Goal: Task Accomplishment & Management: Manage account settings

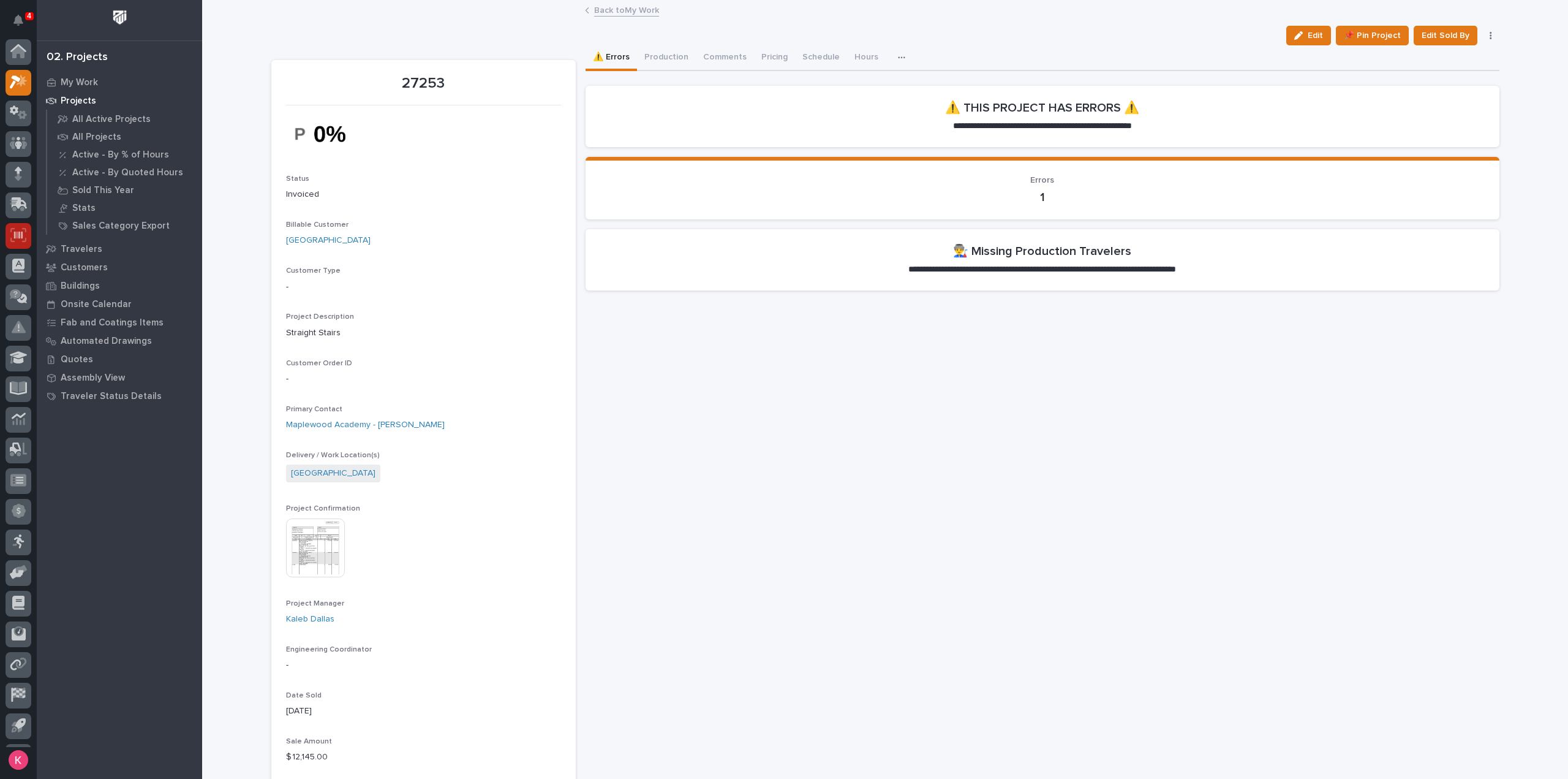
scroll to position [27, 0]
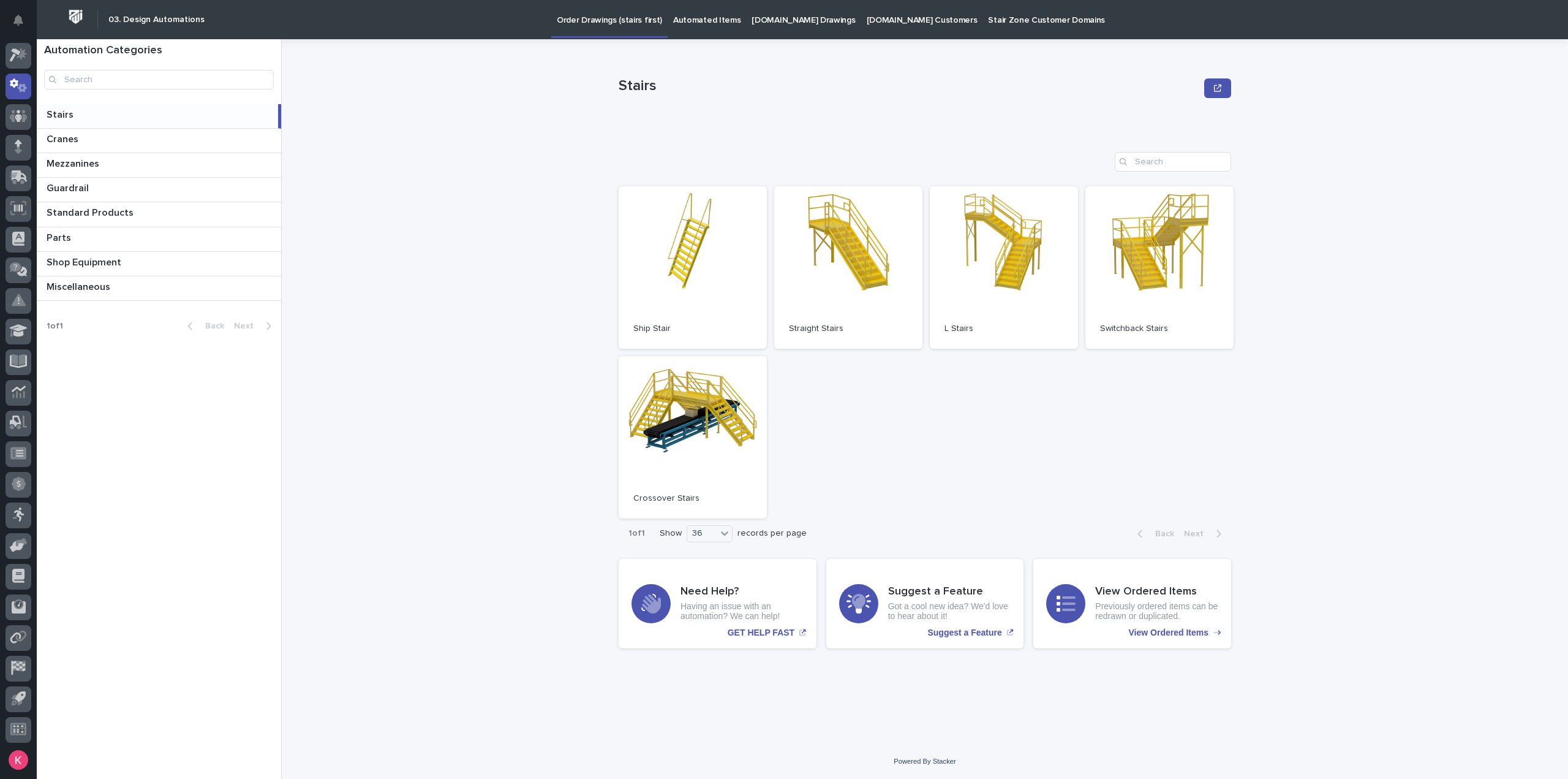
click at [689, 28] on link "Automated Items" at bounding box center [707, 19] width 79 height 38
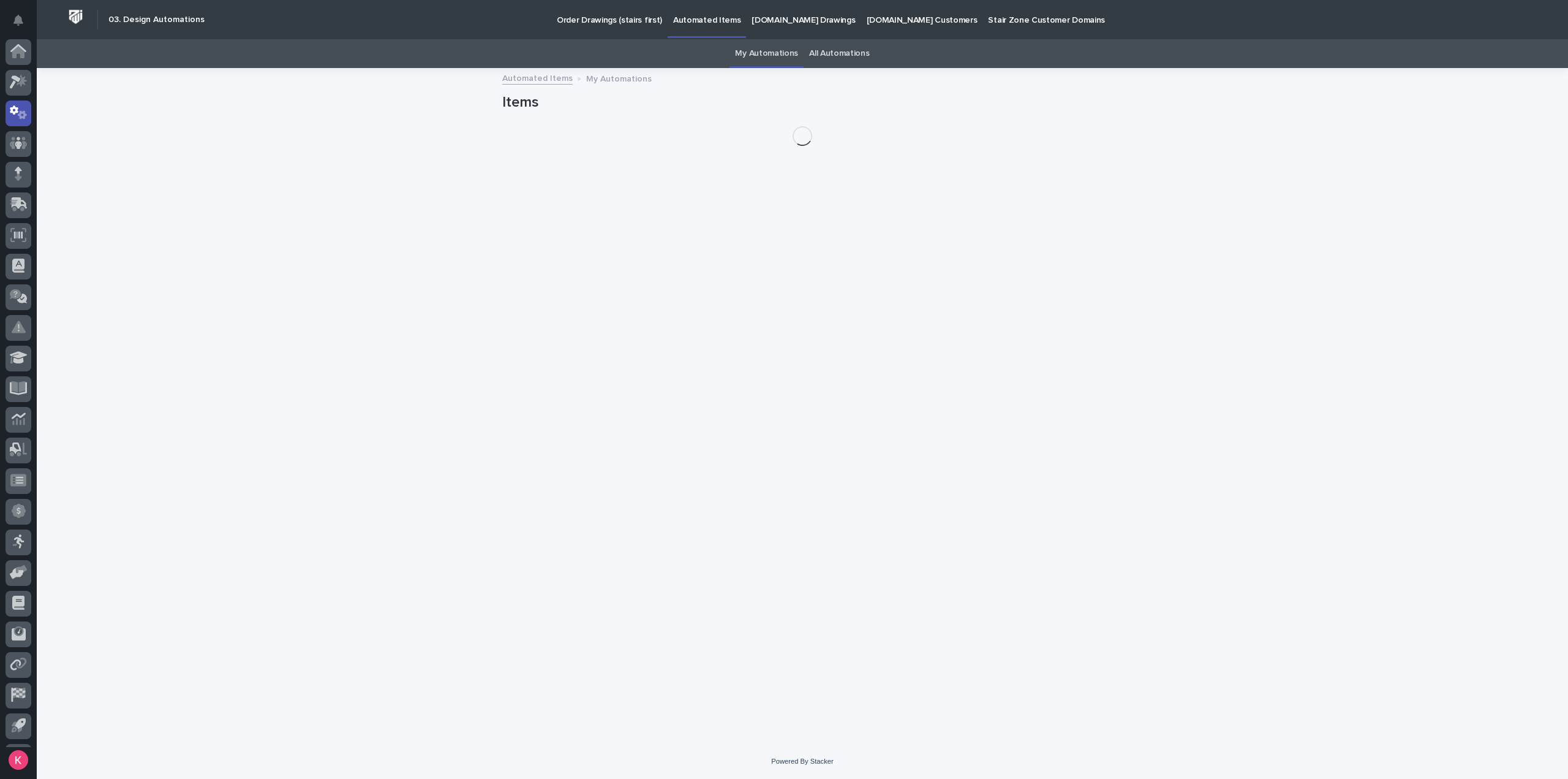
scroll to position [27, 0]
click at [838, 51] on link "All Automations" at bounding box center [839, 53] width 60 height 29
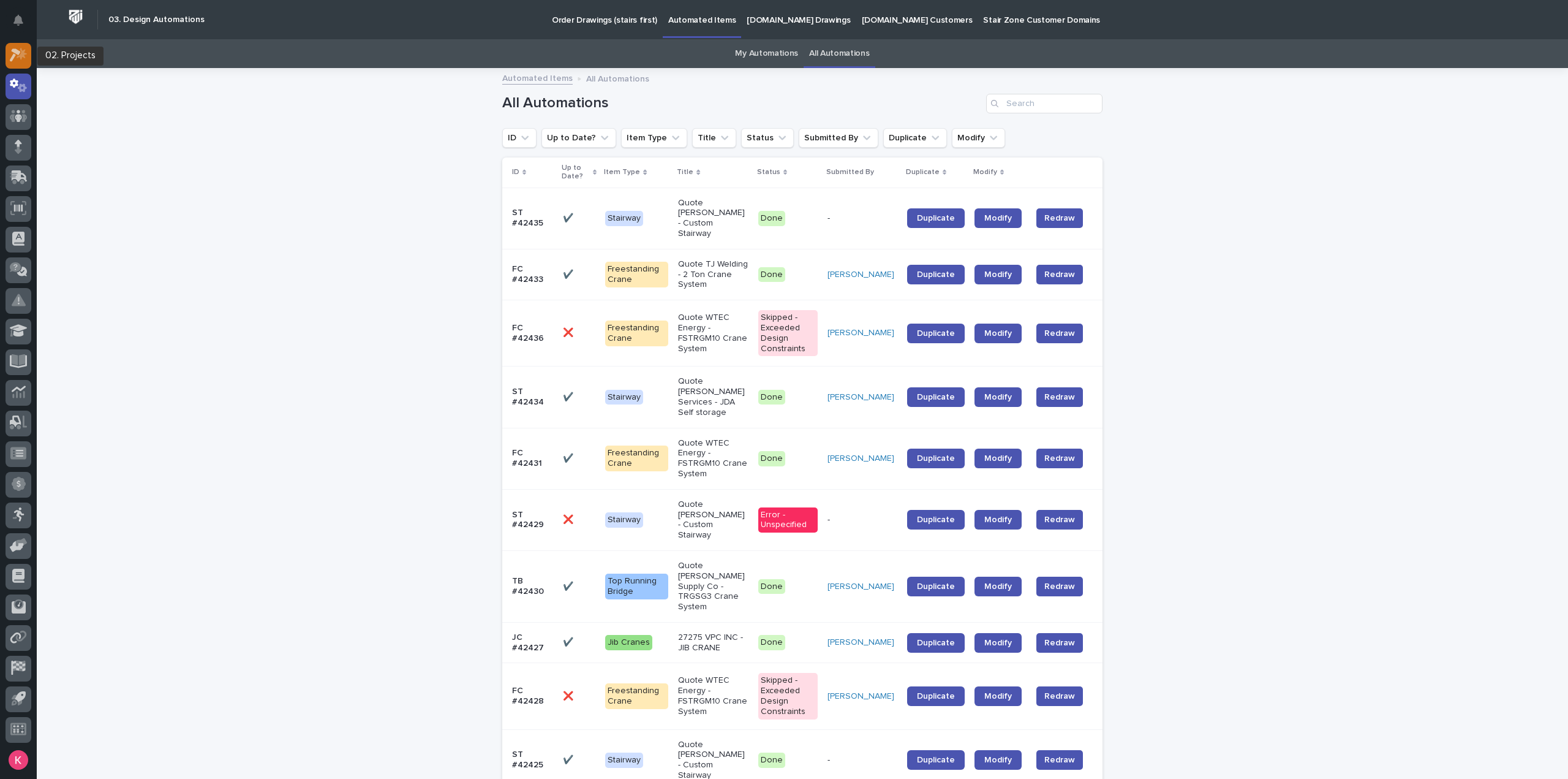
click at [10, 47] on div at bounding box center [19, 56] width 26 height 26
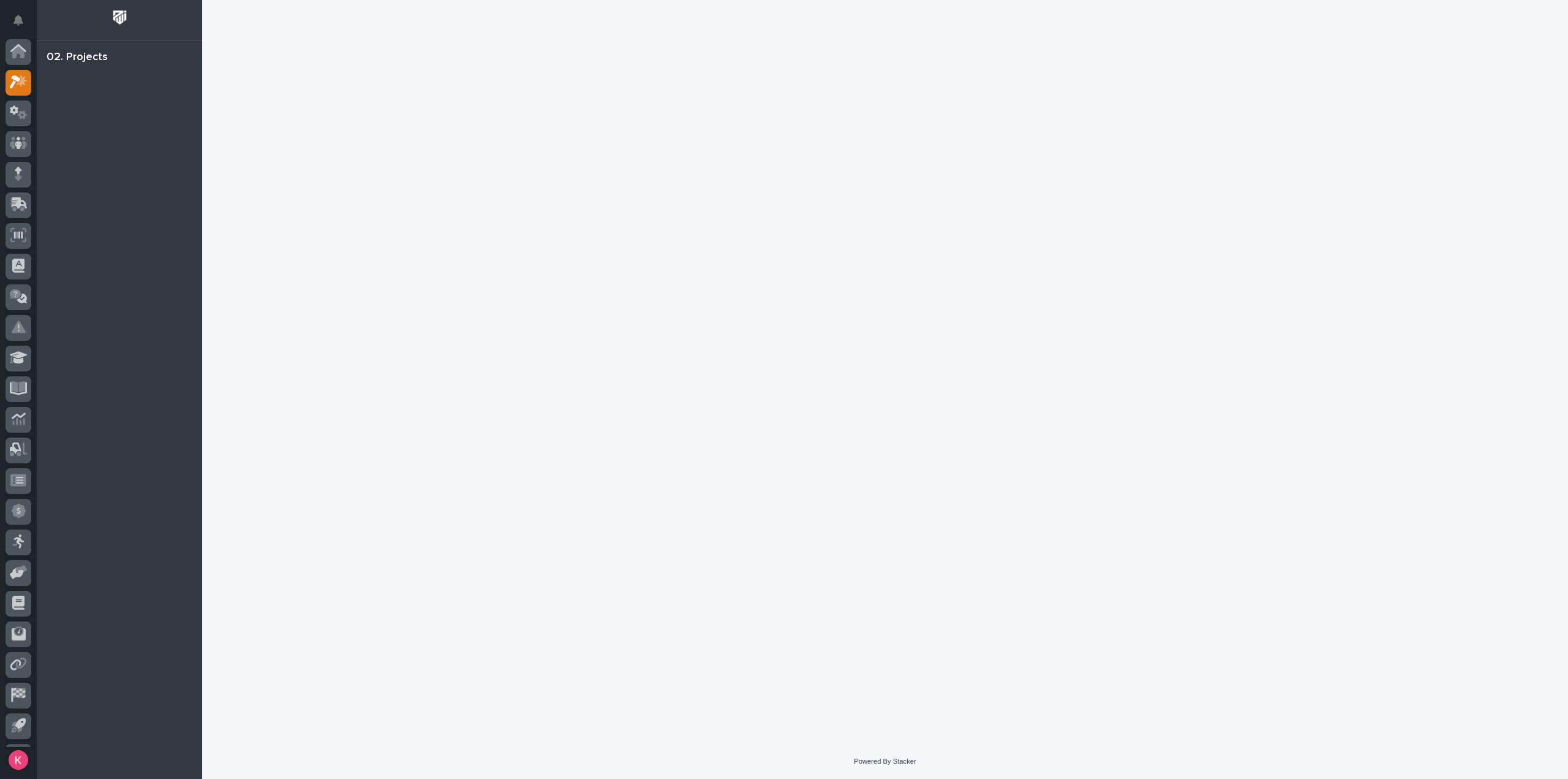
scroll to position [27, 0]
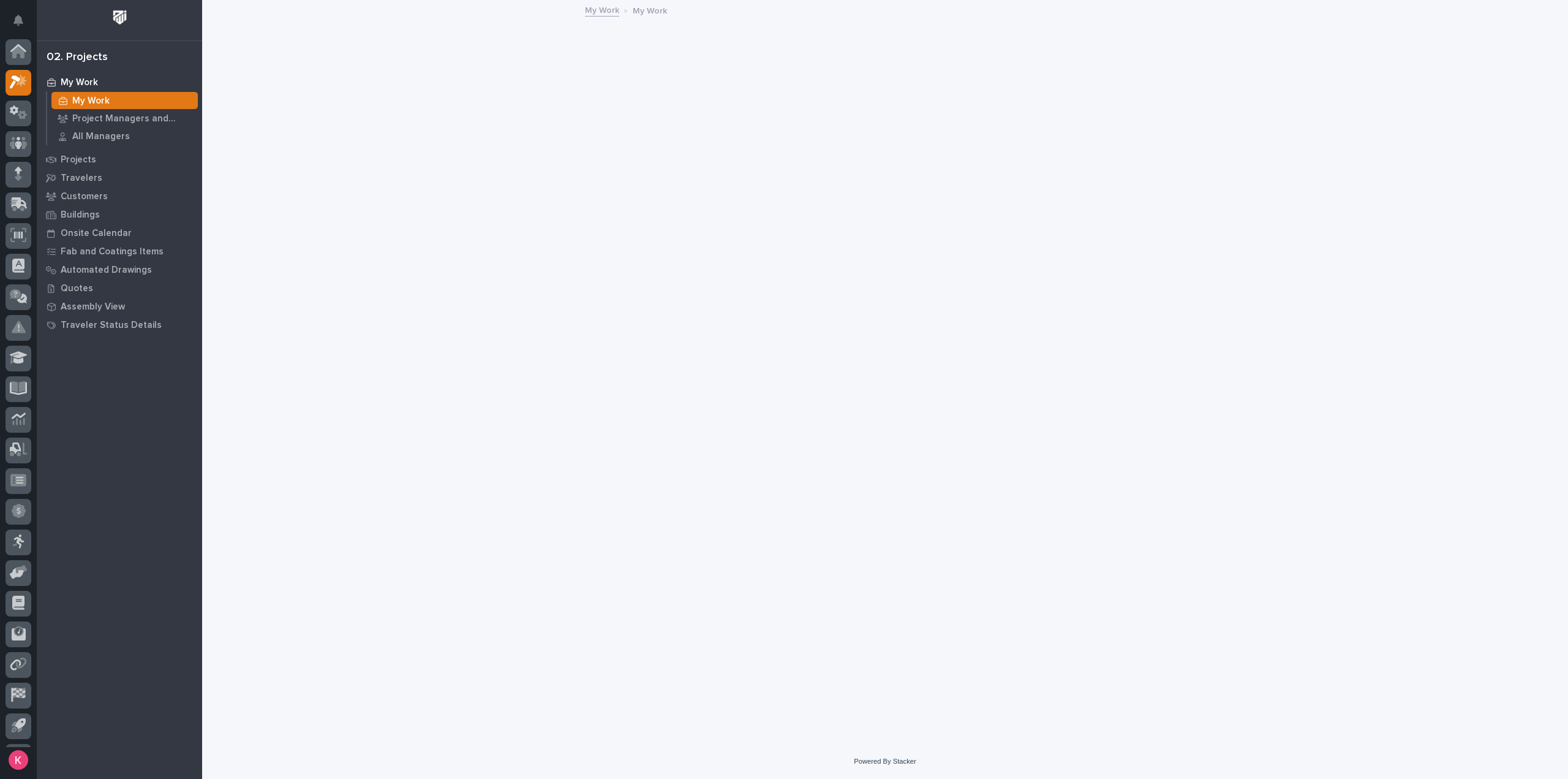
scroll to position [27, 0]
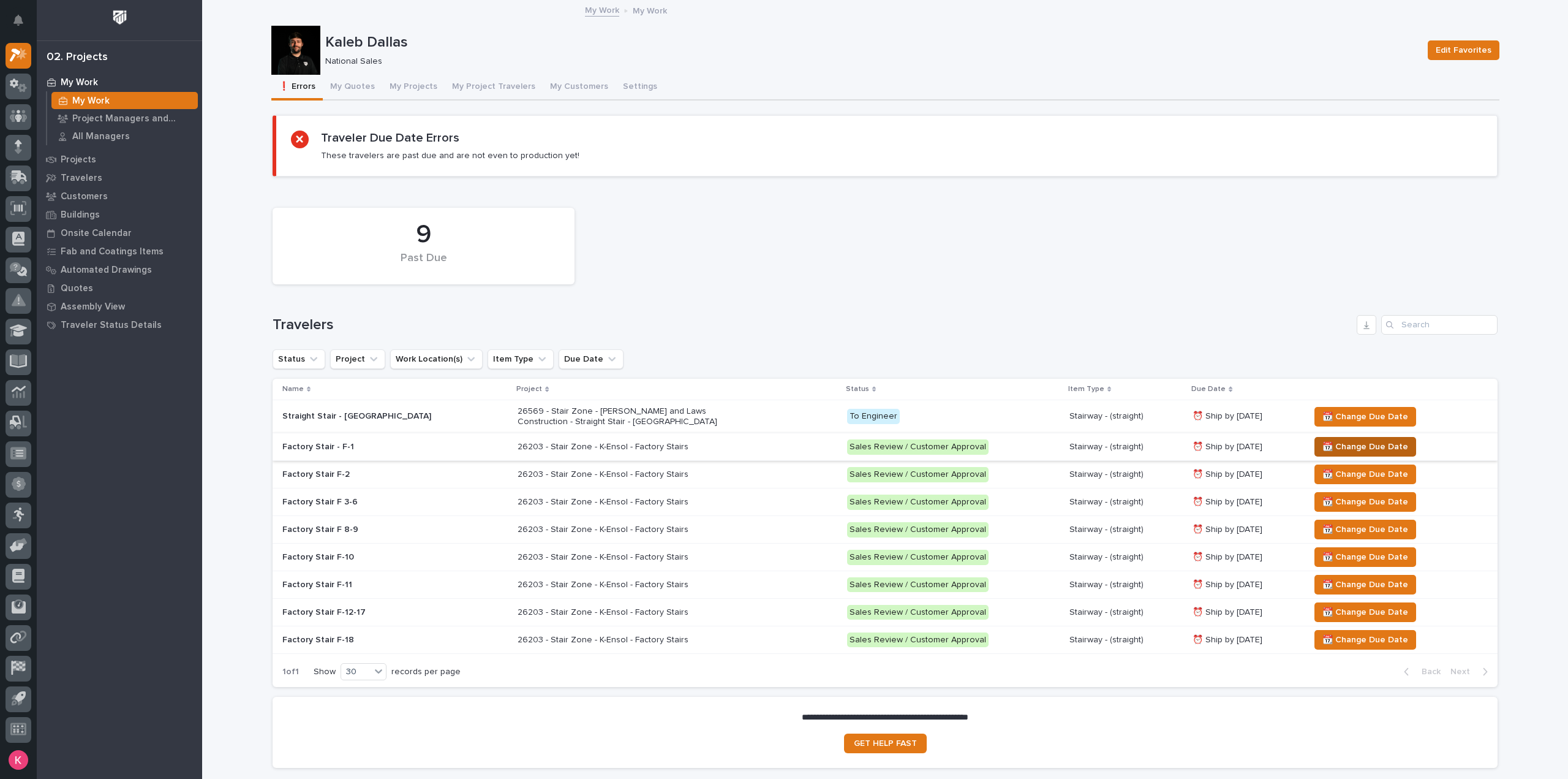
click at [1363, 442] on span "📆 Change Due Date" at bounding box center [1365, 447] width 86 height 15
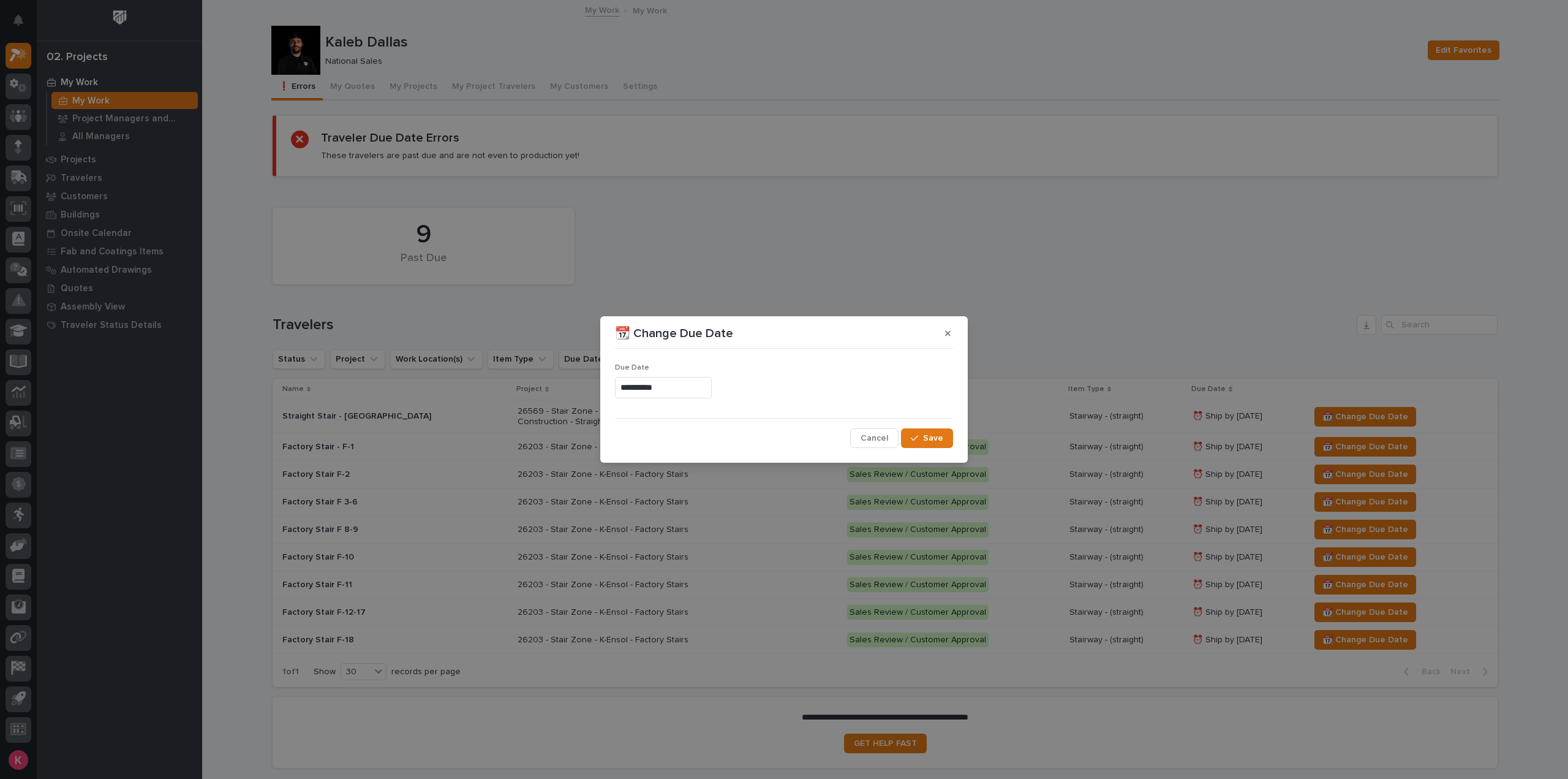
click at [681, 381] on input "**********" at bounding box center [663, 388] width 97 height 22
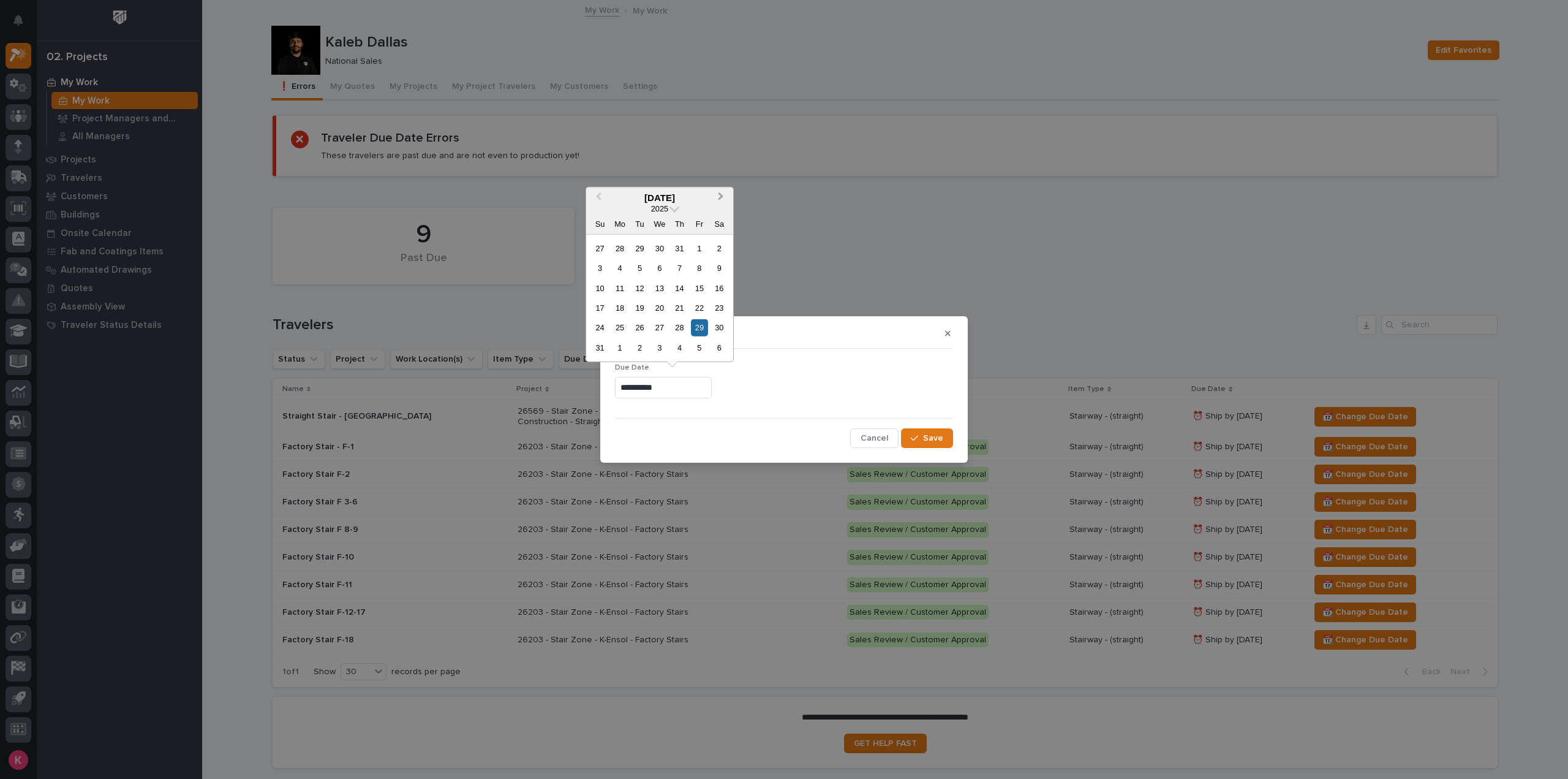
click at [721, 197] on span "Next Month" at bounding box center [721, 197] width 0 height 16
click at [724, 195] on button "Next Month" at bounding box center [722, 198] width 20 height 20
click at [598, 196] on span "Previous Month" at bounding box center [598, 197] width 0 height 16
click at [725, 199] on button "Next Month" at bounding box center [722, 198] width 20 height 20
click at [605, 198] on div "Previous Month Next Month October 2025 2025 Su Mo Tu We Th Fr Sa 28 29 30 1 2 3…" at bounding box center [660, 274] width 148 height 176
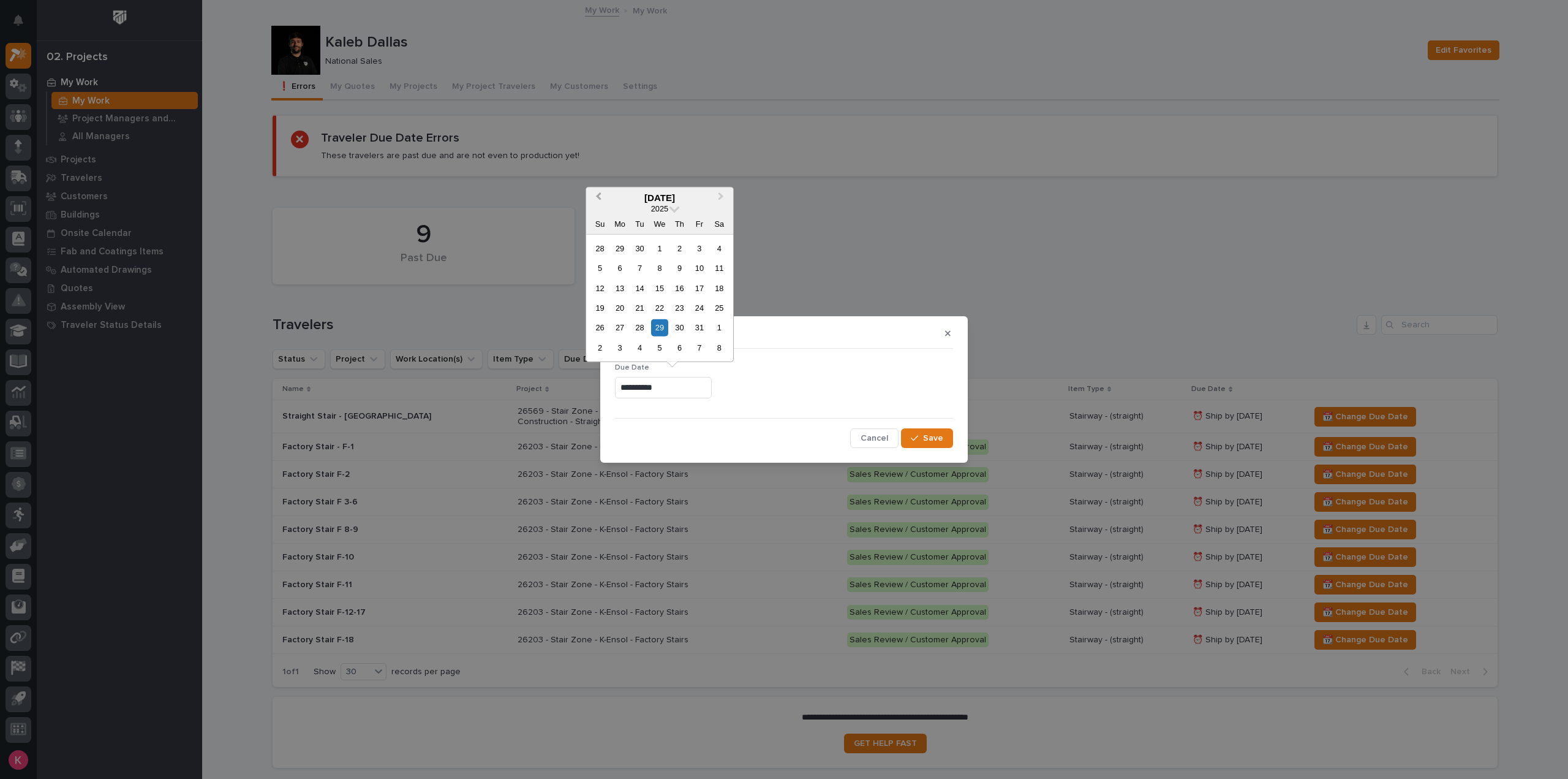
click at [598, 198] on span "Previous Month" at bounding box center [598, 197] width 0 height 16
click at [721, 196] on span "Next Month" at bounding box center [721, 197] width 0 height 16
click at [697, 344] on div "7" at bounding box center [699, 348] width 17 height 17
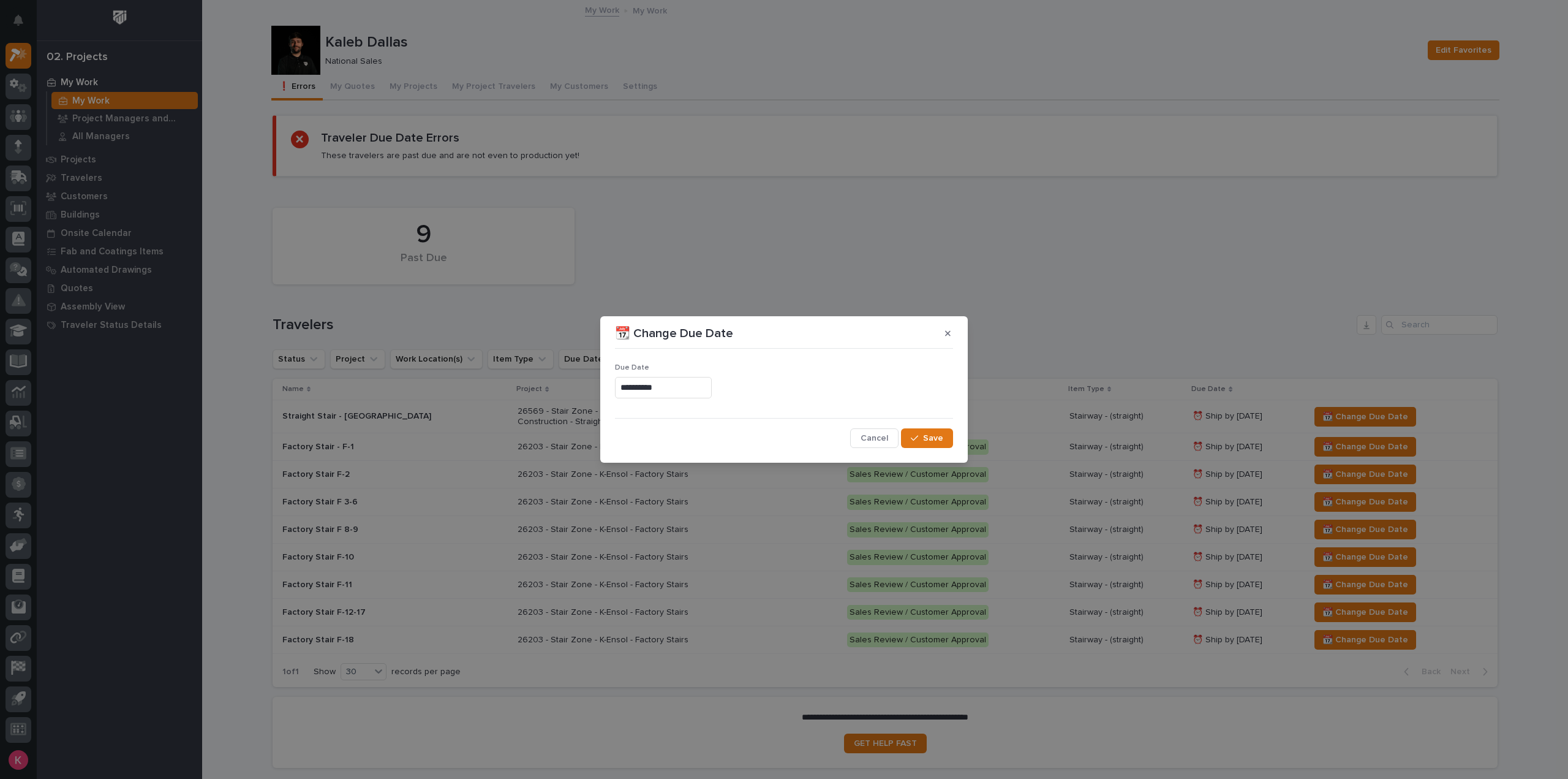
type input "**********"
click at [926, 435] on span "Save" at bounding box center [933, 438] width 20 height 11
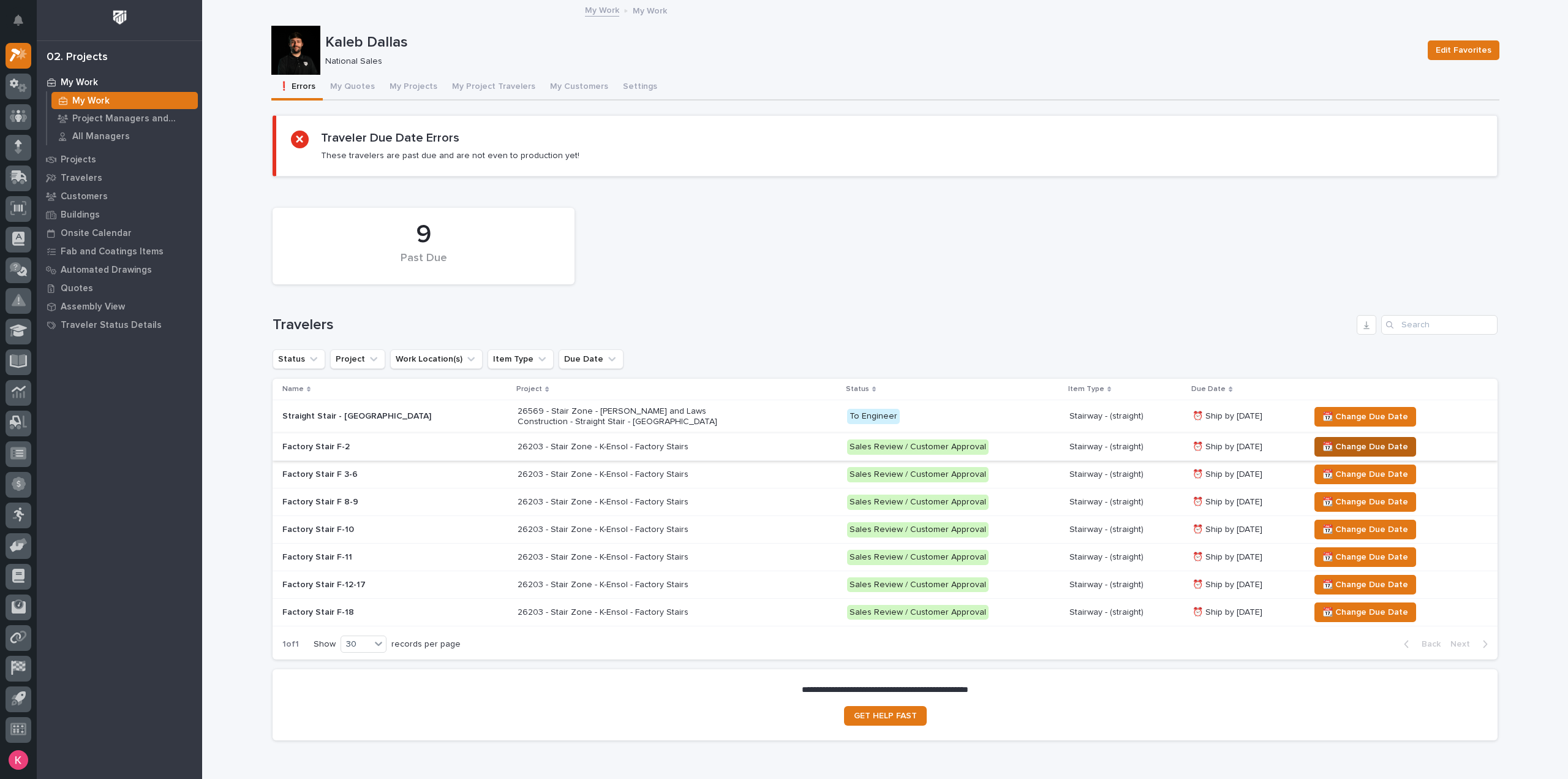
click at [1341, 440] on span "📆 Change Due Date" at bounding box center [1365, 447] width 86 height 15
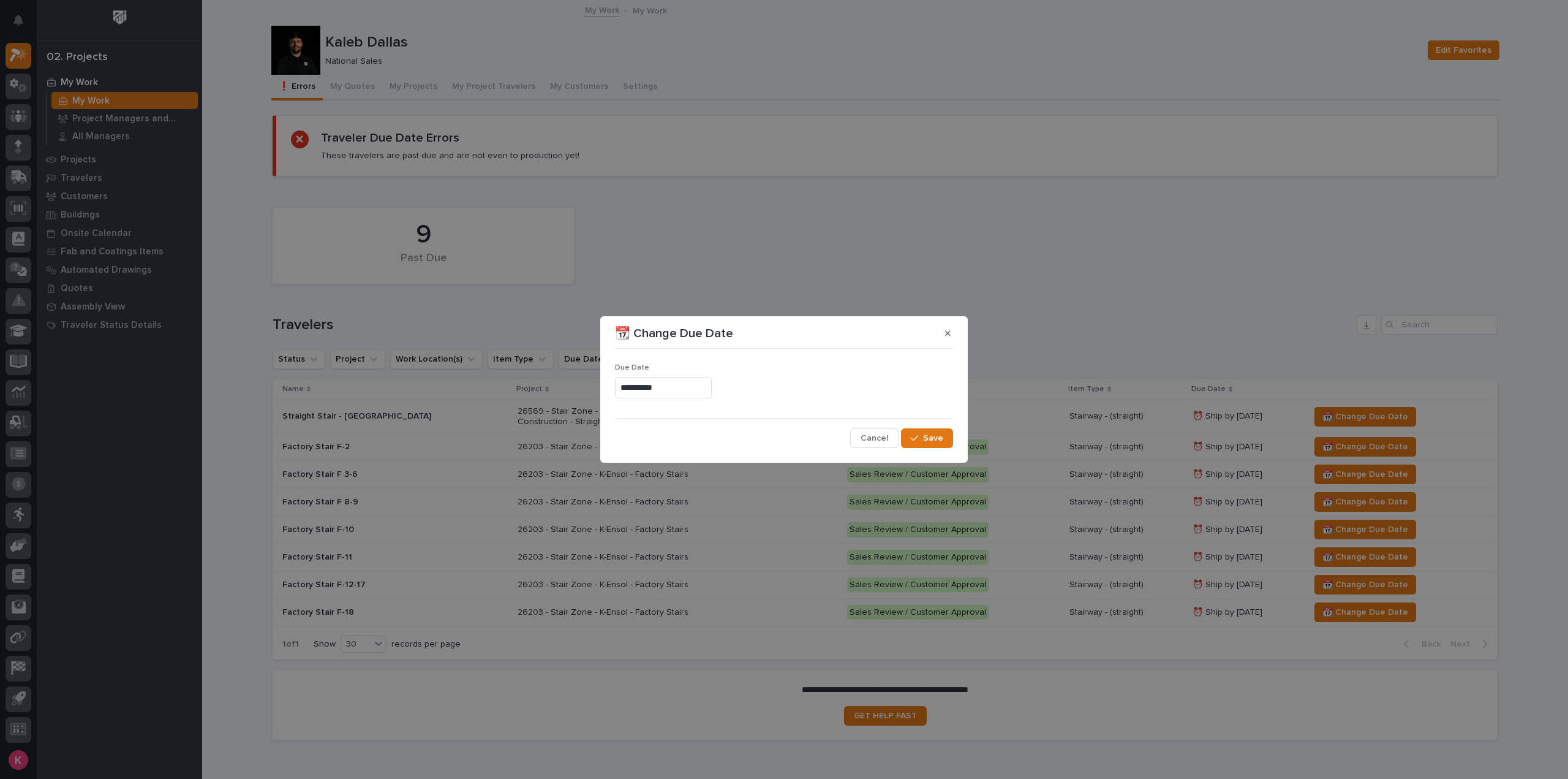
click at [738, 389] on div "**********" at bounding box center [784, 388] width 338 height 22
click at [712, 389] on input "**********" at bounding box center [663, 388] width 97 height 22
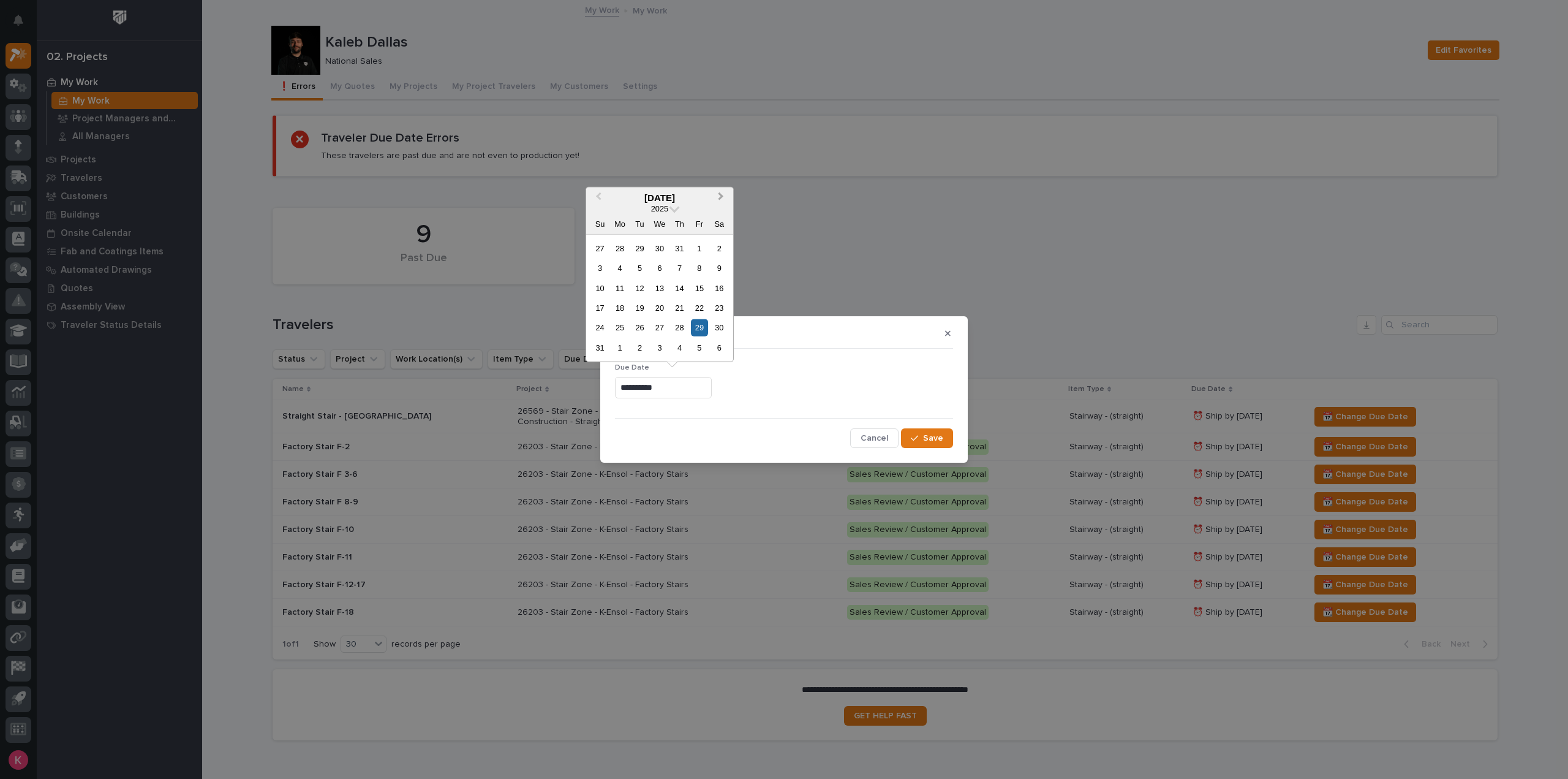
click at [717, 199] on button "Next Month" at bounding box center [722, 198] width 20 height 20
click at [704, 346] on div "7" at bounding box center [699, 348] width 17 height 17
type input "**********"
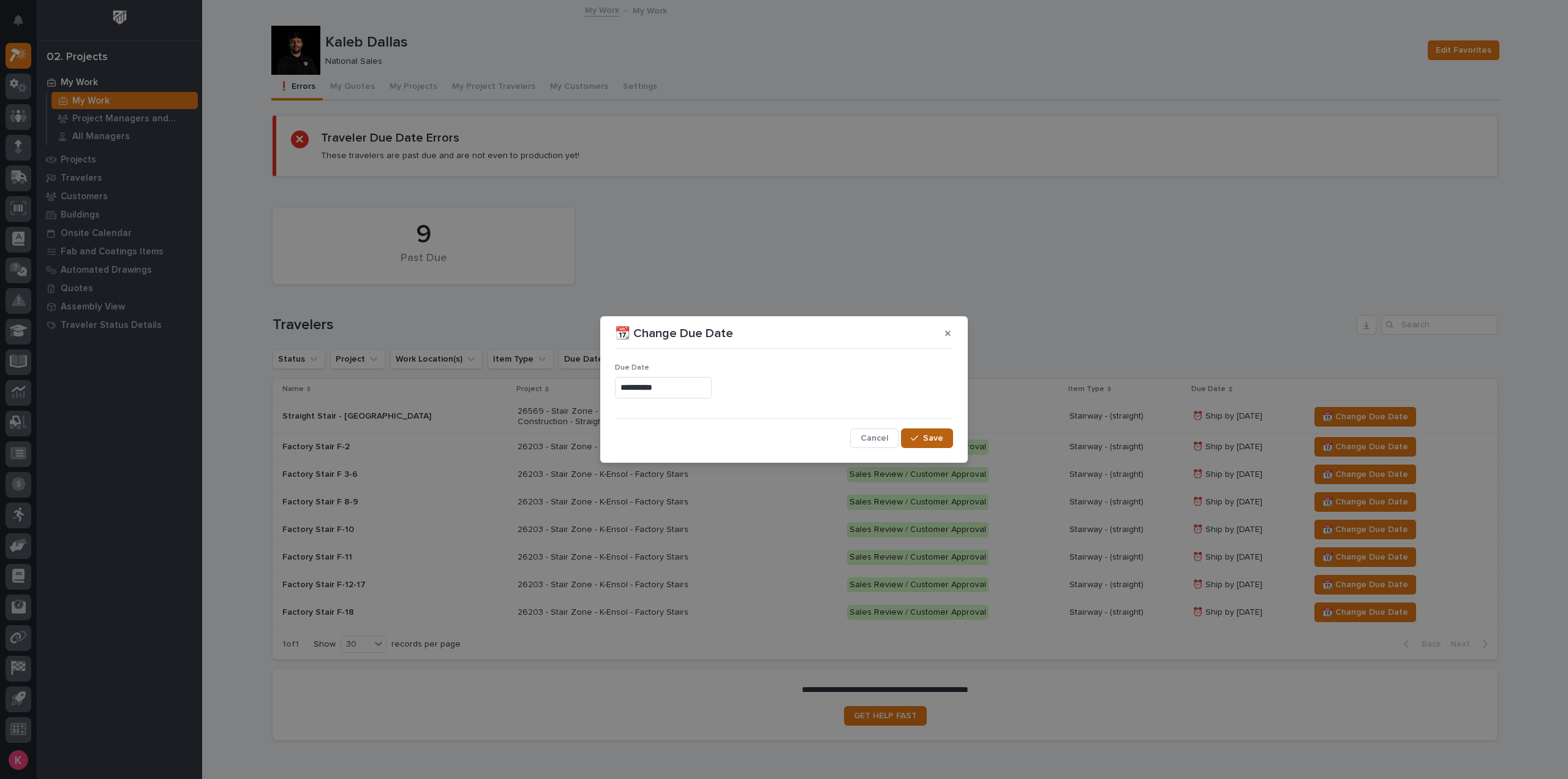
click at [930, 435] on span "Save" at bounding box center [933, 438] width 20 height 11
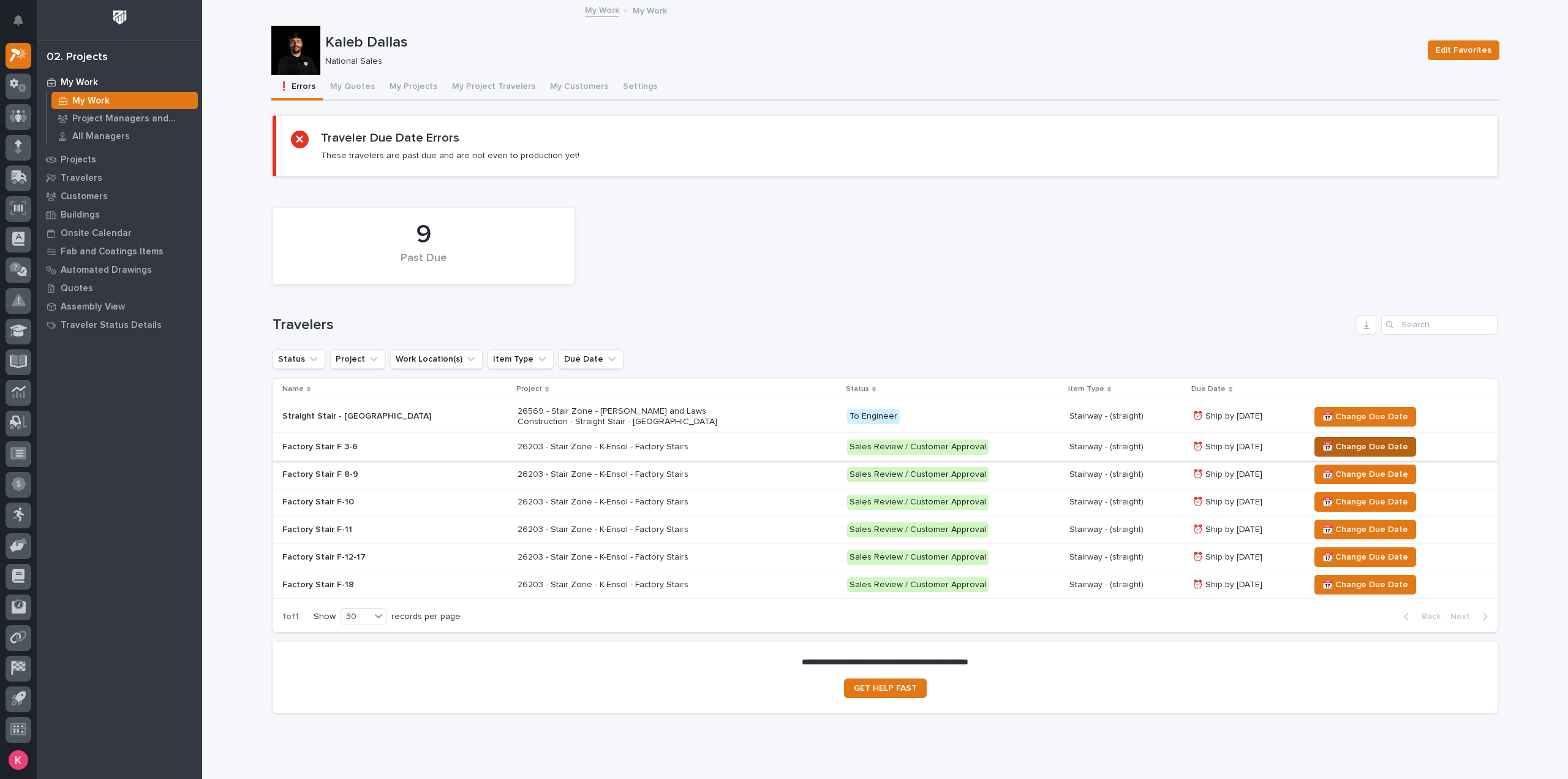
click at [1342, 441] on span "📆 Change Due Date" at bounding box center [1365, 447] width 86 height 15
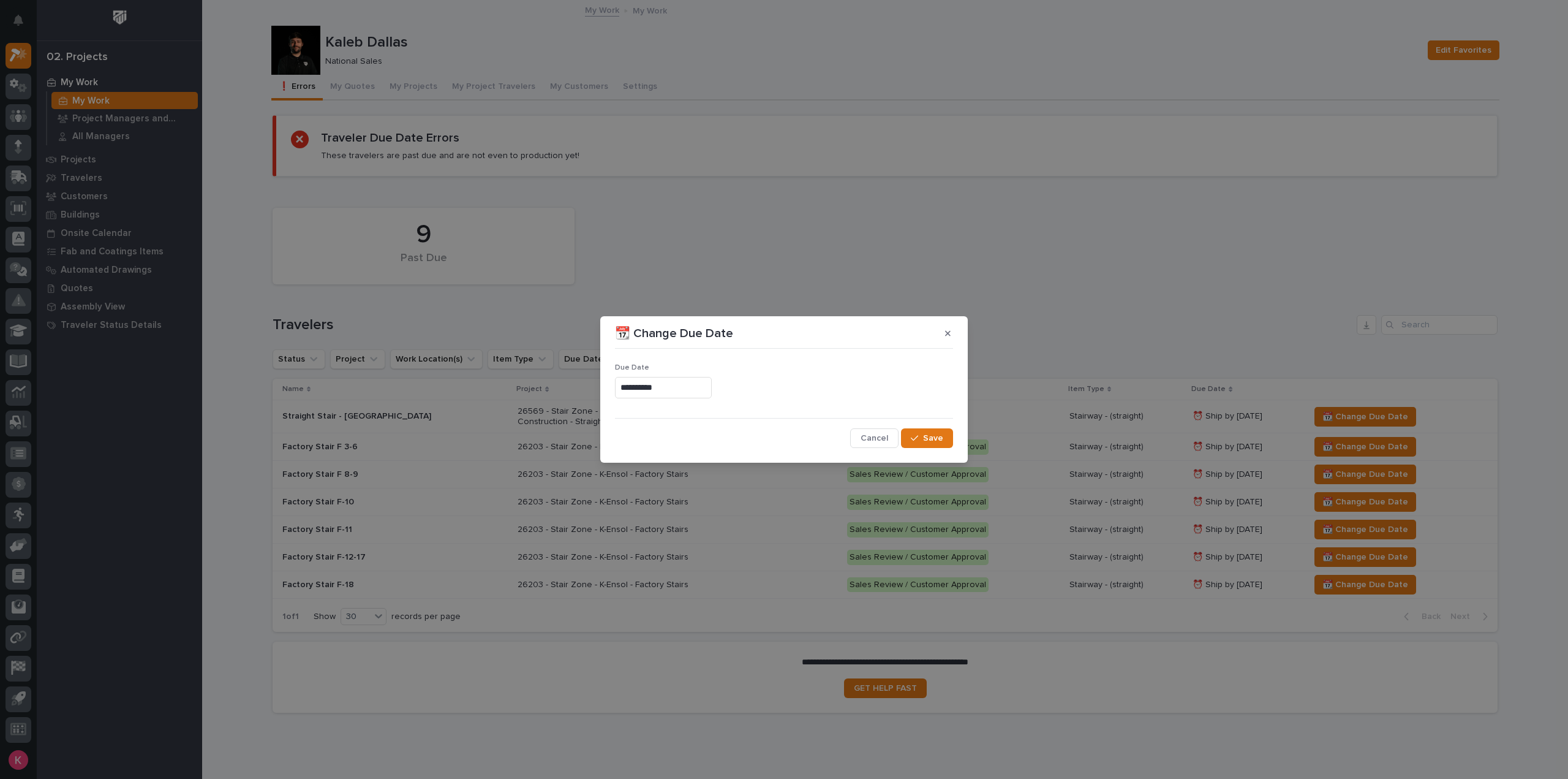
click at [682, 386] on input "**********" at bounding box center [663, 388] width 97 height 22
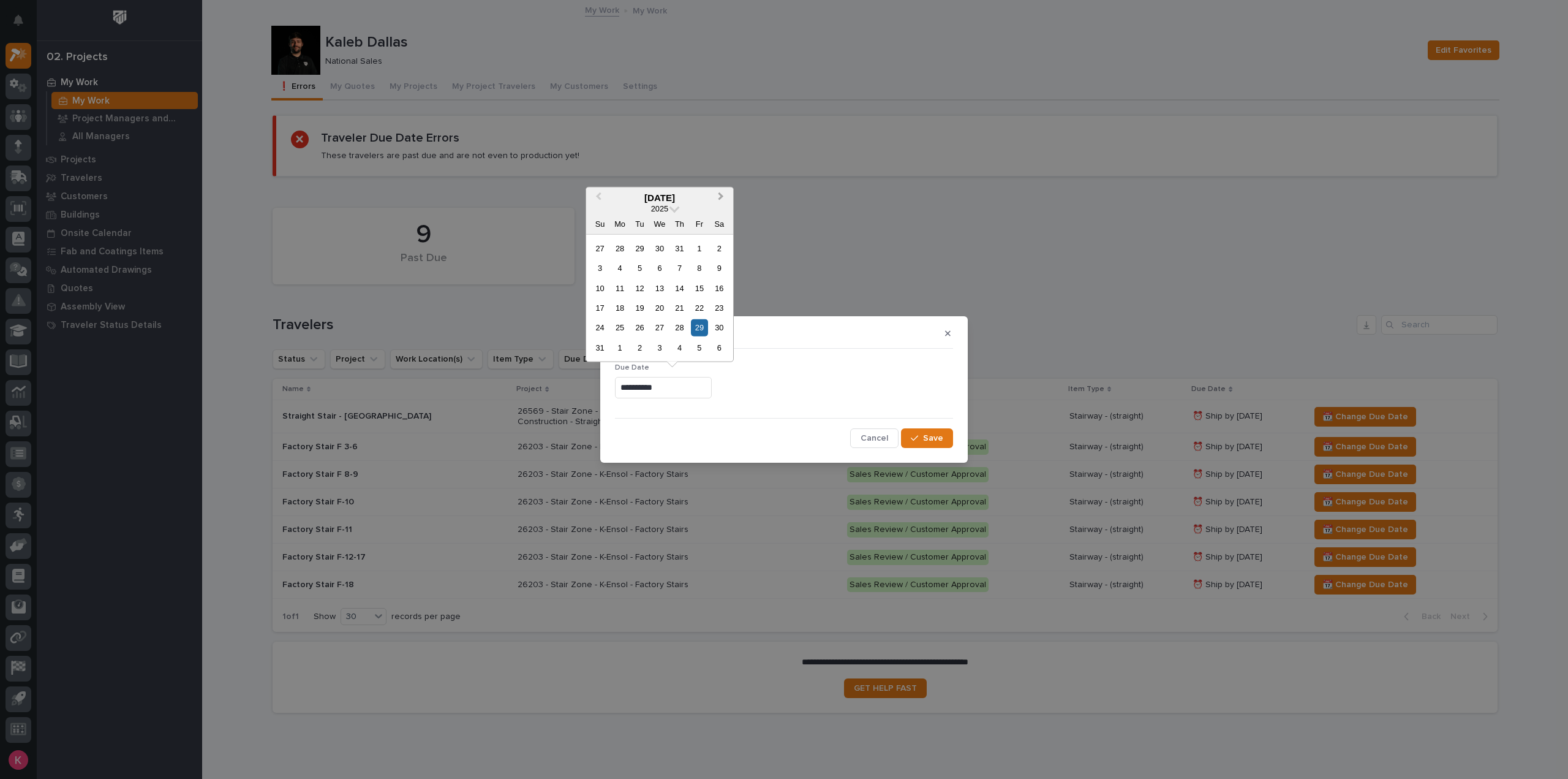
click at [722, 195] on button "Next Month" at bounding box center [722, 198] width 20 height 20
click at [722, 193] on button "Next Month" at bounding box center [722, 198] width 20 height 20
click at [697, 352] on div "7" at bounding box center [699, 348] width 17 height 17
type input "**********"
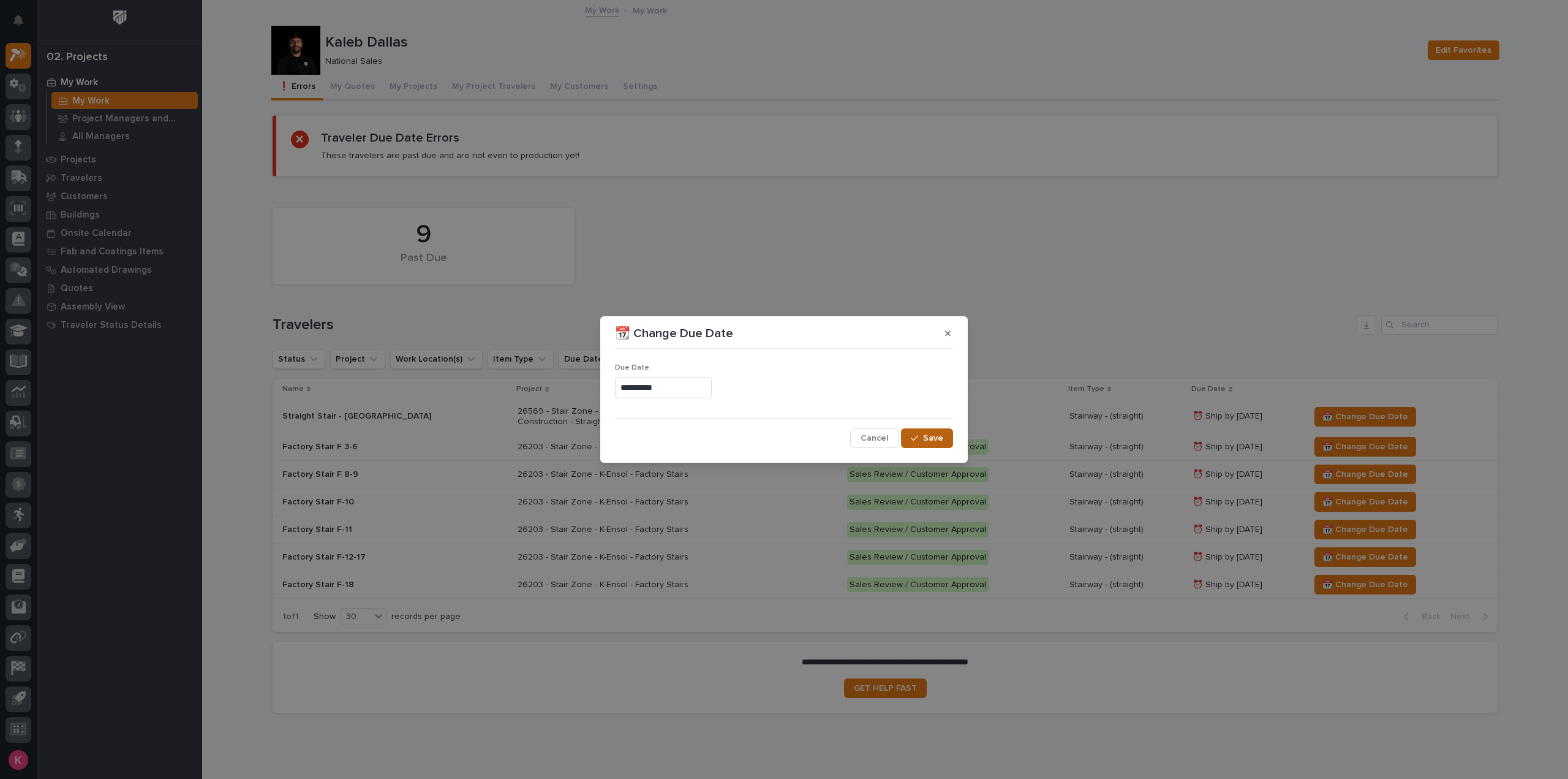
click at [921, 443] on button "Save" at bounding box center [926, 438] width 52 height 20
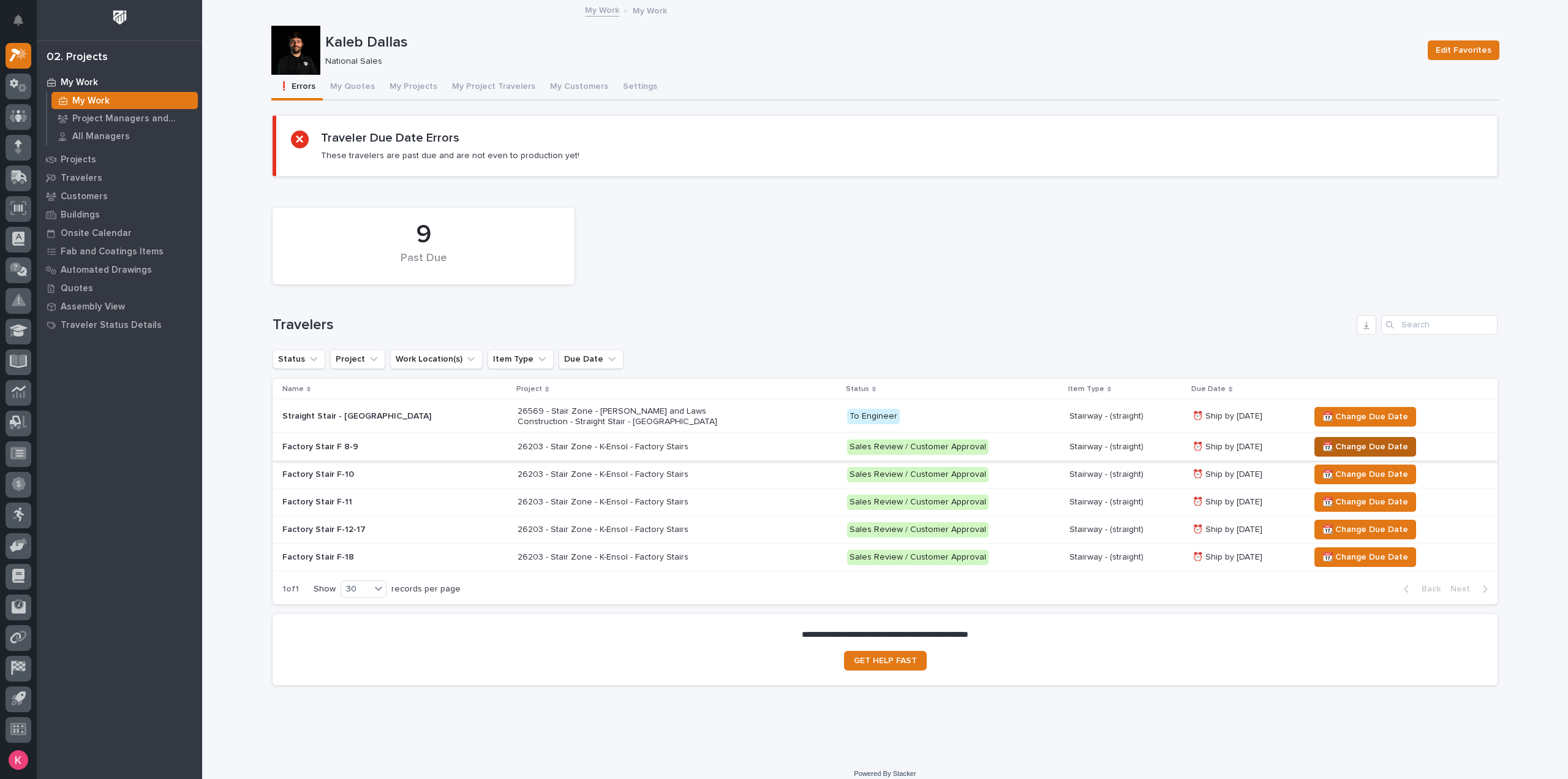
click at [1331, 446] on span "📆 Change Due Date" at bounding box center [1365, 447] width 86 height 15
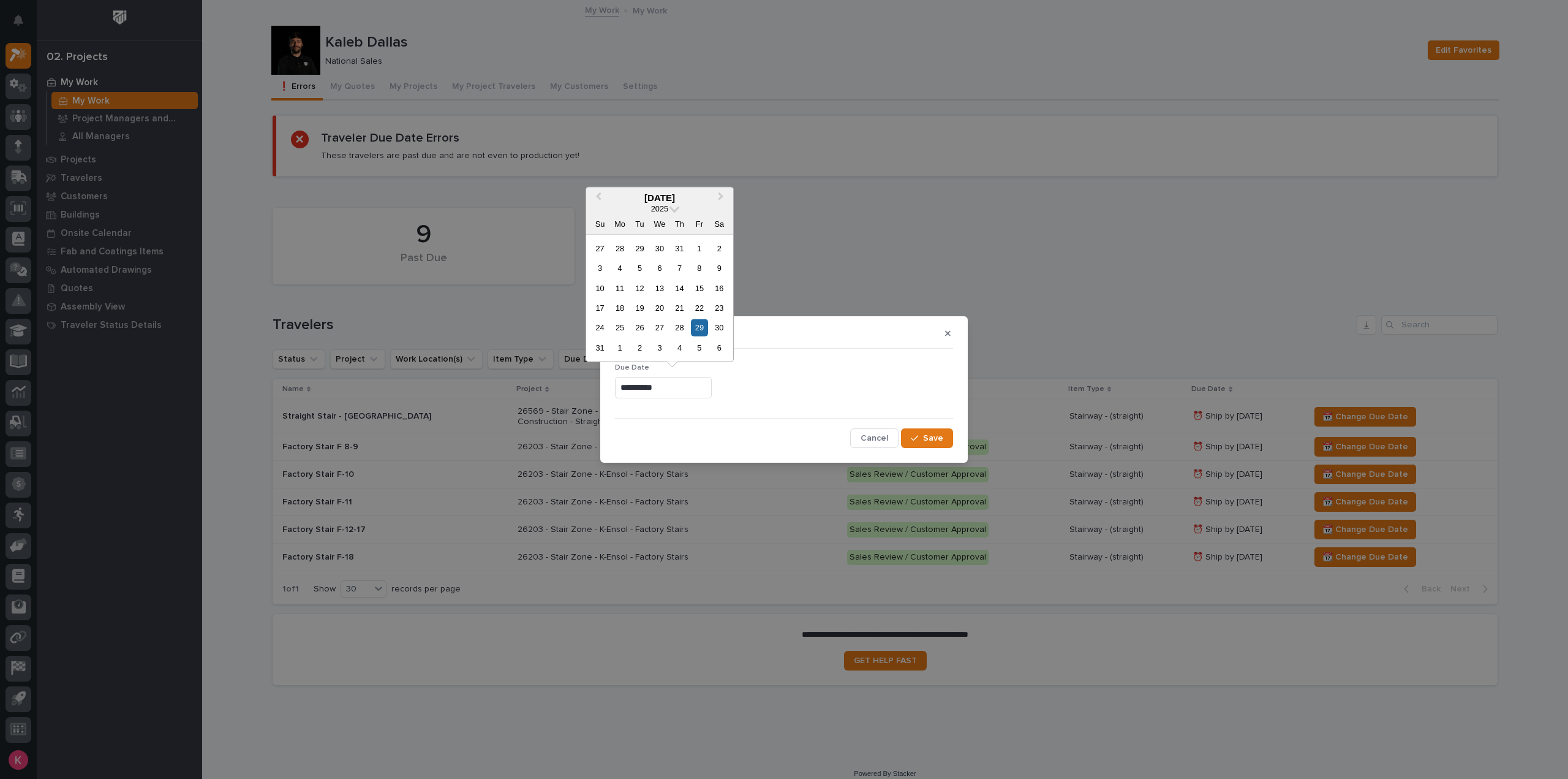
click at [703, 387] on input "**********" at bounding box center [663, 388] width 97 height 22
click at [715, 195] on button "Next Month" at bounding box center [722, 198] width 20 height 20
click at [699, 349] on div "7" at bounding box center [699, 348] width 17 height 17
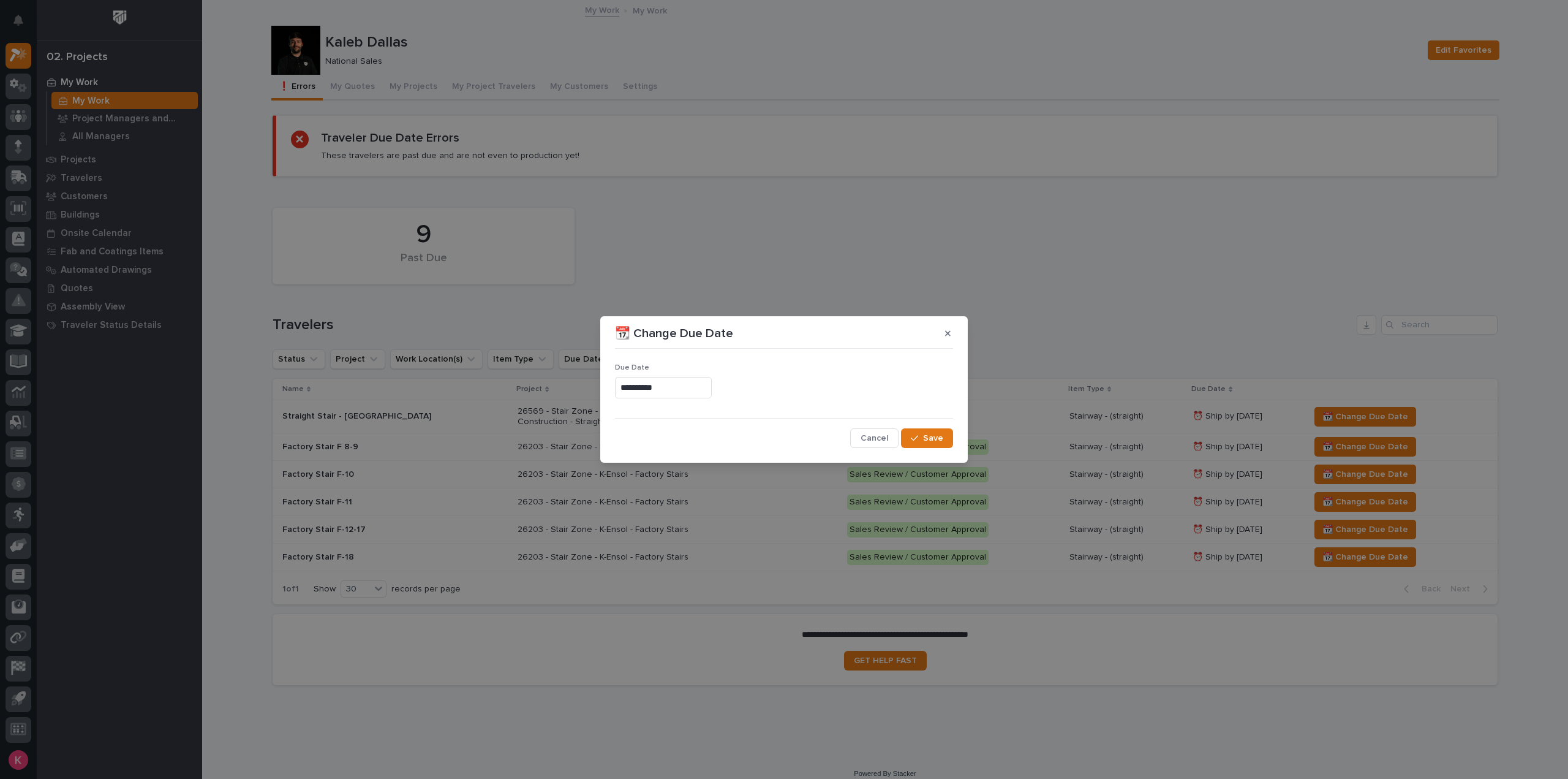
type input "**********"
click at [917, 440] on icon "button" at bounding box center [914, 438] width 7 height 8
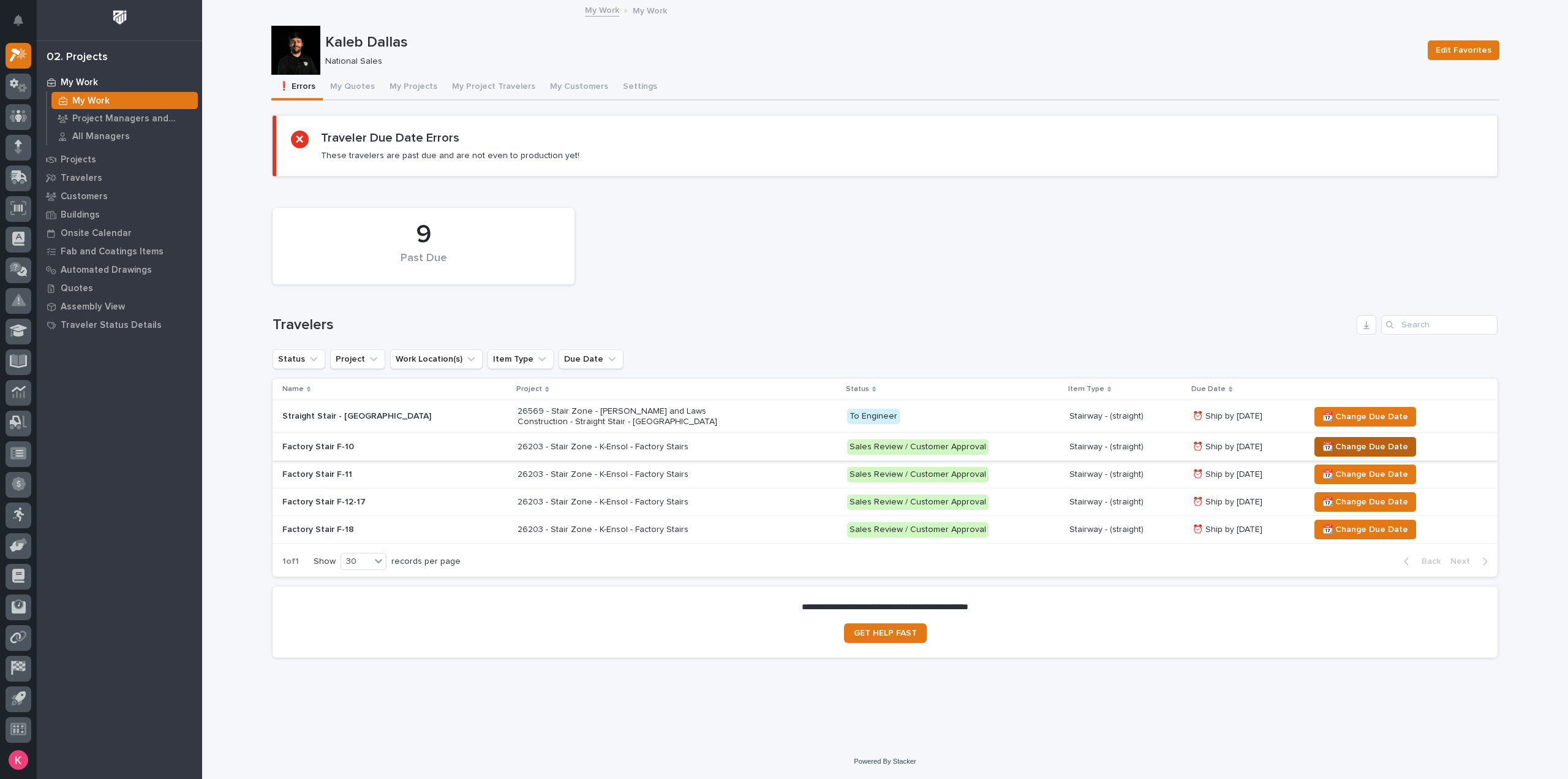
click at [1326, 449] on span "📆 Change Due Date" at bounding box center [1365, 447] width 86 height 15
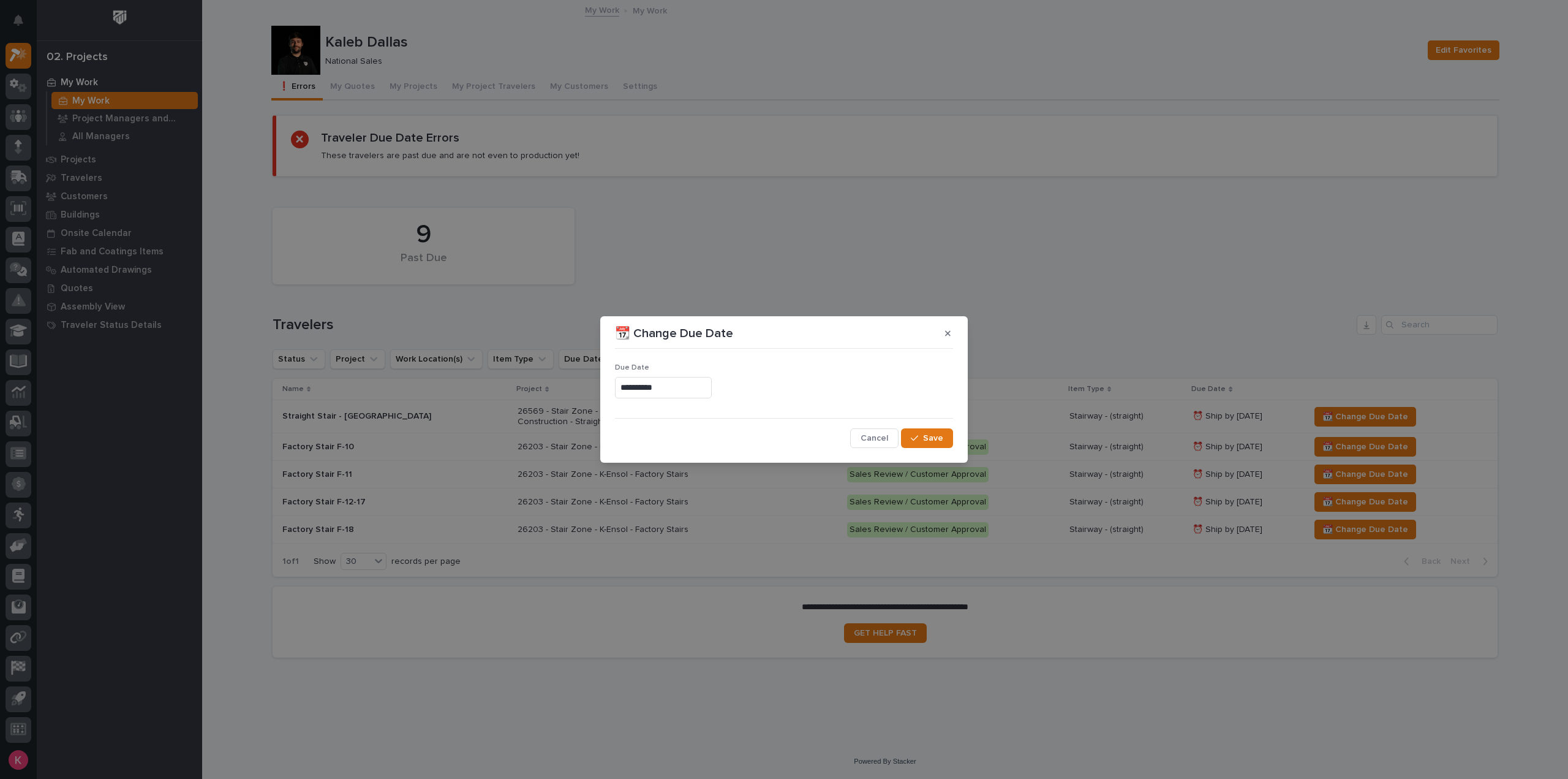
click at [701, 396] on input "**********" at bounding box center [663, 388] width 97 height 22
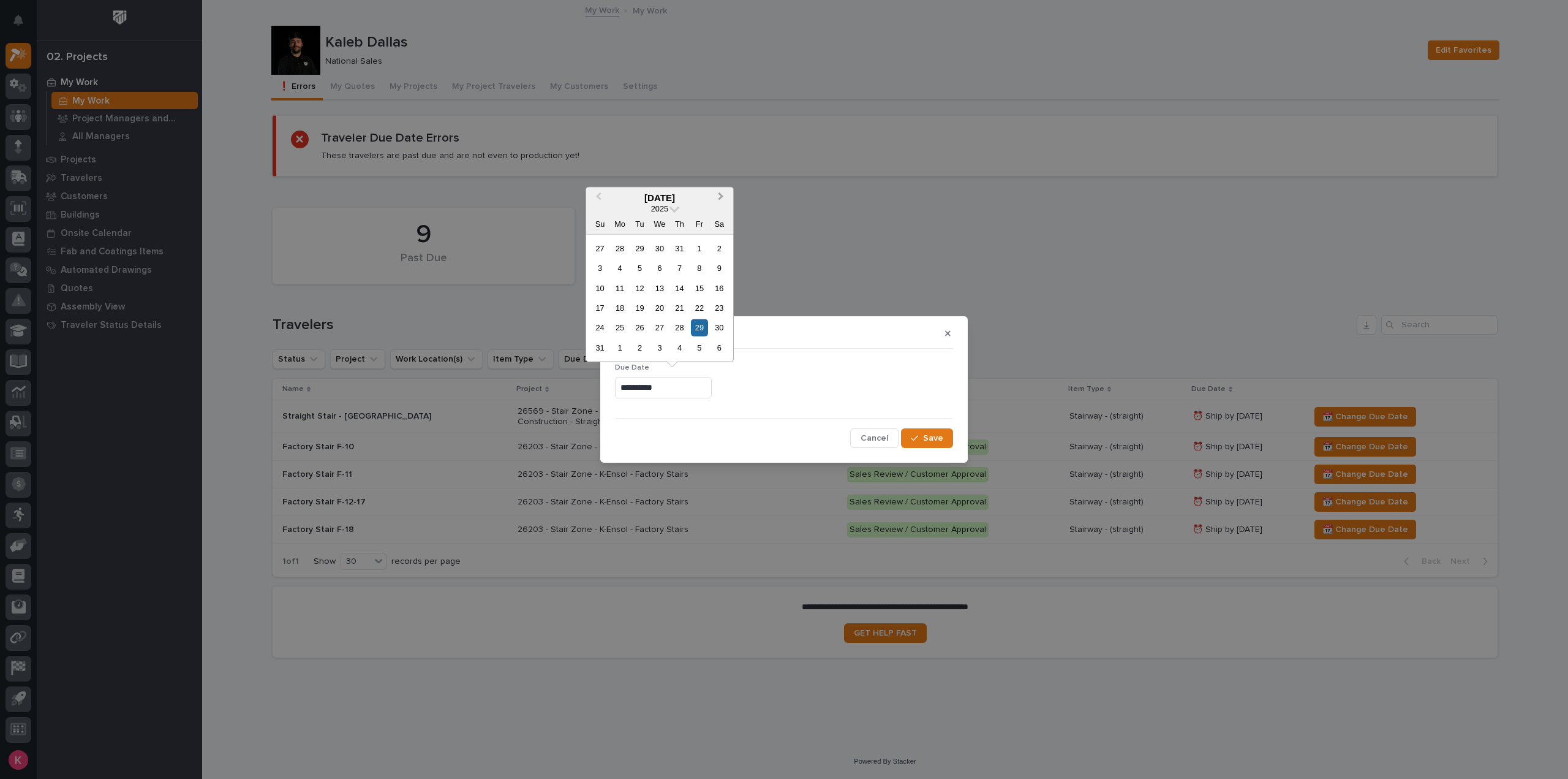
click at [727, 202] on button "Next Month" at bounding box center [722, 198] width 20 height 20
click at [707, 346] on div "7" at bounding box center [699, 348] width 17 height 17
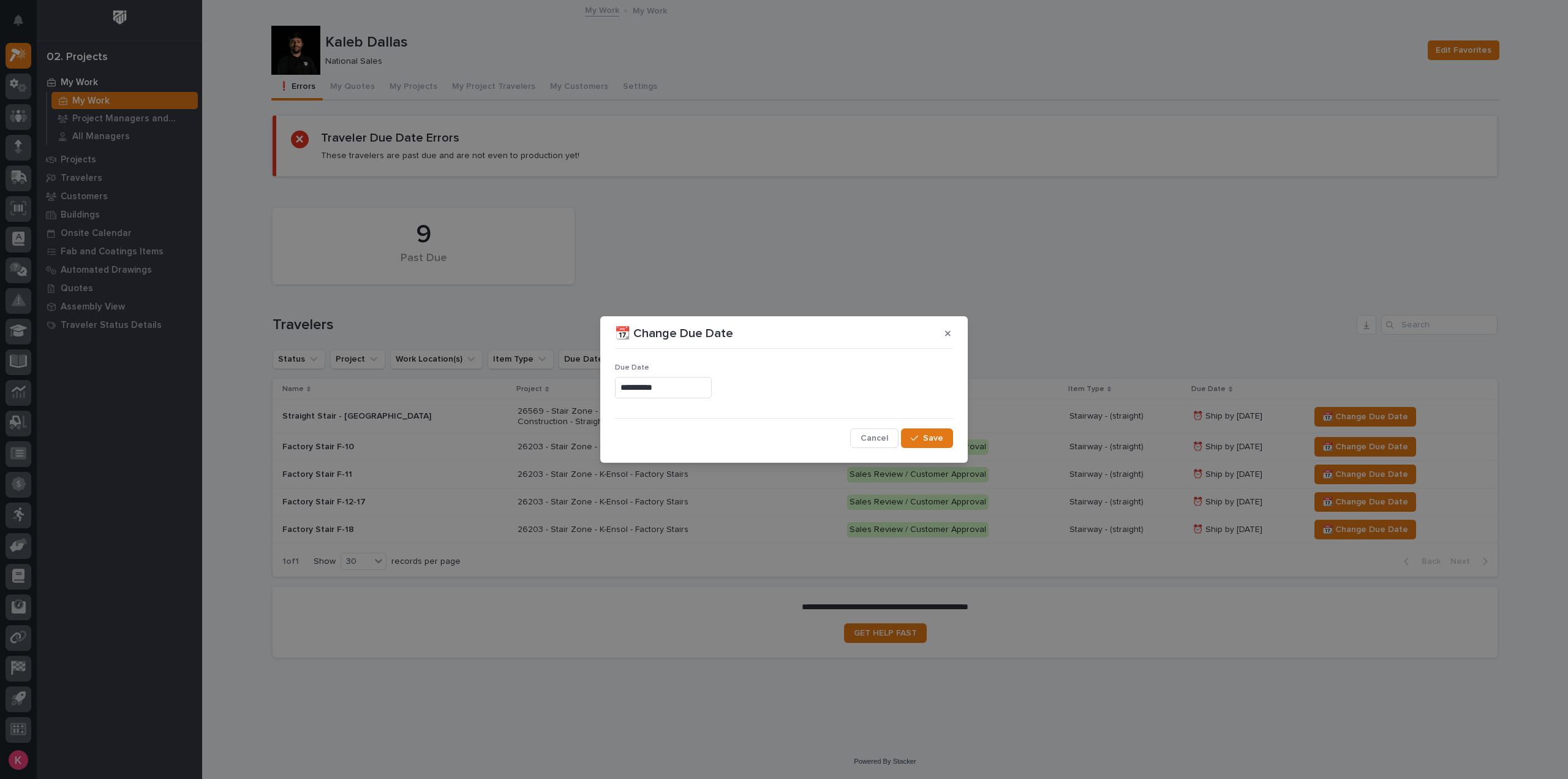
type input "**********"
click at [926, 439] on span "Save" at bounding box center [933, 438] width 20 height 11
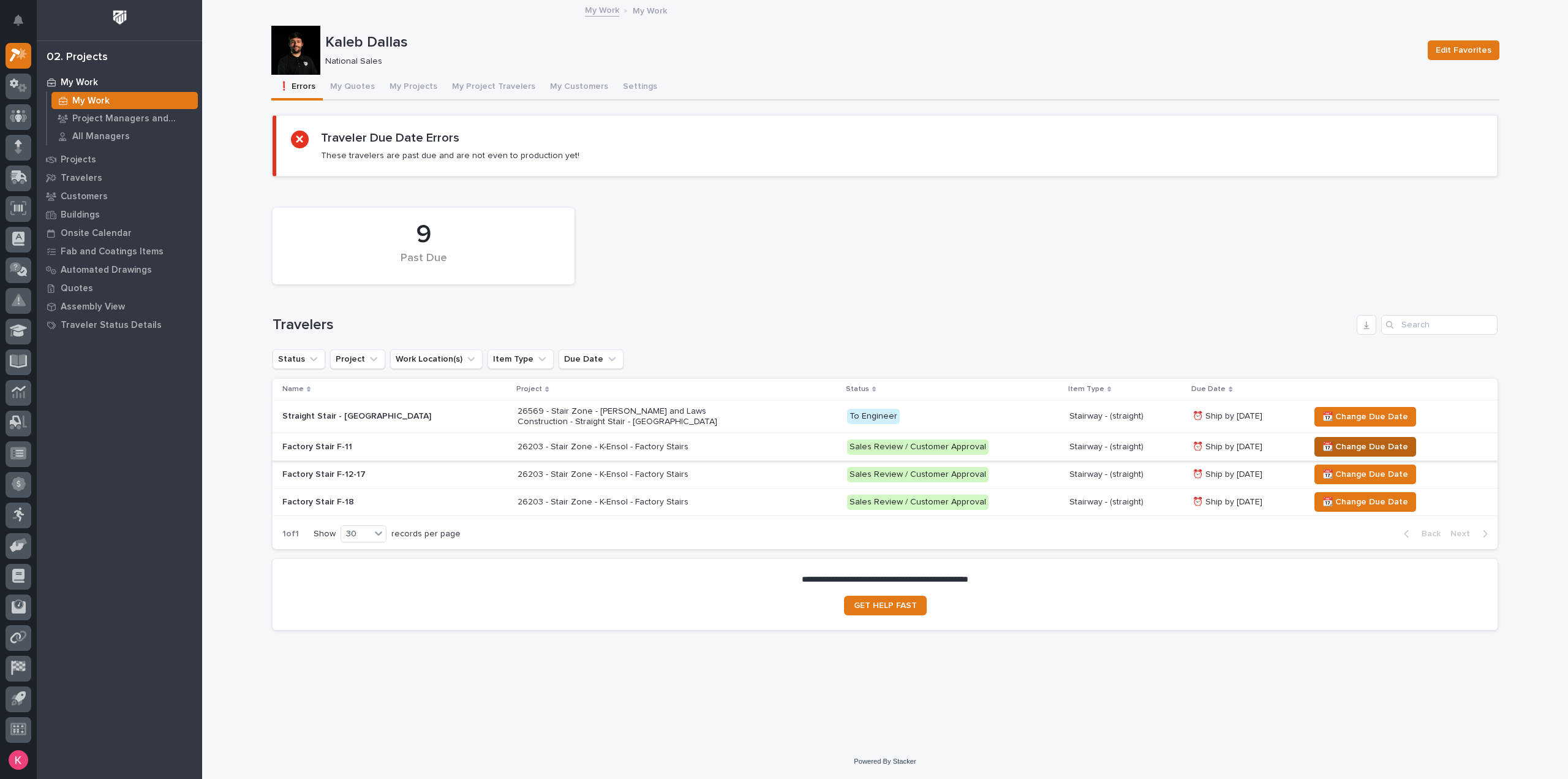
click at [1334, 442] on span "📆 Change Due Date" at bounding box center [1365, 447] width 86 height 15
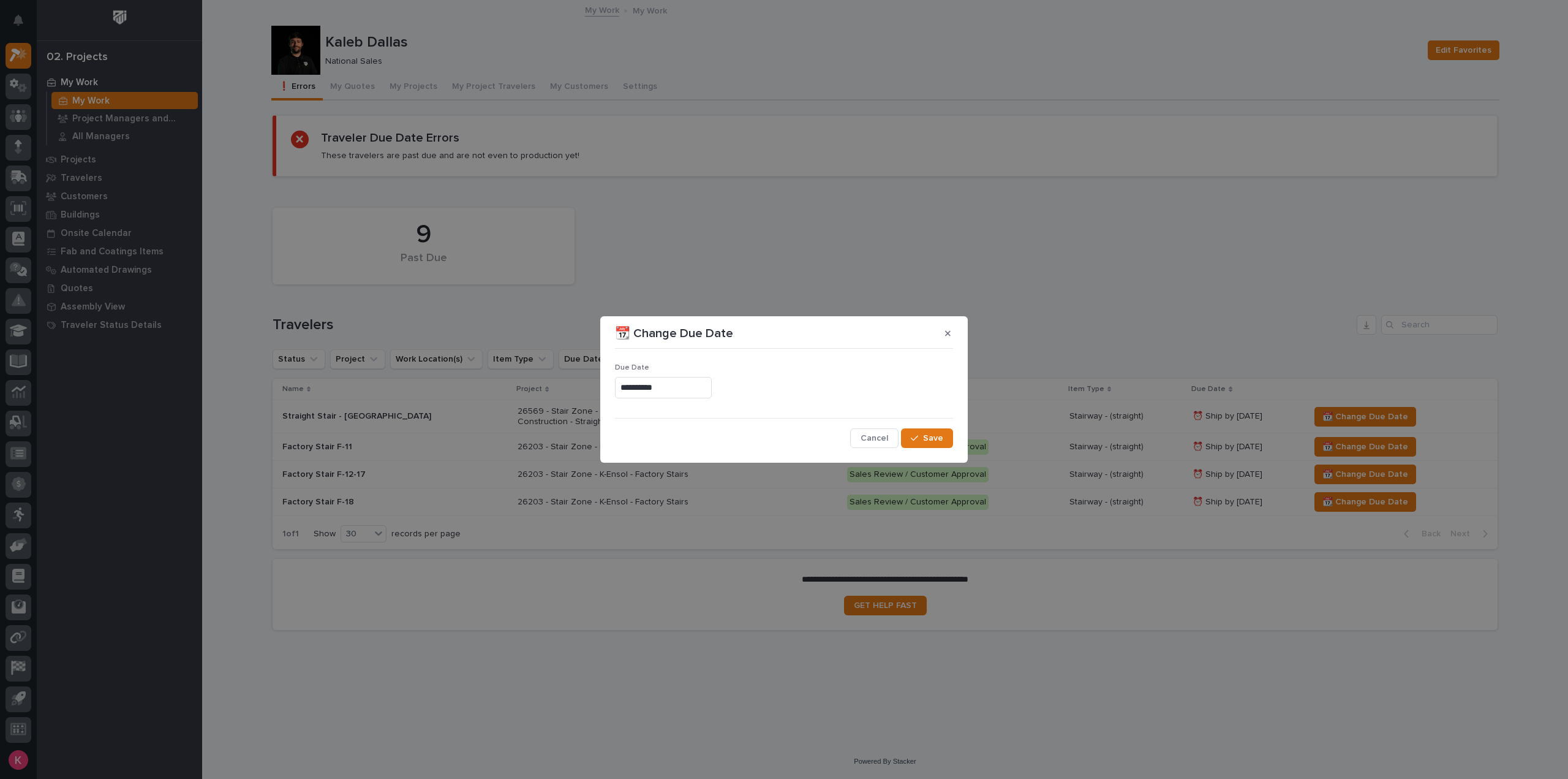
click at [750, 394] on div "**********" at bounding box center [784, 388] width 338 height 22
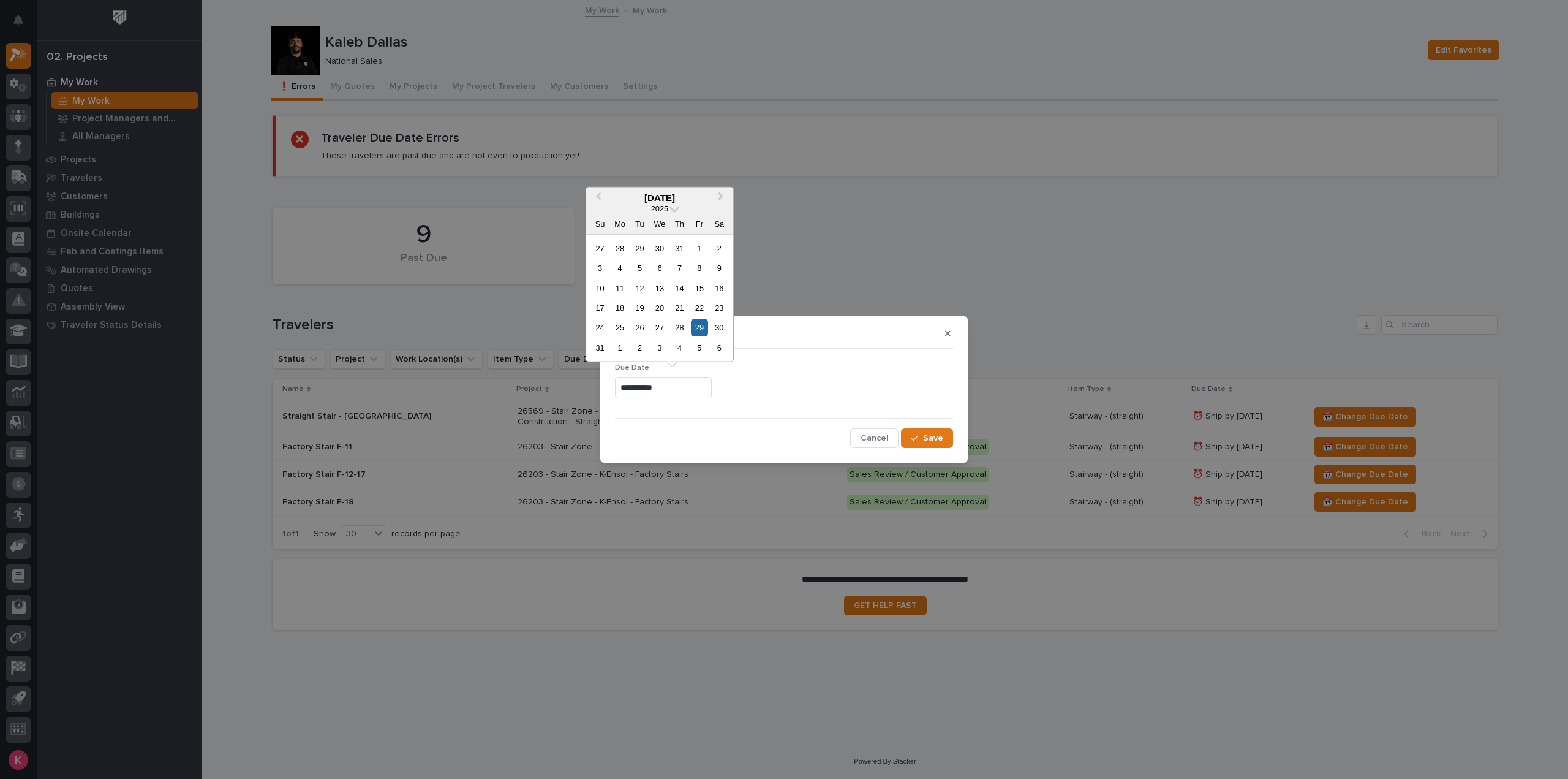
click at [687, 383] on input "**********" at bounding box center [663, 388] width 97 height 22
click at [724, 193] on button "Next Month" at bounding box center [722, 198] width 20 height 20
click at [692, 342] on div "7" at bounding box center [699, 348] width 17 height 17
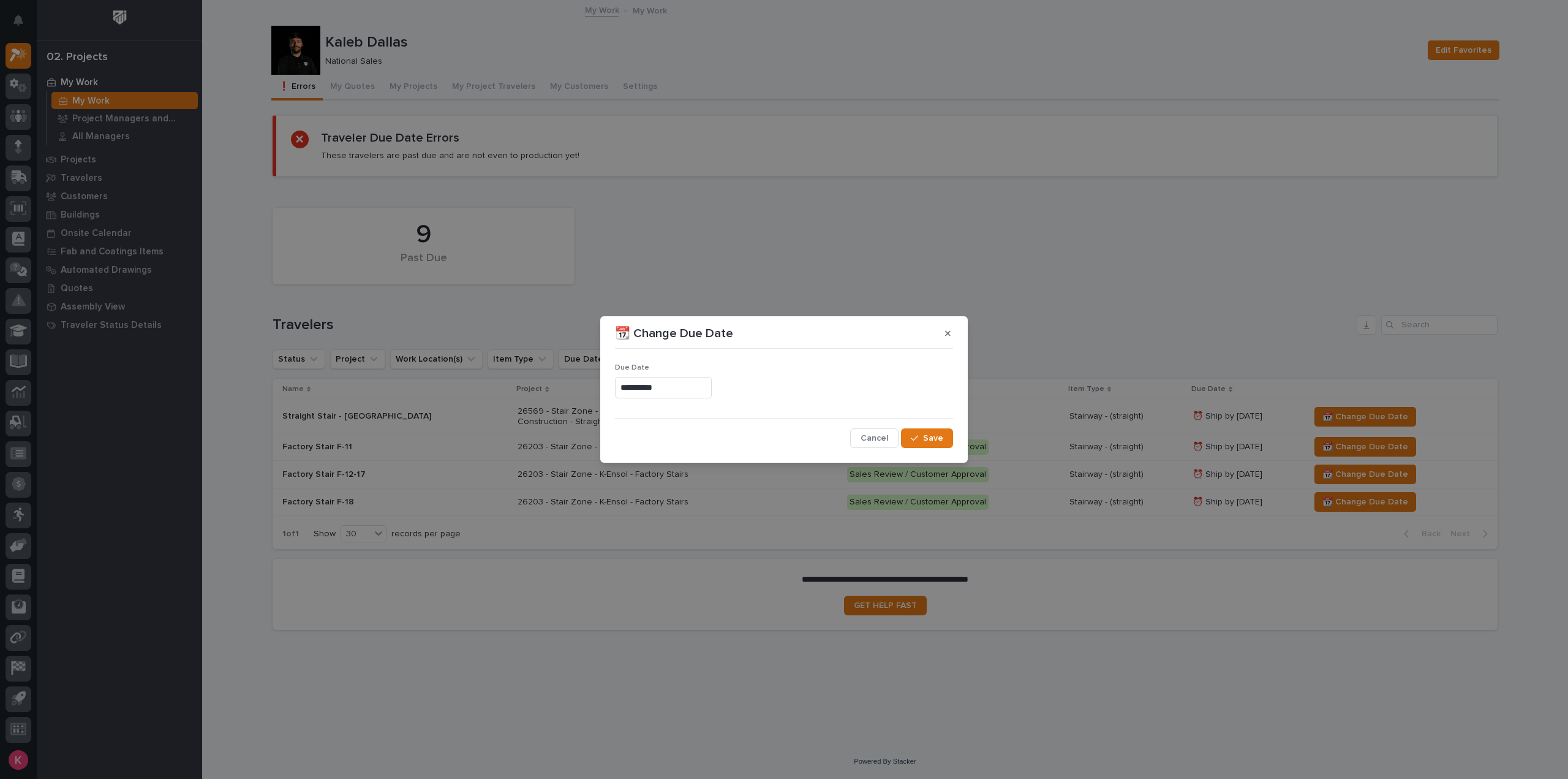
type input "**********"
click at [931, 439] on span "Save" at bounding box center [933, 438] width 20 height 11
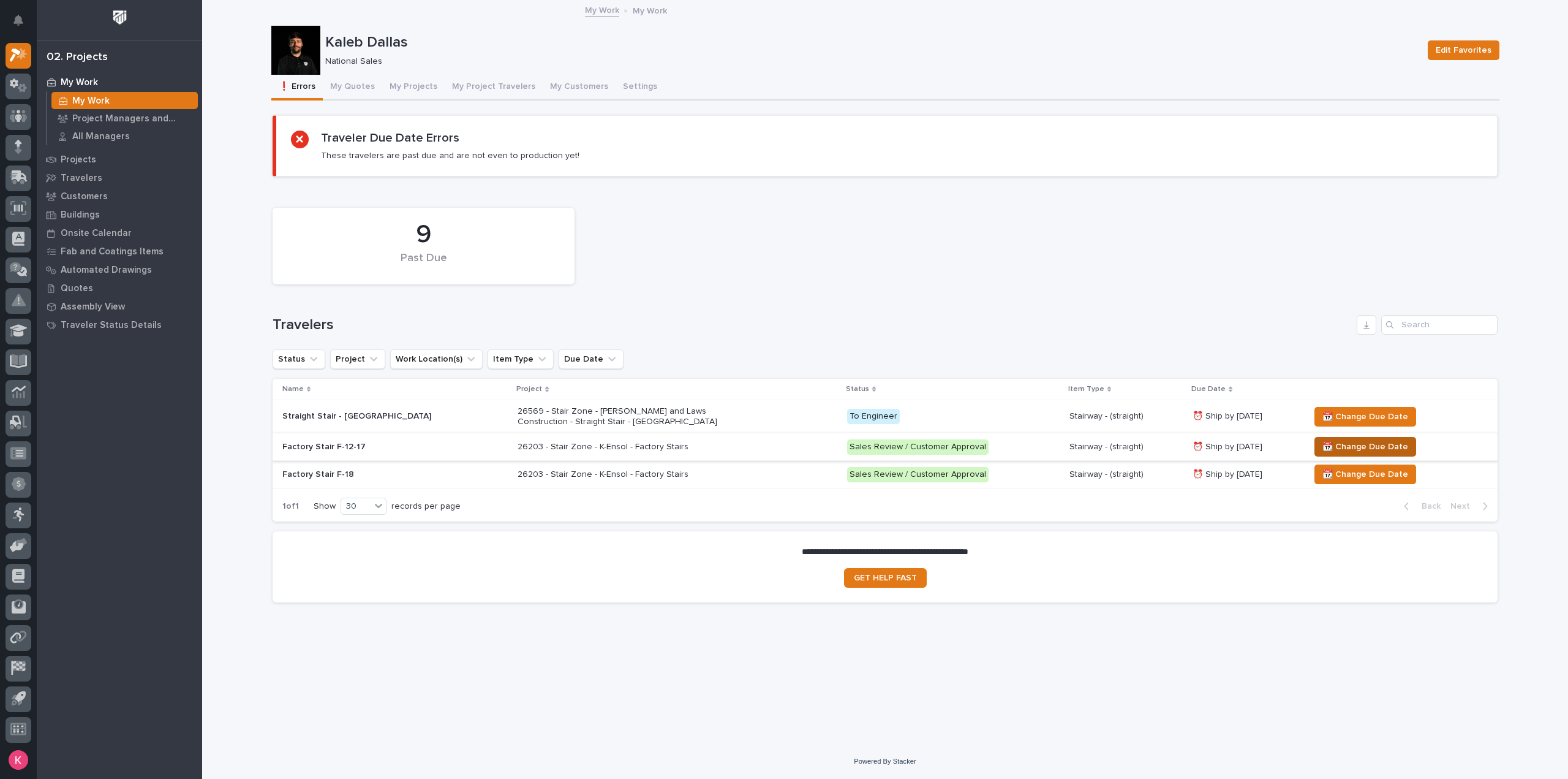
click at [1372, 445] on span "📆 Change Due Date" at bounding box center [1365, 447] width 86 height 15
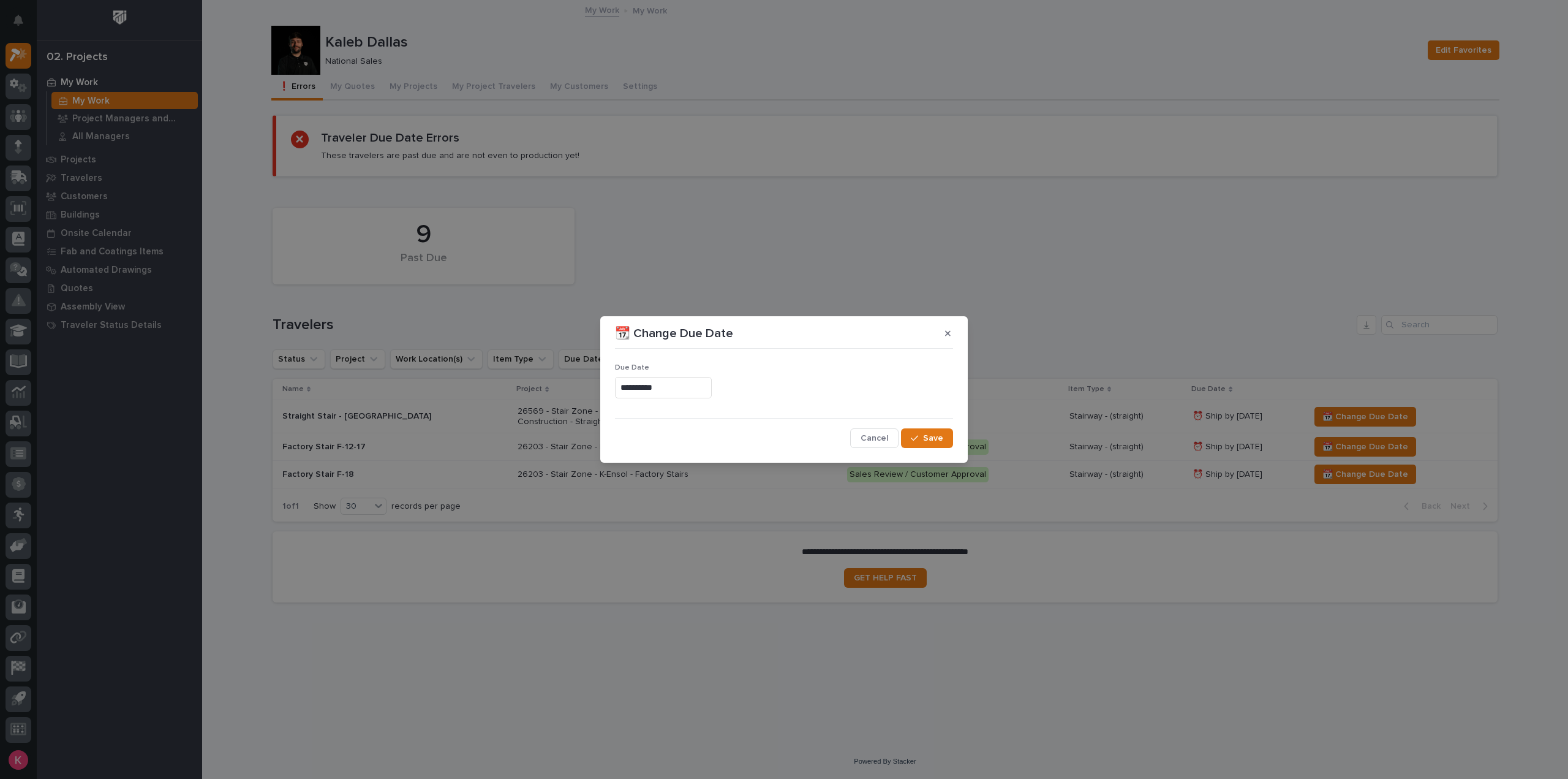
click at [694, 388] on input "**********" at bounding box center [663, 388] width 97 height 22
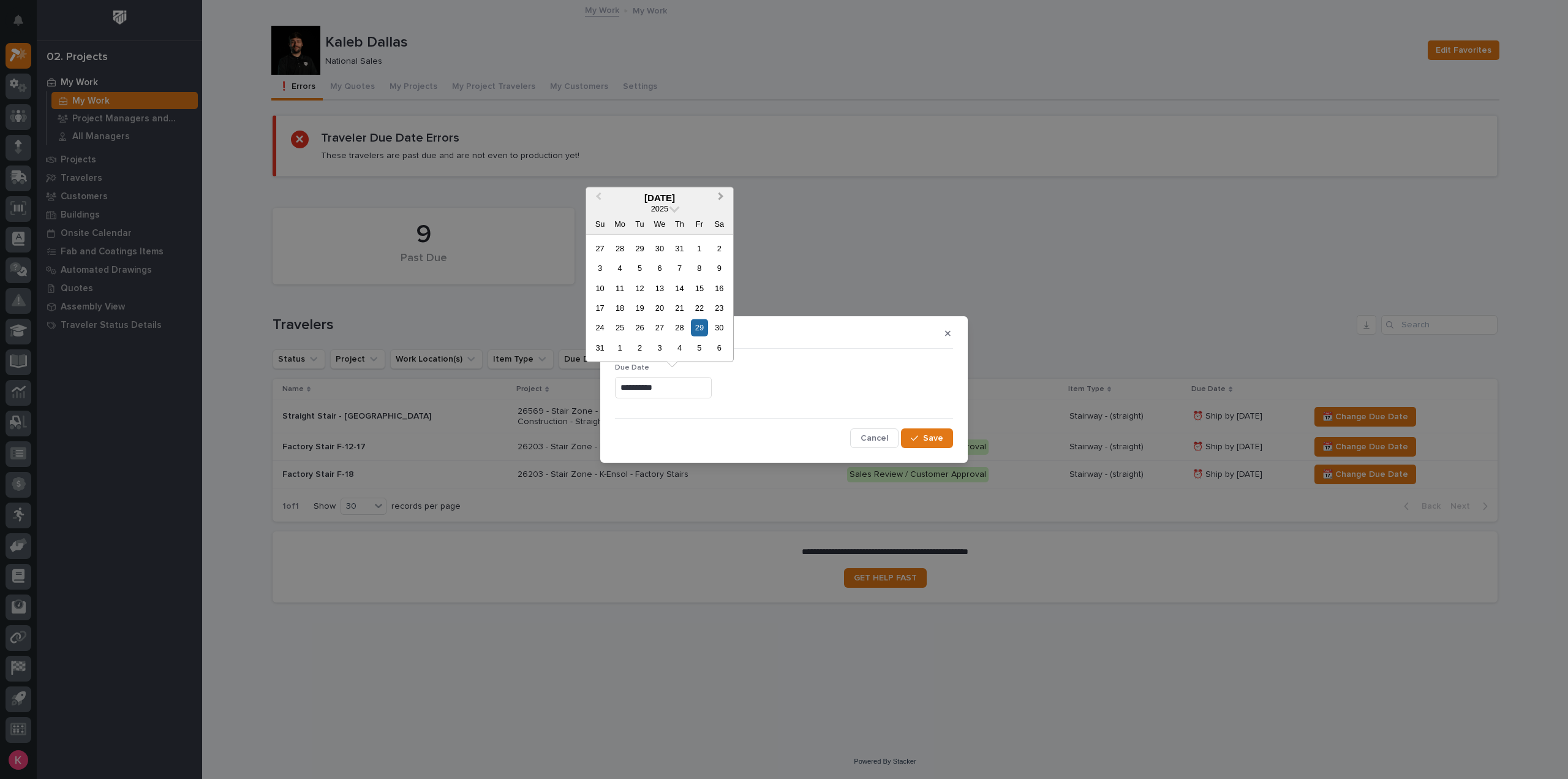
click at [727, 197] on button "Next Month" at bounding box center [722, 198] width 20 height 20
click at [699, 340] on div "7" at bounding box center [699, 348] width 17 height 17
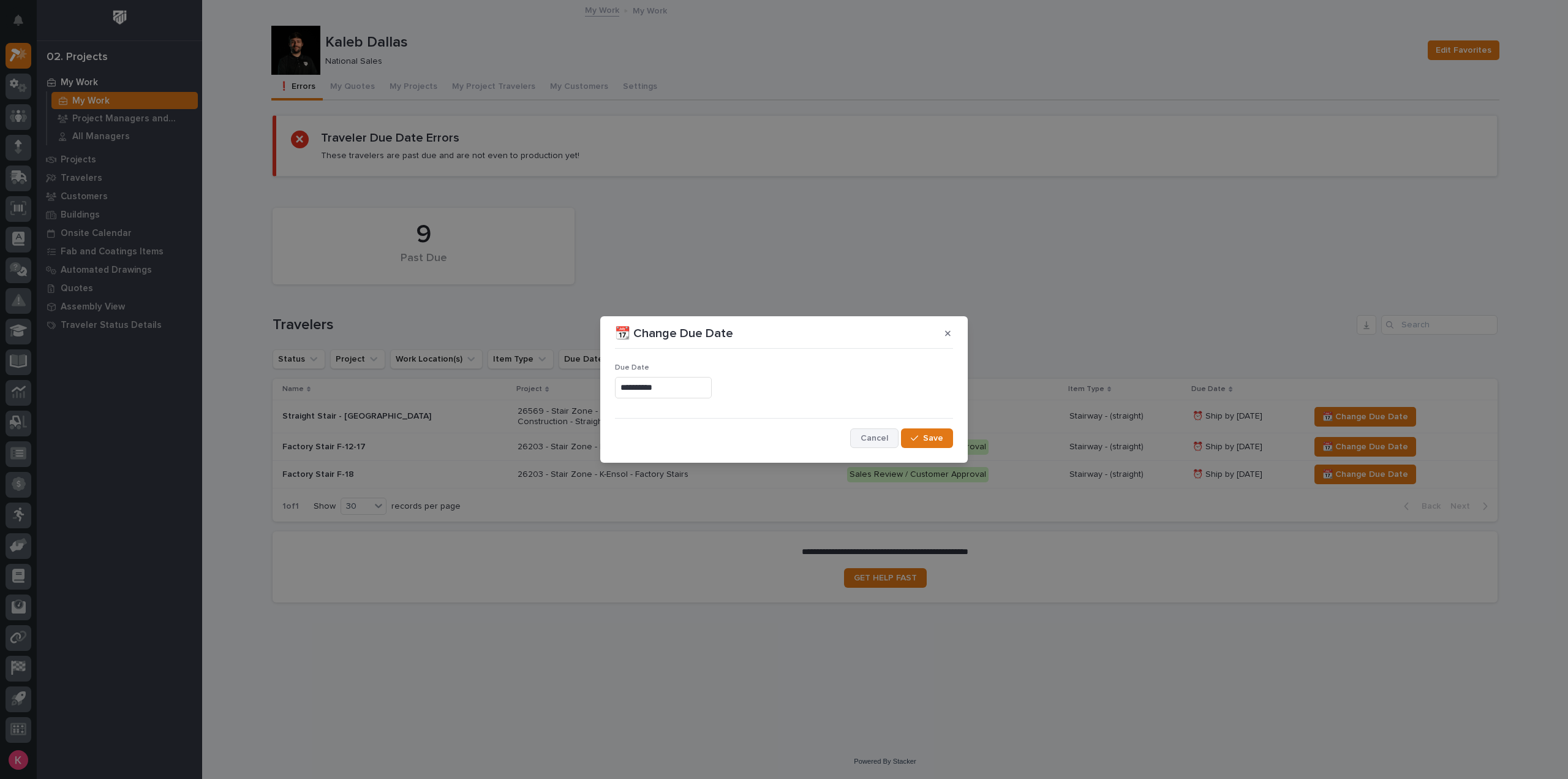
type input "**********"
click at [935, 440] on span "Save" at bounding box center [933, 438] width 20 height 11
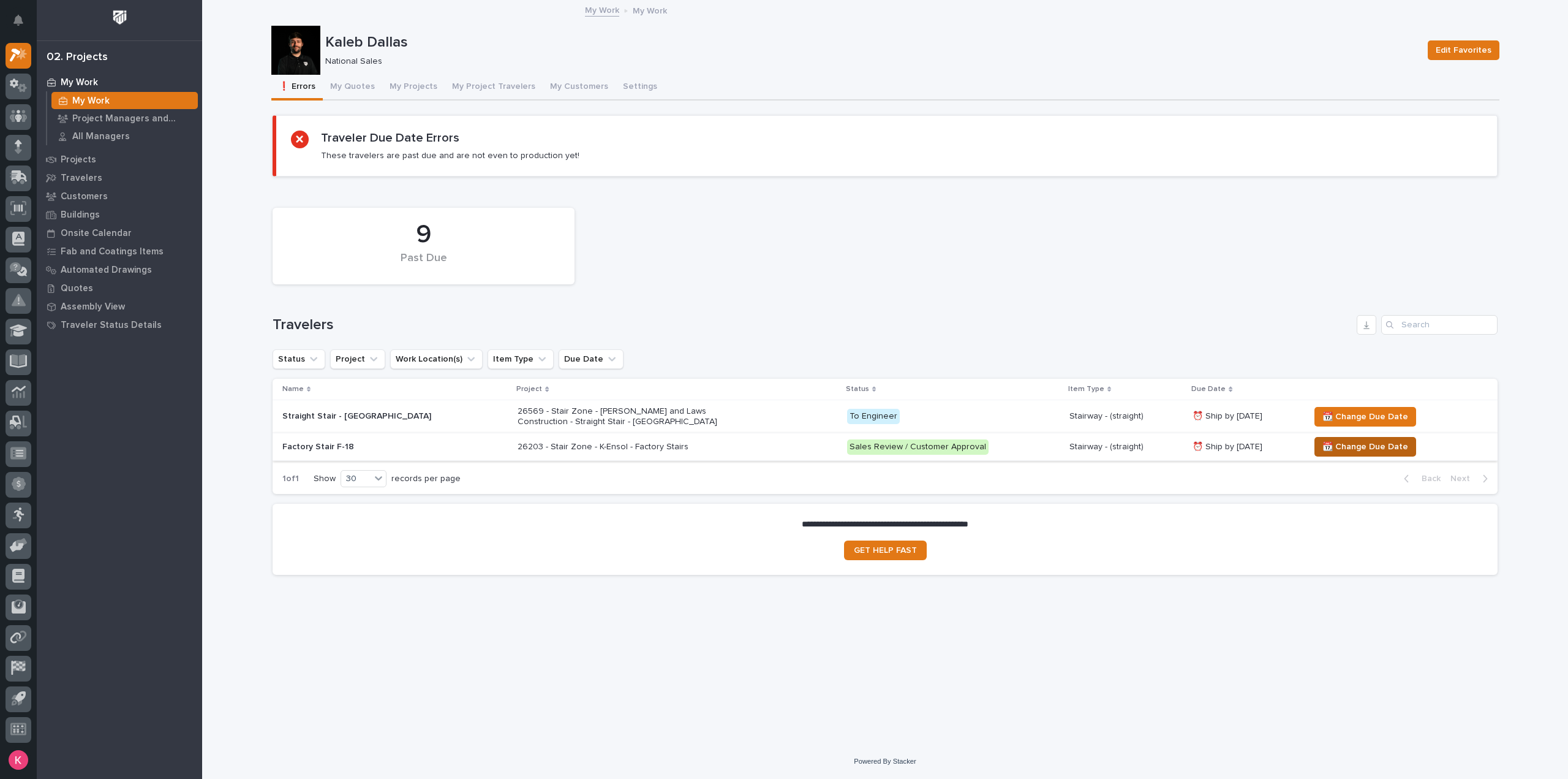
click at [1332, 454] on button "📆 Change Due Date" at bounding box center [1365, 447] width 102 height 20
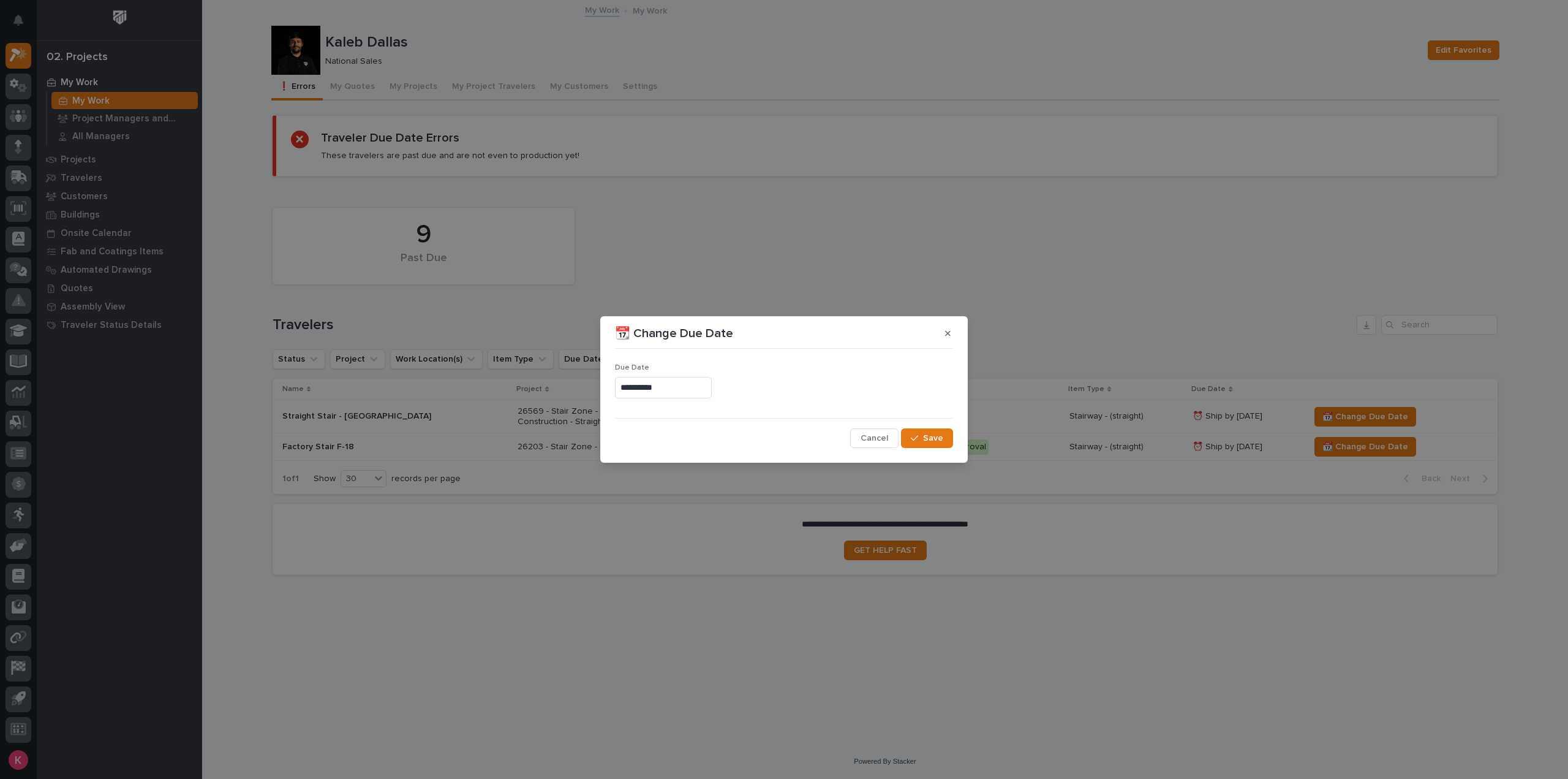
drag, startPoint x: 668, startPoint y: 385, endPoint x: 675, endPoint y: 387, distance: 7.3
click at [669, 386] on input "**********" at bounding box center [663, 388] width 97 height 22
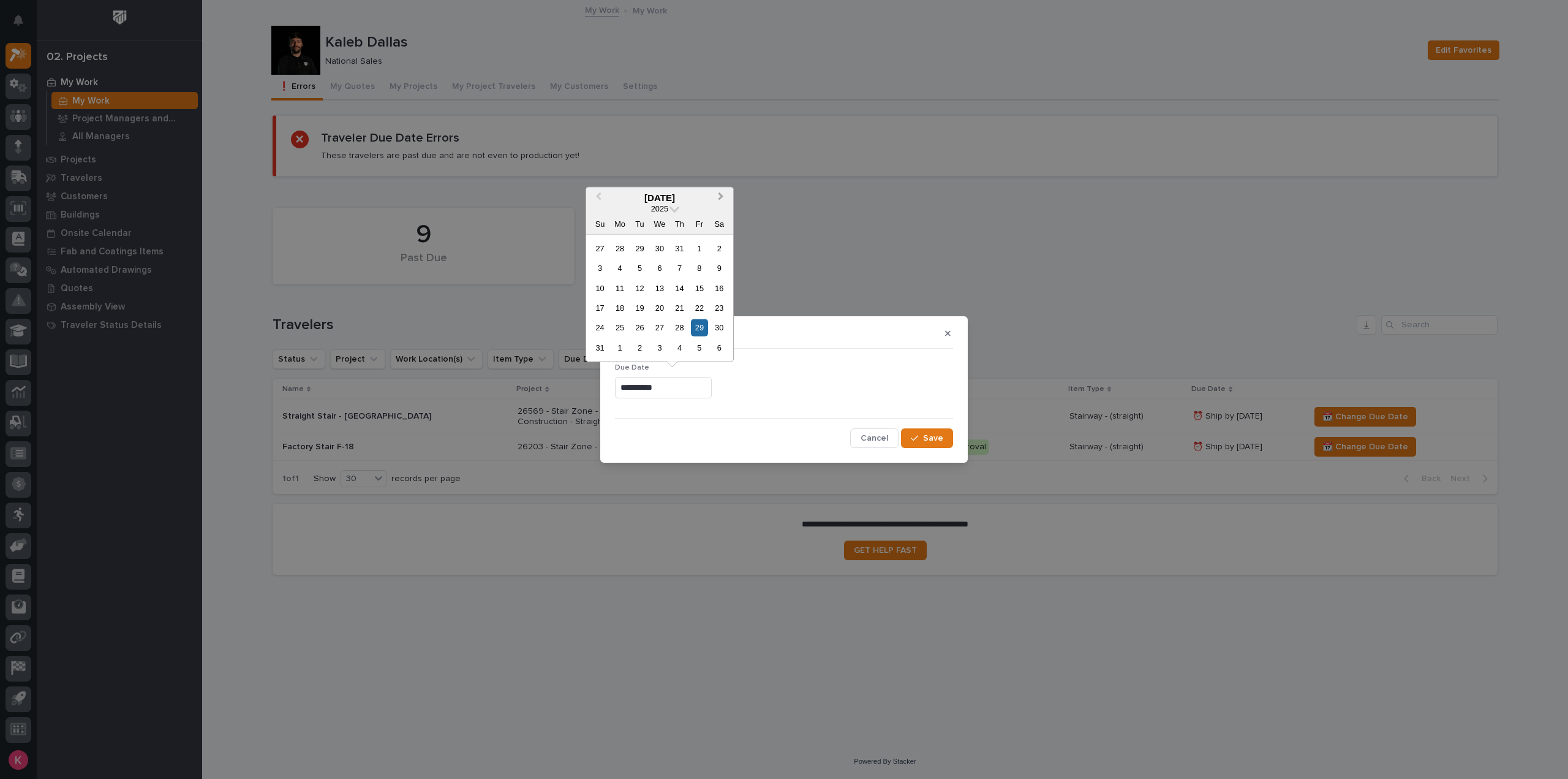
click at [725, 200] on button "Next Month" at bounding box center [722, 198] width 20 height 20
click at [699, 341] on div "7" at bounding box center [699, 348] width 17 height 17
type input "**********"
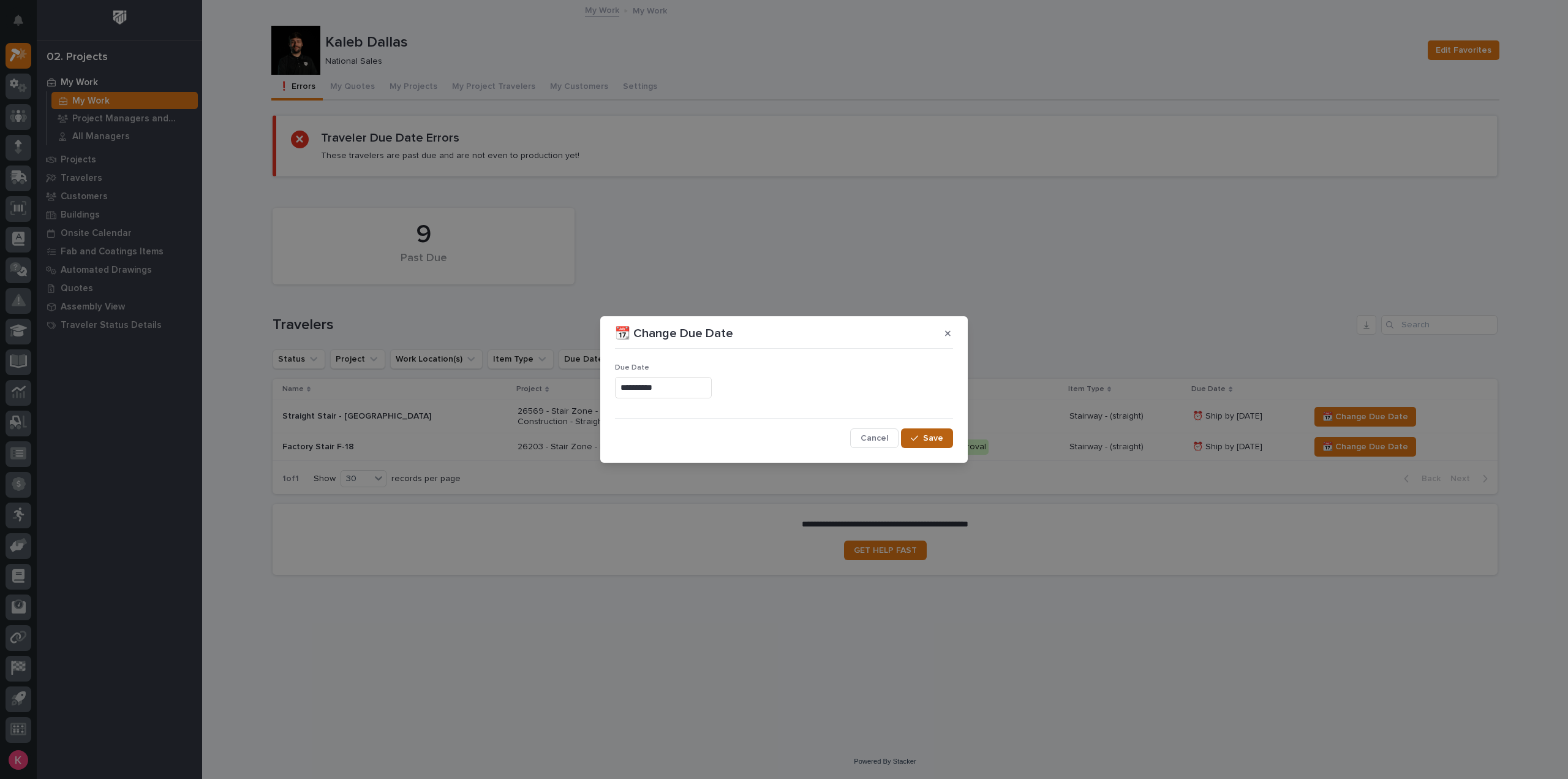
click at [947, 438] on button "Save" at bounding box center [926, 438] width 52 height 20
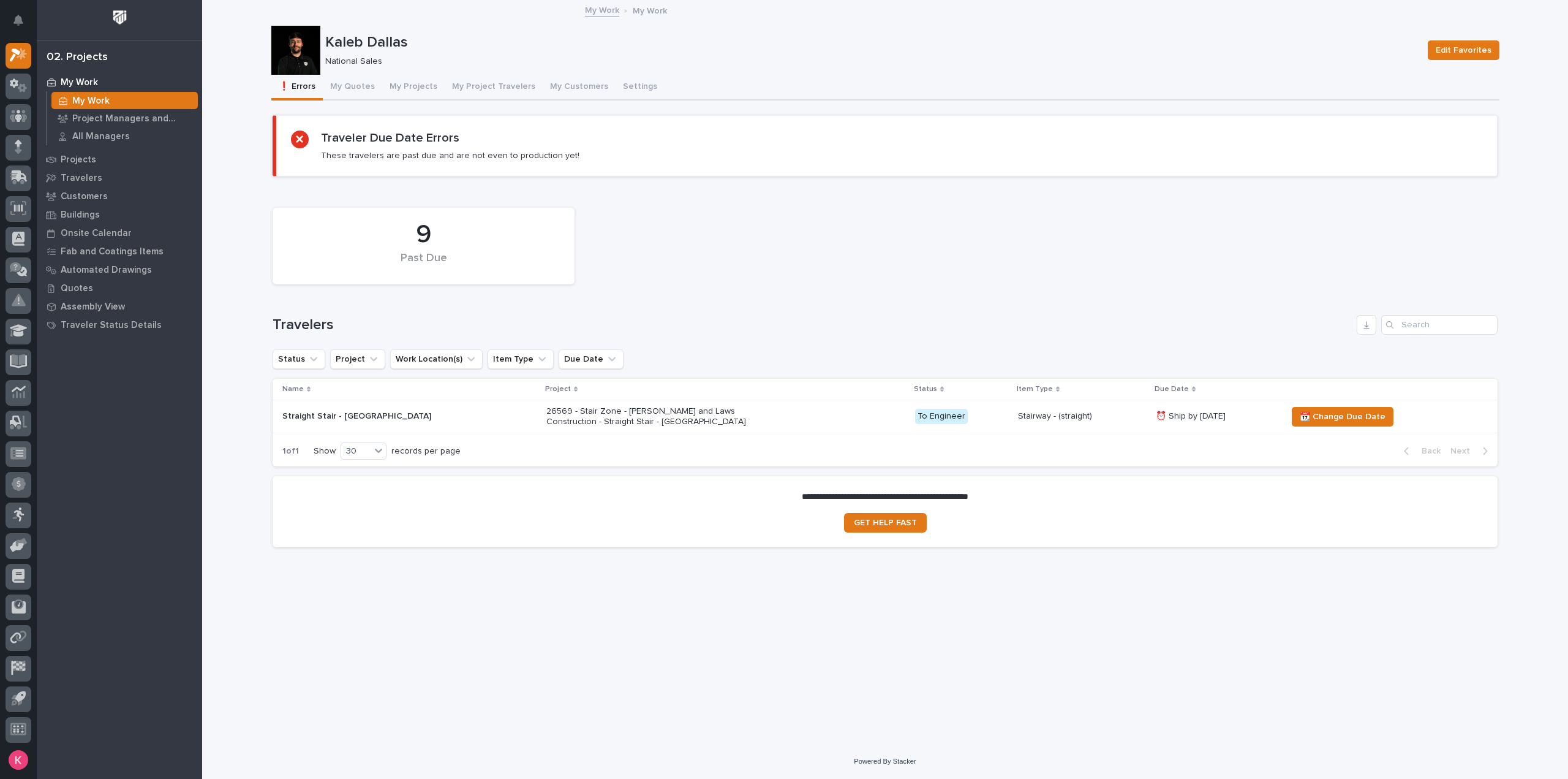
click at [1303, 427] on td "📆 Change Due Date" at bounding box center [1390, 417] width 216 height 33
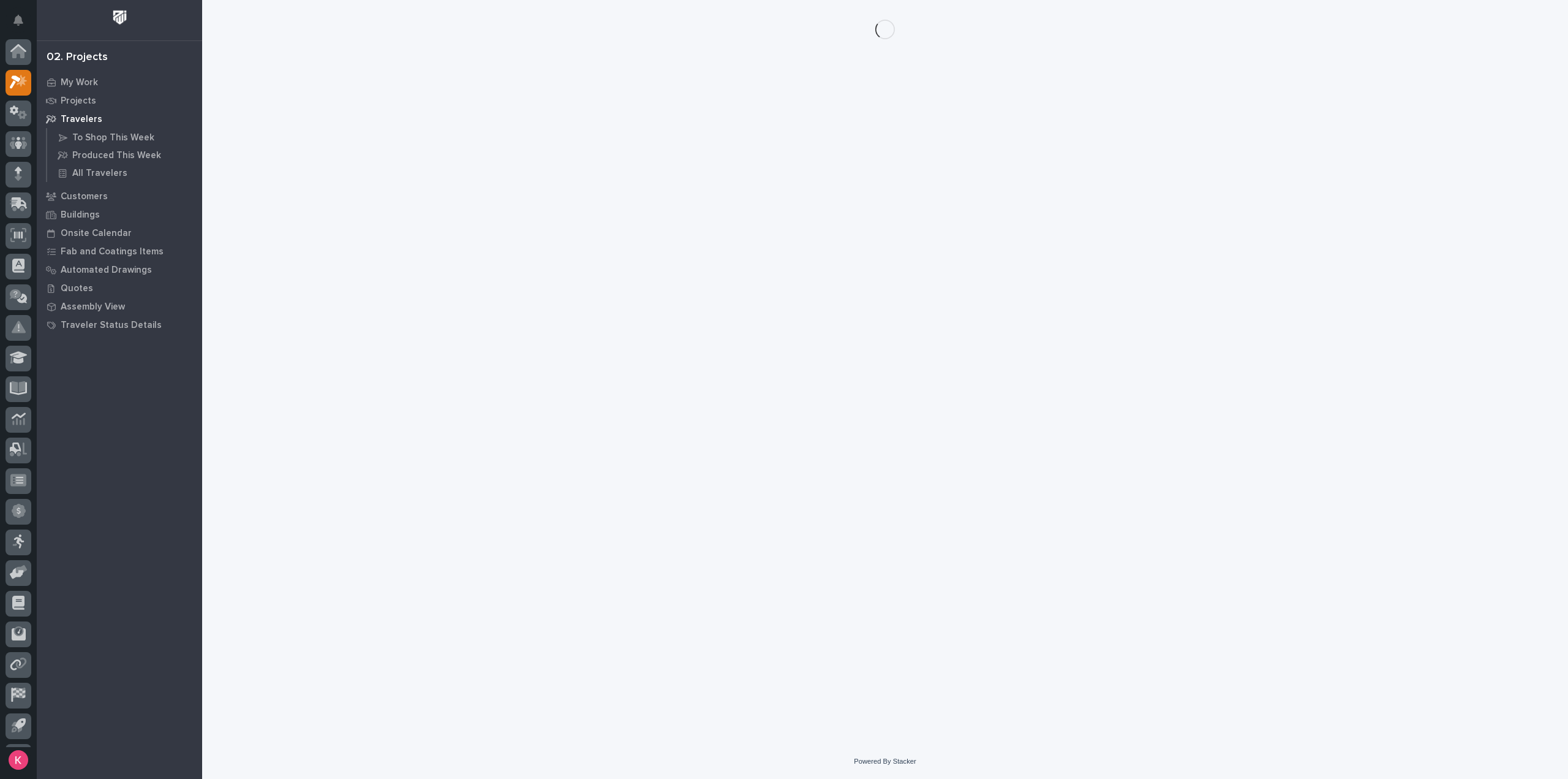
scroll to position [27, 0]
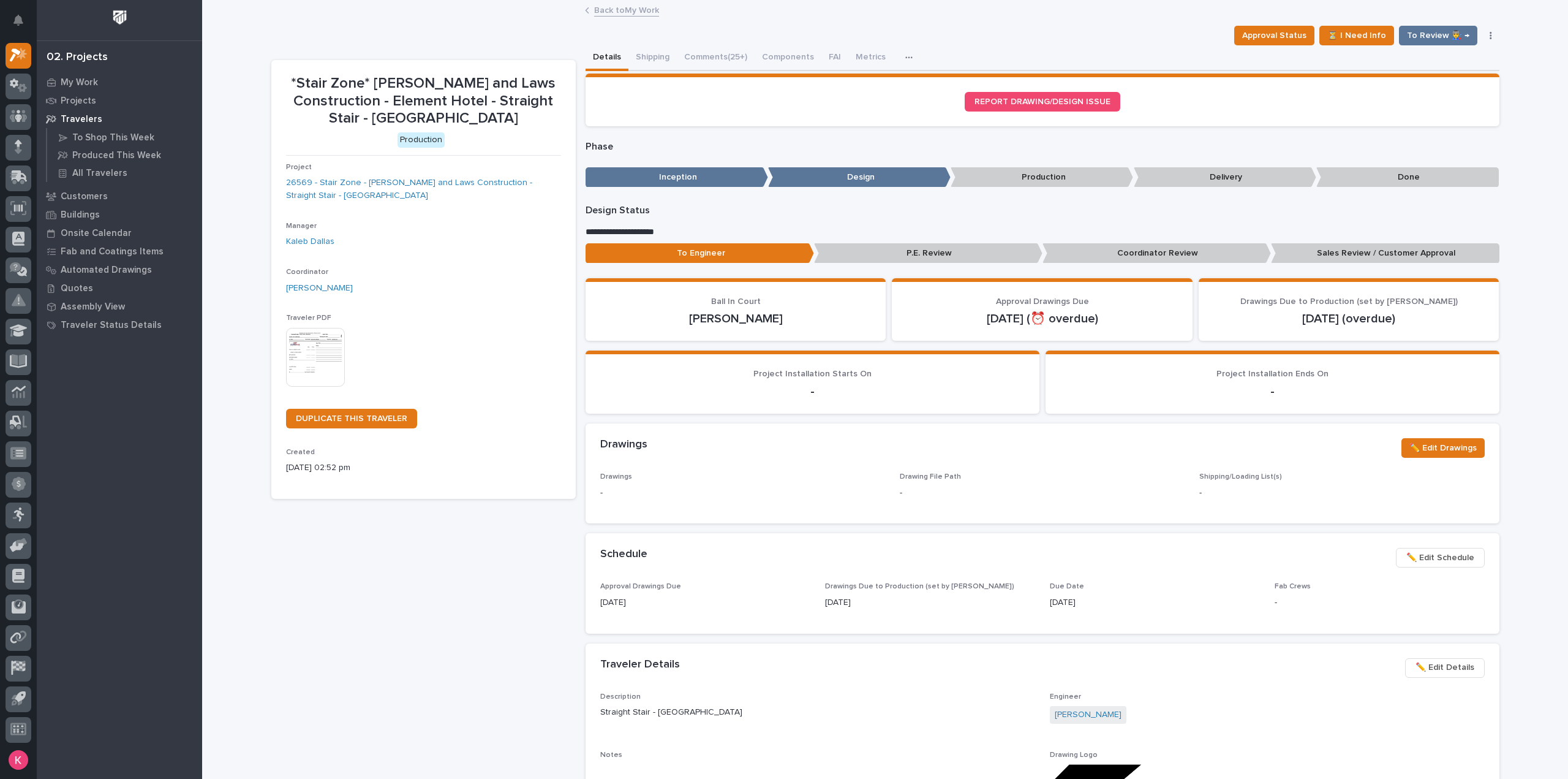
click at [626, 7] on link "Back to My Work" at bounding box center [626, 10] width 65 height 14
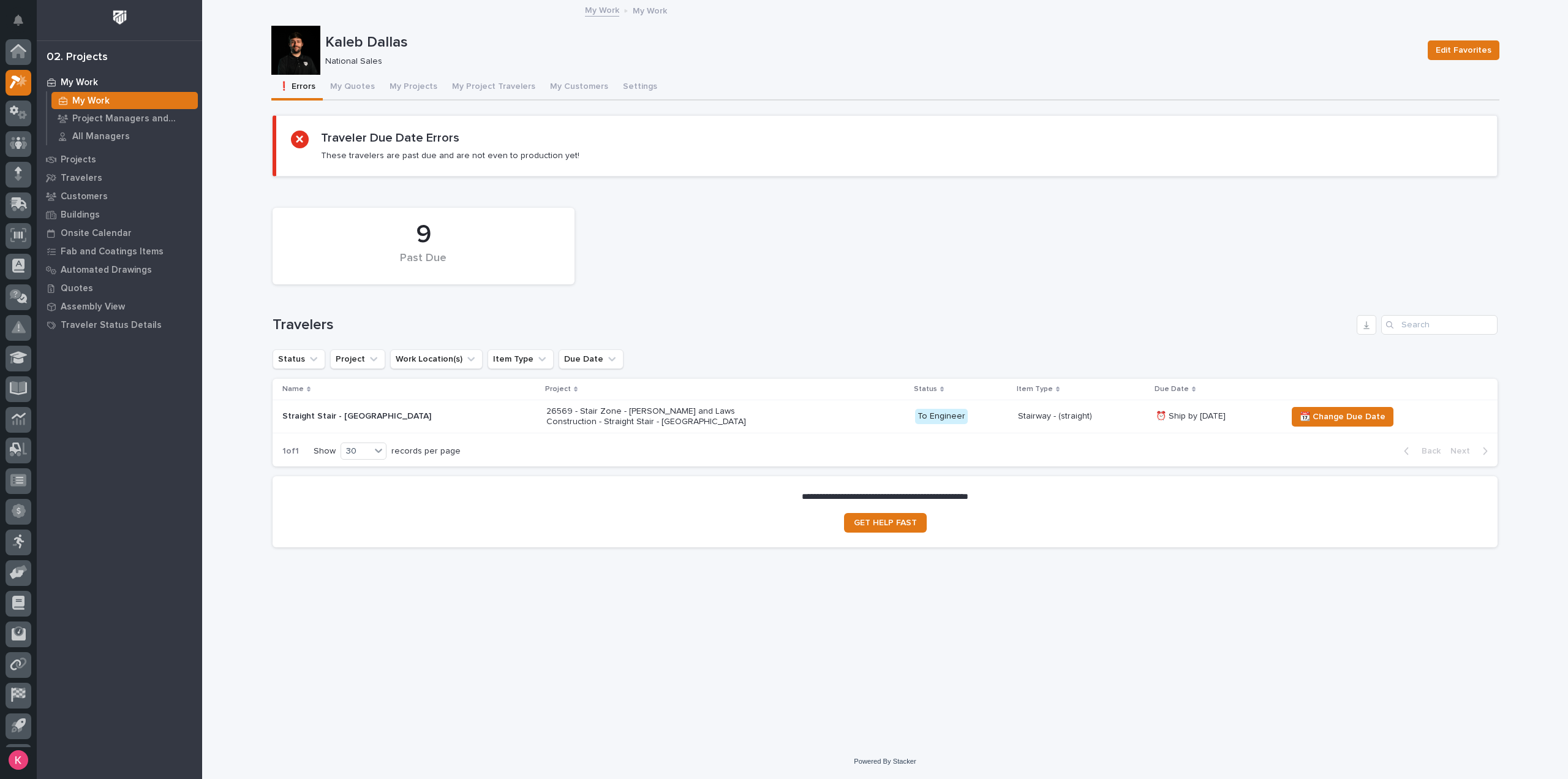
scroll to position [27, 0]
click at [1313, 416] on span "📆 Change Due Date" at bounding box center [1343, 417] width 86 height 15
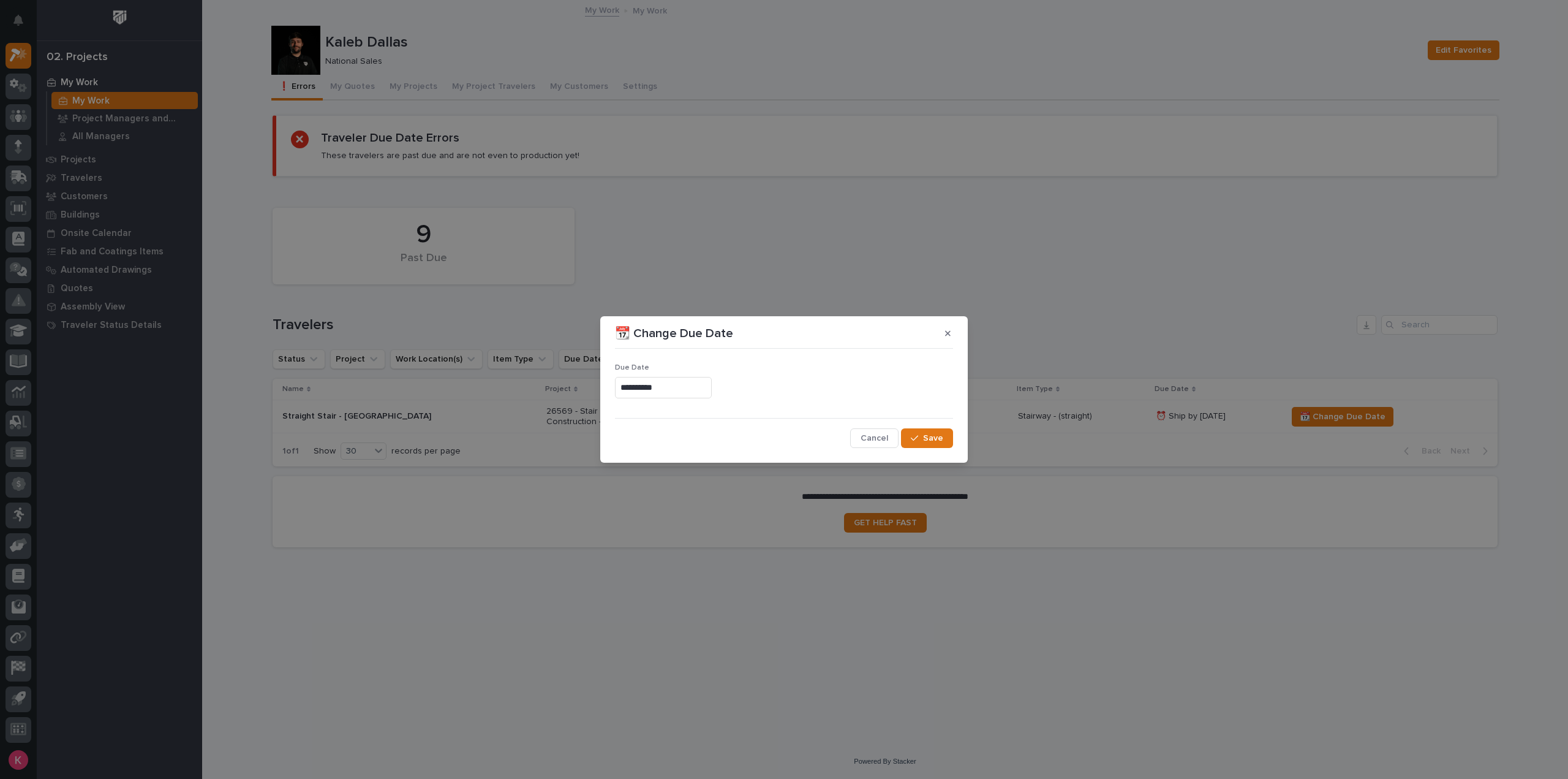
click at [670, 385] on input "**********" at bounding box center [663, 388] width 97 height 22
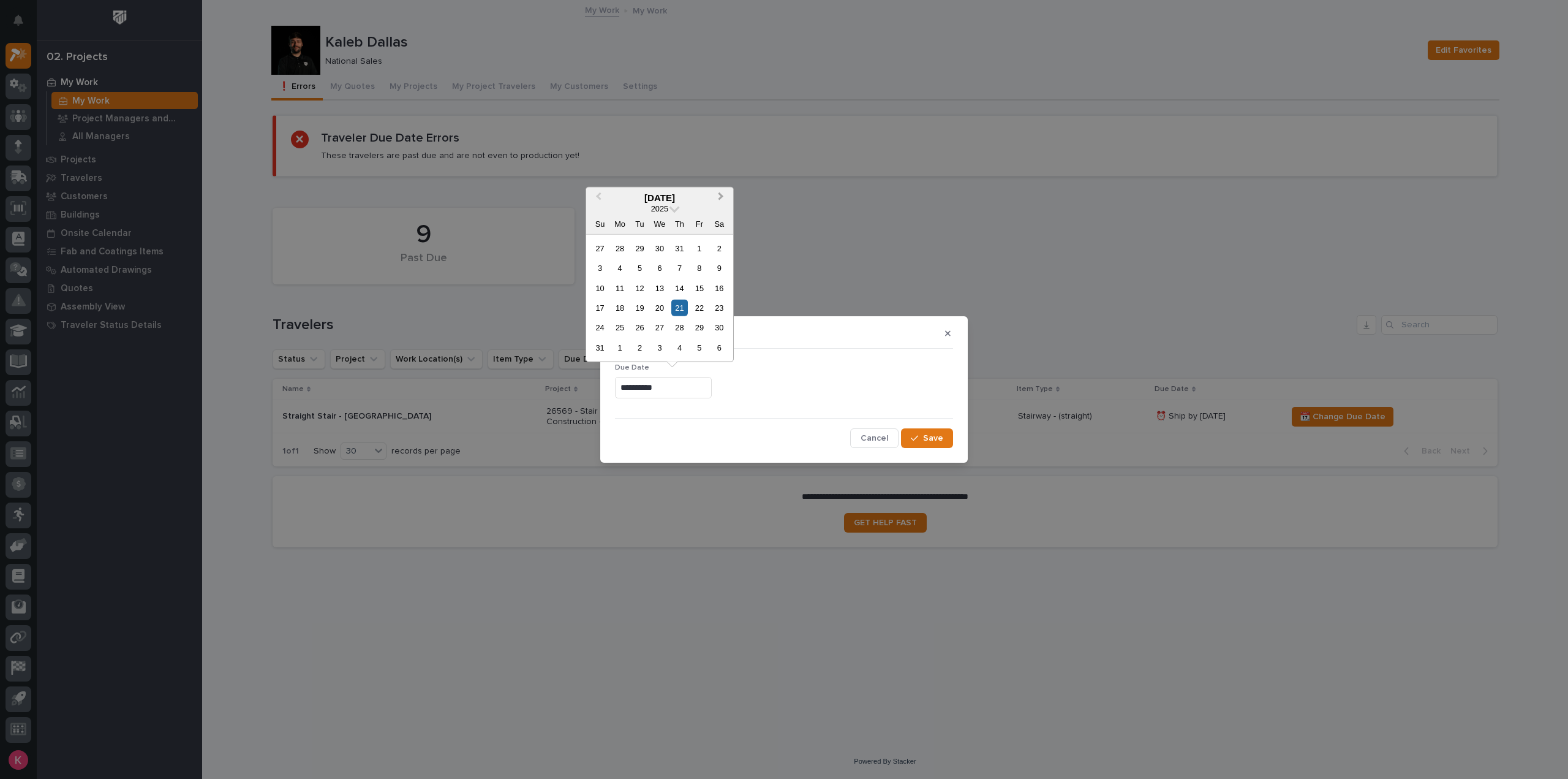
click at [721, 194] on span "Next Month" at bounding box center [721, 197] width 0 height 16
click at [722, 202] on button "Next Month" at bounding box center [722, 198] width 20 height 20
click at [598, 199] on span "Previous Month" at bounding box center [598, 197] width 0 height 16
click at [727, 197] on button "Next Month" at bounding box center [722, 198] width 20 height 20
click at [594, 195] on button "Previous Month" at bounding box center [597, 198] width 20 height 20
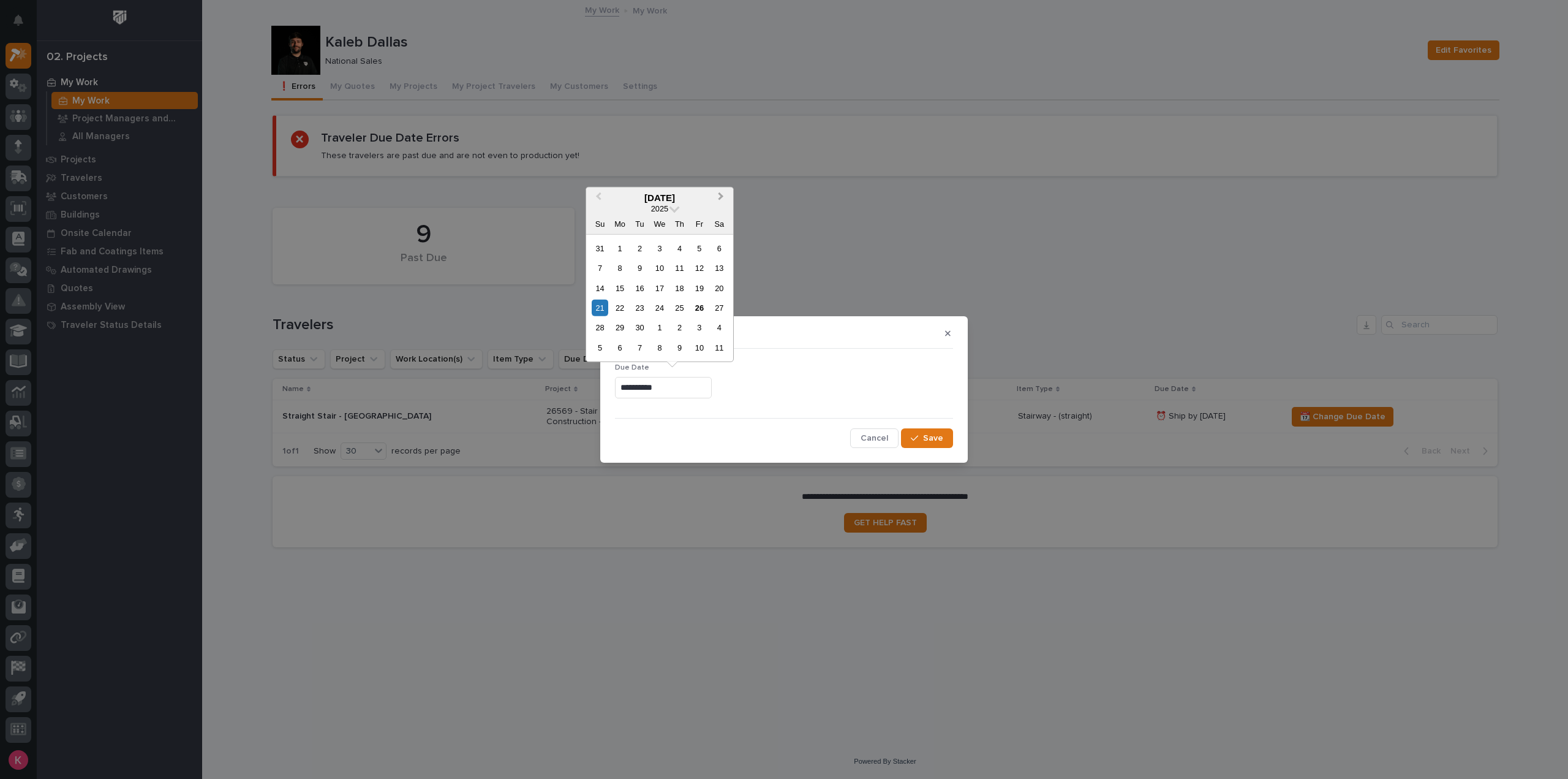
click at [720, 201] on button "Next Month" at bounding box center [722, 198] width 20 height 20
click at [598, 203] on button "Previous Month" at bounding box center [597, 198] width 20 height 20
click at [723, 199] on button "Next Month" at bounding box center [722, 198] width 20 height 20
click at [624, 332] on div "27" at bounding box center [620, 328] width 17 height 17
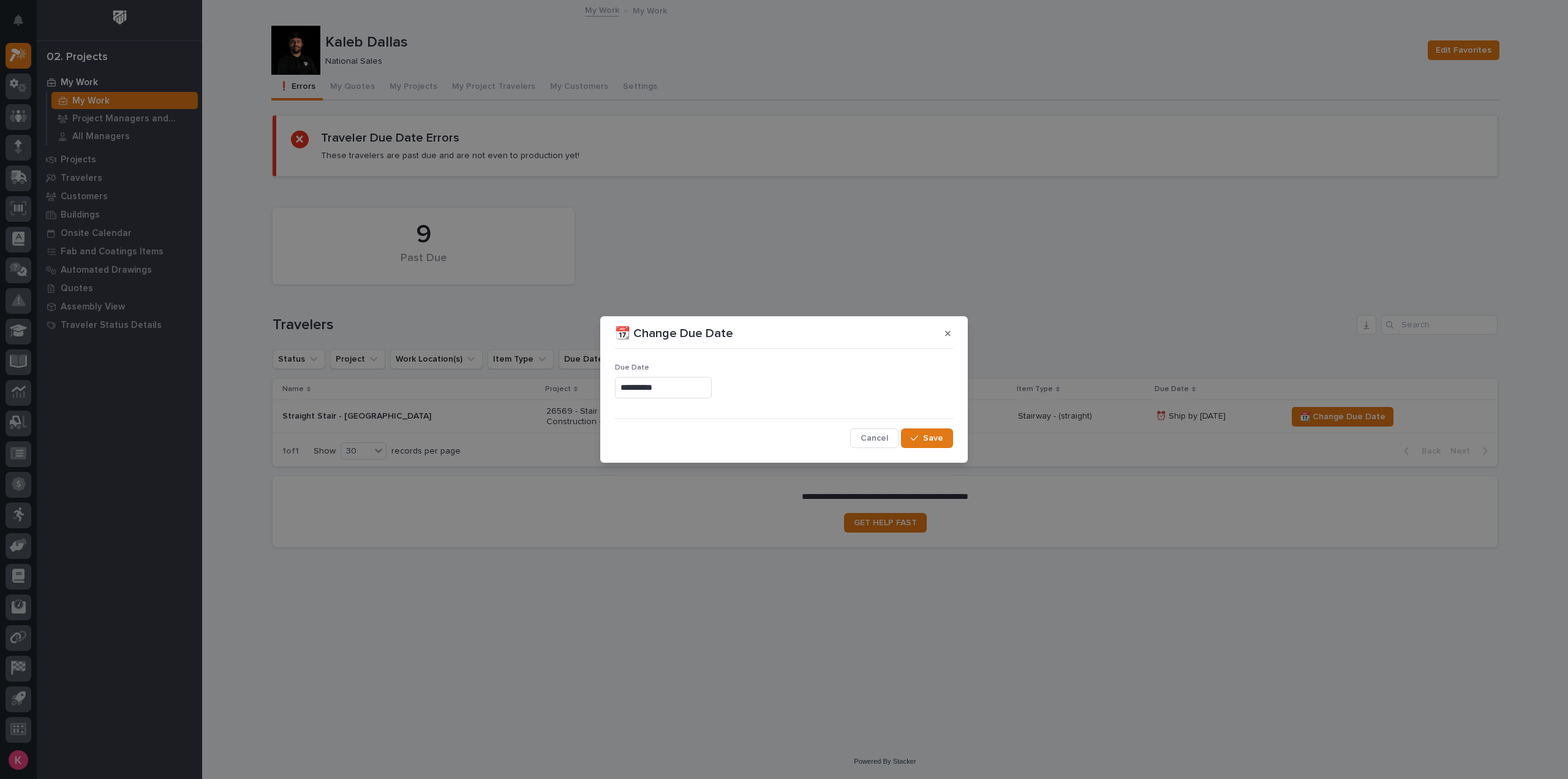
type input "**********"
click at [928, 435] on span "Save" at bounding box center [933, 438] width 20 height 11
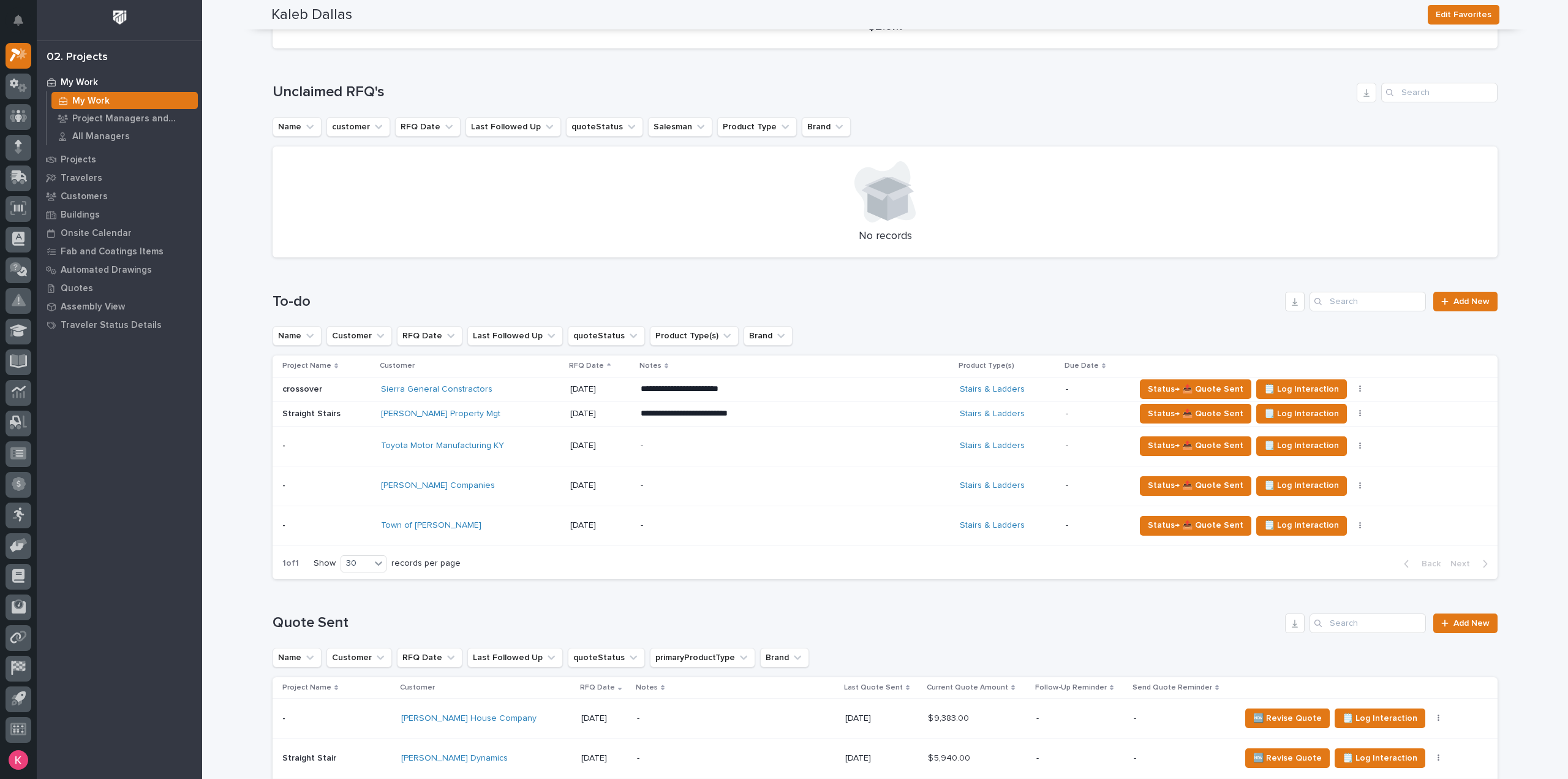
scroll to position [122, 0]
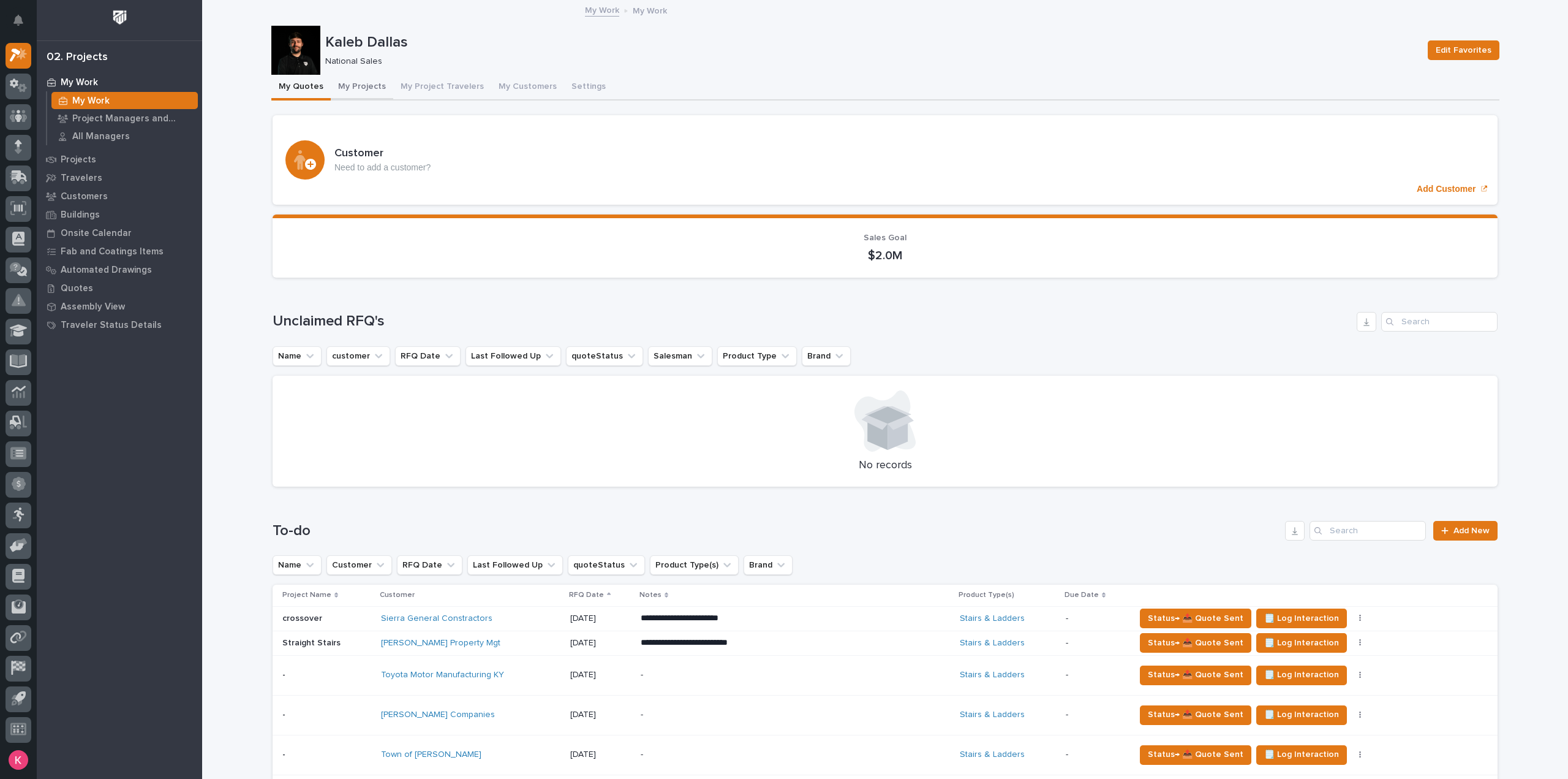
click at [364, 97] on button "My Projects" at bounding box center [362, 88] width 63 height 26
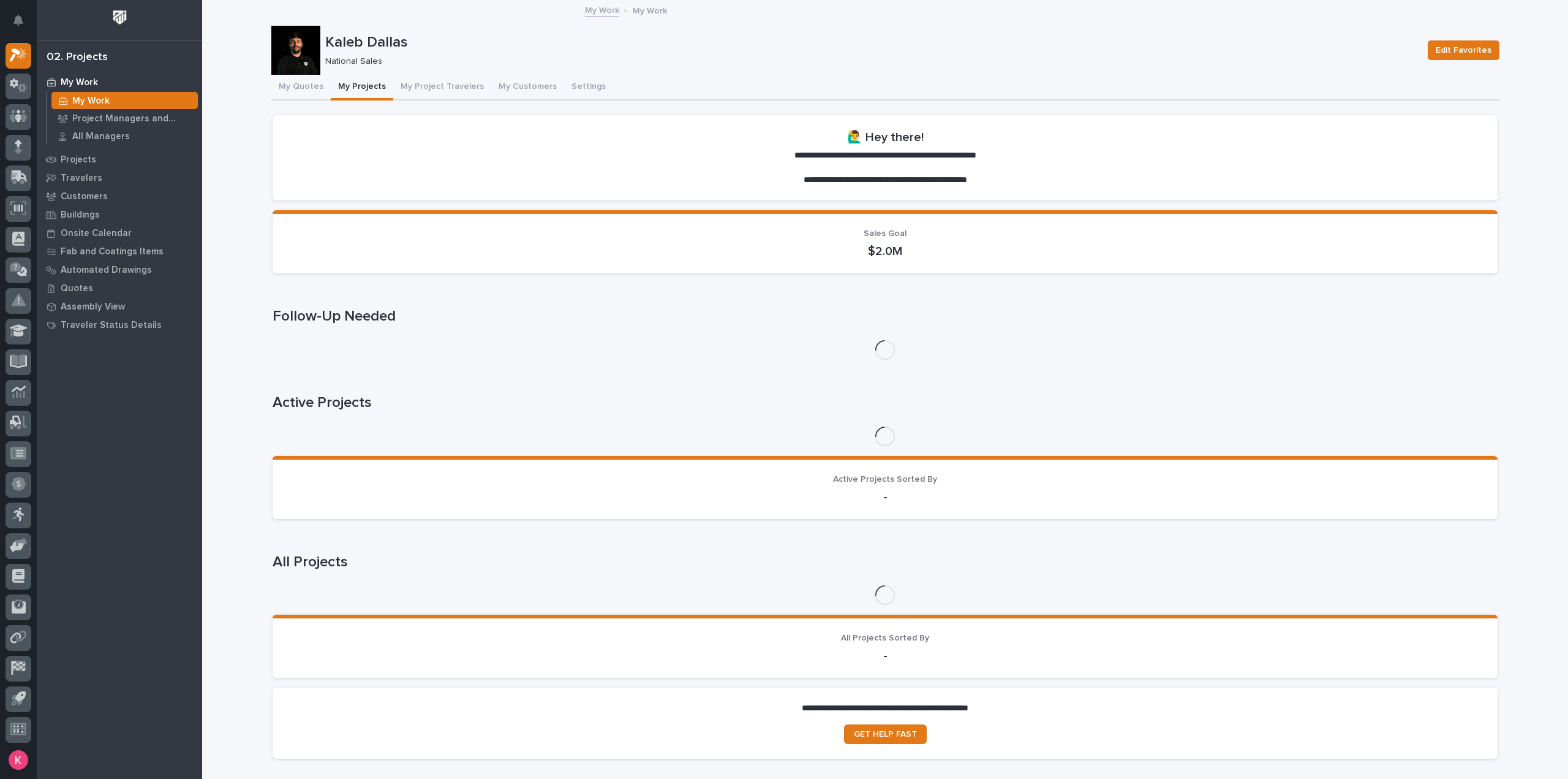
click at [365, 93] on button "My Projects" at bounding box center [362, 88] width 63 height 26
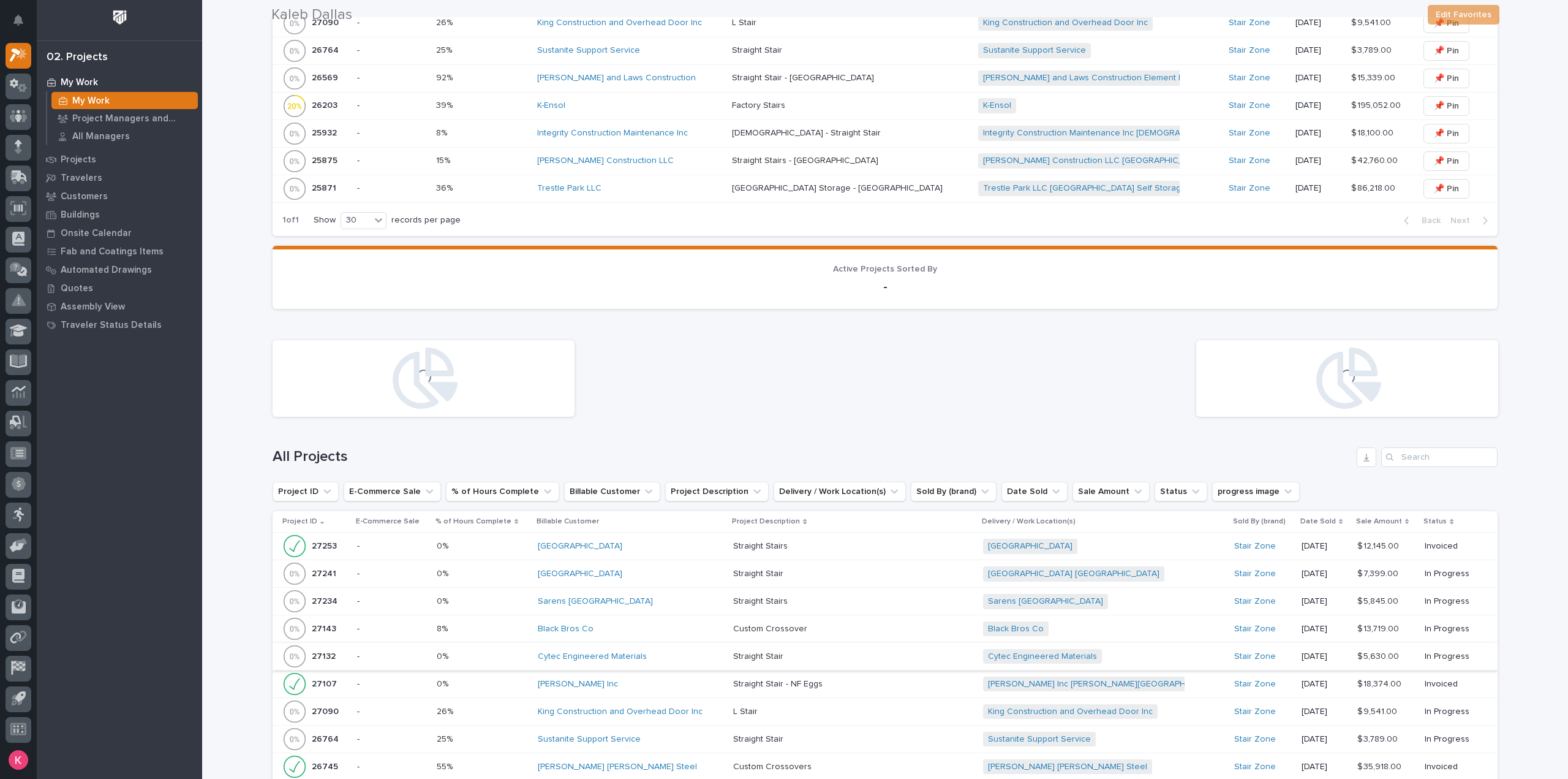
scroll to position [1086, 0]
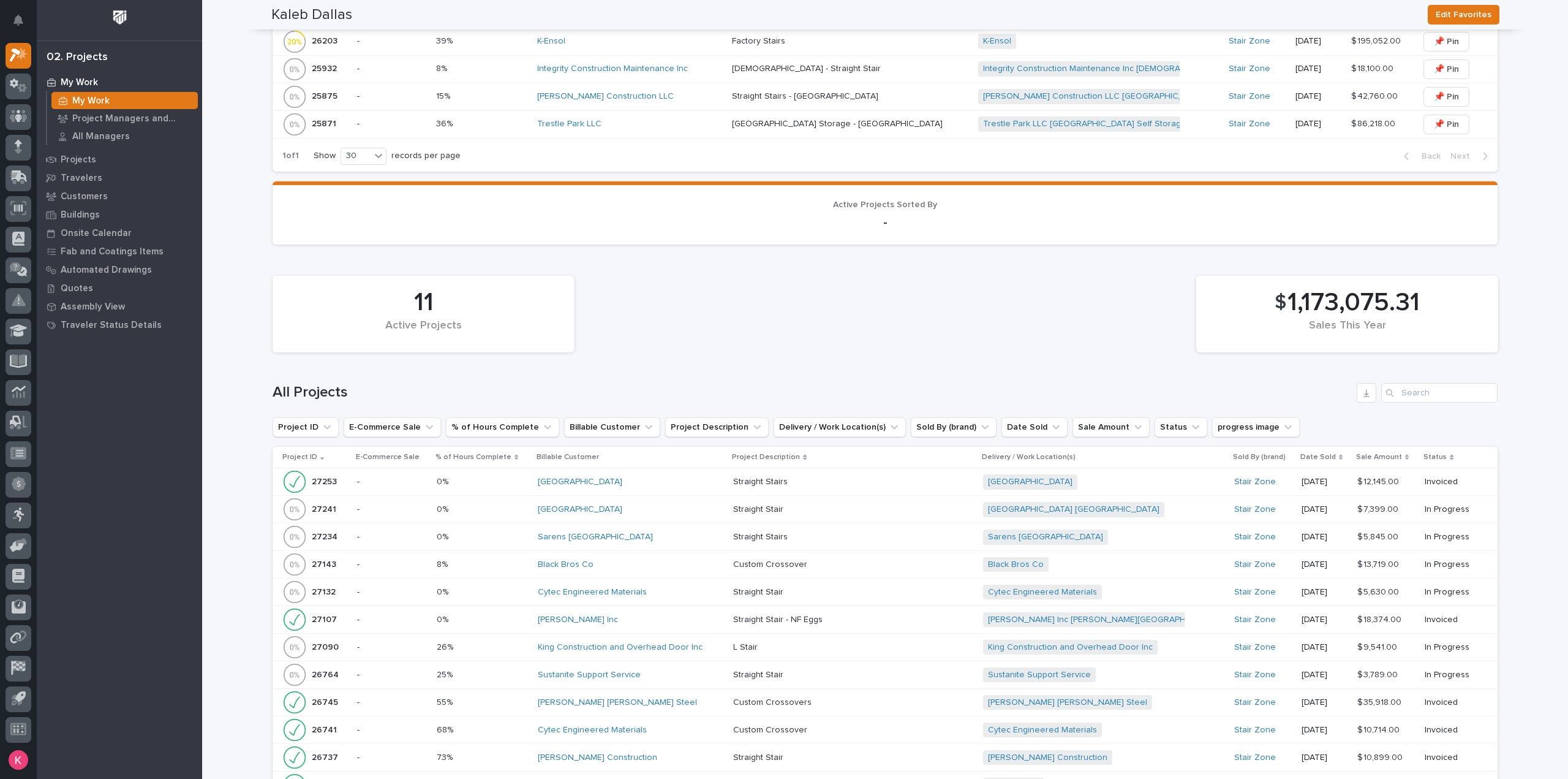
click at [642, 555] on div "Black Bros Co" at bounding box center [631, 565] width 186 height 20
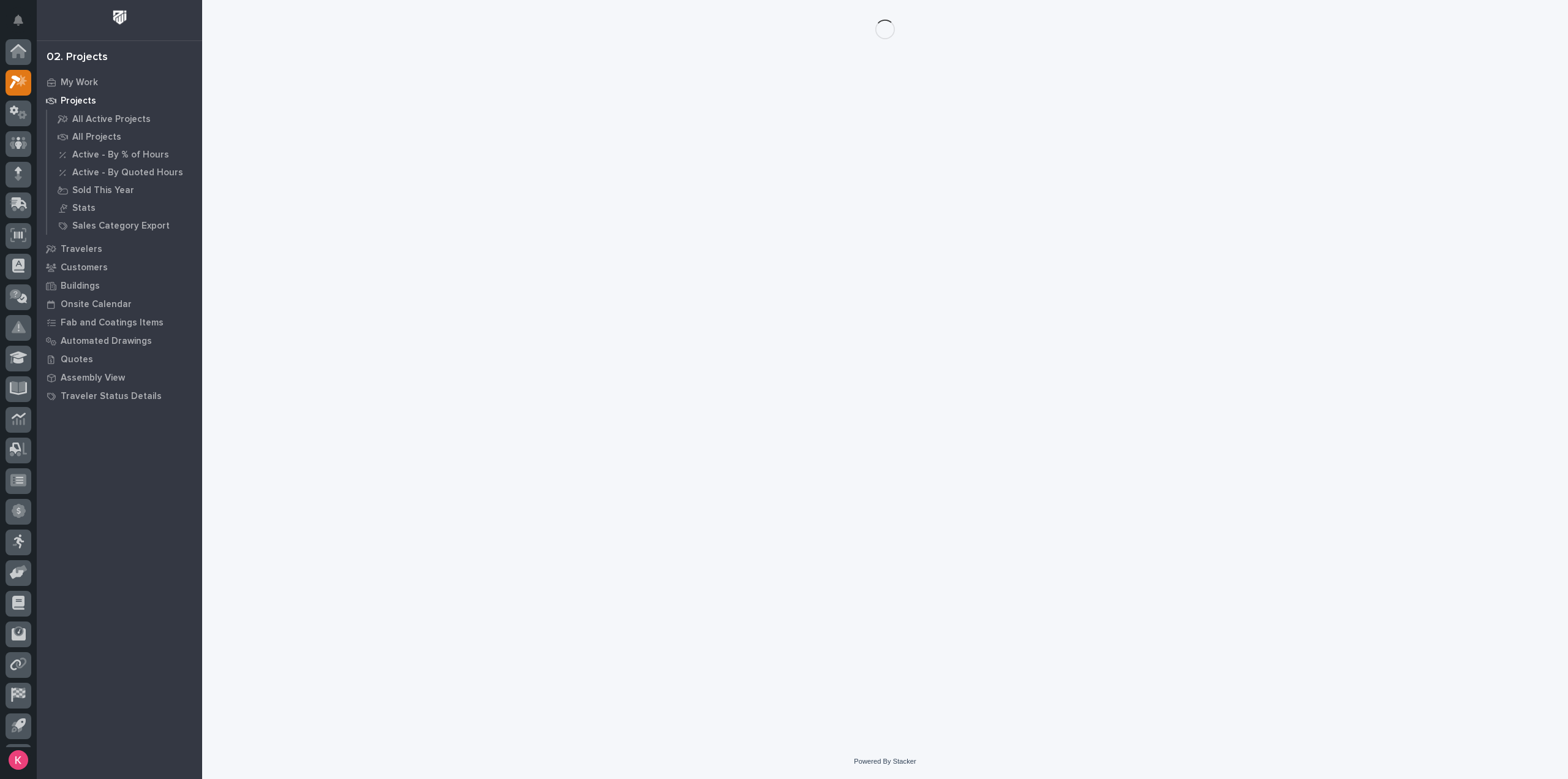
scroll to position [27, 0]
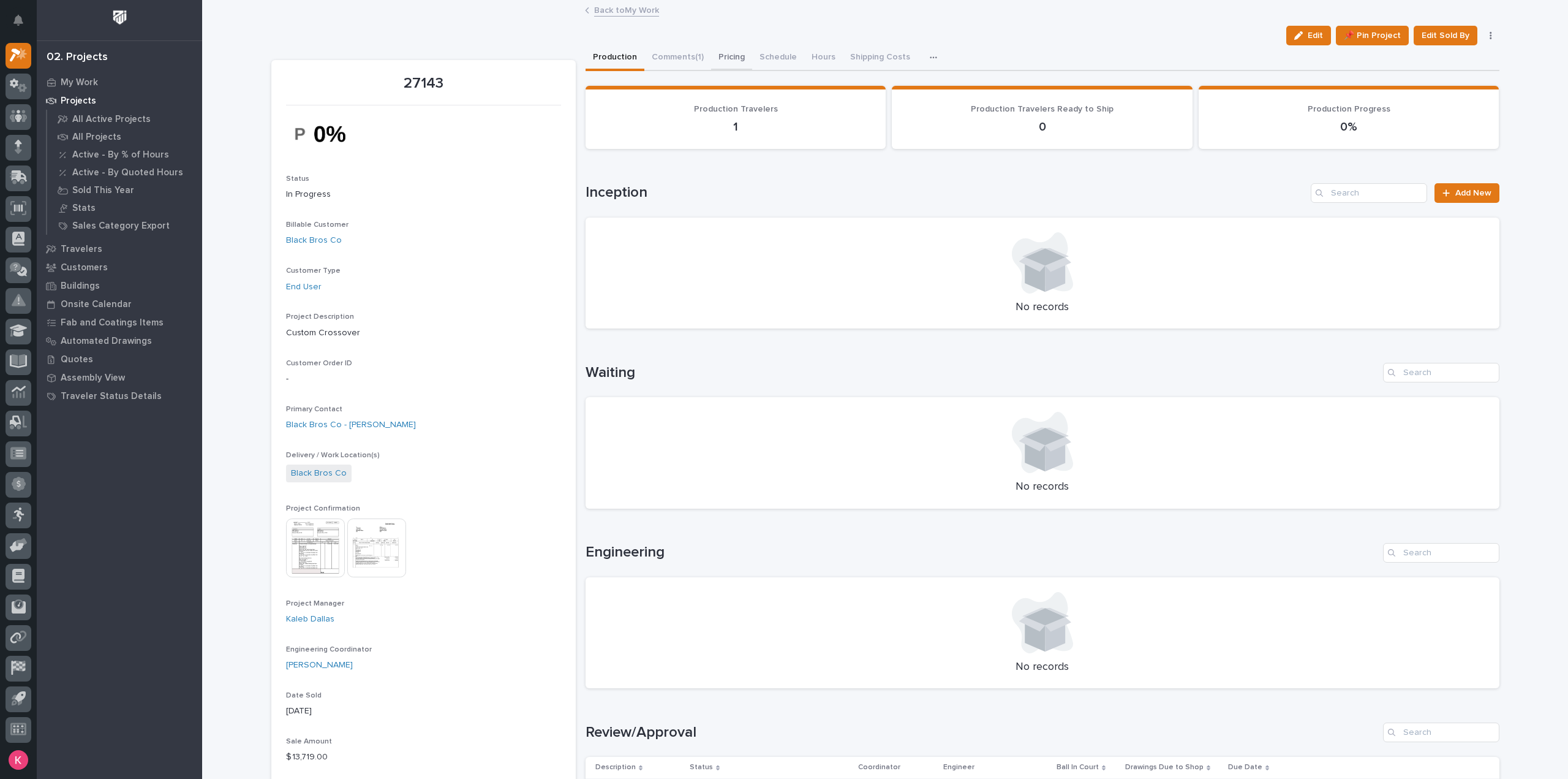
click at [734, 58] on button "Pricing" at bounding box center [732, 58] width 41 height 26
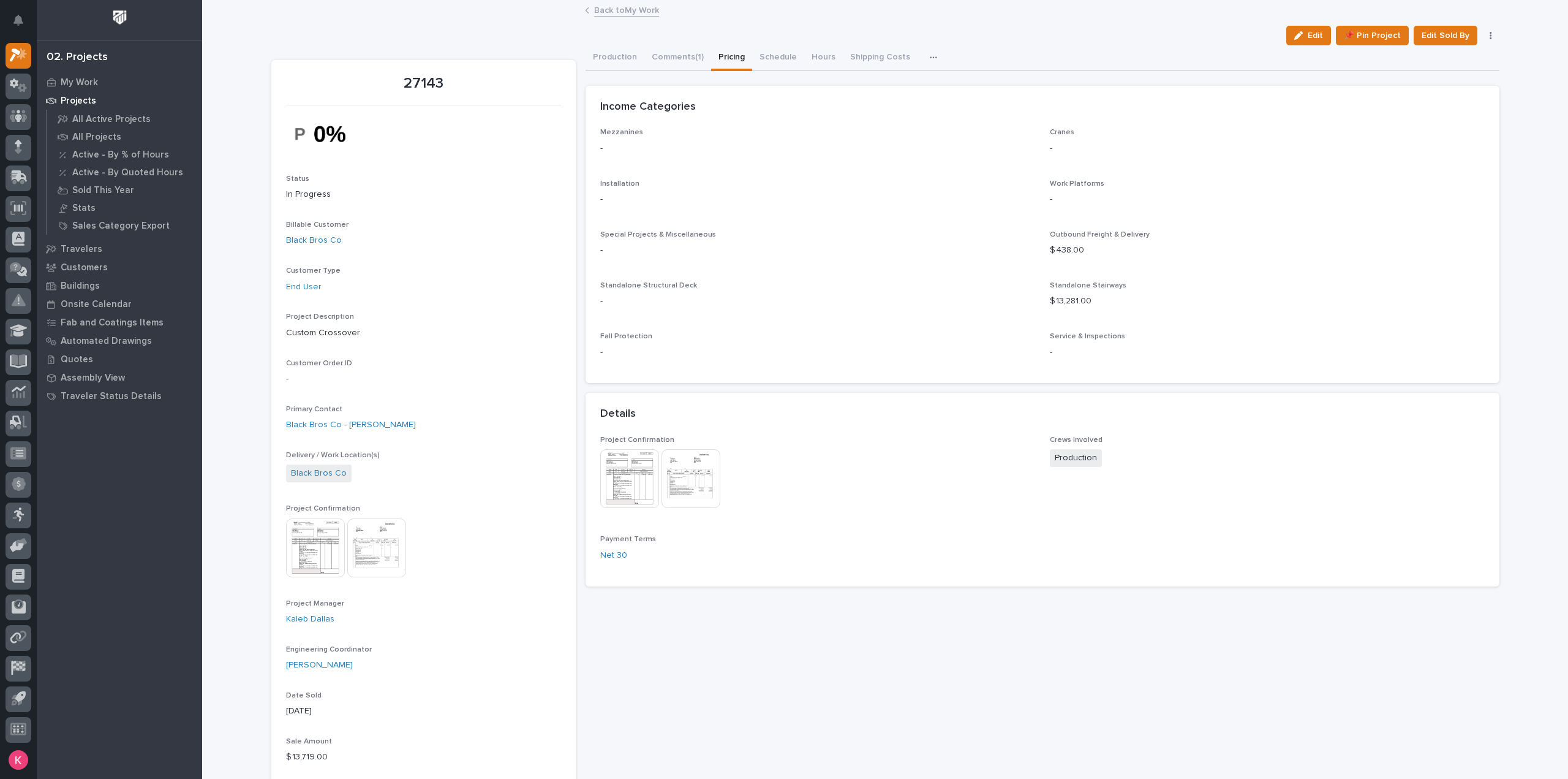
click at [616, 41] on div "Edit 📌 Pin Project Edit Sold By Cancel" at bounding box center [885, 35] width 1228 height 20
click at [617, 51] on button "Production" at bounding box center [615, 58] width 59 height 26
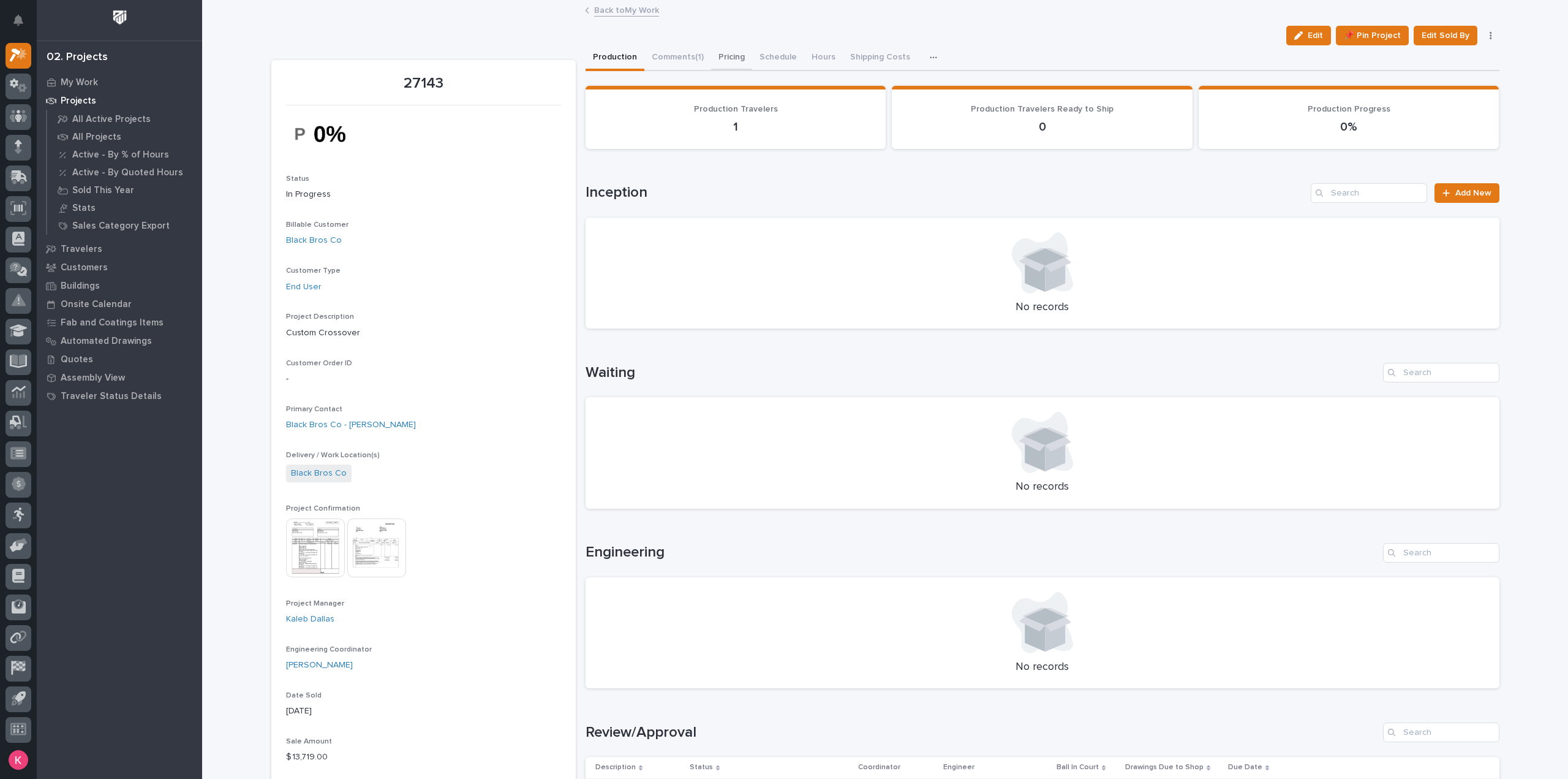
drag, startPoint x: 693, startPoint y: 60, endPoint x: 712, endPoint y: 60, distance: 19.0
click at [698, 60] on button "Comments (1)" at bounding box center [677, 58] width 67 height 26
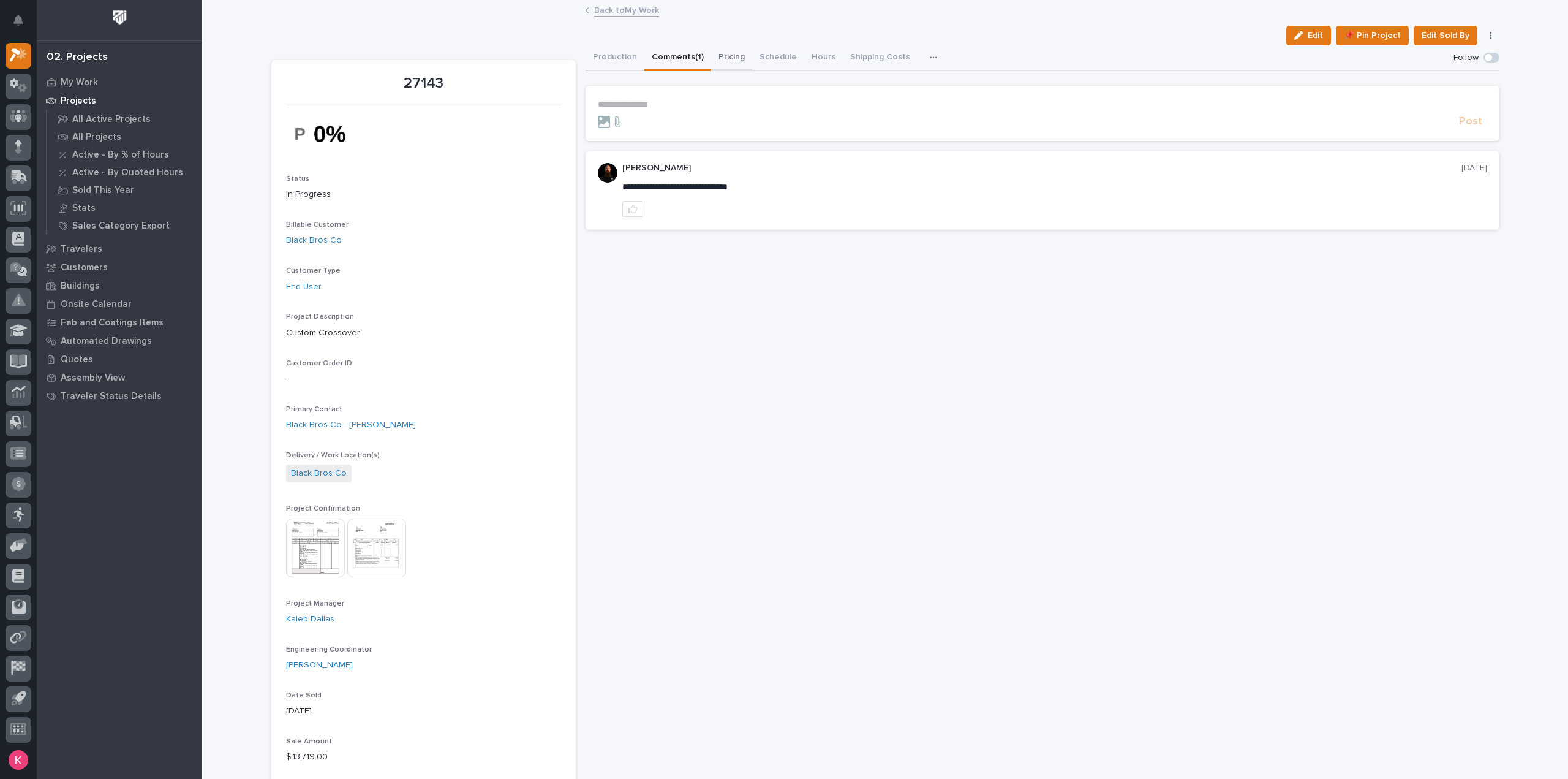
click at [715, 60] on button "Pricing" at bounding box center [732, 58] width 41 height 26
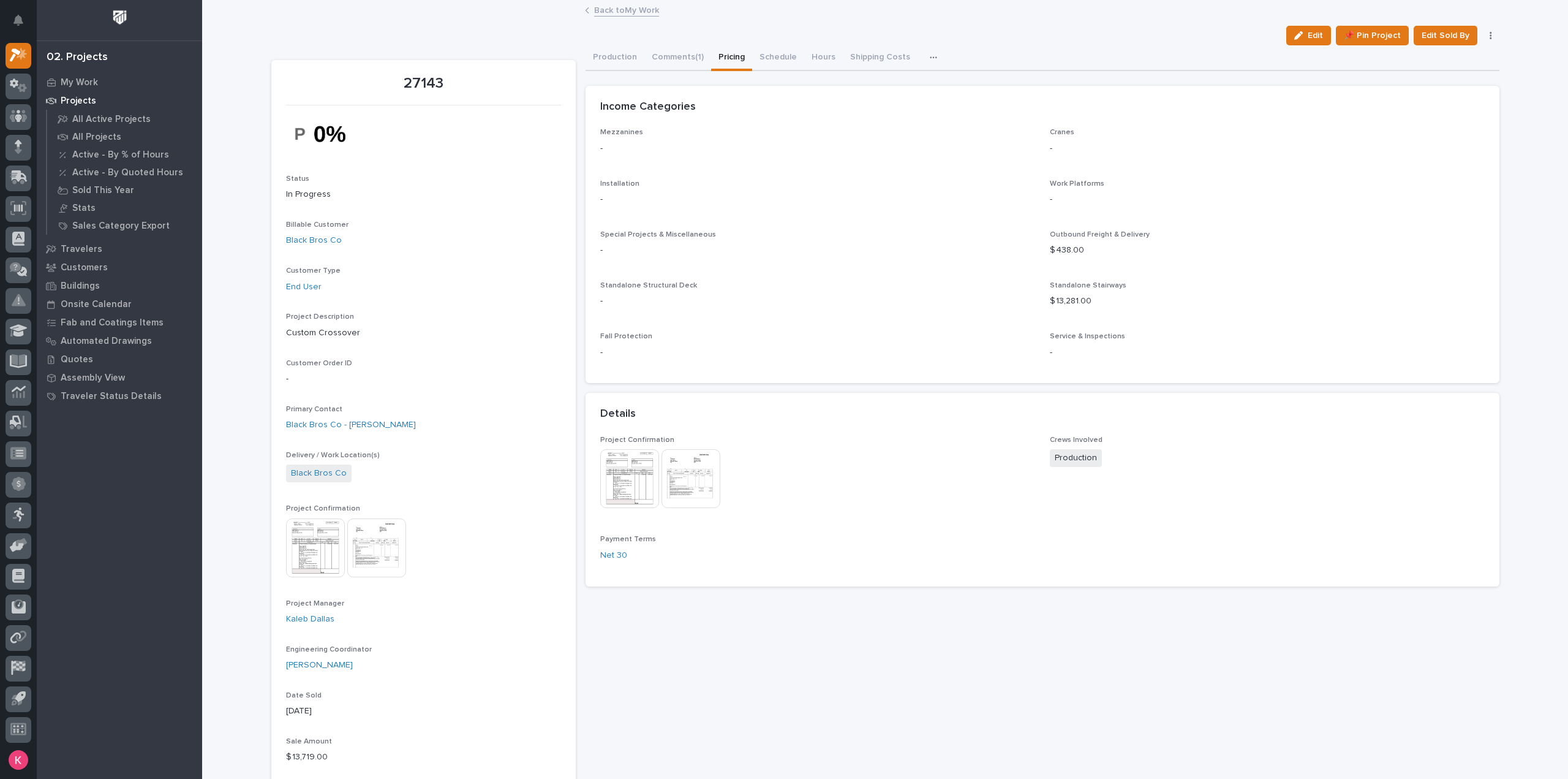
click at [627, 7] on link "Back to My Work" at bounding box center [626, 10] width 65 height 14
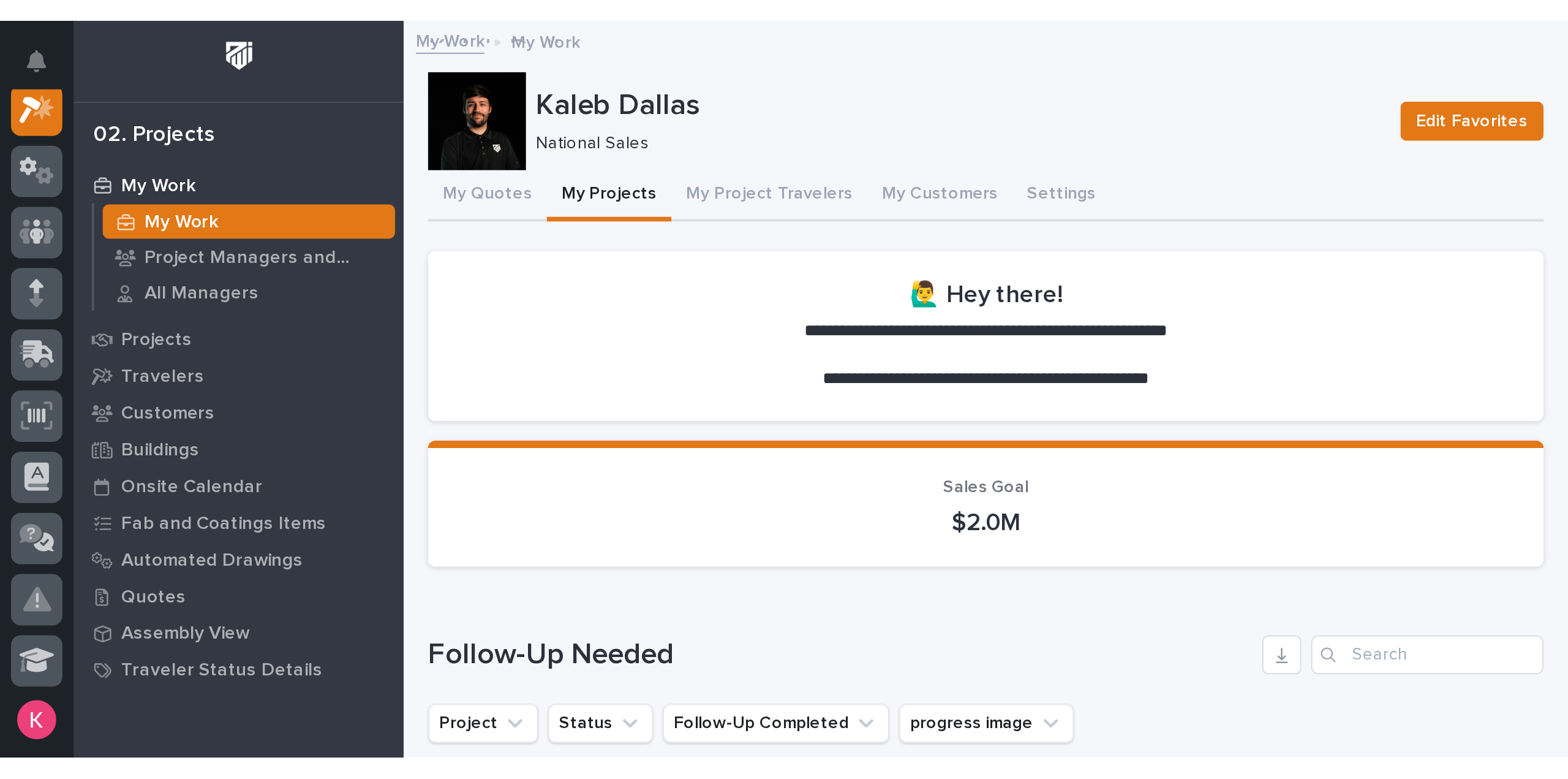
scroll to position [27, 0]
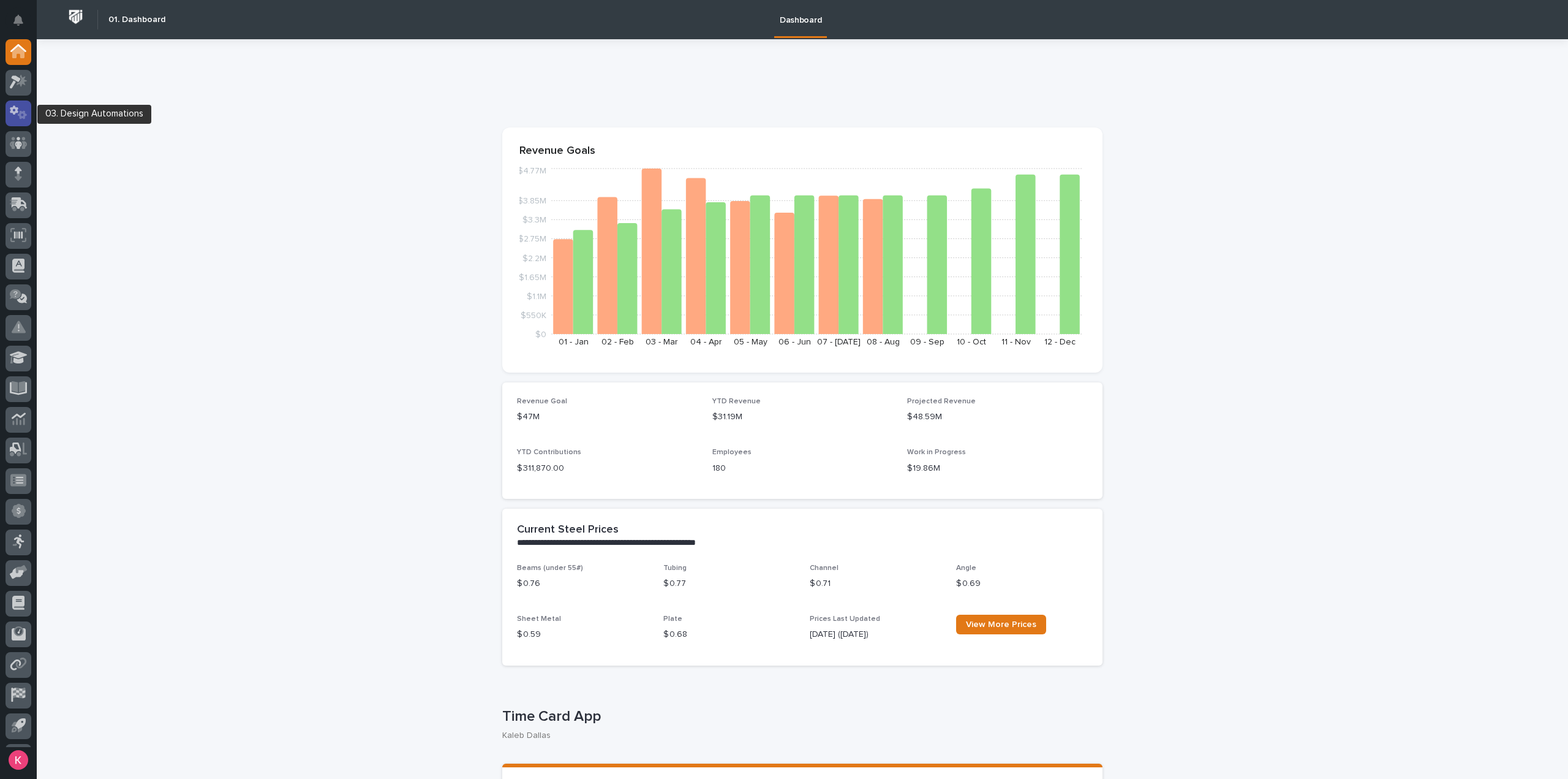
click at [22, 113] on icon at bounding box center [22, 115] width 9 height 8
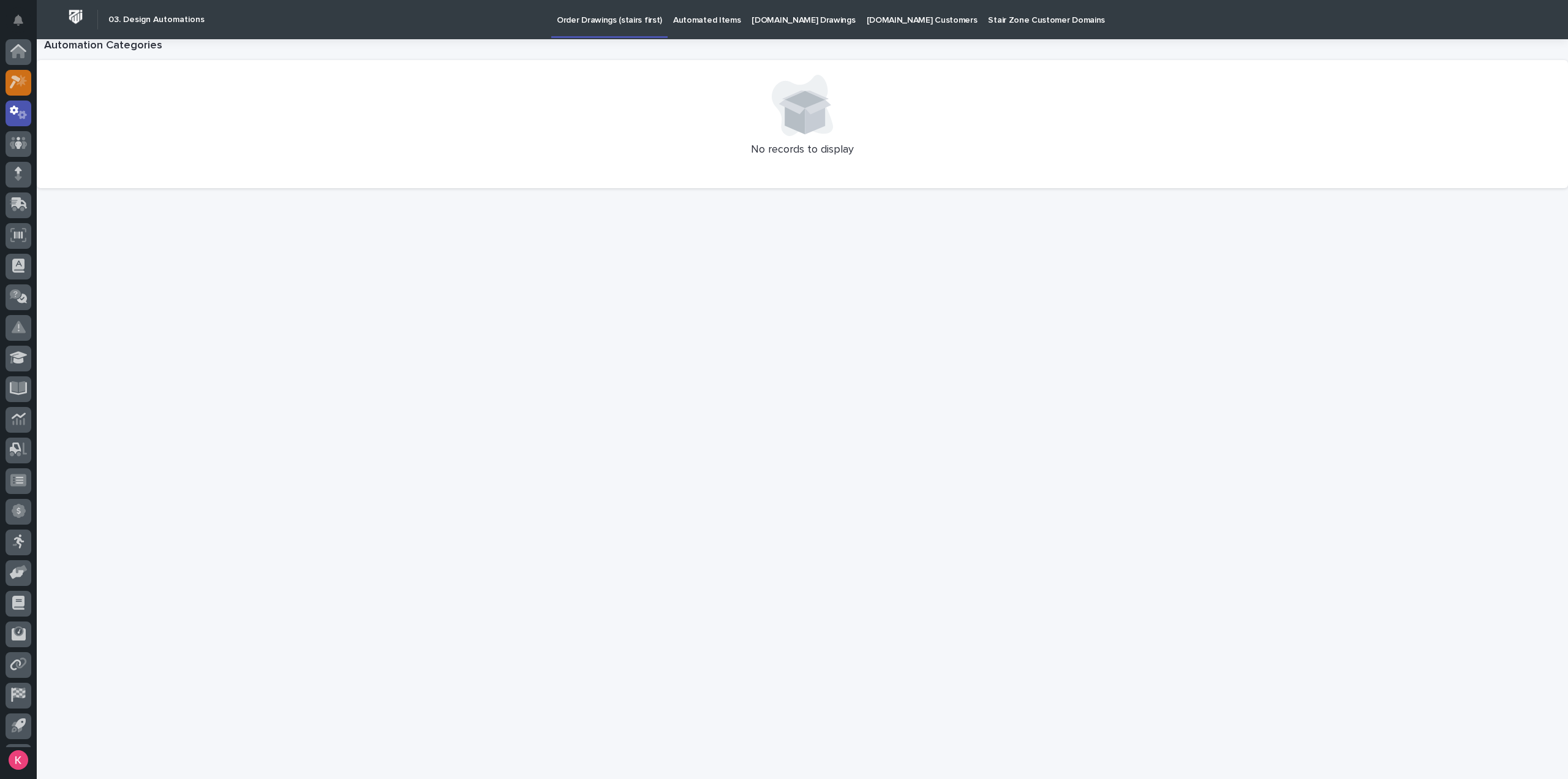
scroll to position [27, 0]
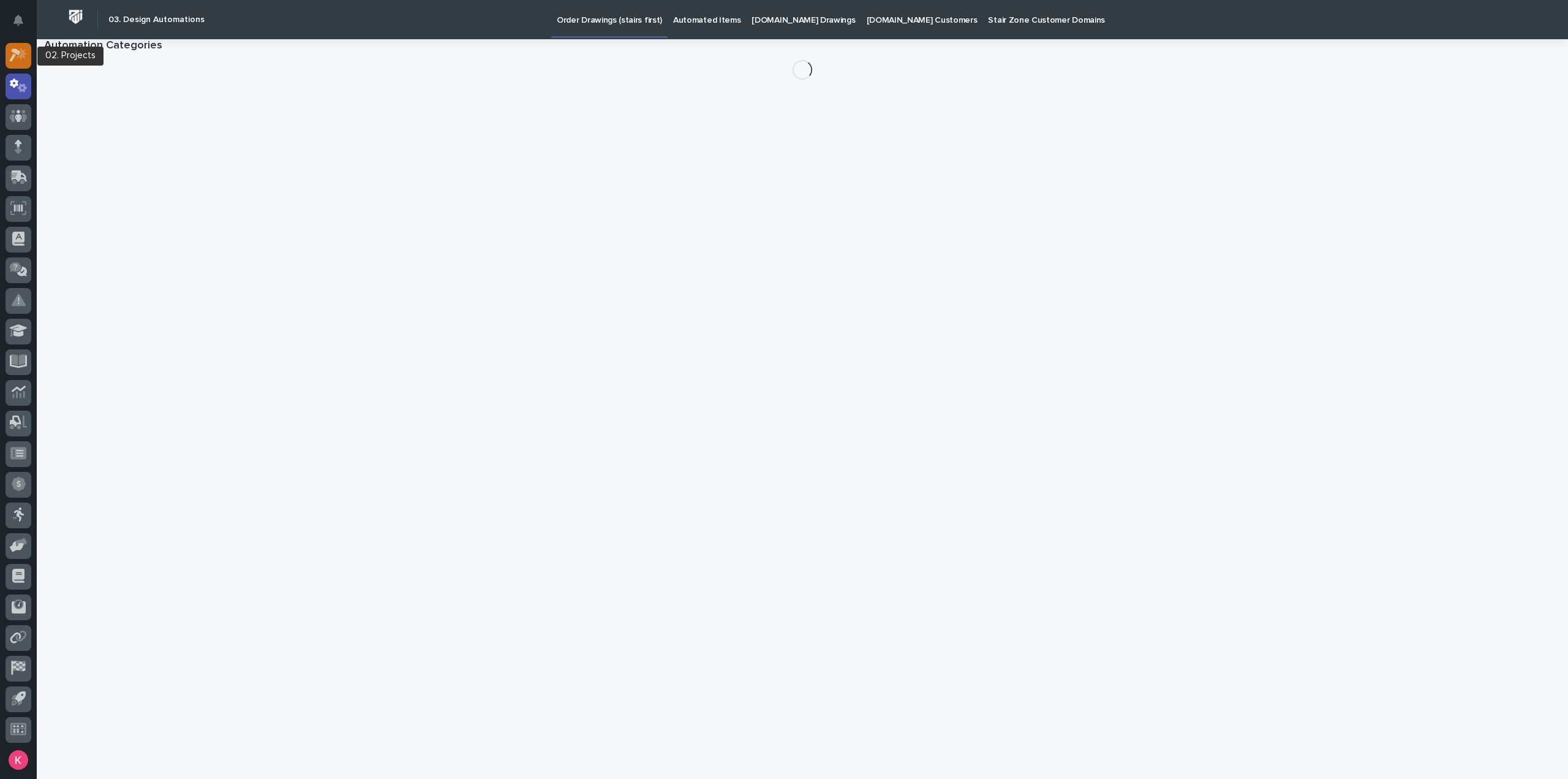
click at [20, 54] on icon at bounding box center [22, 54] width 10 height 12
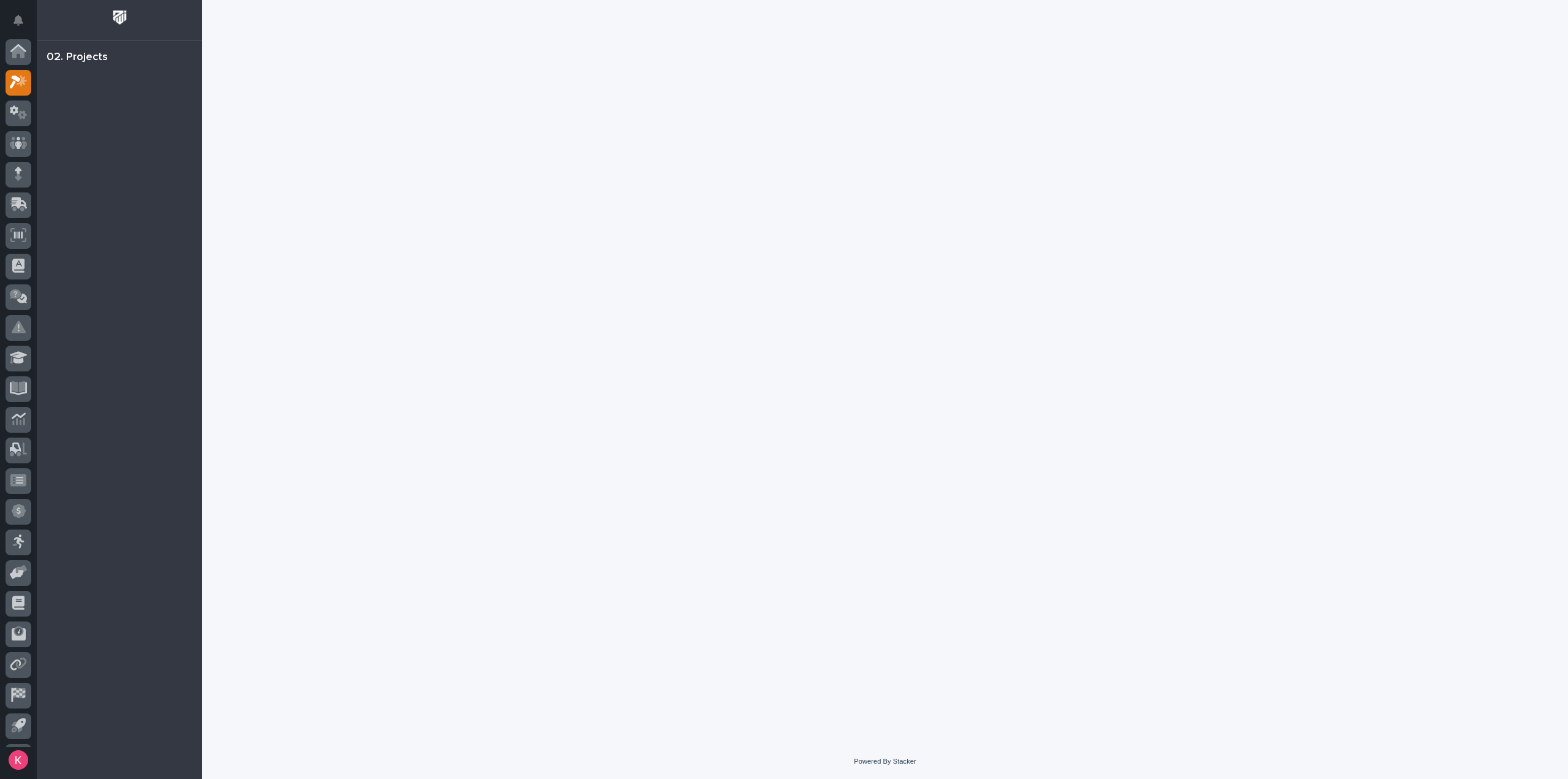
scroll to position [27, 0]
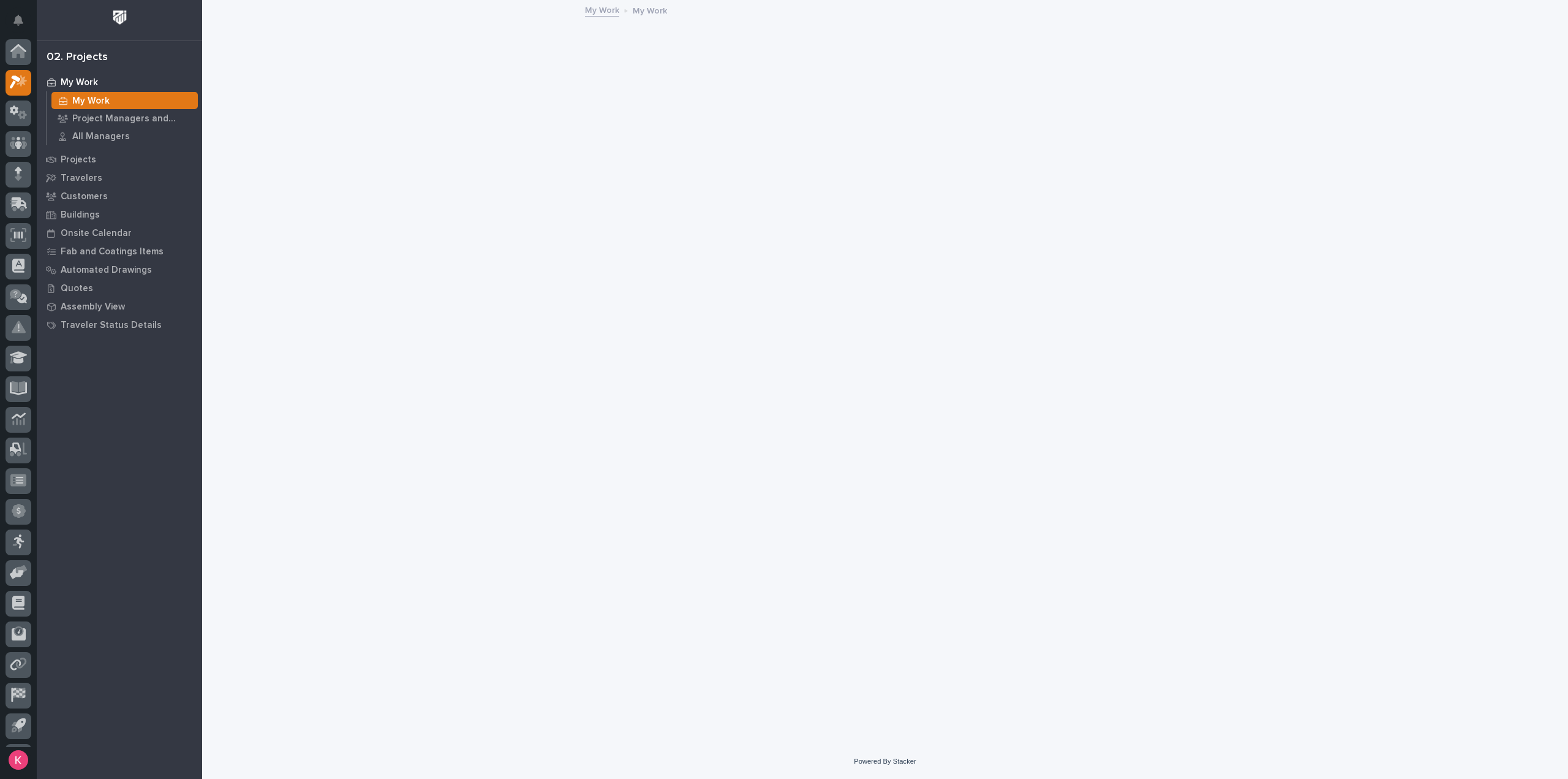
scroll to position [27, 0]
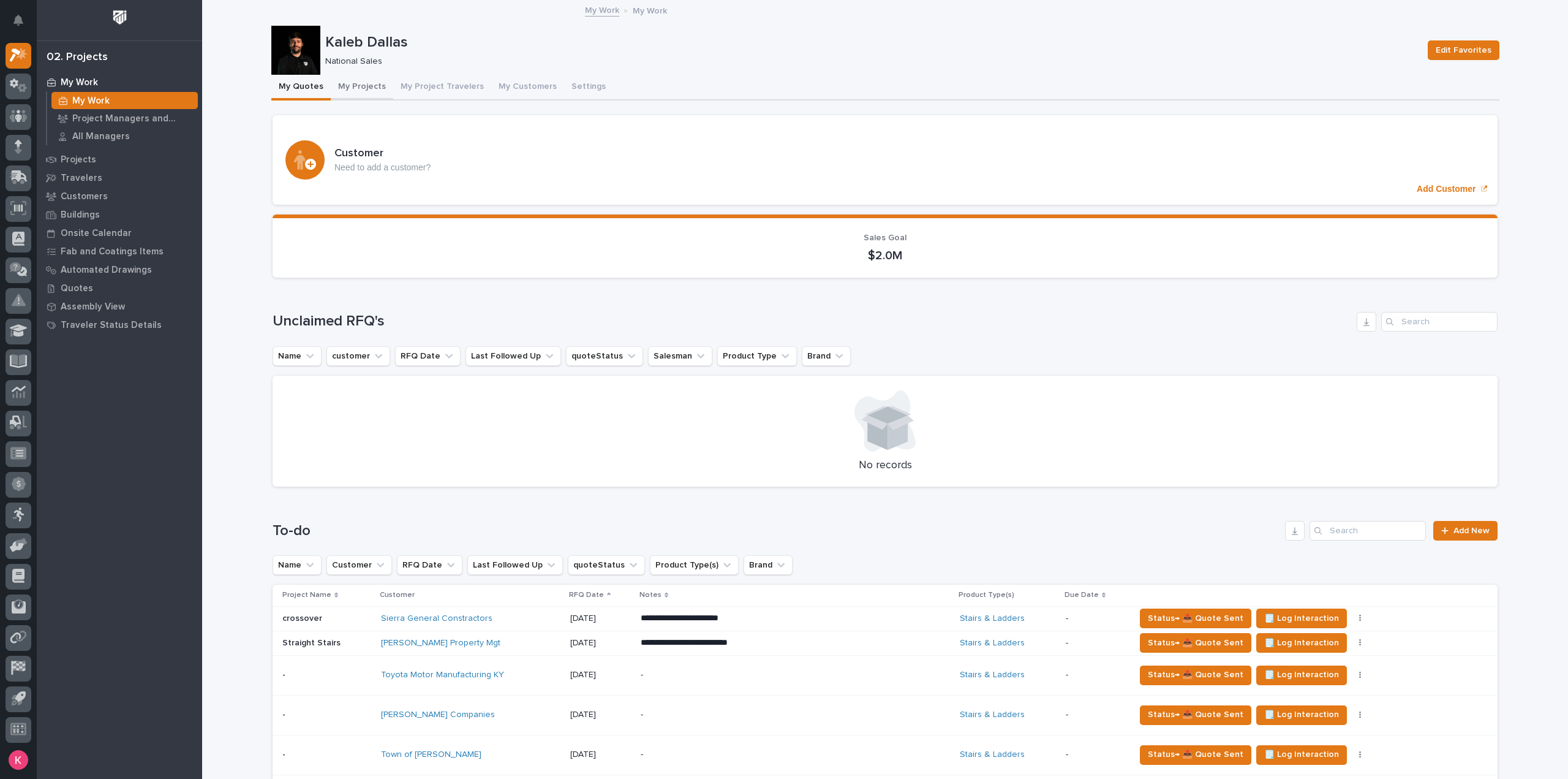
click at [344, 84] on button "My Projects" at bounding box center [362, 88] width 63 height 26
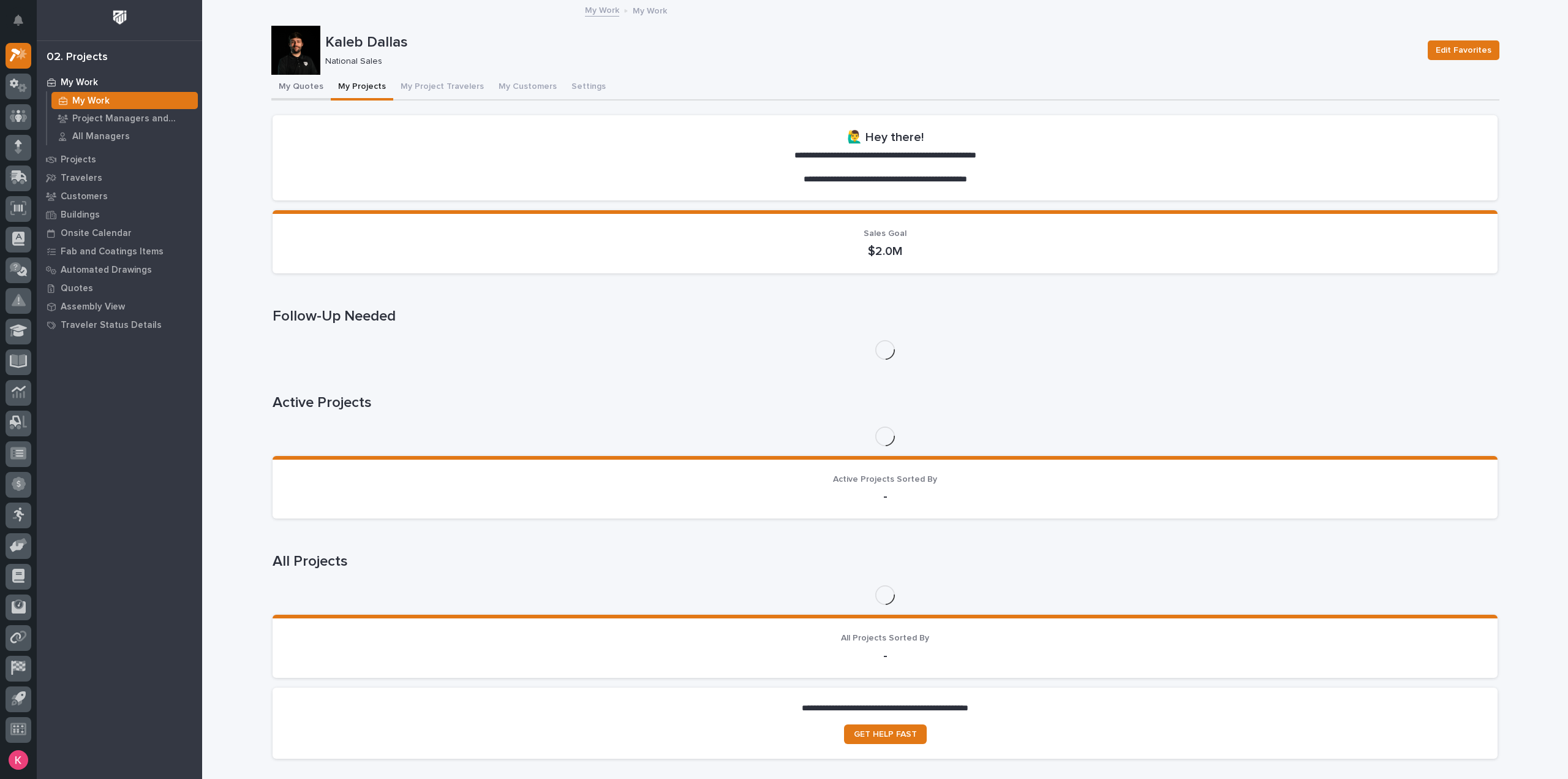
click at [289, 84] on button "My Quotes" at bounding box center [301, 88] width 59 height 26
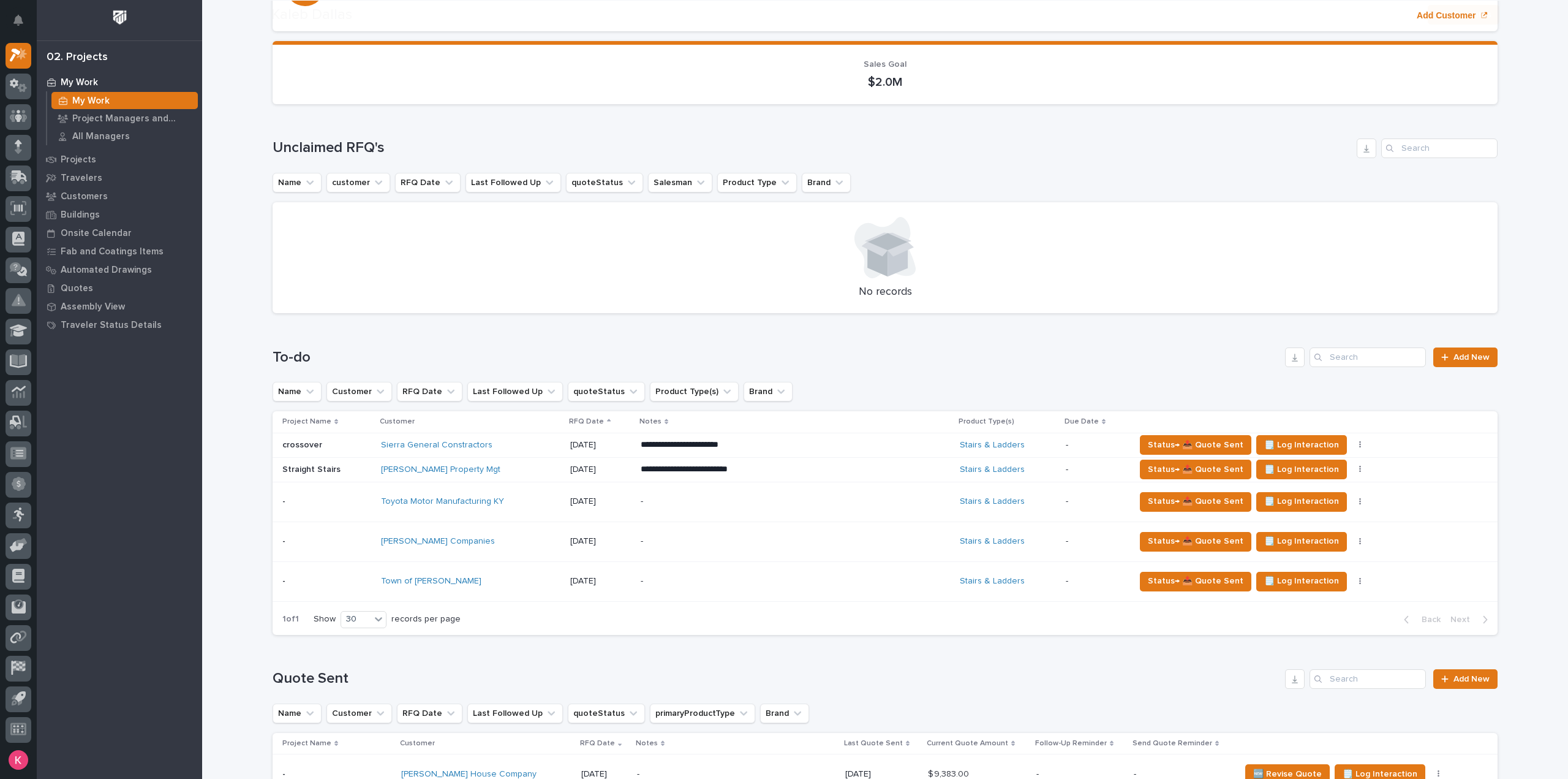
scroll to position [307, 0]
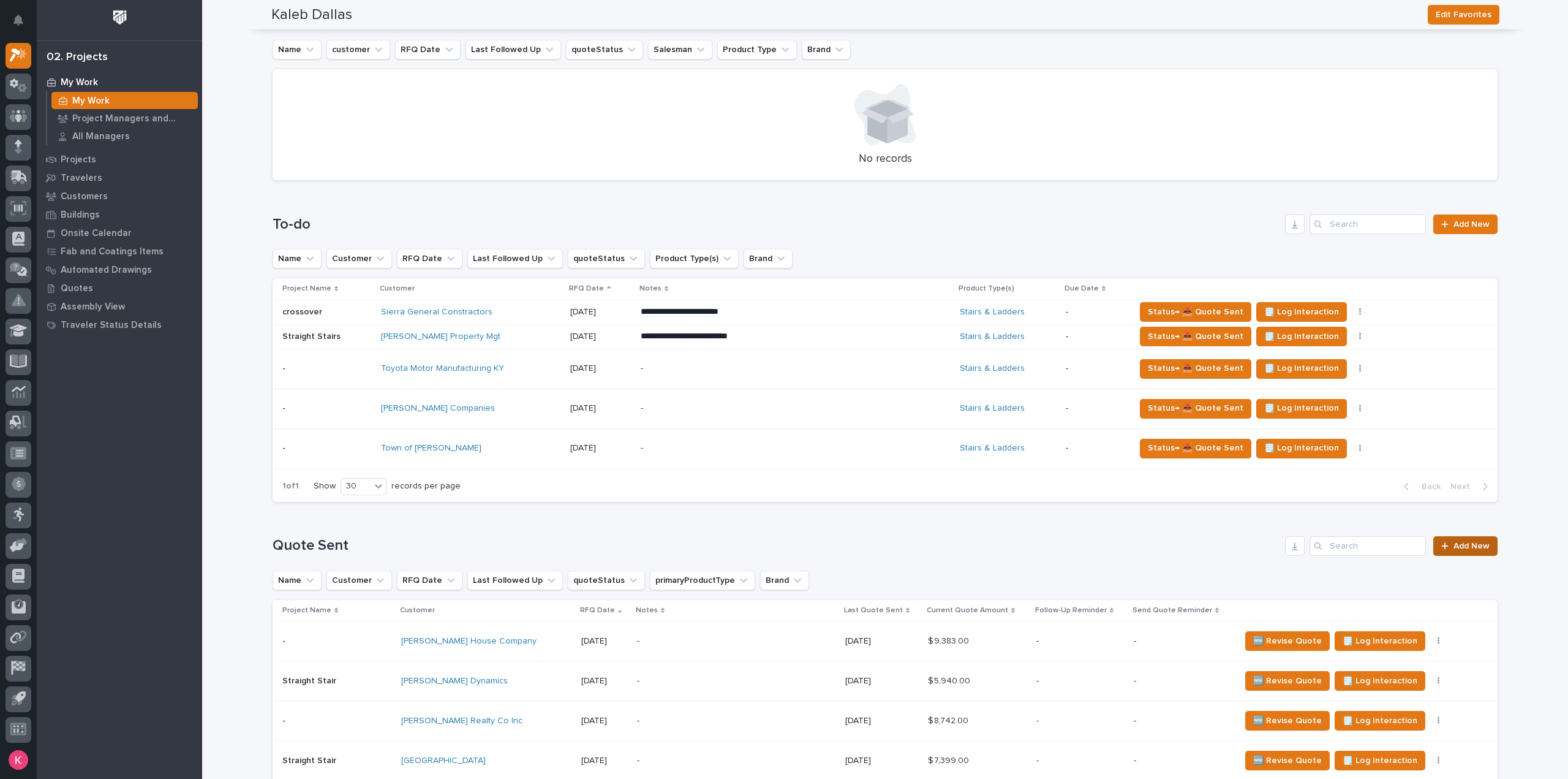
drag, startPoint x: 1429, startPoint y: 545, endPoint x: 1461, endPoint y: 546, distance: 32.0
click at [1434, 545] on div "Quote Sent Add New" at bounding box center [885, 546] width 1225 height 20
click at [1461, 546] on span "Add New" at bounding box center [1471, 545] width 36 height 8
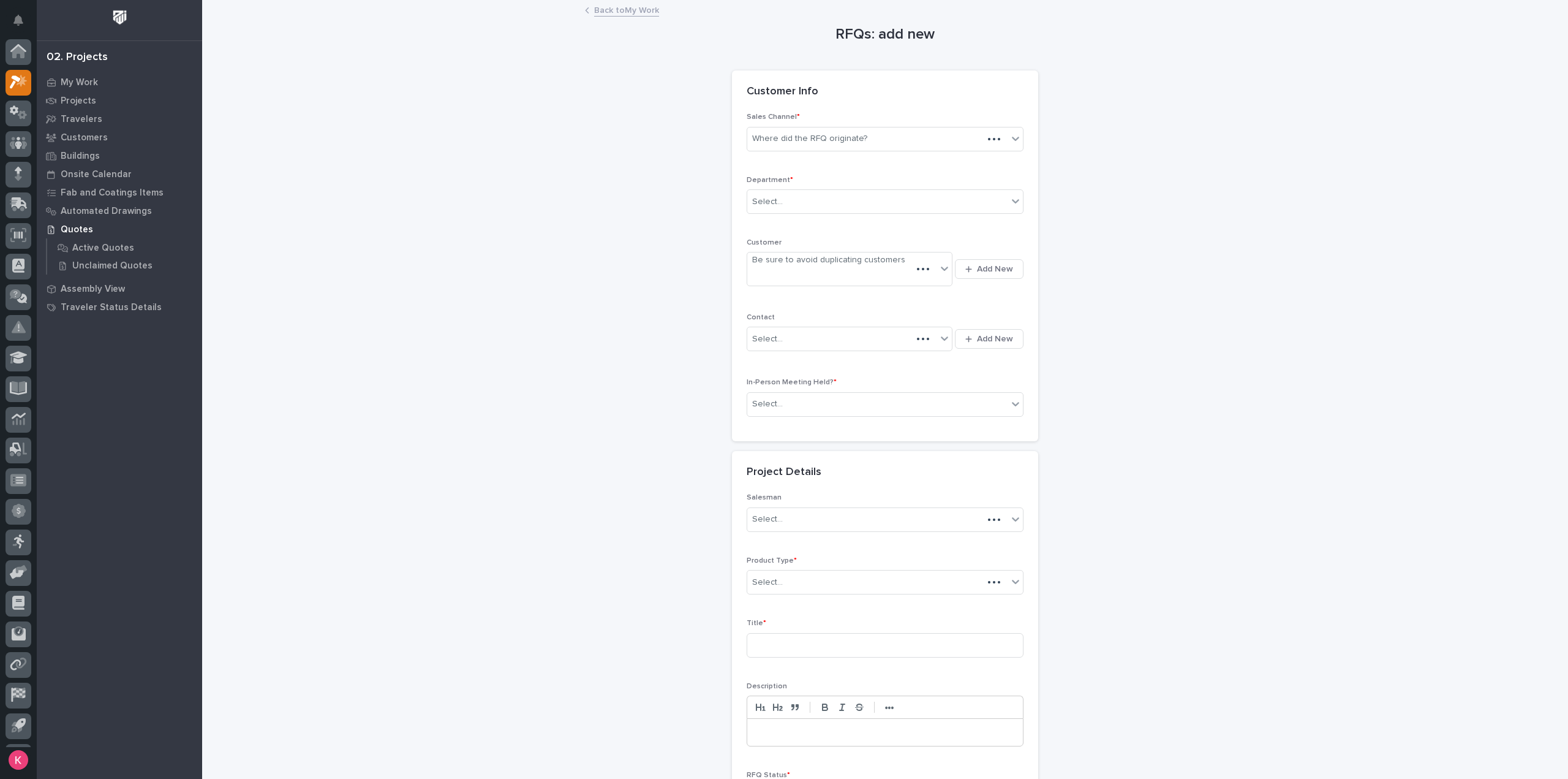
scroll to position [27, 0]
click at [876, 154] on div "Sales Channel * Where did the RFQ originate?" at bounding box center [885, 136] width 277 height 48
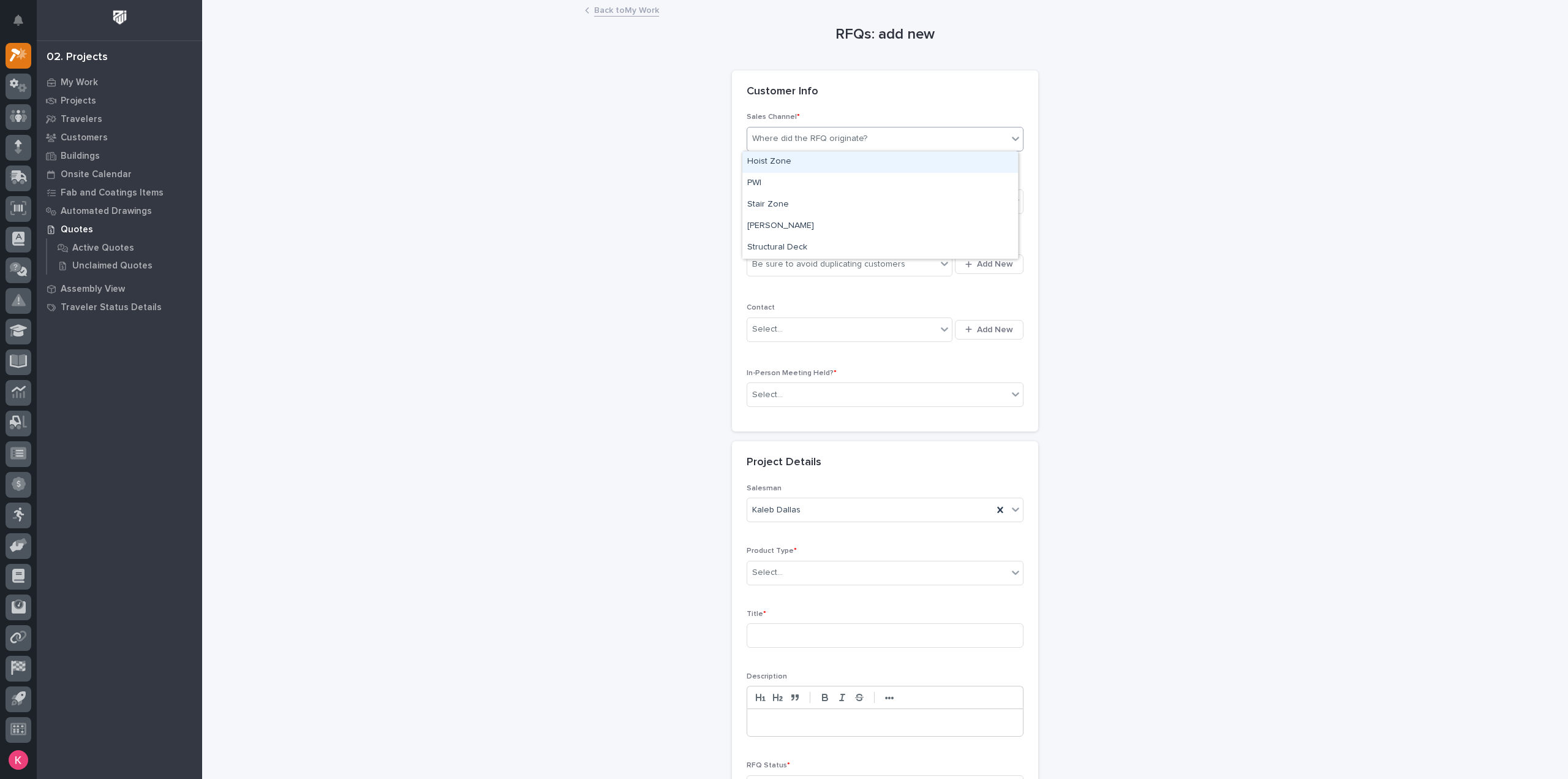
click at [876, 148] on div "Where did the RFQ originate?" at bounding box center [885, 139] width 277 height 24
click at [830, 205] on div "Select..." at bounding box center [877, 202] width 260 height 20
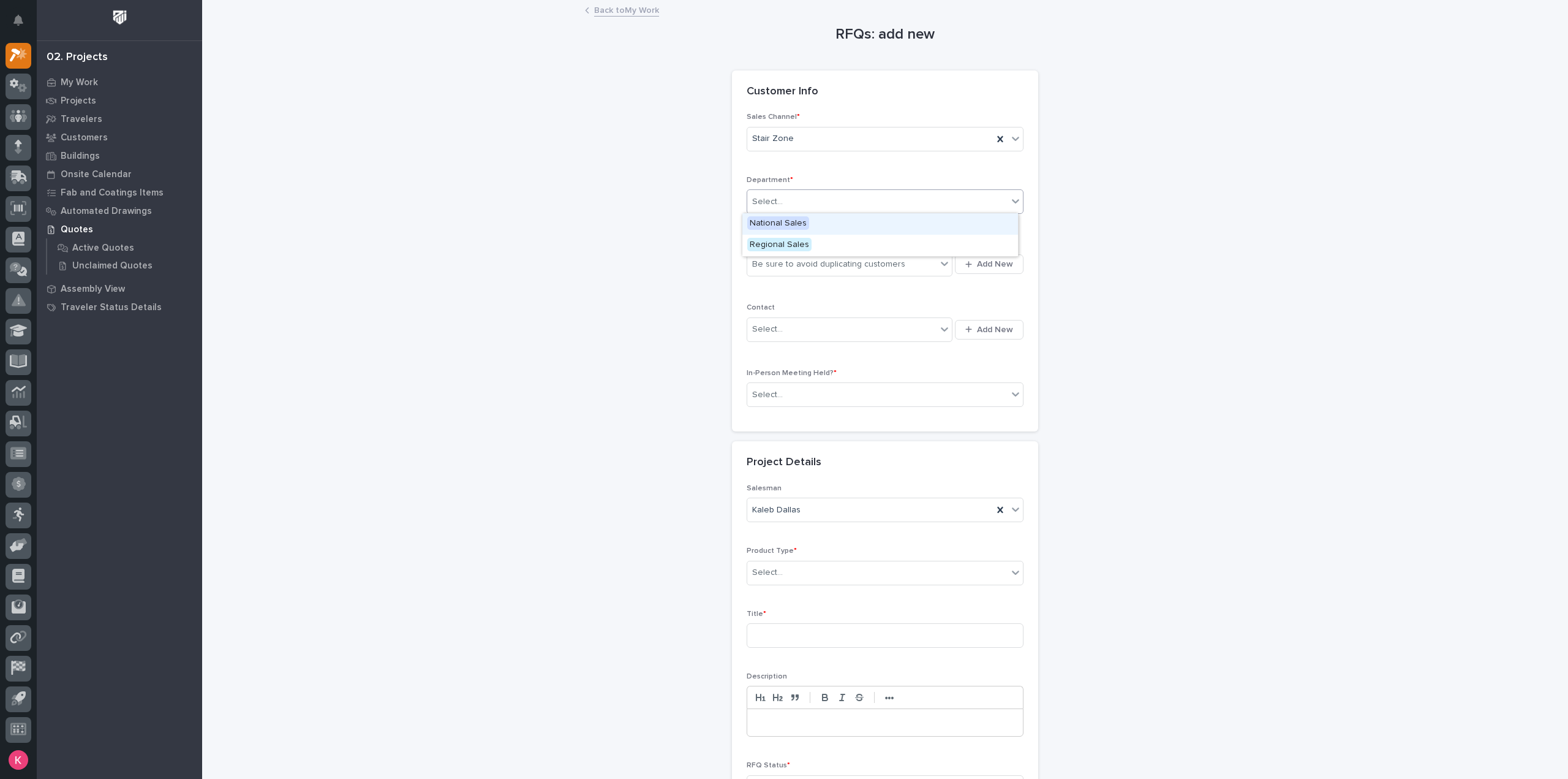
click at [816, 227] on div "National Sales" at bounding box center [880, 224] width 276 height 22
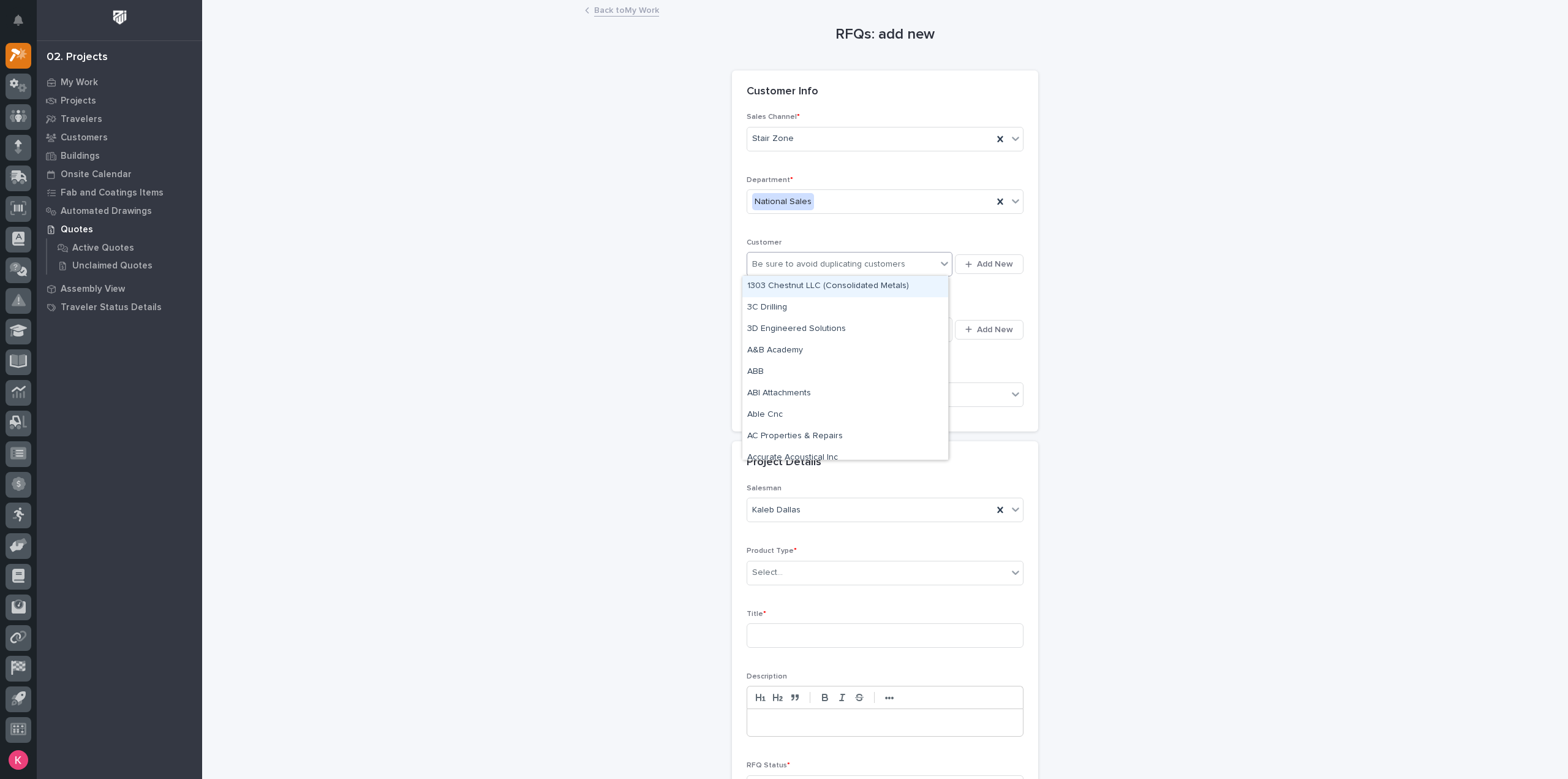
click at [804, 271] on div "Be sure to avoid duplicating customers" at bounding box center [842, 264] width 189 height 20
click at [1008, 259] on button "Add New" at bounding box center [989, 264] width 68 height 20
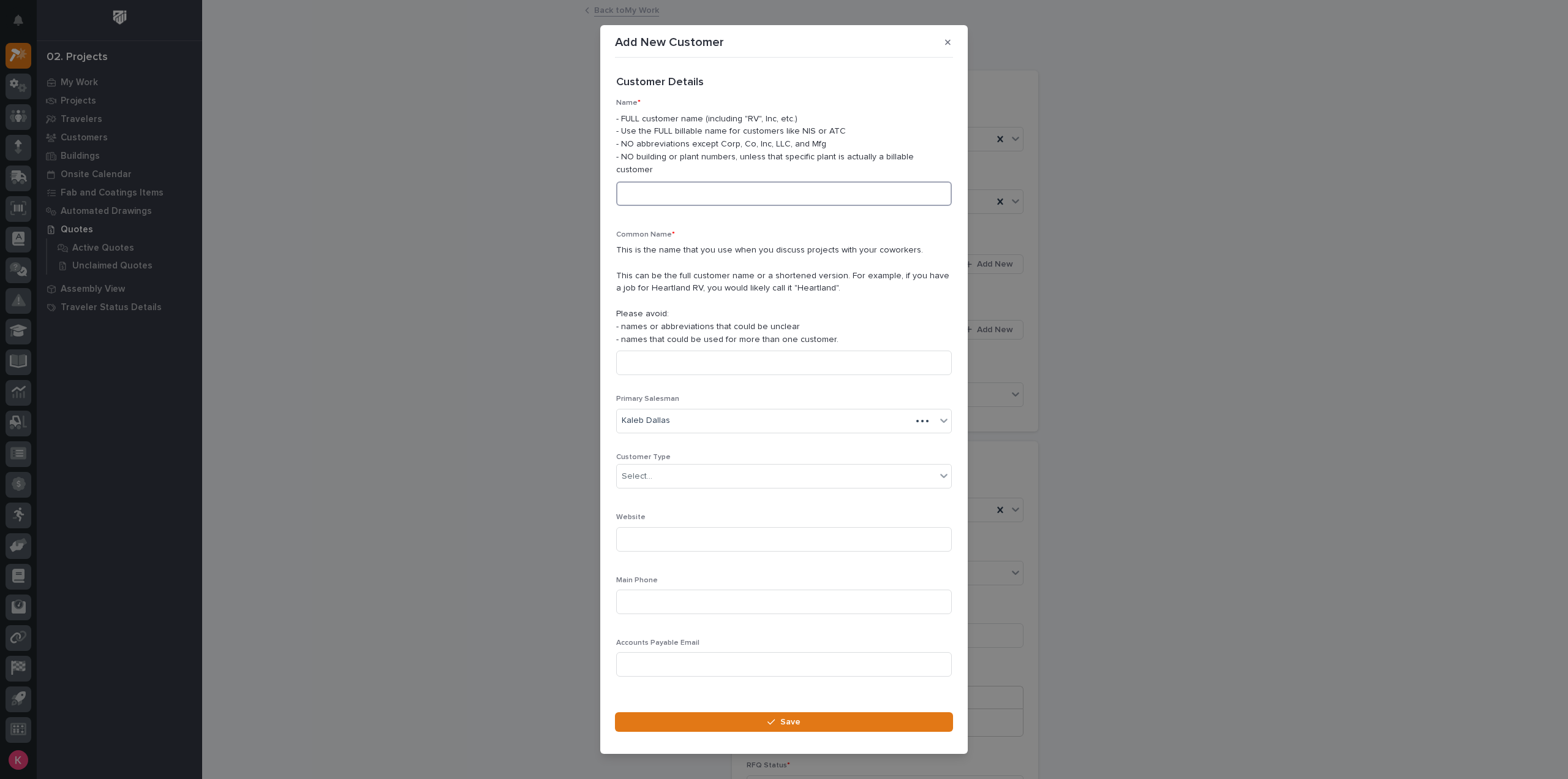
click at [775, 181] on input at bounding box center [784, 193] width 336 height 24
drag, startPoint x: 696, startPoint y: 186, endPoint x: 611, endPoint y: 189, distance: 85.1
click at [611, 189] on section "Add New Customer Loading... Saving… Loading... Saving… Loading... Saving… Custo…" at bounding box center [784, 389] width 367 height 729
type input "Scissor-Tail Construction"
click at [678, 365] on input at bounding box center [784, 363] width 336 height 24
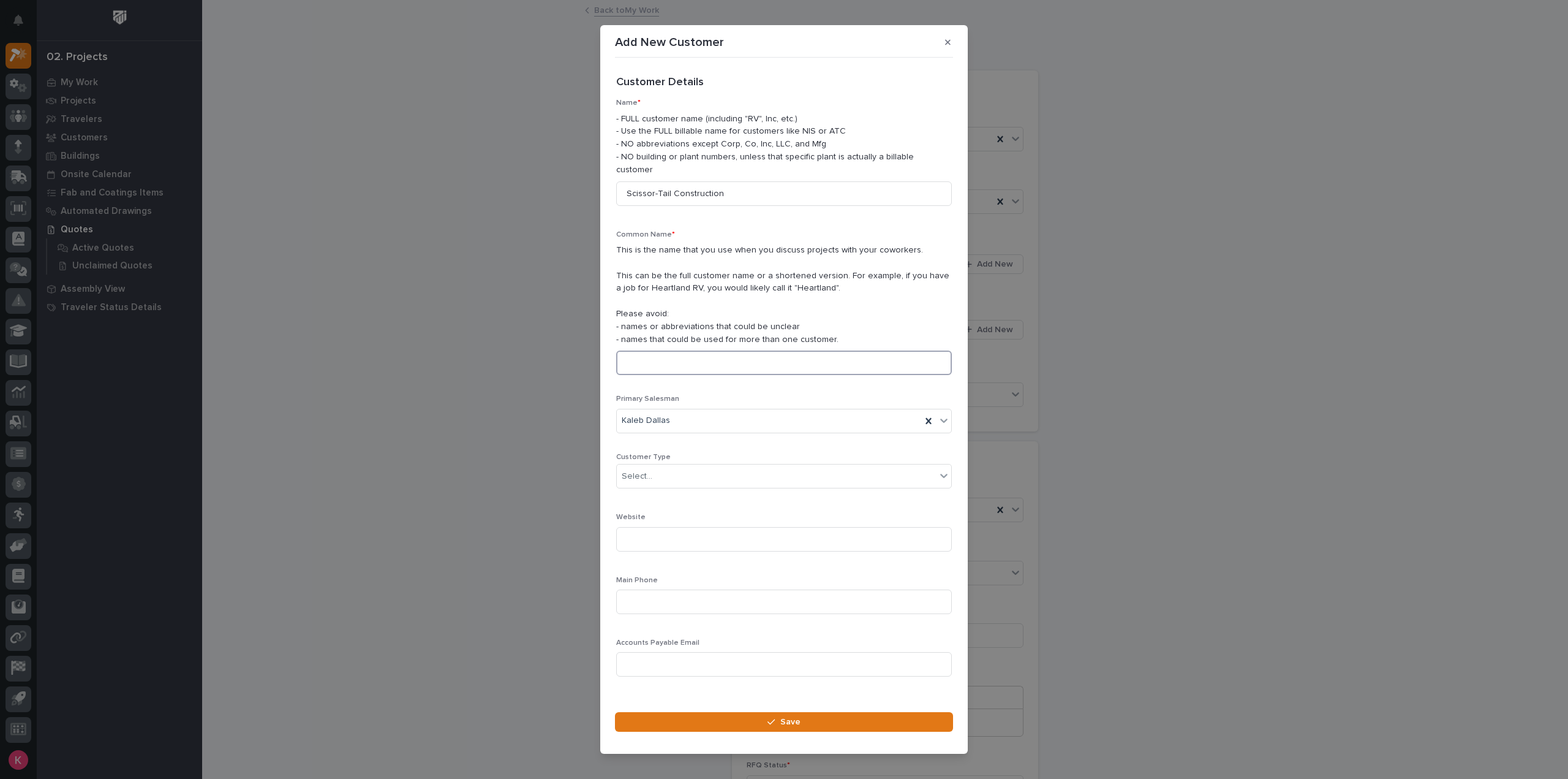
paste input "Scissor-Tail Construction"
type input "Scissor-Tail Construction"
drag, startPoint x: 686, startPoint y: 467, endPoint x: 690, endPoint y: 472, distance: 6.4
click at [686, 468] on div "Select..." at bounding box center [776, 477] width 319 height 20
click at [676, 511] on div "End User" at bounding box center [779, 515] width 325 height 22
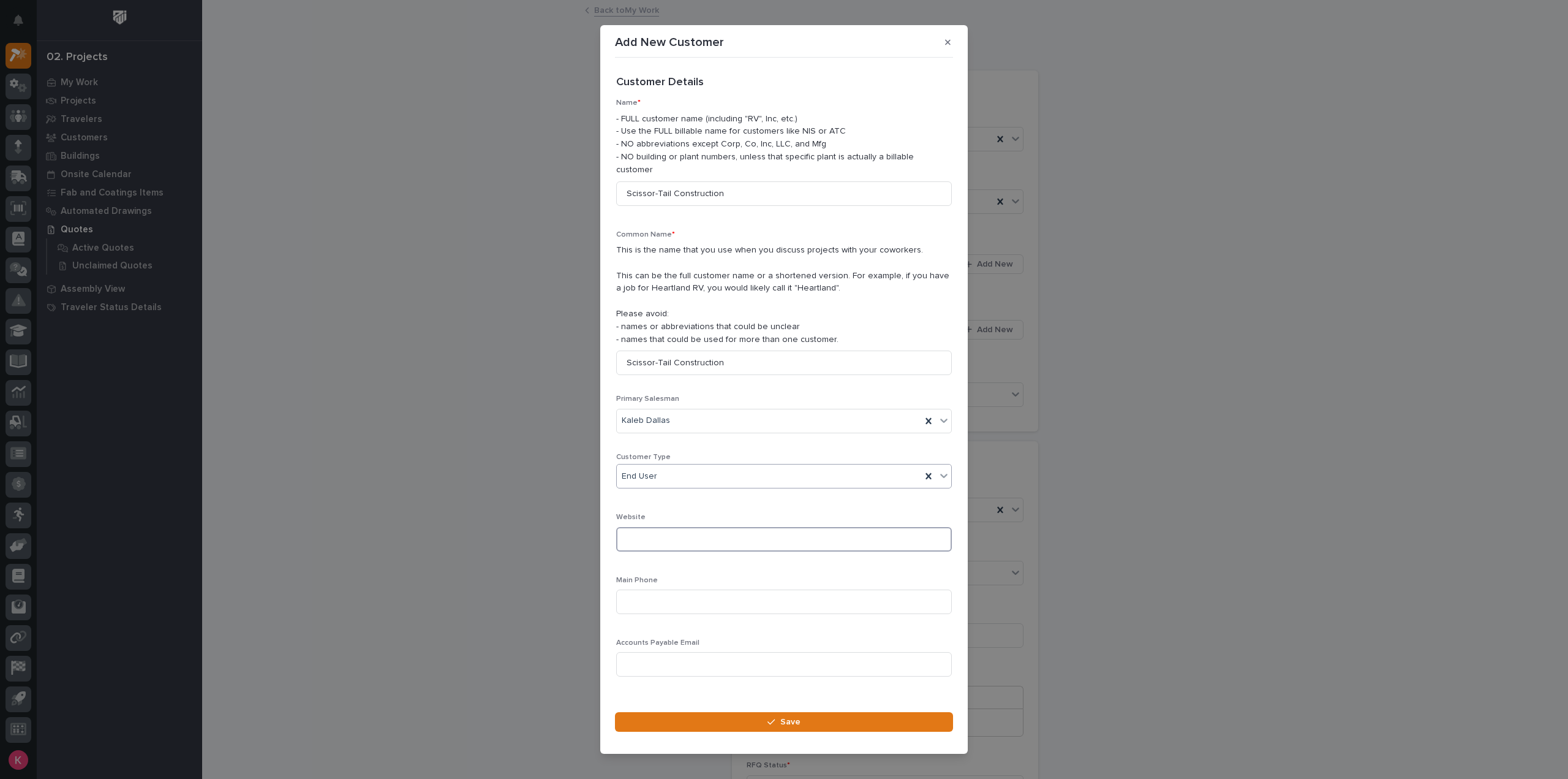
click at [681, 538] on input at bounding box center [784, 539] width 336 height 24
click at [677, 599] on input at bounding box center [784, 602] width 336 height 24
type input "918 884 7107"
click at [848, 716] on button "Save" at bounding box center [784, 722] width 338 height 20
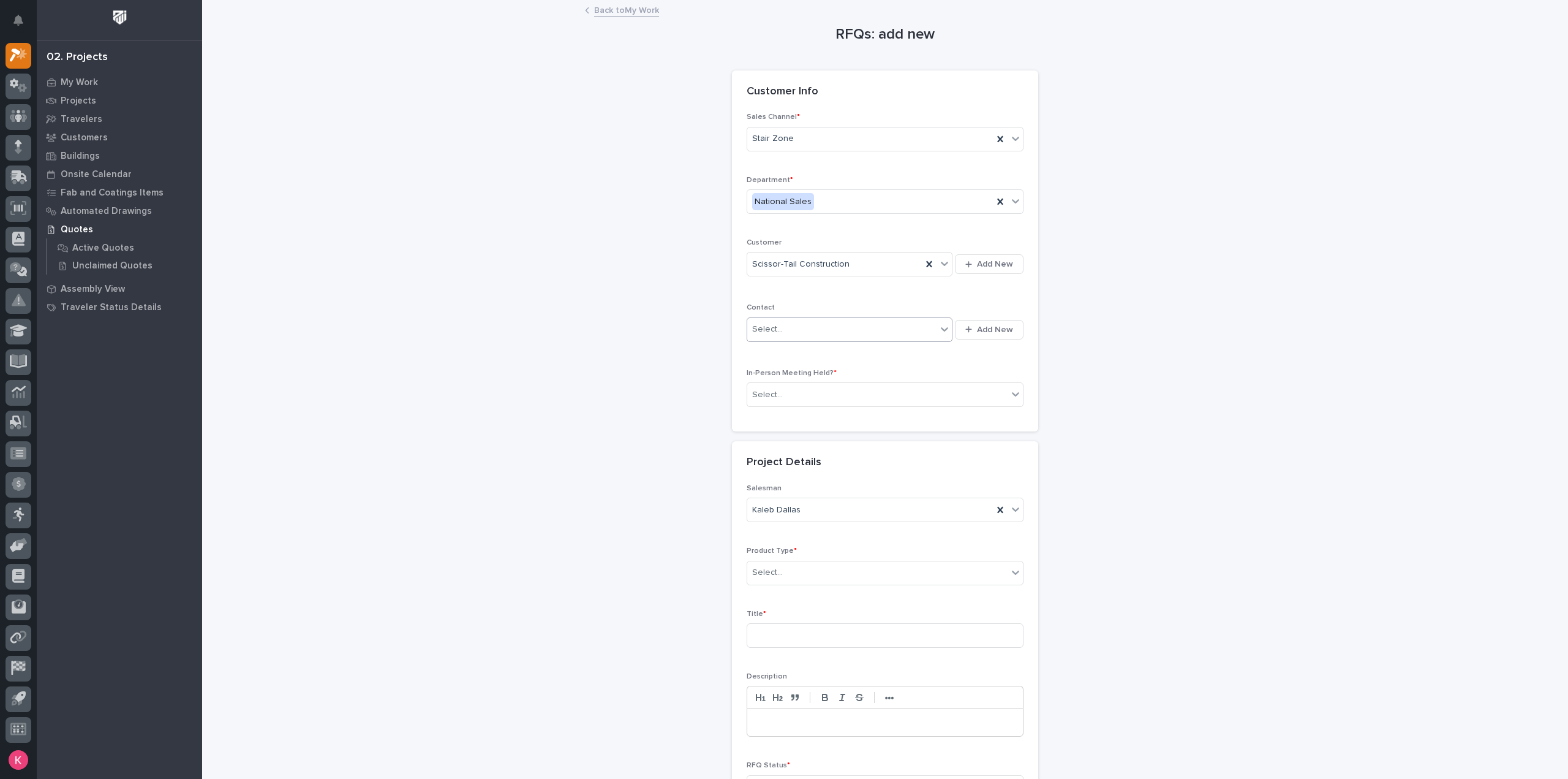
click at [852, 332] on div "Select..." at bounding box center [842, 330] width 189 height 20
click at [1002, 333] on span "Add New" at bounding box center [995, 330] width 36 height 11
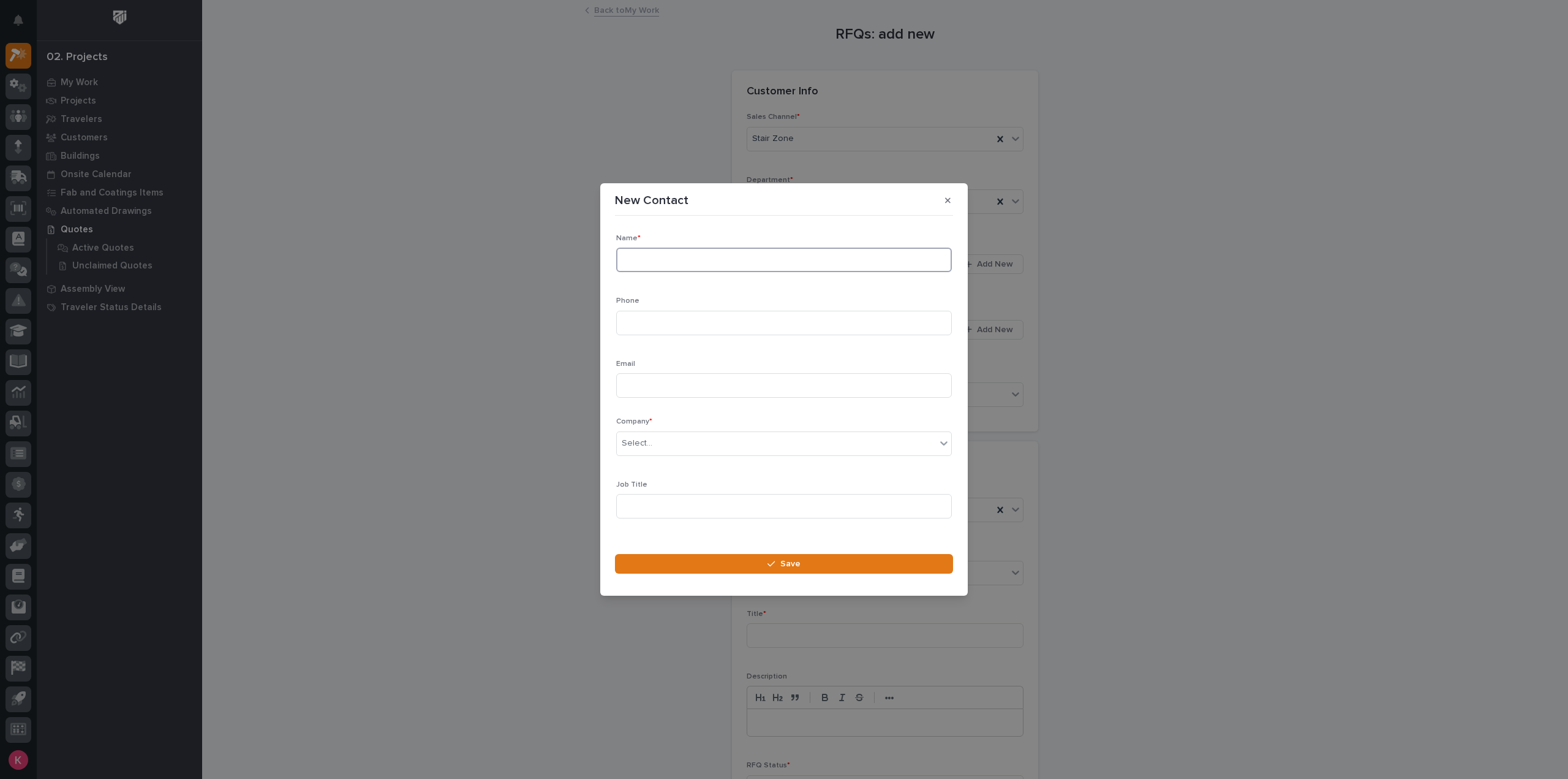
click at [756, 251] on input at bounding box center [784, 260] width 336 height 24
type input "Ben Deacon"
type input "918 906 8916"
click at [750, 383] on input at bounding box center [784, 385] width 336 height 24
paste input "Ben.deacon@scissortailconstruction.net"
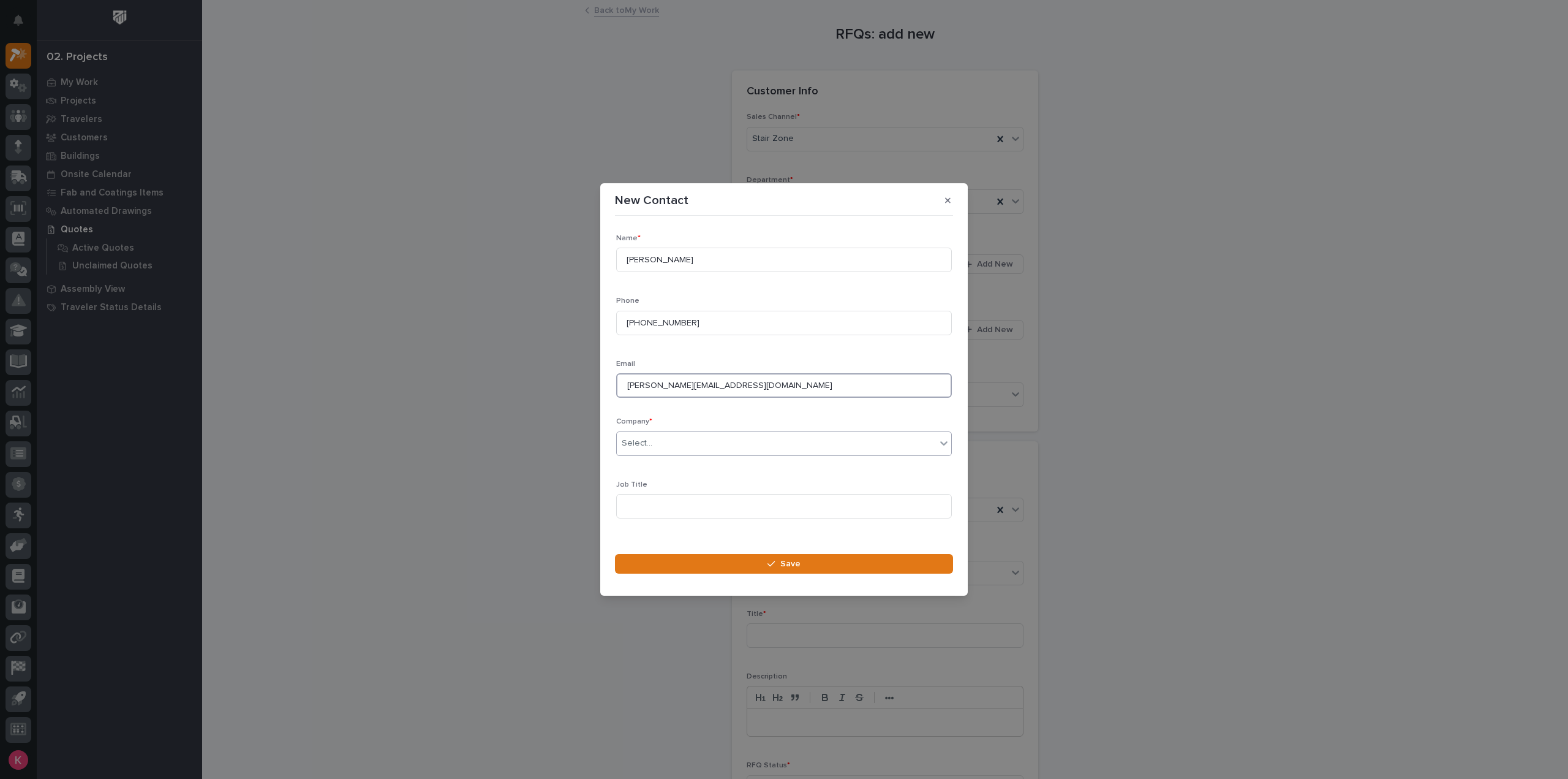
type input "Ben.deacon@scissortailconstruction.net"
click at [729, 444] on div "Select..." at bounding box center [776, 444] width 319 height 20
type input "*******"
click at [725, 467] on div "Scissor-Tail Construction" at bounding box center [779, 467] width 325 height 22
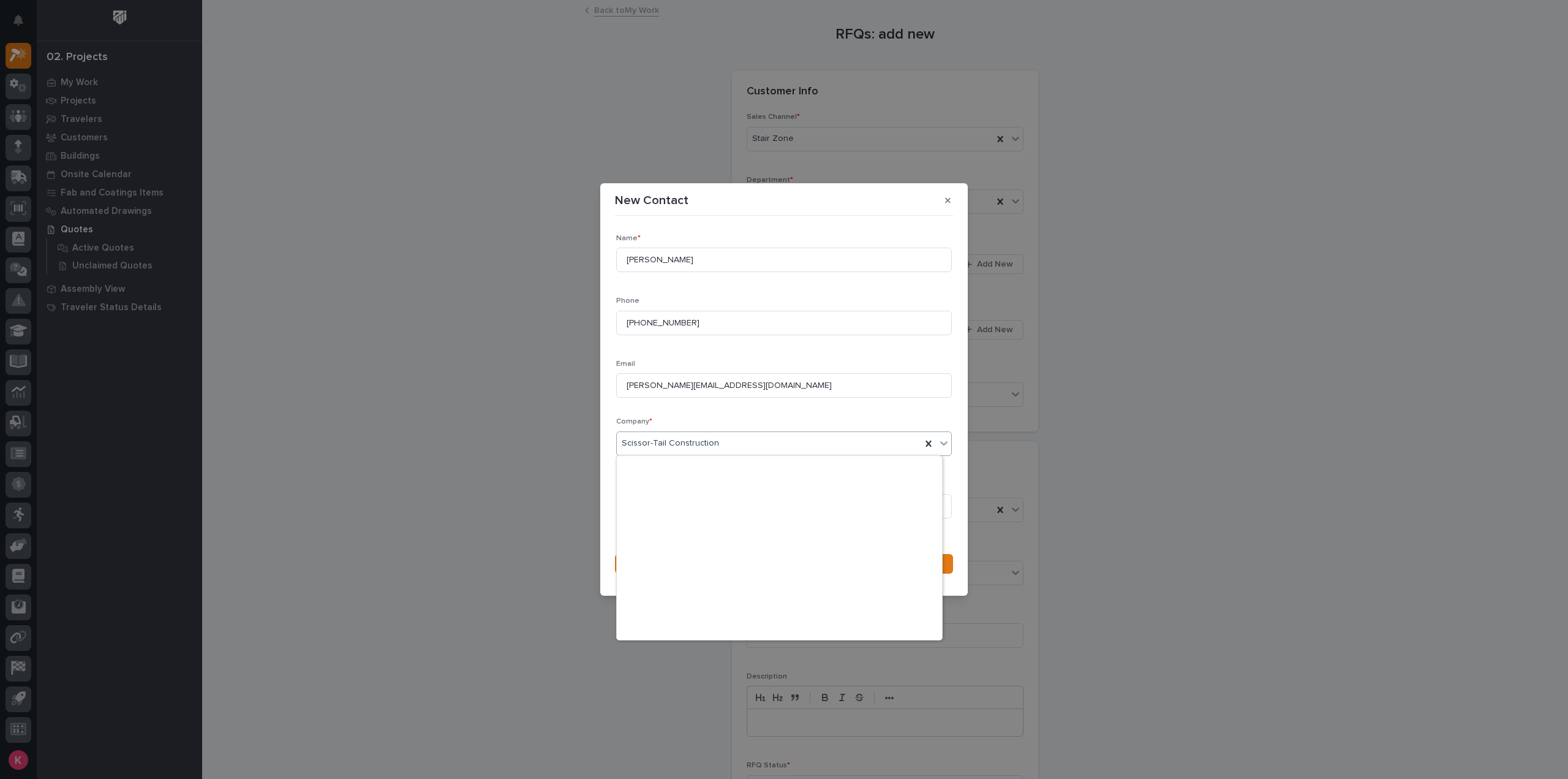
click at [740, 442] on div "Scissor-Tail Construction" at bounding box center [769, 444] width 305 height 20
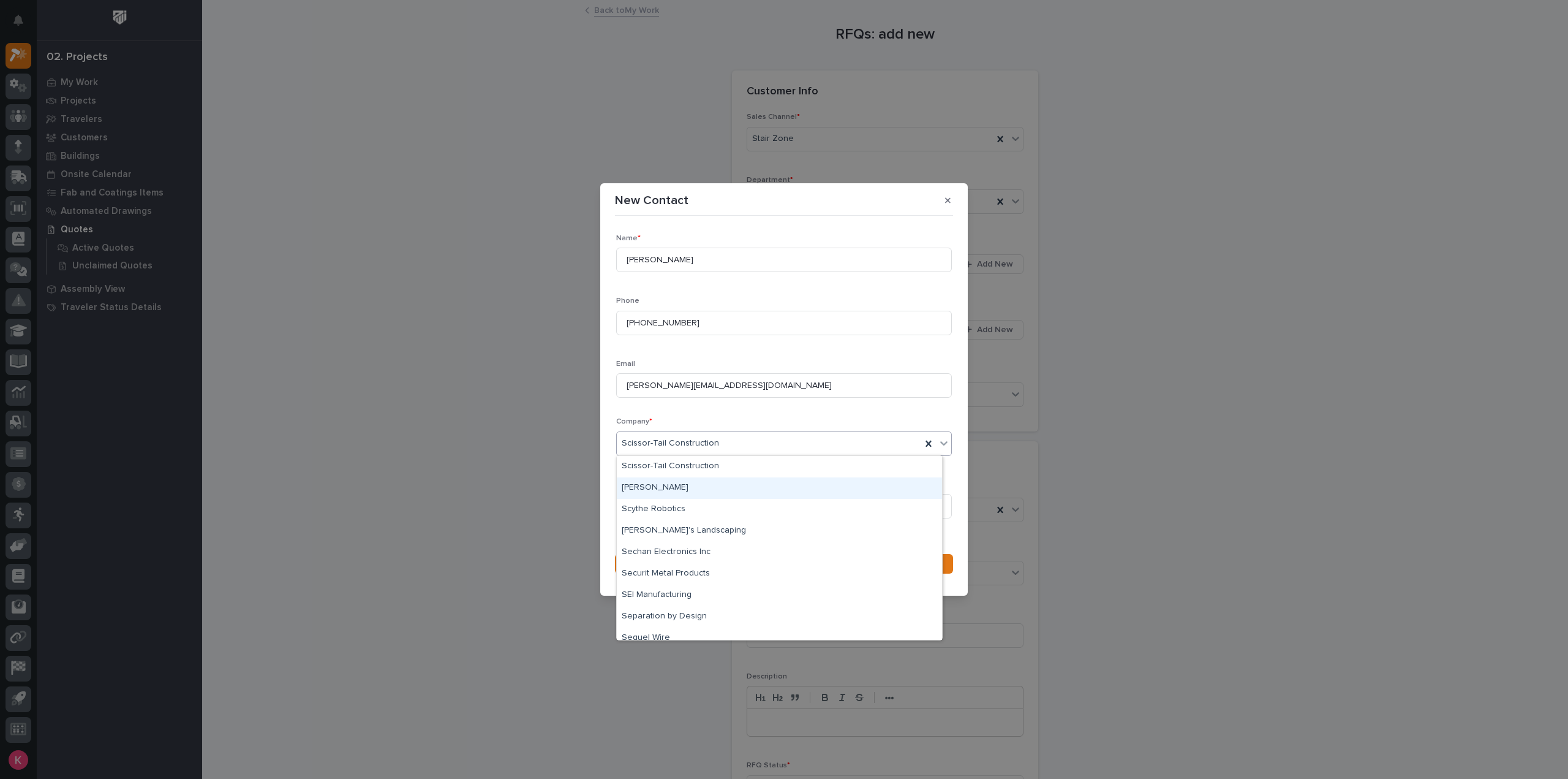
scroll to position [16759, 0]
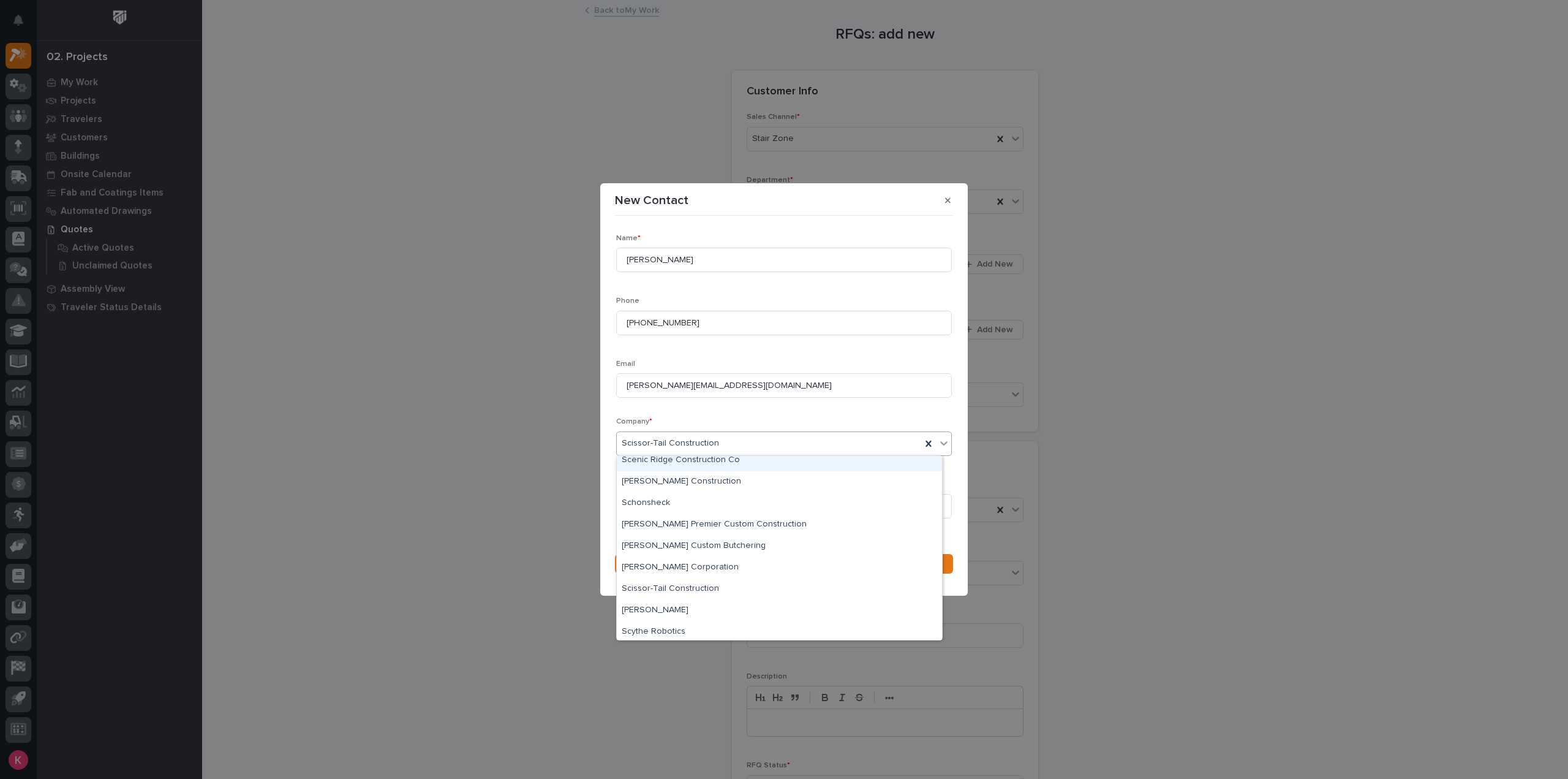
click at [784, 428] on div "Company * option Scissor-Tail Construction , selected. option Scenic Ridge Cons…" at bounding box center [784, 441] width 336 height 48
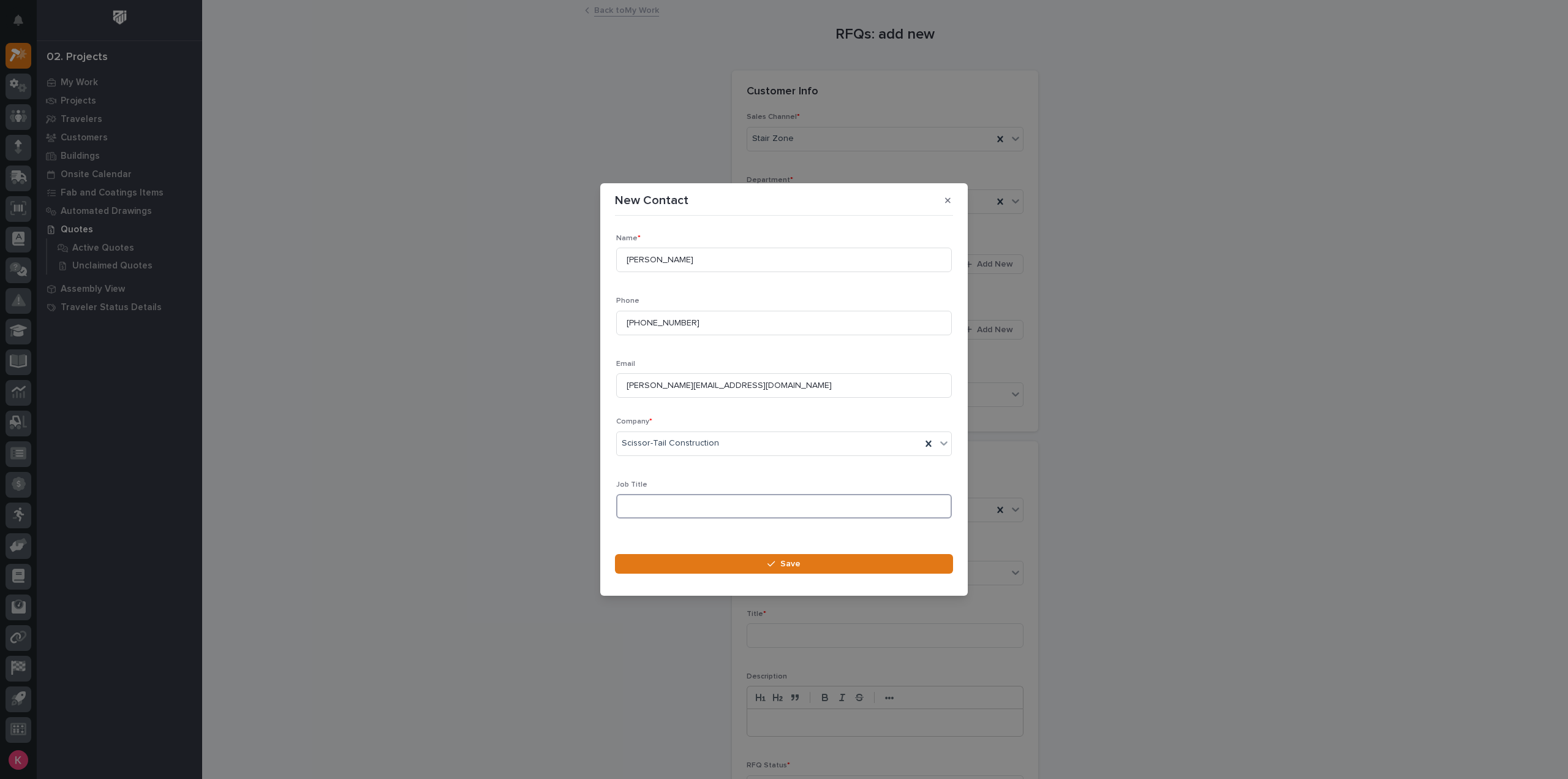
click at [701, 510] on input at bounding box center [784, 506] width 336 height 24
click at [729, 569] on button "Save" at bounding box center [784, 564] width 338 height 20
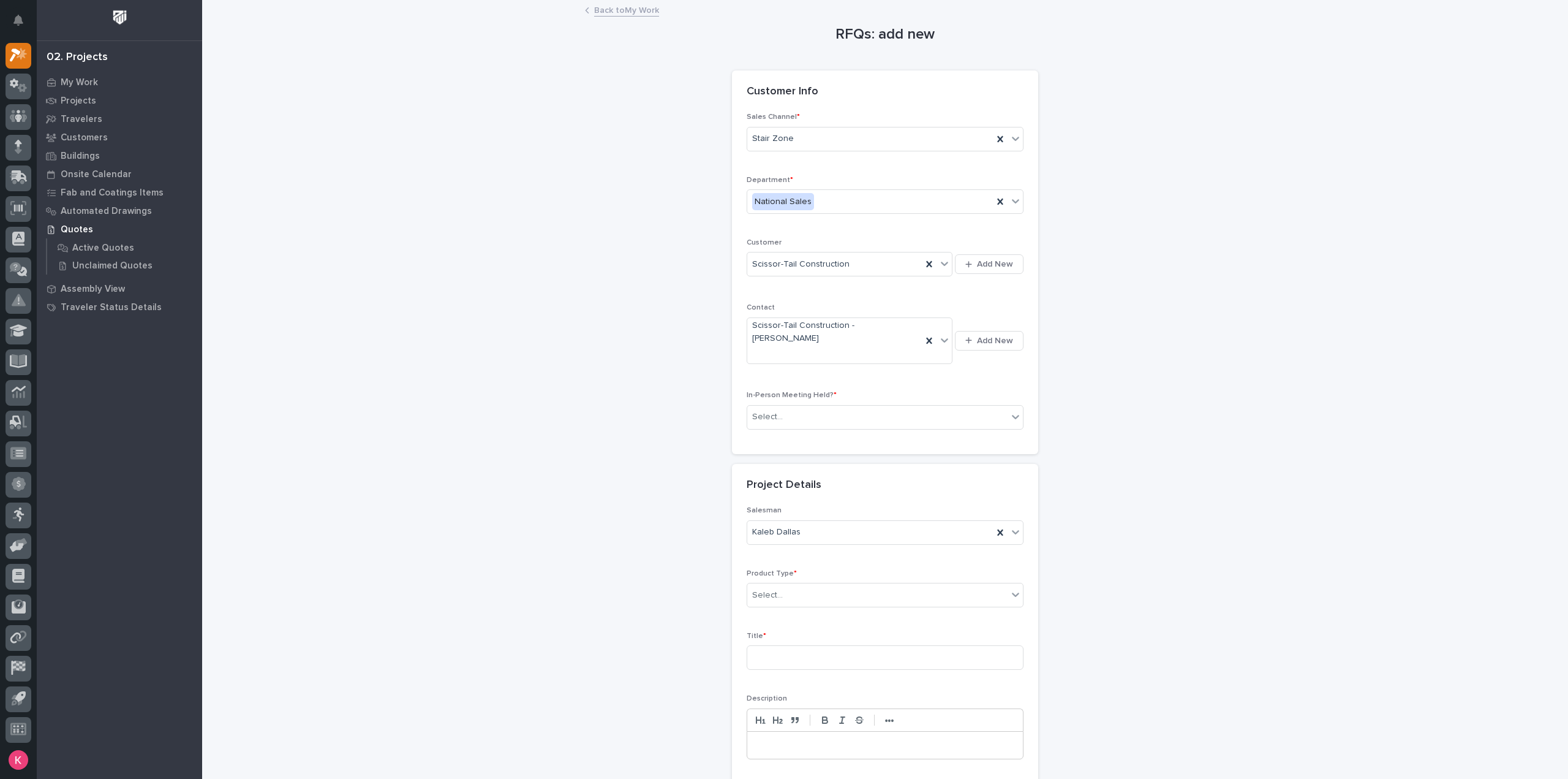
scroll to position [61, 0]
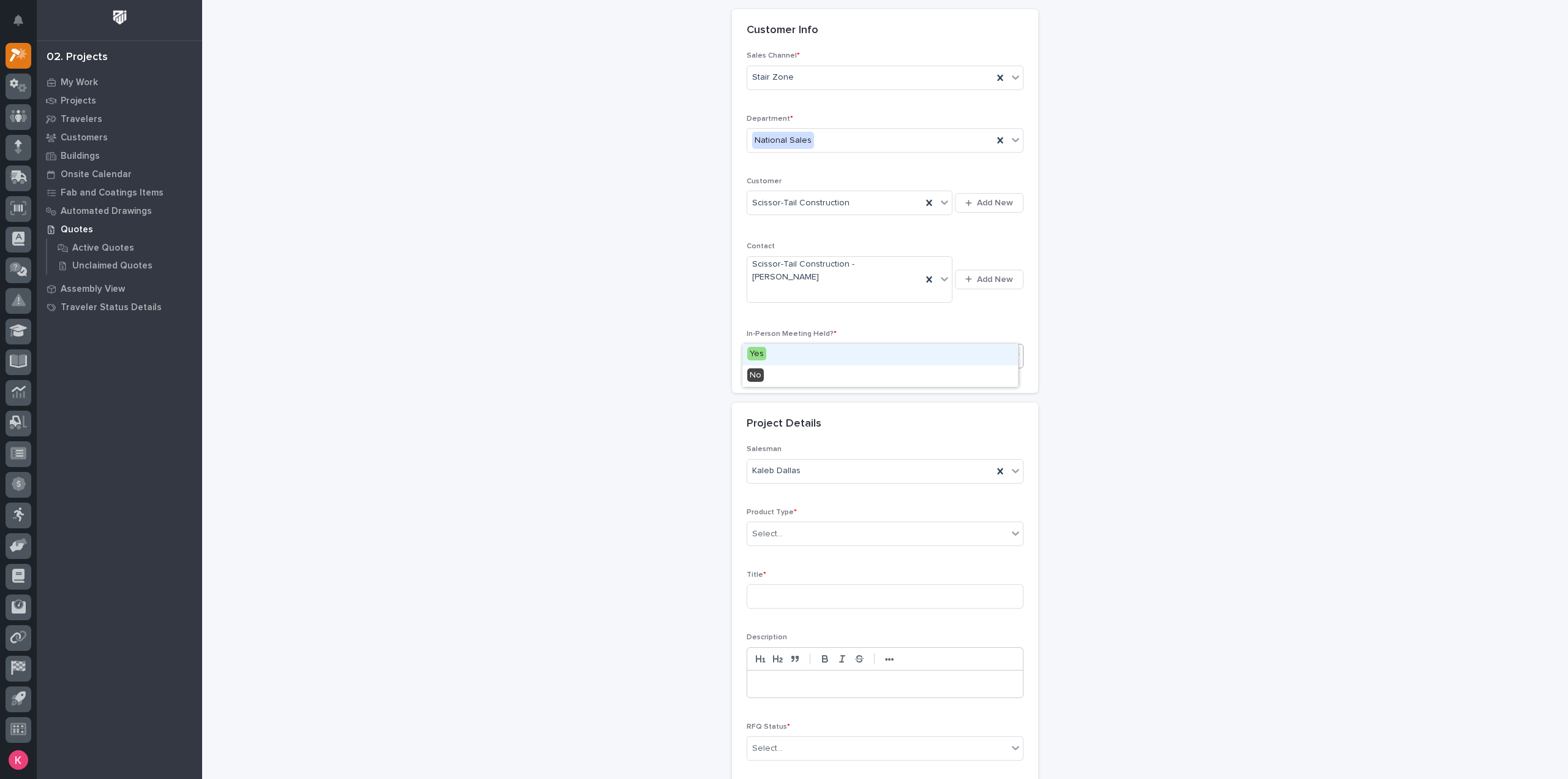
click at [814, 346] on div "Select..." at bounding box center [877, 356] width 260 height 20
click at [793, 461] on div "Kaleb Dallas" at bounding box center [870, 471] width 246 height 20
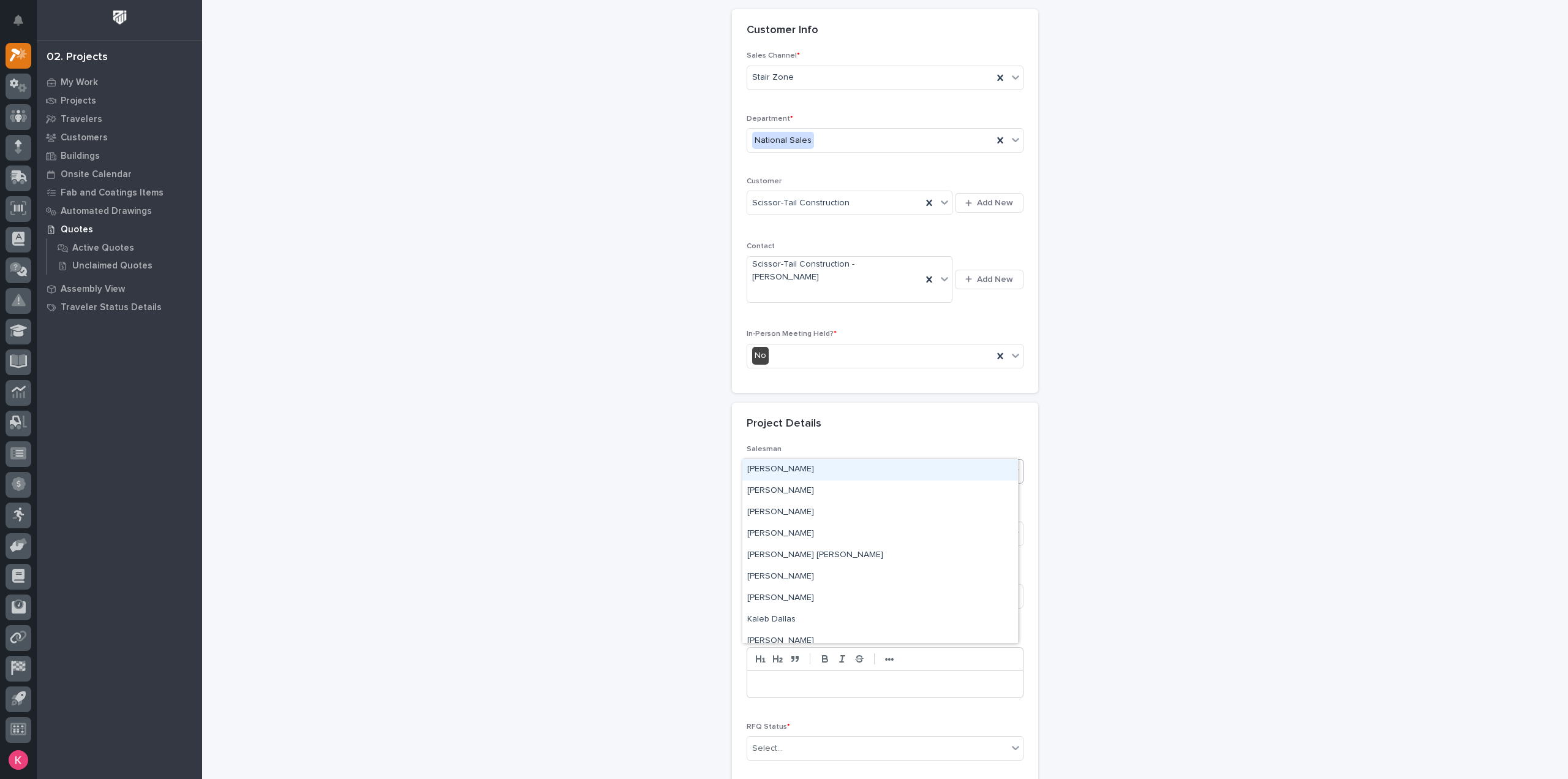
click at [794, 461] on div "Kaleb Dallas" at bounding box center [870, 471] width 246 height 20
click at [796, 524] on div "Select..." at bounding box center [877, 534] width 260 height 20
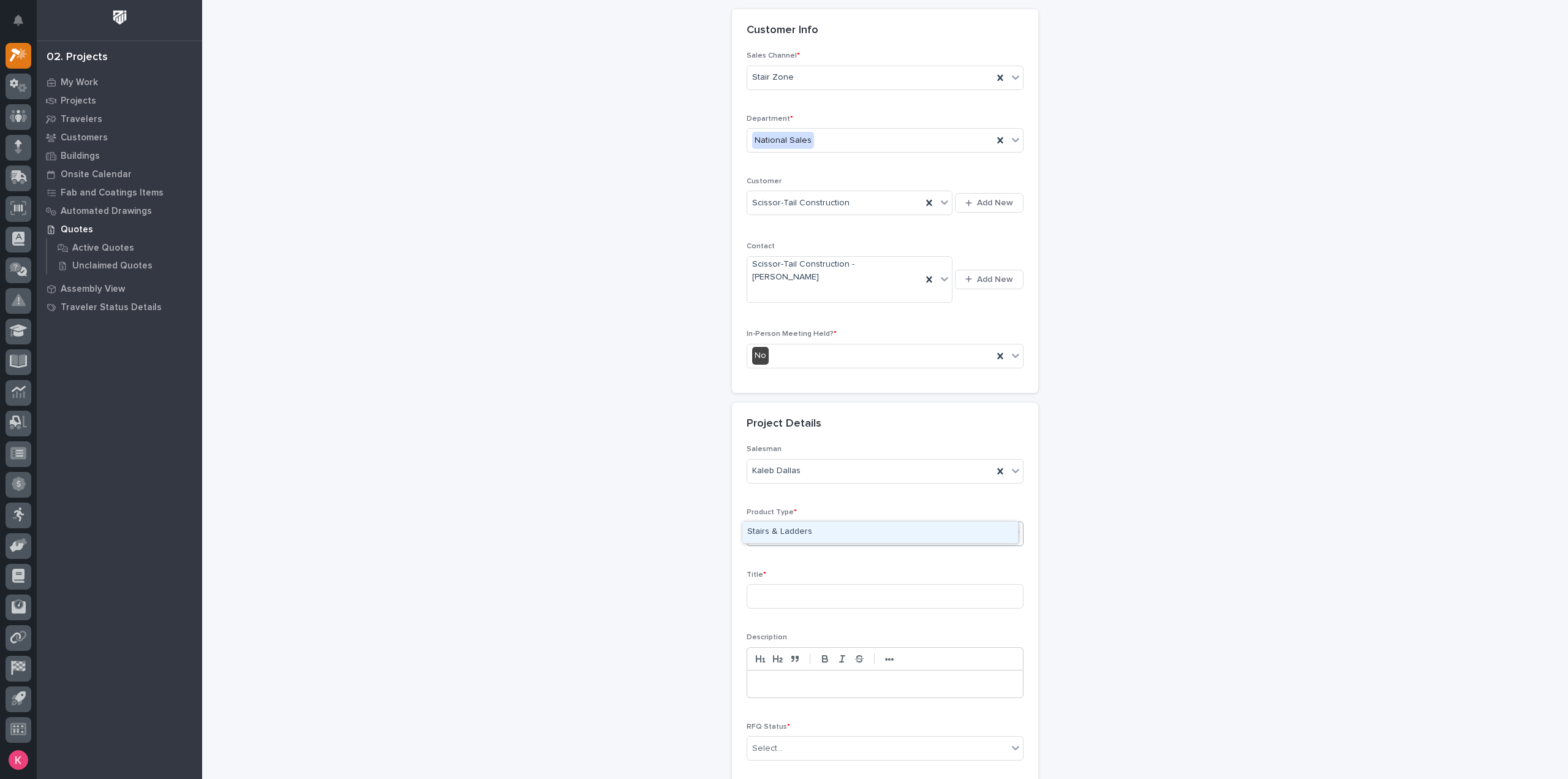
type input "*****"
click at [801, 533] on div "Stairs & Ladders" at bounding box center [880, 533] width 276 height 22
click at [799, 584] on input at bounding box center [885, 596] width 277 height 24
type input "Straight Stai r"
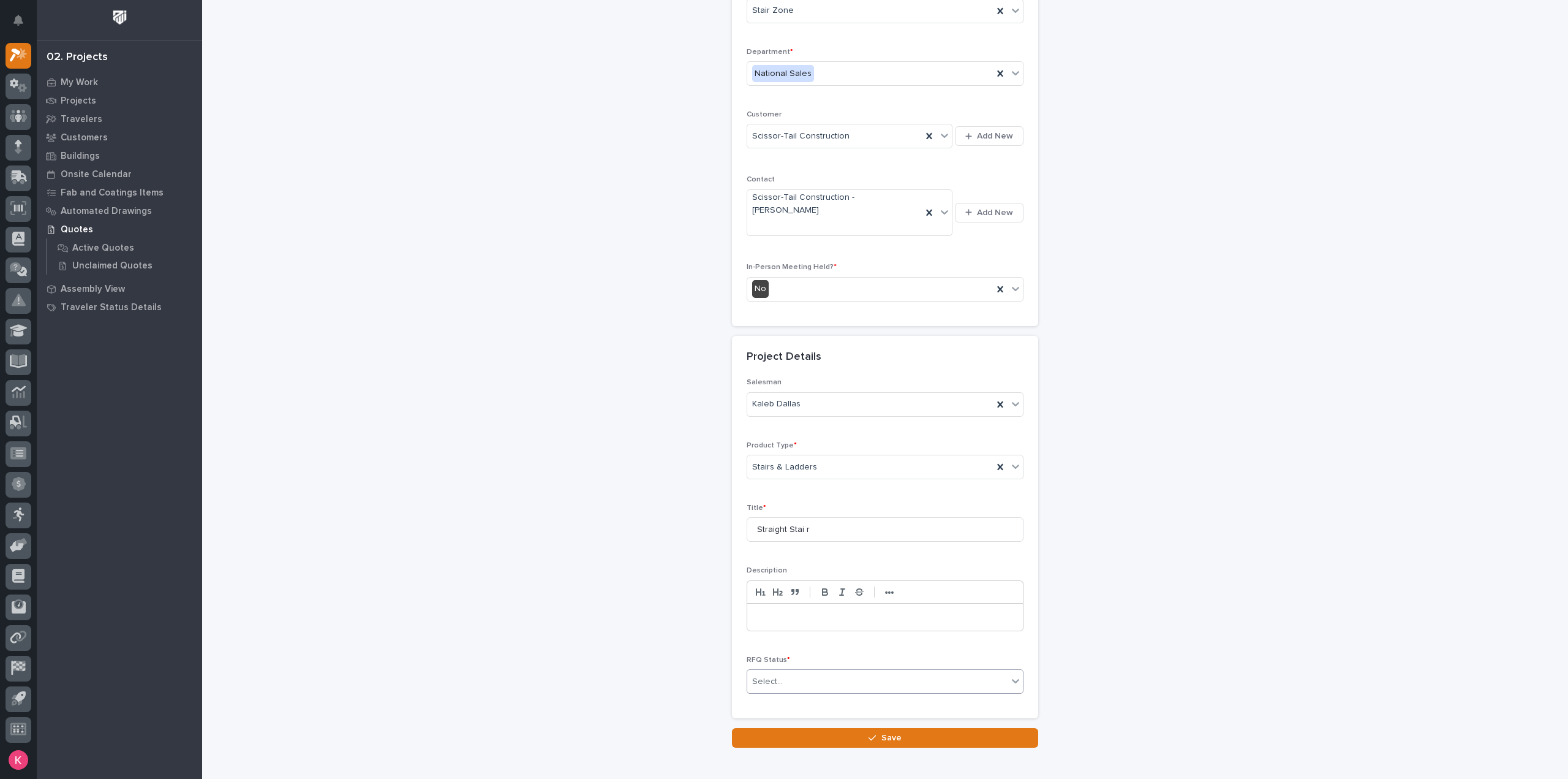
scroll to position [166, 0]
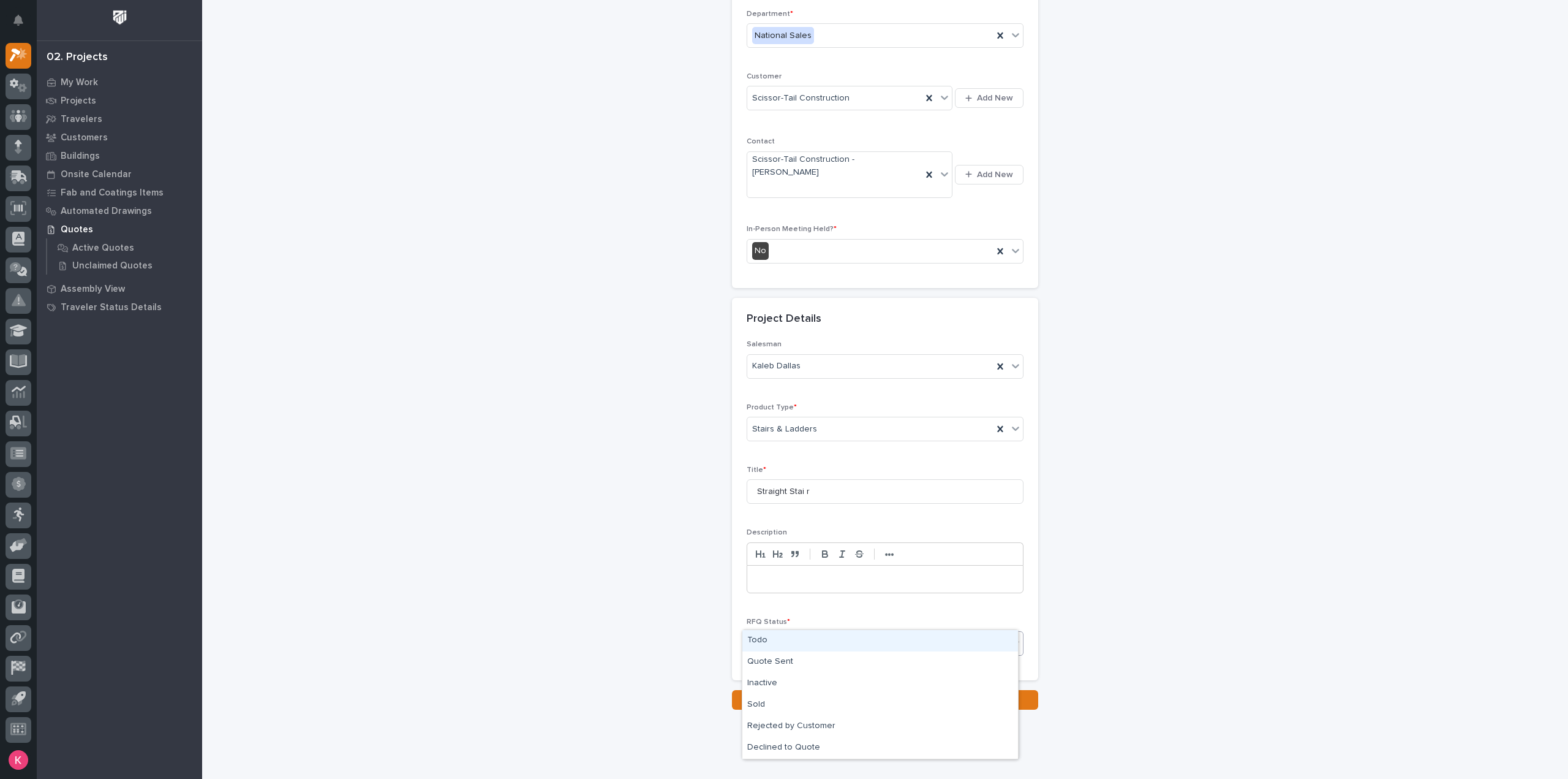
drag, startPoint x: 803, startPoint y: 624, endPoint x: 803, endPoint y: 637, distance: 13.0
click at [802, 634] on div "Select..." at bounding box center [877, 644] width 260 height 20
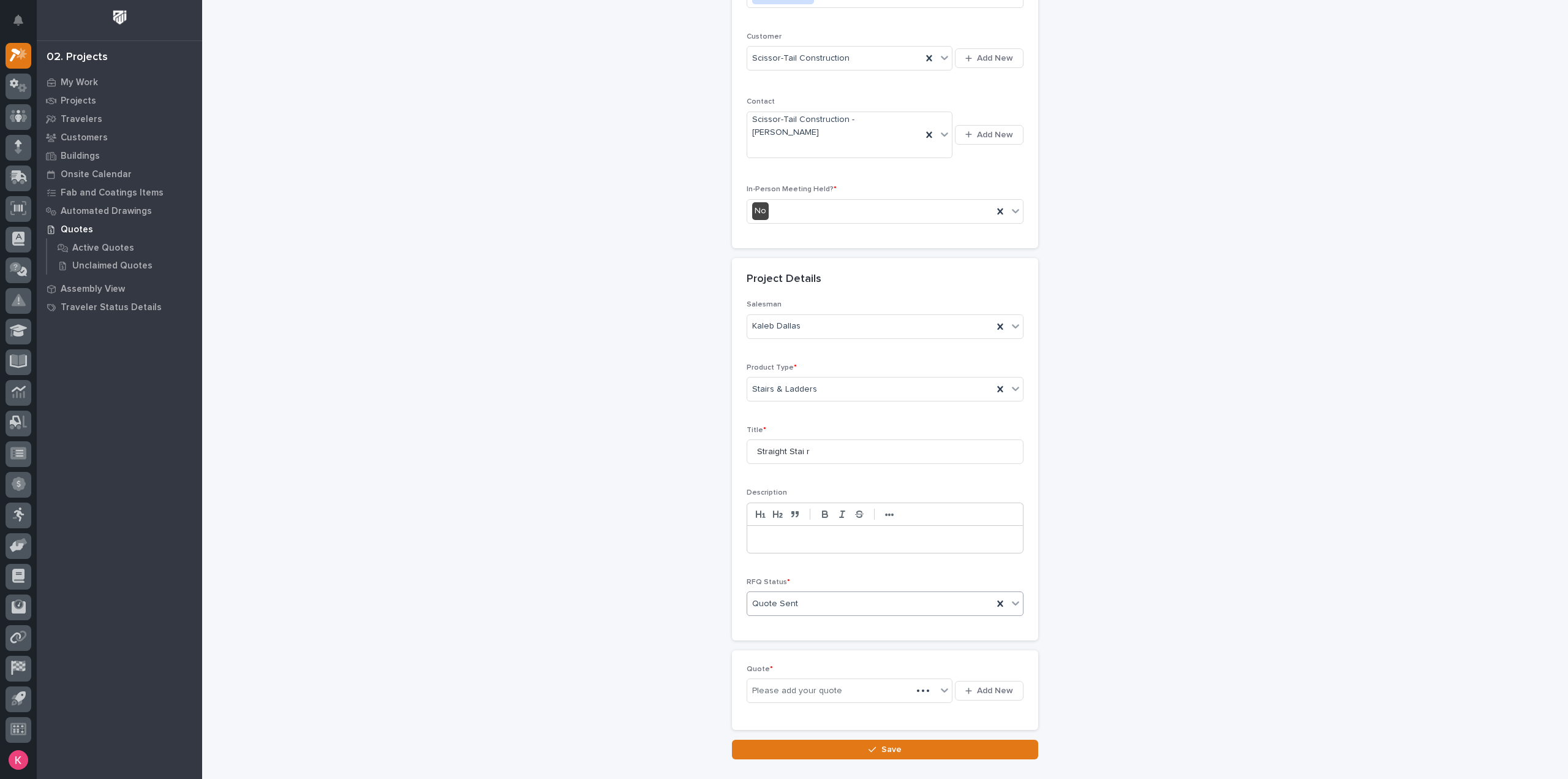
scroll to position [255, 0]
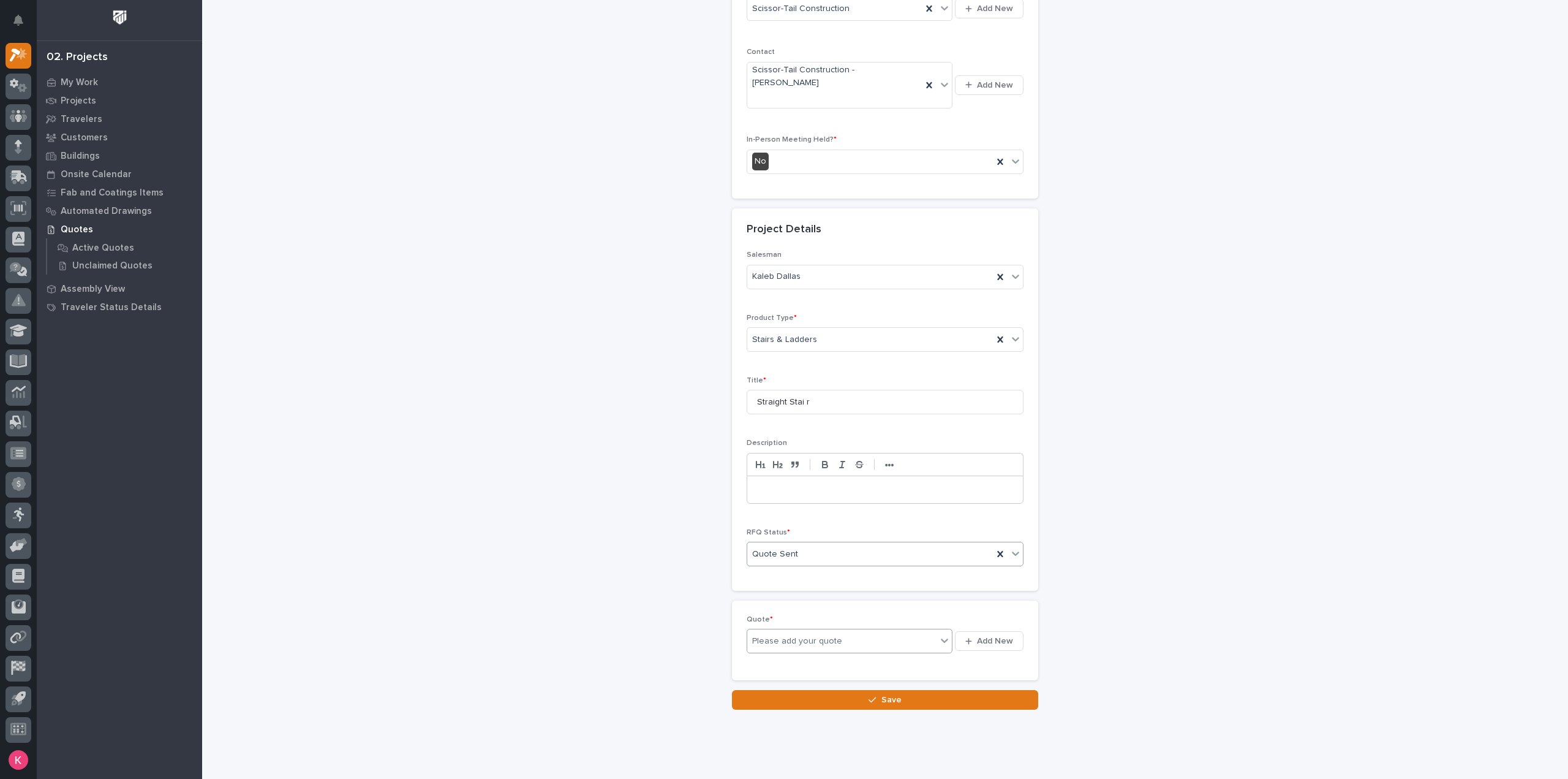
click at [828, 635] on div "Please add your quote" at bounding box center [797, 641] width 90 height 13
click at [1013, 631] on button "Add New" at bounding box center [989, 641] width 68 height 20
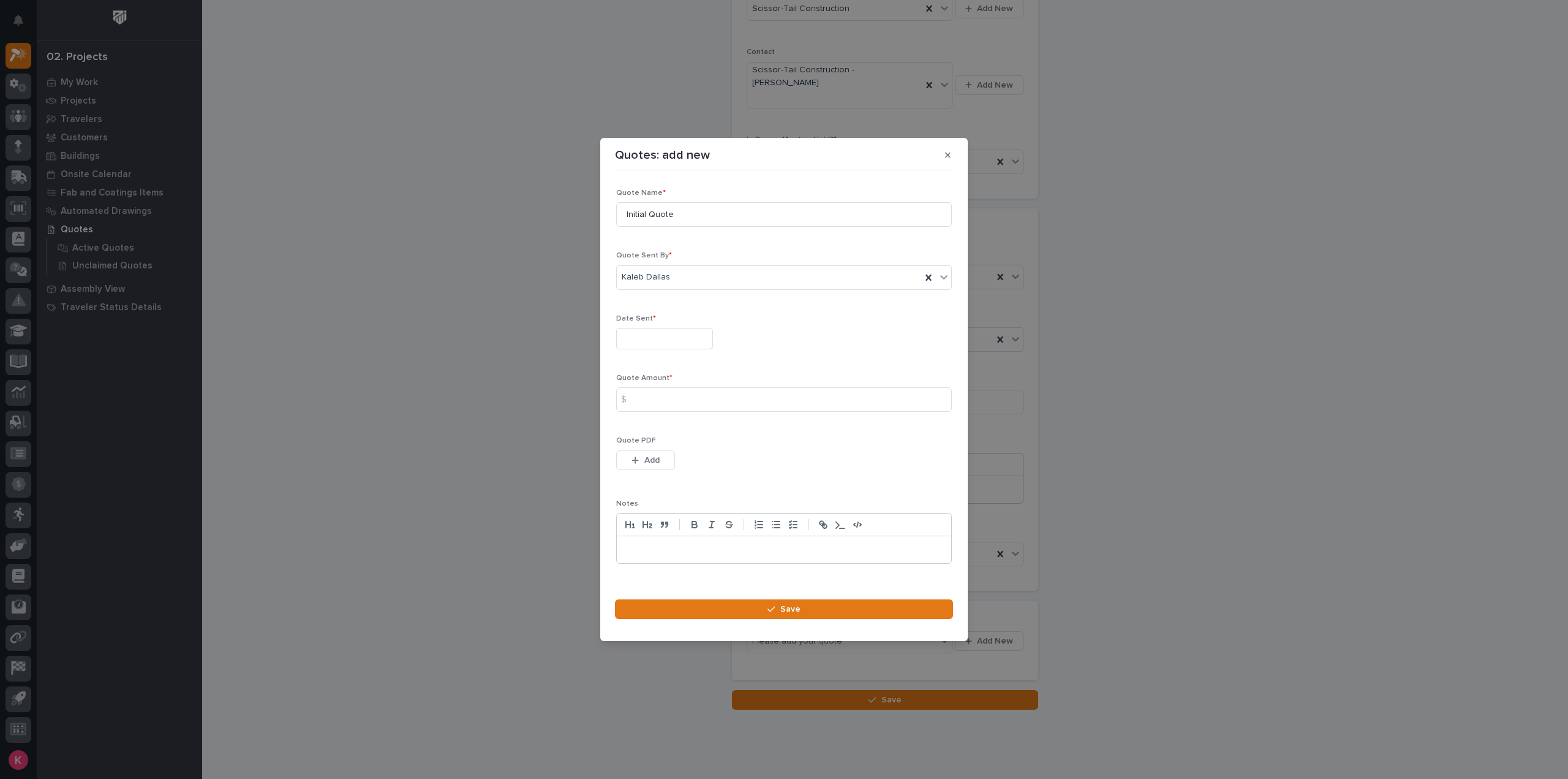
click at [674, 335] on input "text" at bounding box center [664, 339] width 97 height 22
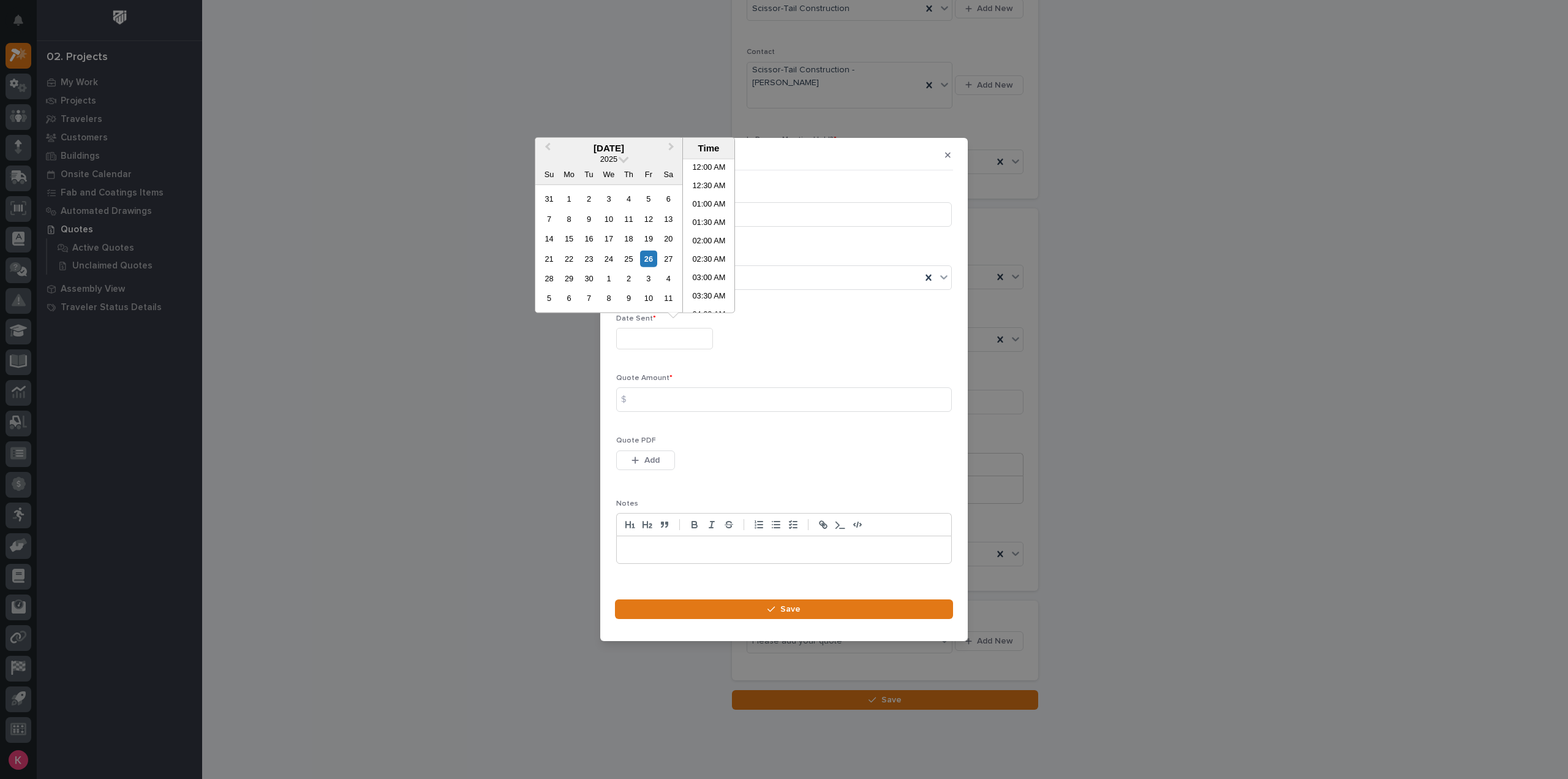
scroll to position [447, 0]
click at [569, 197] on div "1" at bounding box center [569, 199] width 17 height 17
click at [552, 145] on button "Previous Month" at bounding box center [546, 149] width 20 height 20
click at [645, 198] on div "1" at bounding box center [649, 199] width 17 height 17
type input "**********"
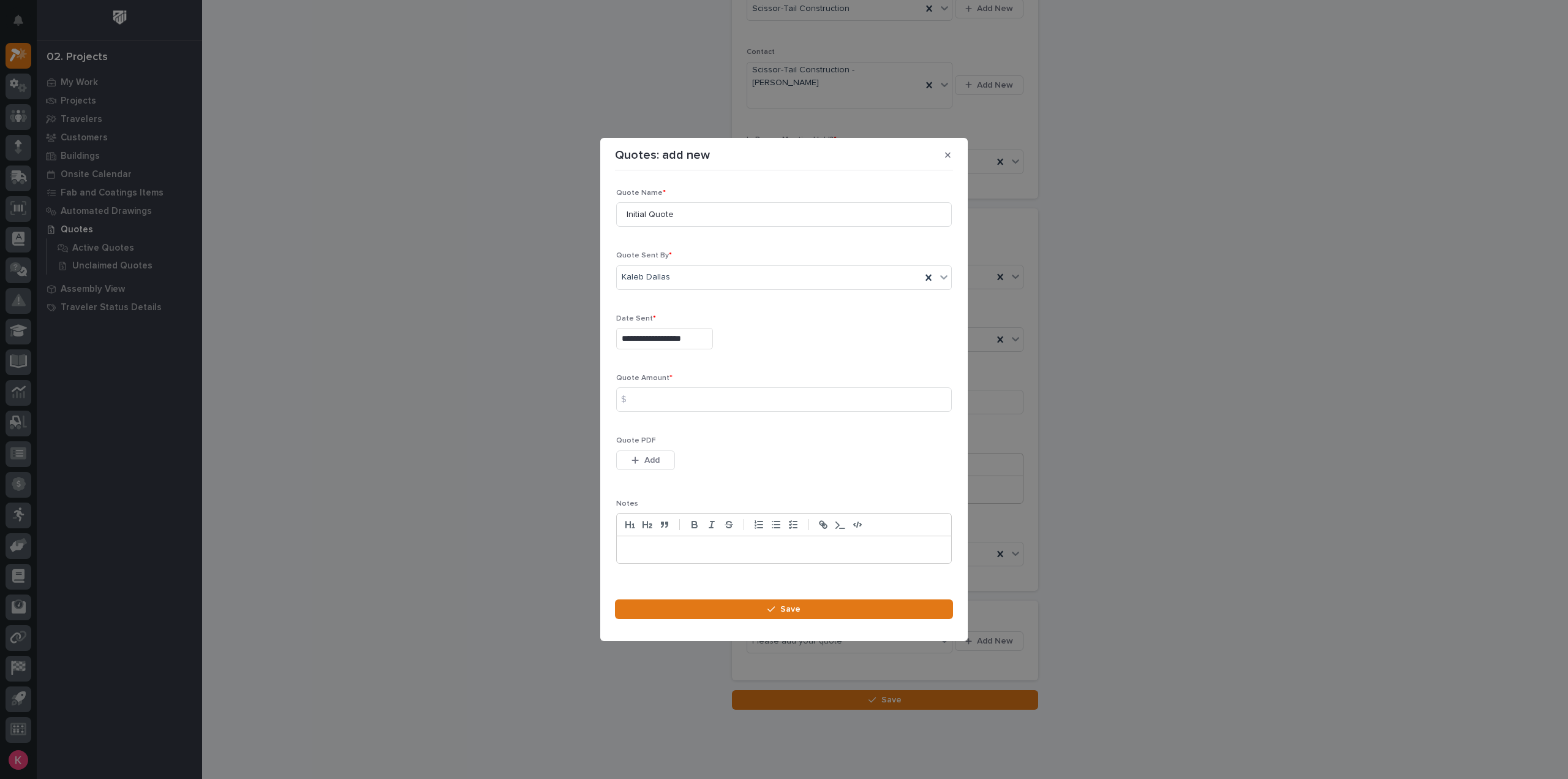
click at [784, 433] on div "**********" at bounding box center [784, 381] width 336 height 385
click at [675, 392] on input at bounding box center [784, 399] width 336 height 24
click at [830, 404] on input at bounding box center [784, 399] width 336 height 24
type input "7643"
click at [621, 473] on div "Add" at bounding box center [645, 463] width 59 height 24
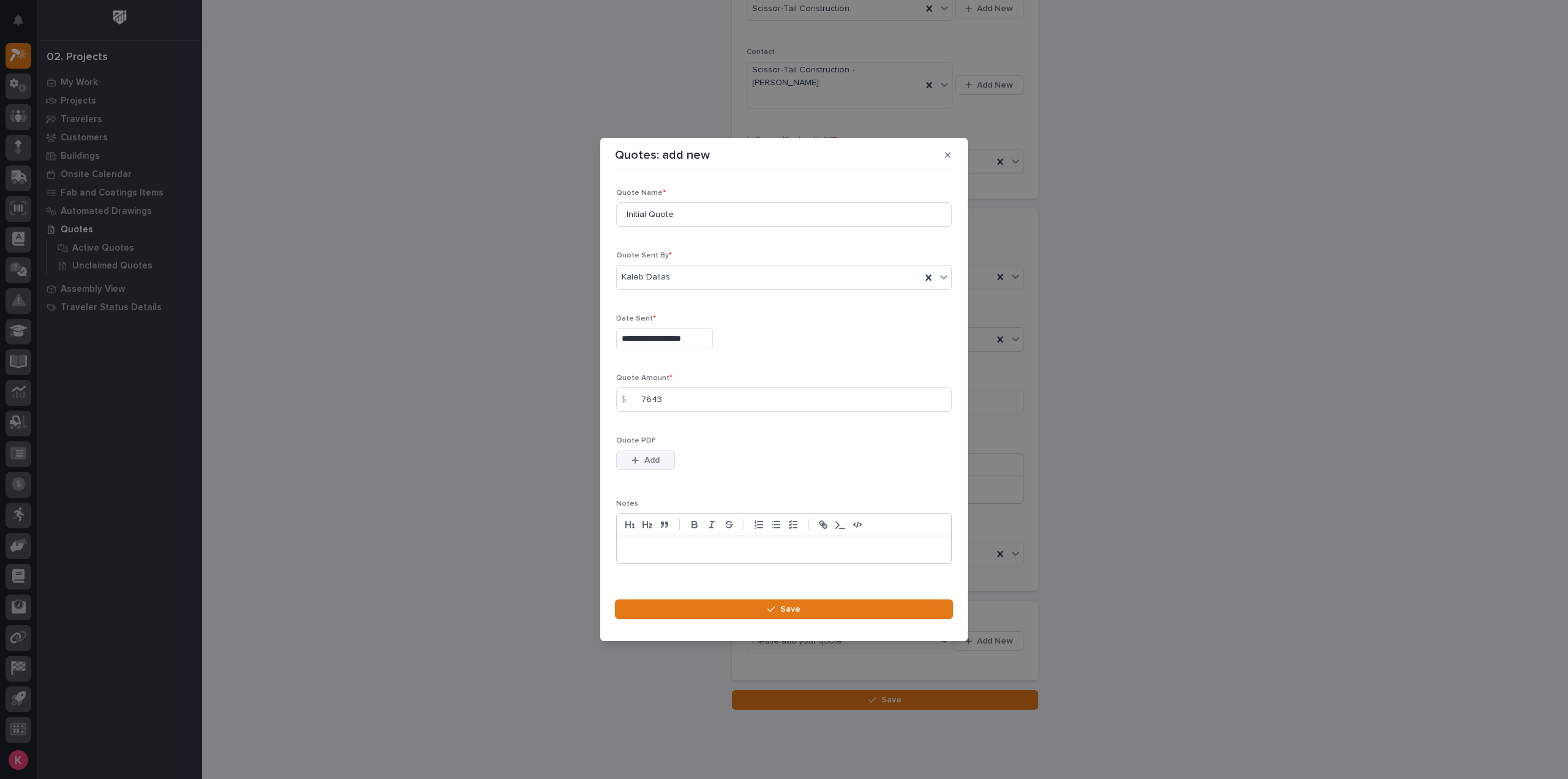
click at [644, 462] on span "Add" at bounding box center [652, 460] width 15 height 11
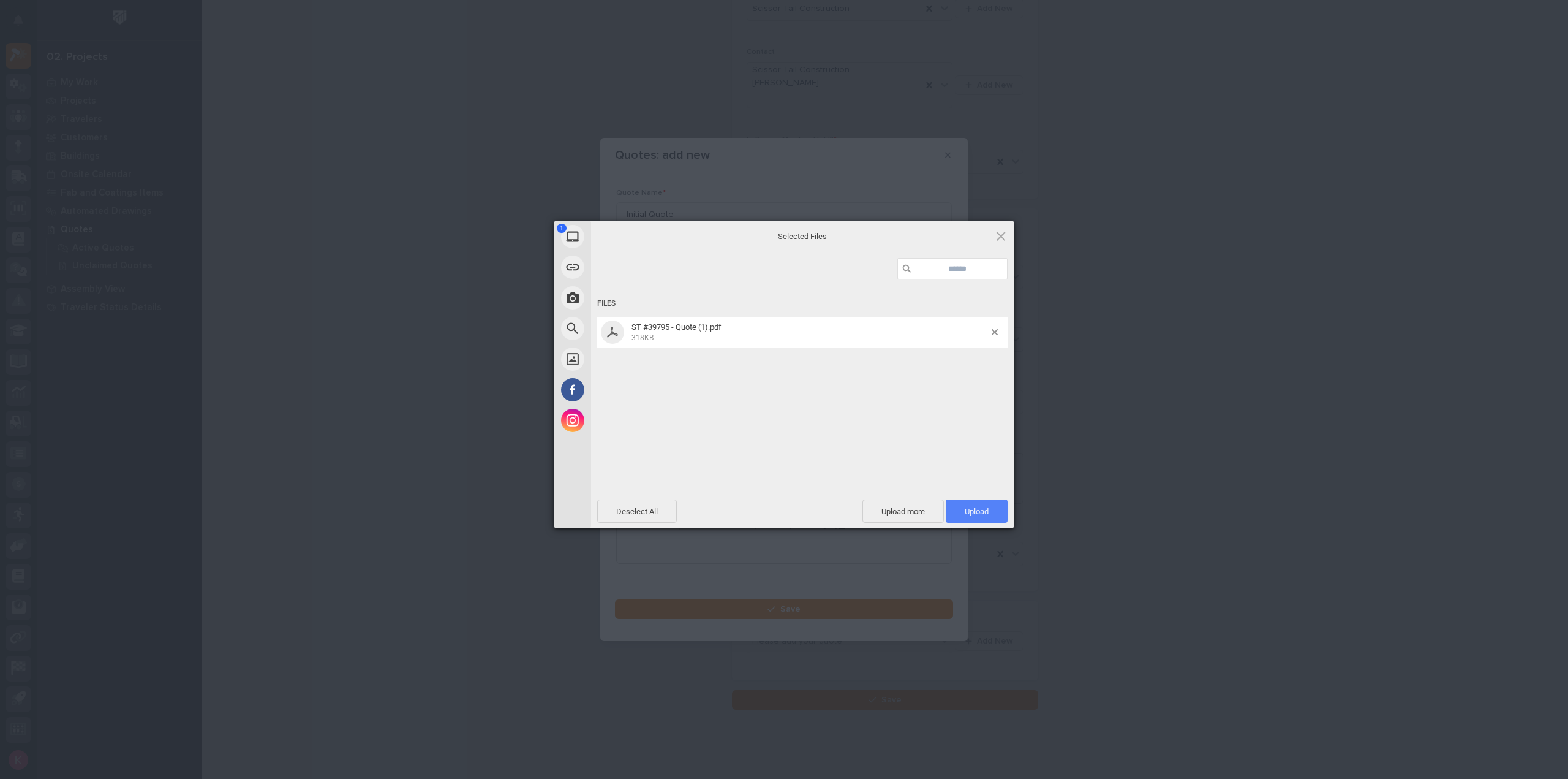
click at [978, 505] on span "Upload 1" at bounding box center [976, 511] width 62 height 23
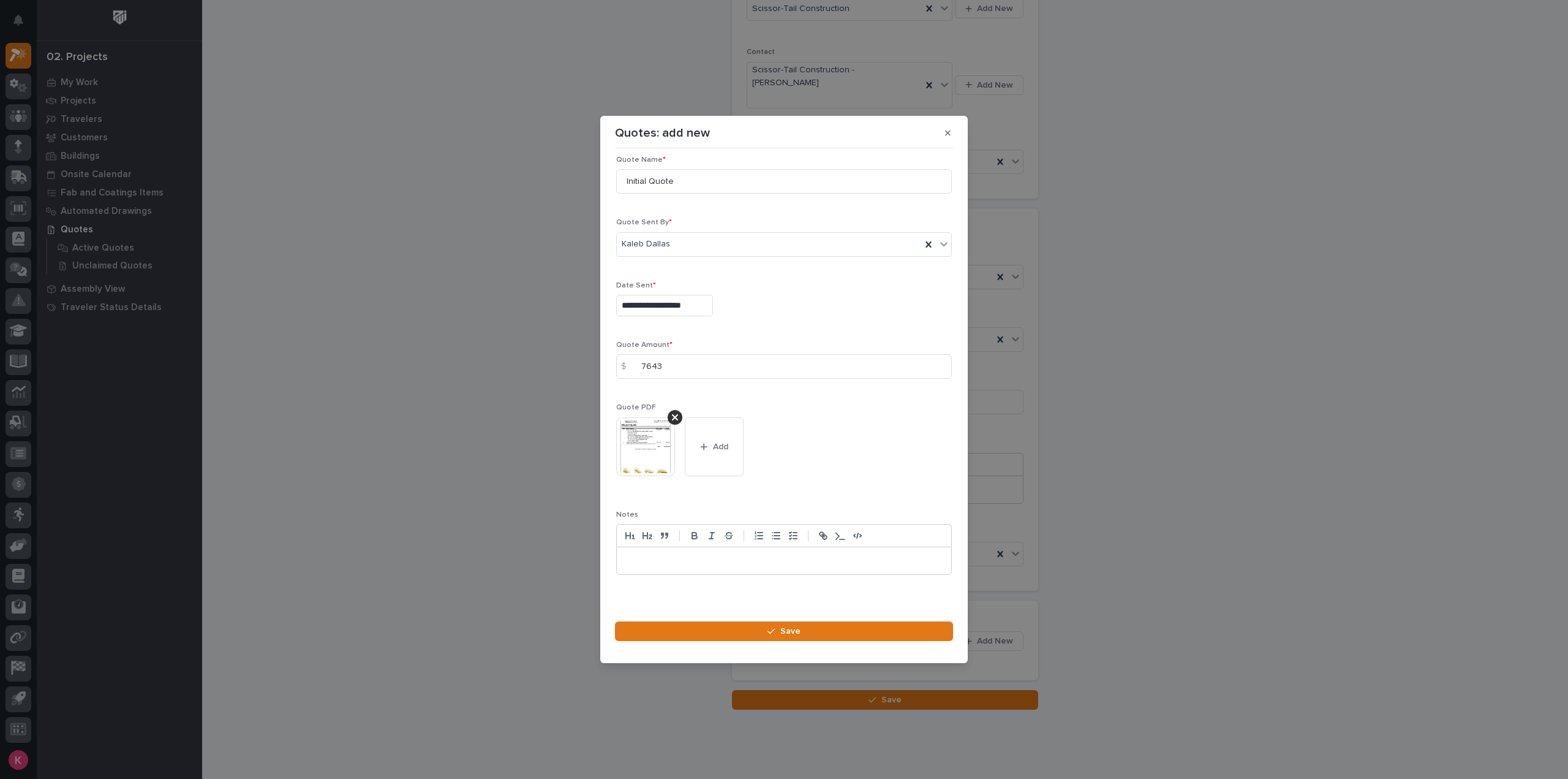
scroll to position [17, 0]
click at [820, 626] on button "Save" at bounding box center [784, 631] width 338 height 20
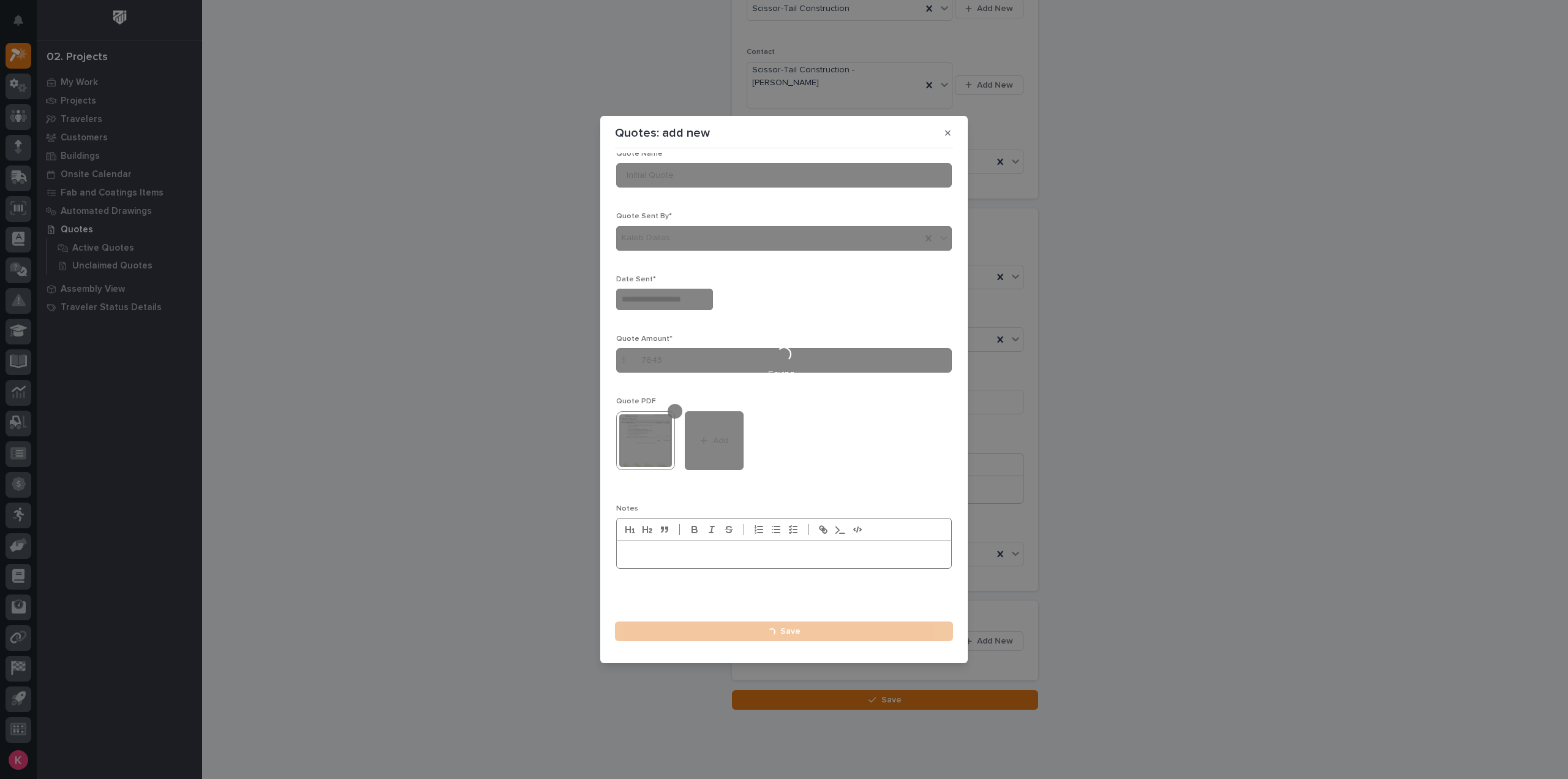
type input "**********"
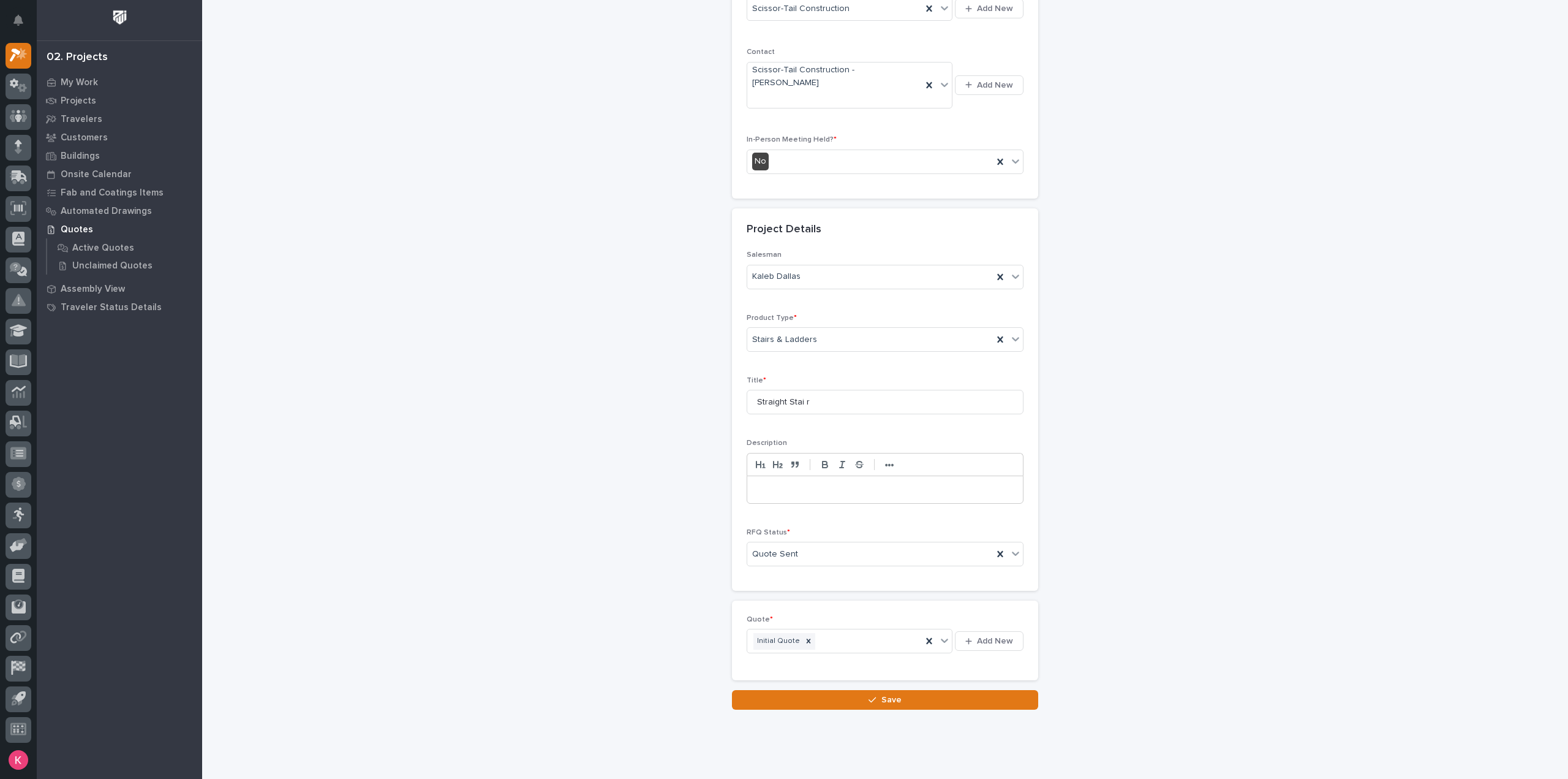
click at [1221, 109] on div "RFQs: add new Loading... Saving… Loading... Saving… Loading... Saving… Customer…" at bounding box center [885, 228] width 1228 height 965
click at [810, 690] on button "Save" at bounding box center [885, 700] width 306 height 20
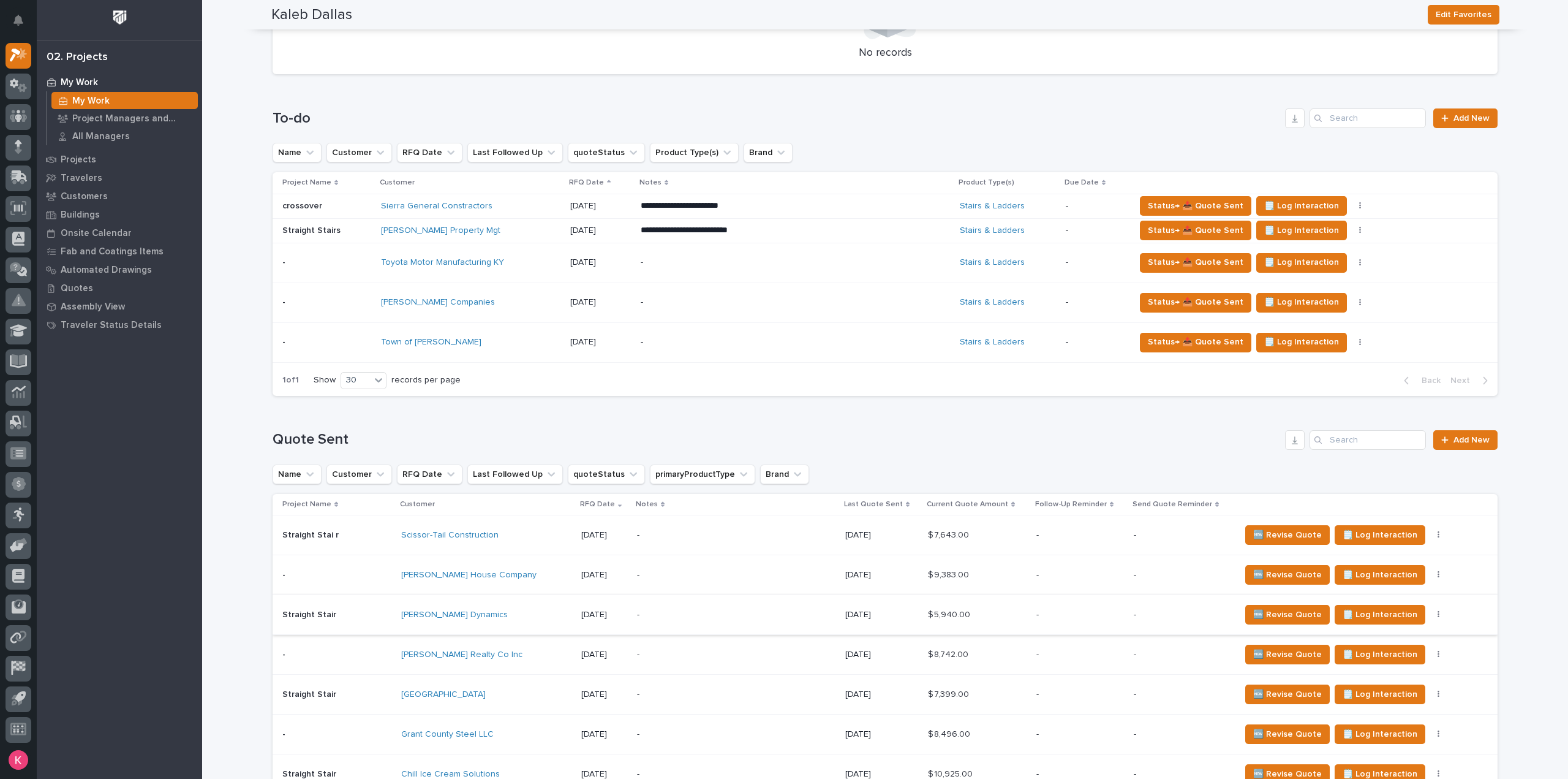
scroll to position [490, 0]
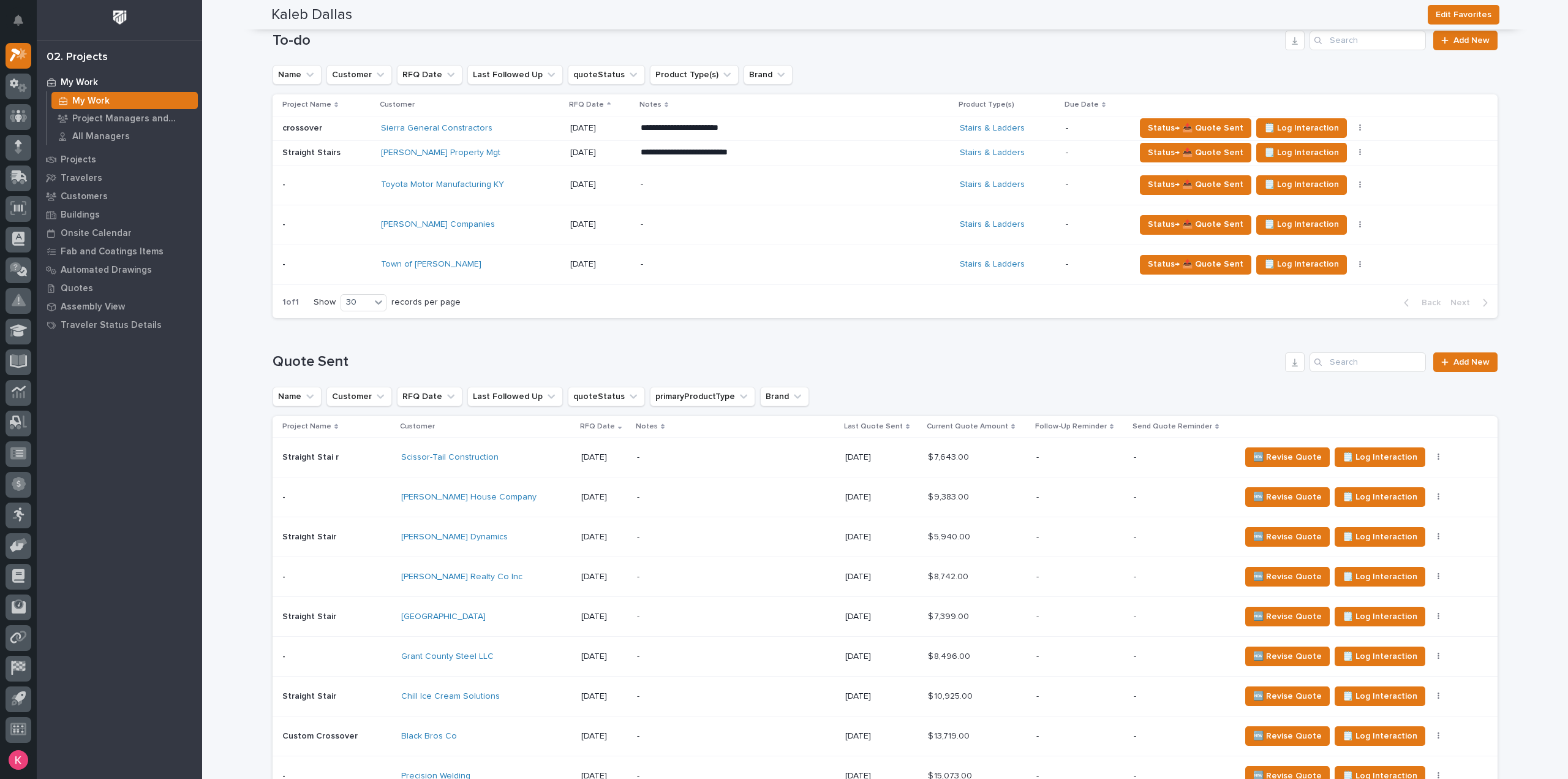
click at [1030, 458] on td "$ 7,643.00 $ 7,643.00" at bounding box center [977, 458] width 108 height 40
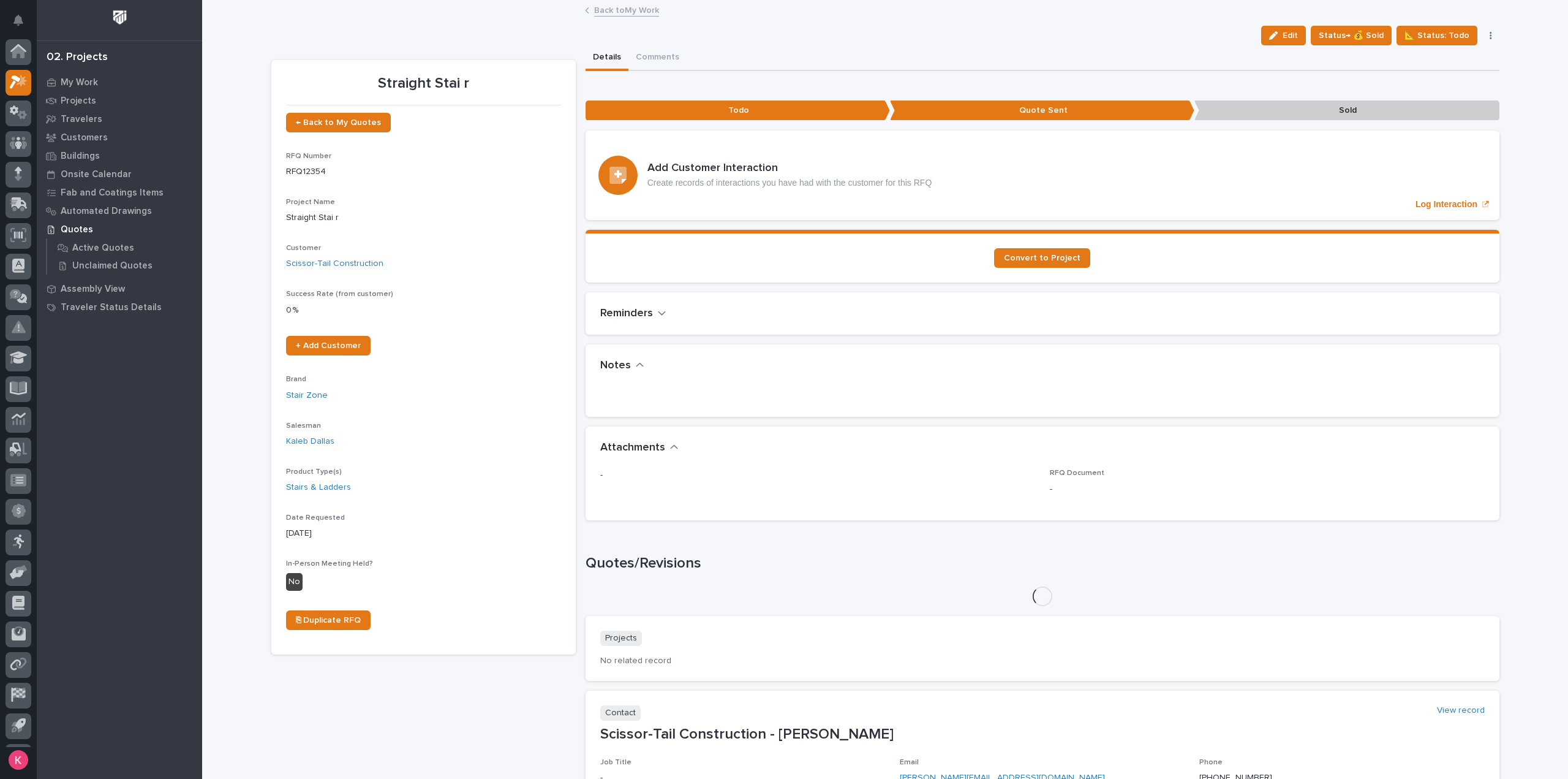
scroll to position [27, 0]
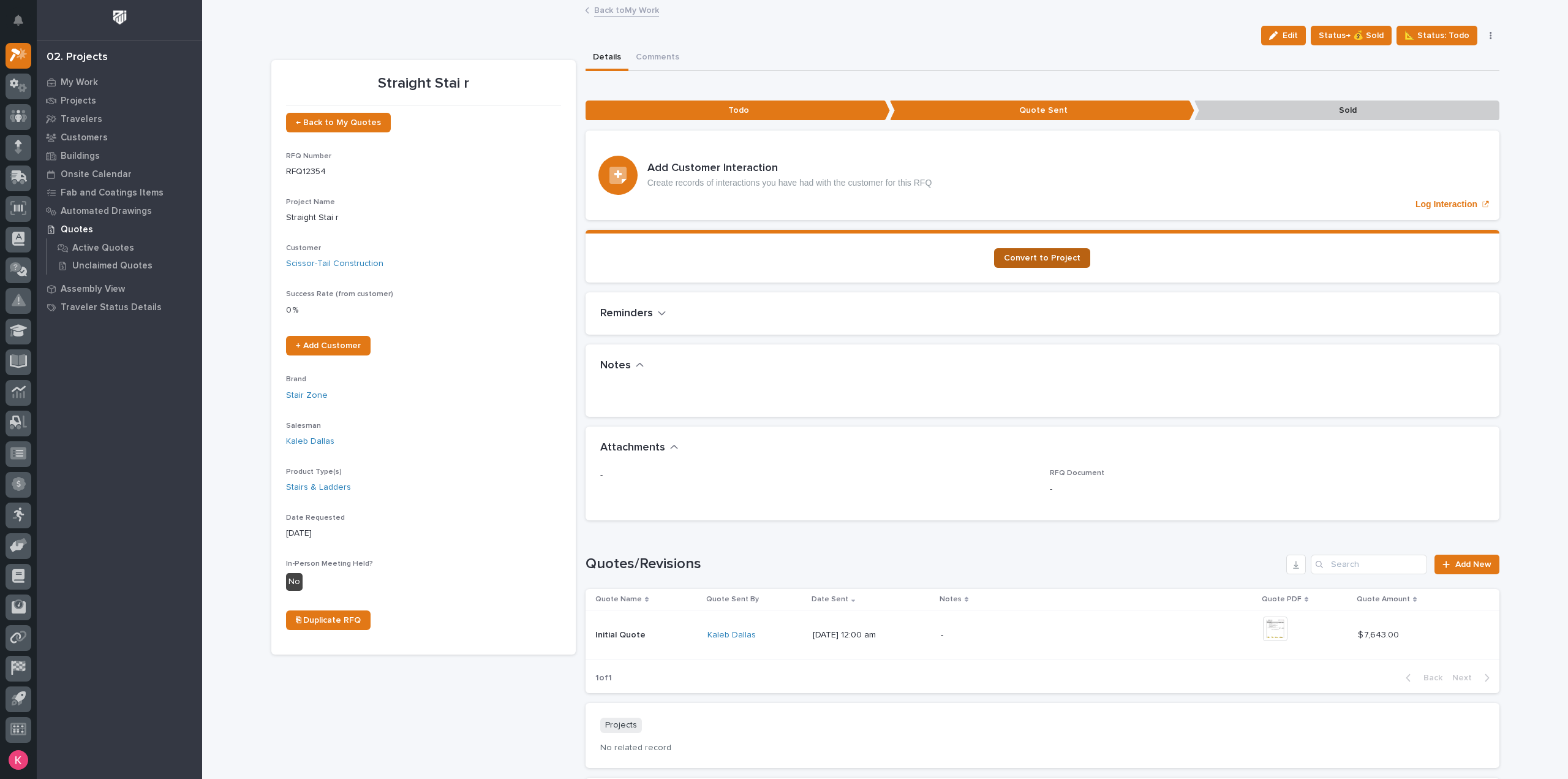
click at [1066, 259] on span "Convert to Project" at bounding box center [1042, 257] width 77 height 8
click at [1345, 33] on span "Status→ 💰 Sold" at bounding box center [1350, 35] width 65 height 15
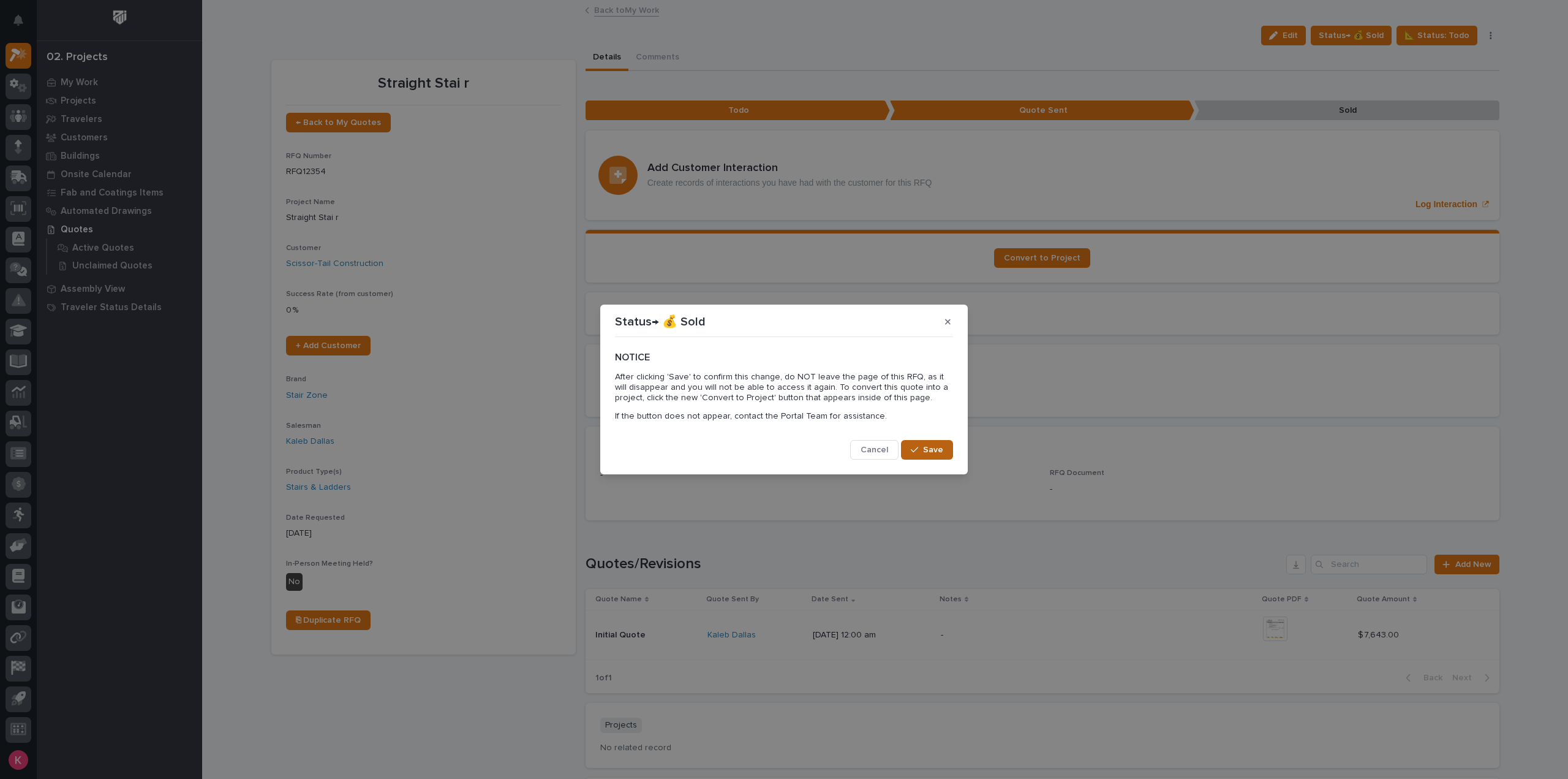
click at [931, 451] on span "Save" at bounding box center [933, 449] width 20 height 11
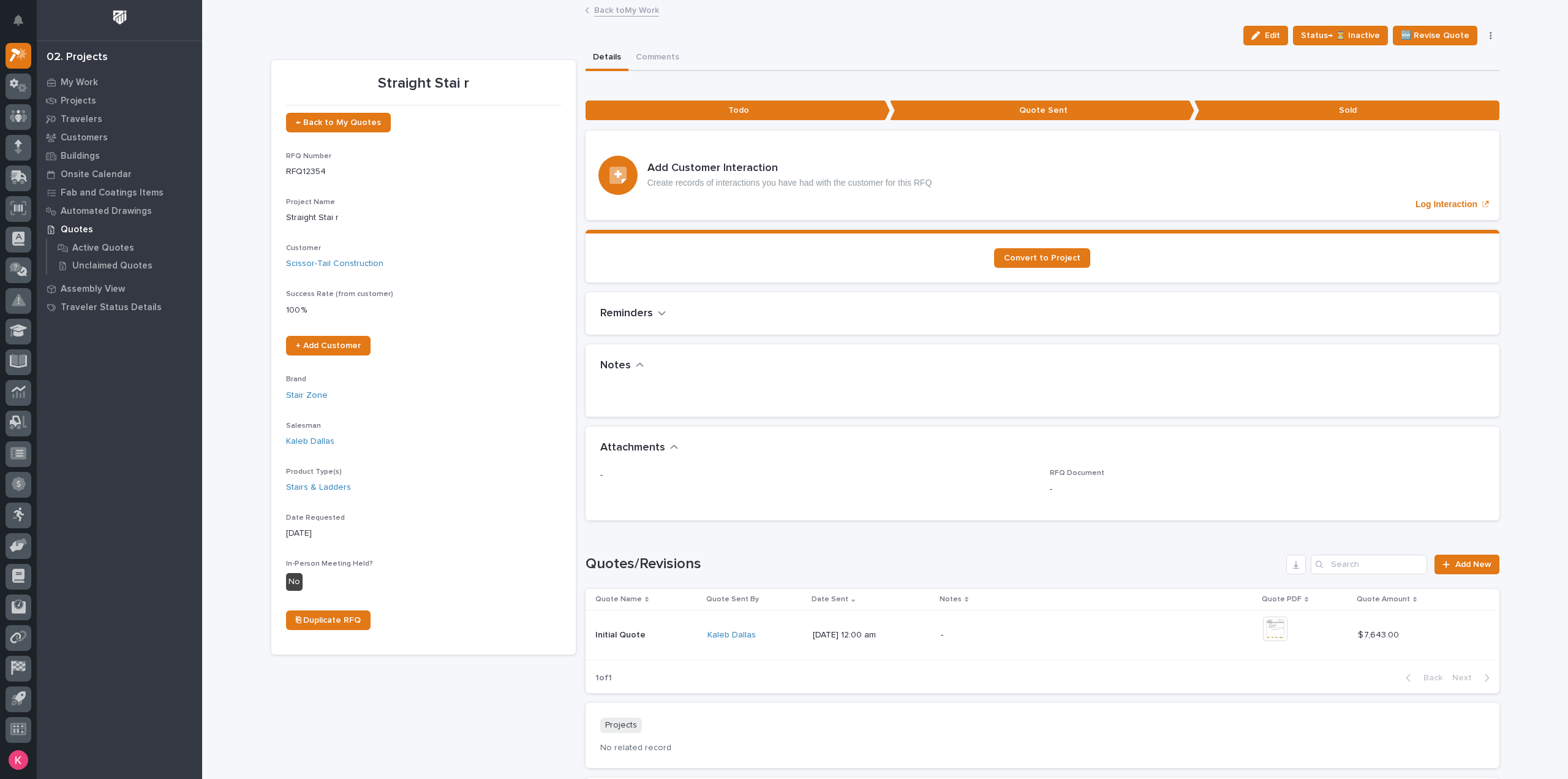
click at [1045, 268] on section "Convert to Project" at bounding box center [1042, 256] width 914 height 52
click at [1049, 258] on span "Convert to Project" at bounding box center [1042, 257] width 77 height 8
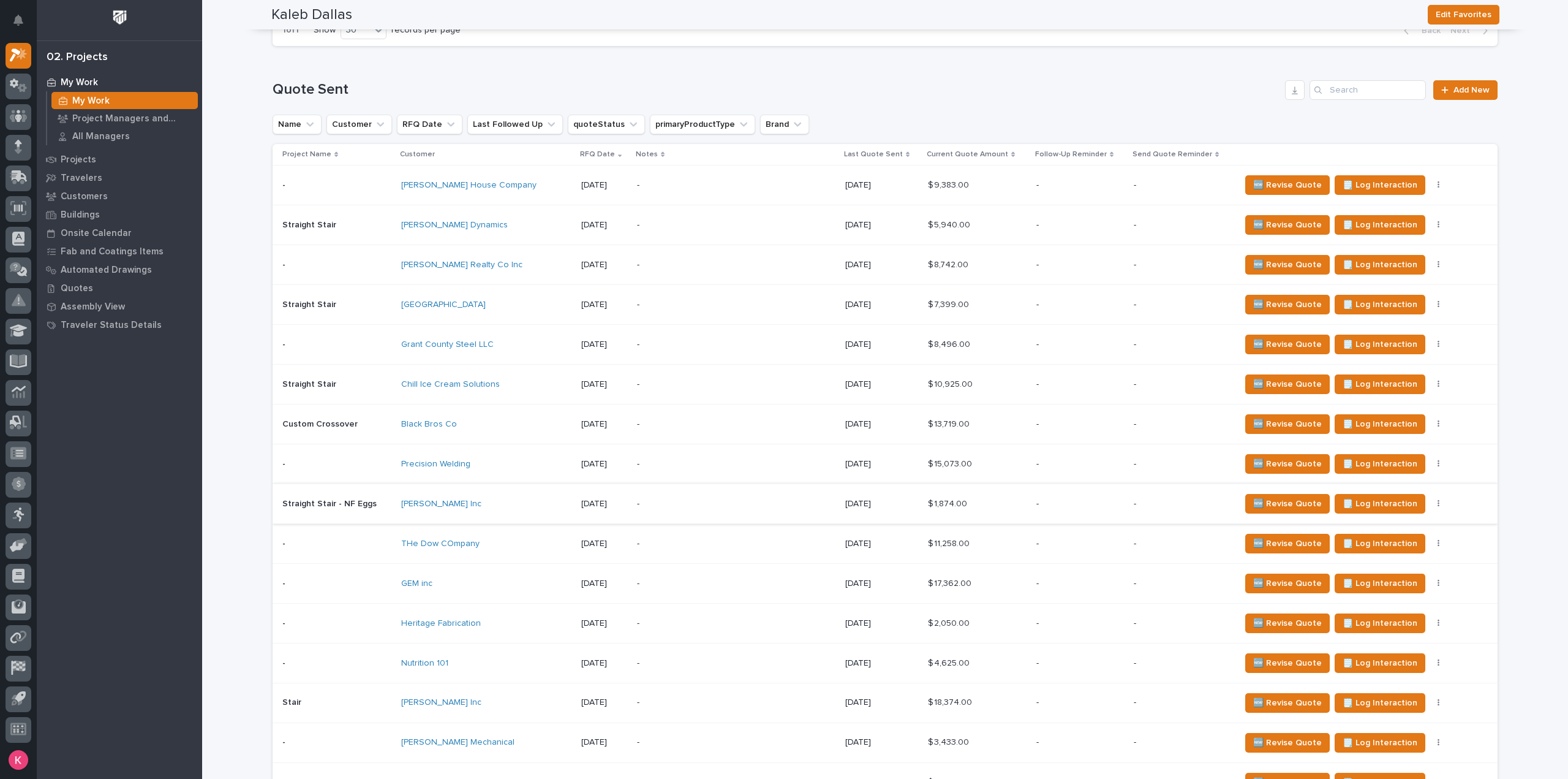
scroll to position [642, 0]
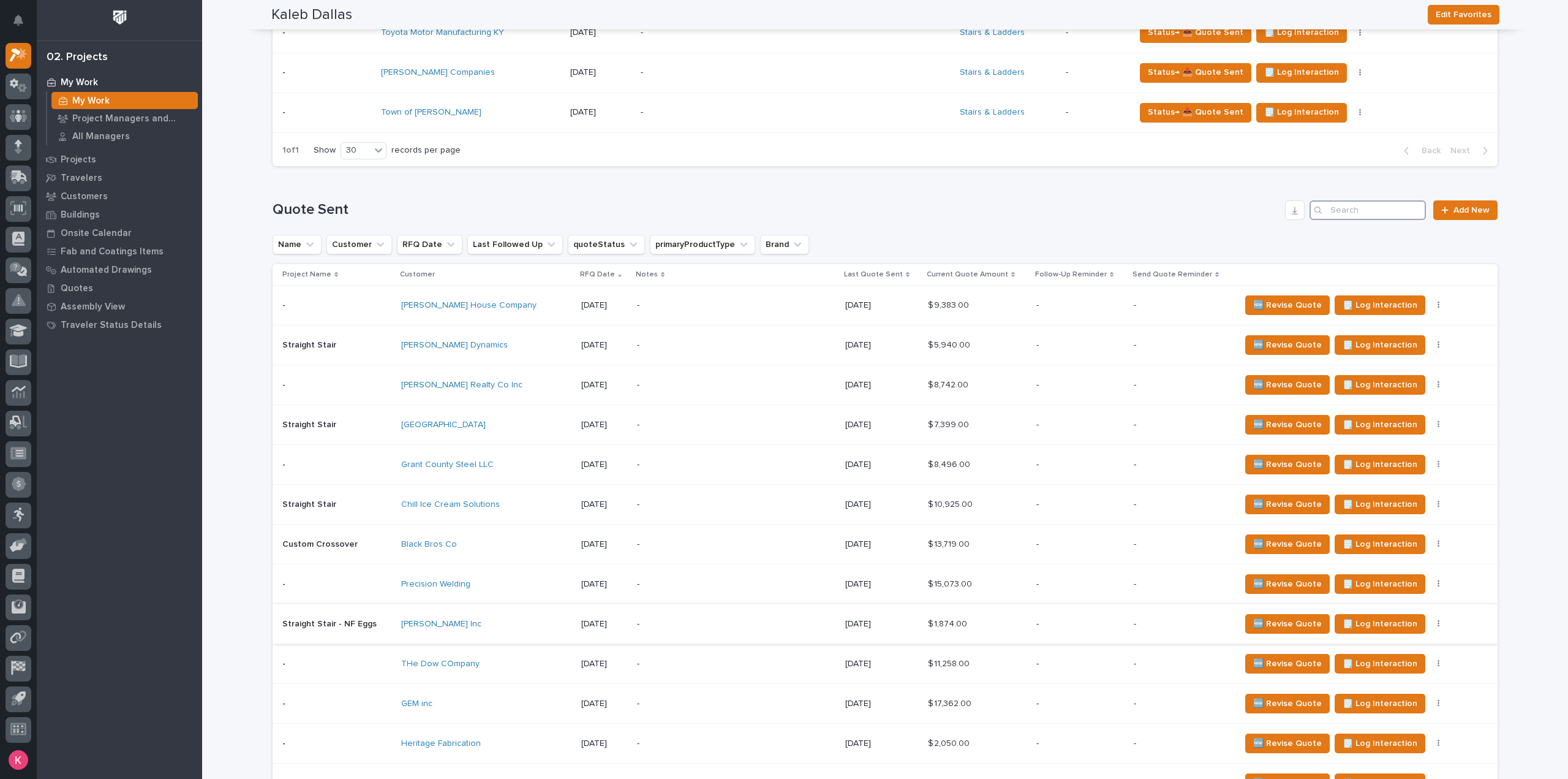
click at [1375, 210] on input "Search" at bounding box center [1368, 210] width 116 height 20
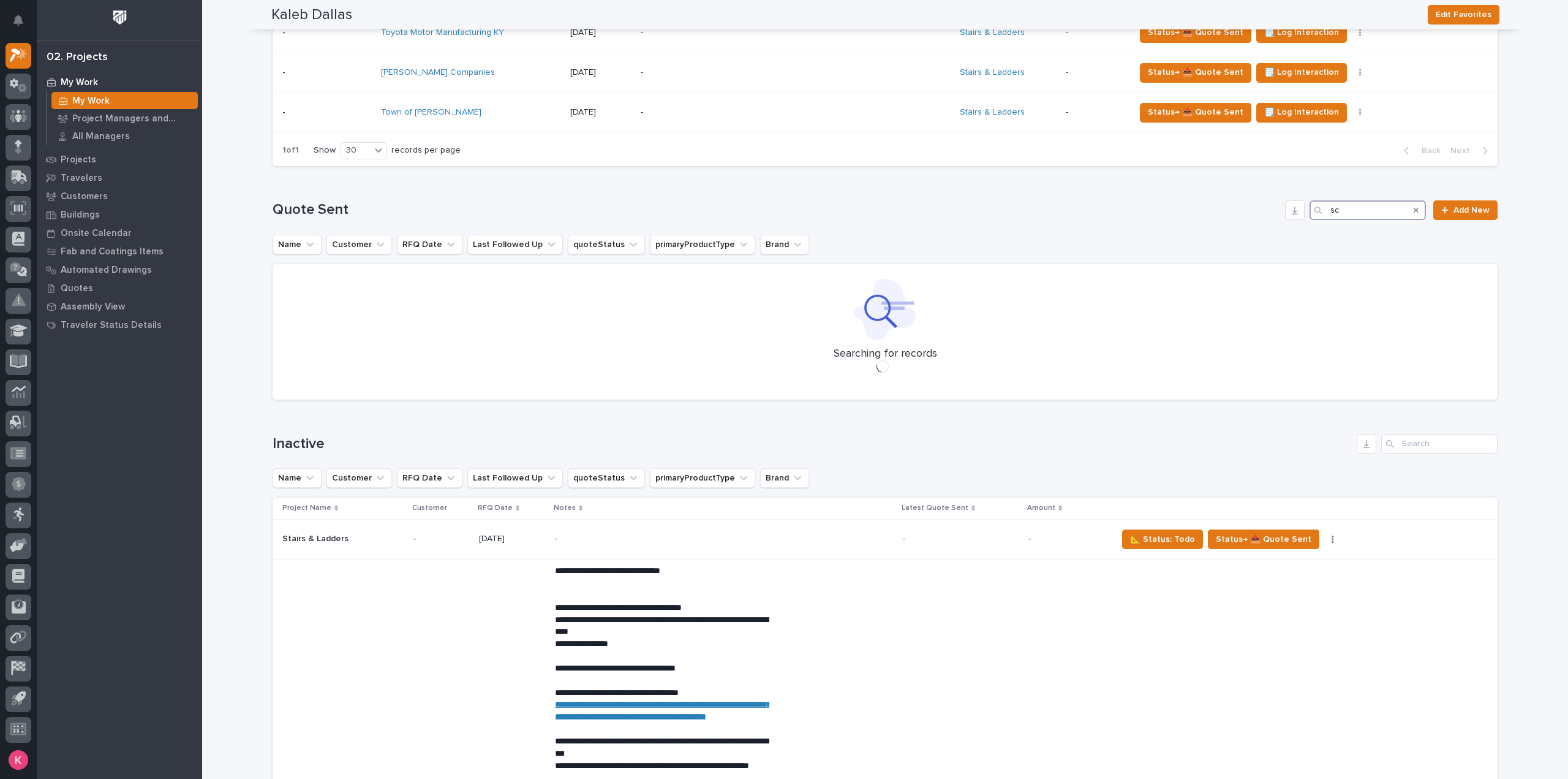
type input "s"
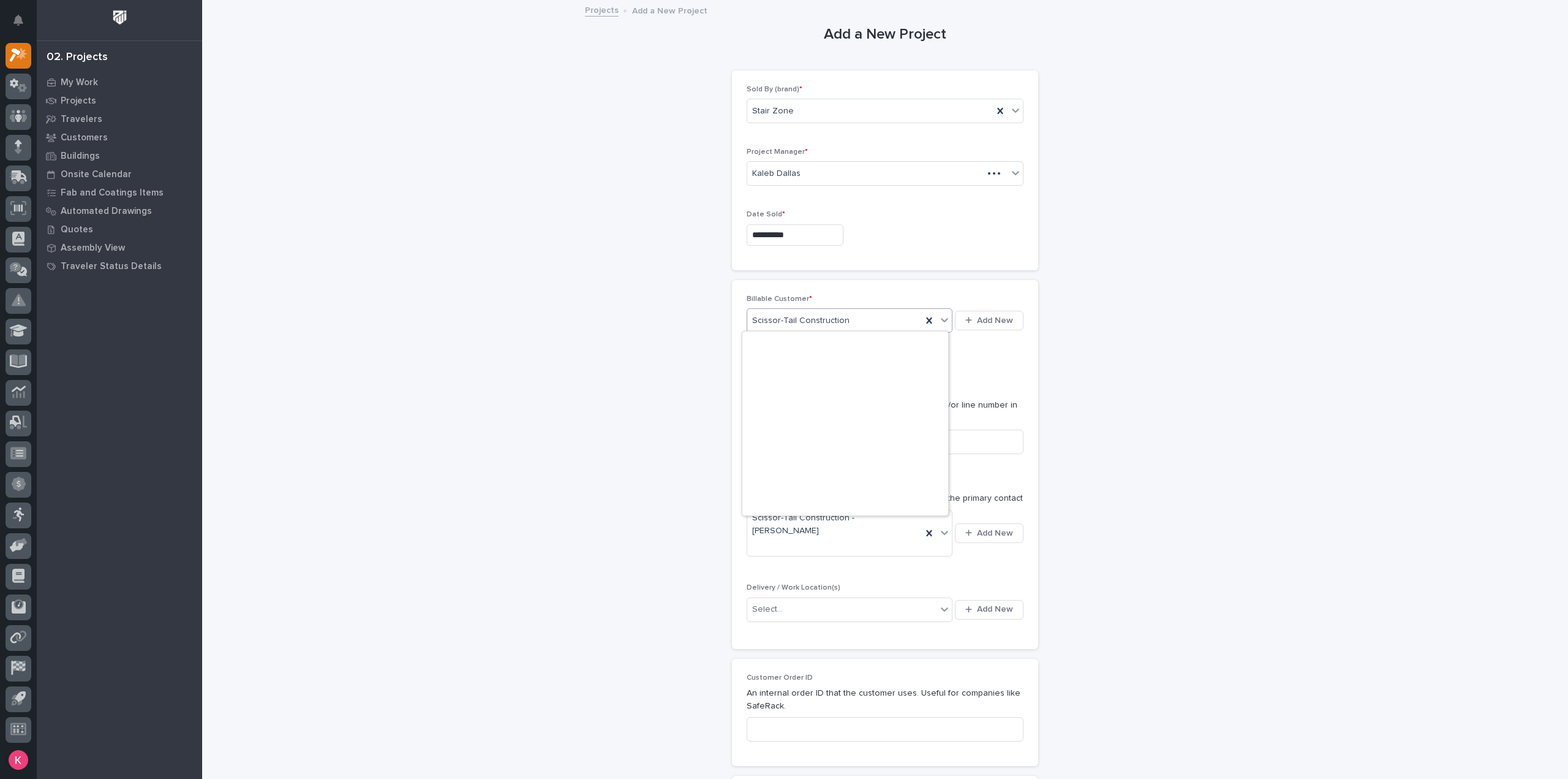
scroll to position [16882, 0]
click at [828, 323] on span "Scissor-Tail Construction" at bounding box center [801, 321] width 97 height 13
click at [843, 329] on div "Scissor-Tail Construction" at bounding box center [850, 321] width 206 height 24
drag, startPoint x: 843, startPoint y: 328, endPoint x: 846, endPoint y: 338, distance: 10.4
click at [844, 326] on div "Scissor-Tail Construction" at bounding box center [834, 321] width 175 height 20
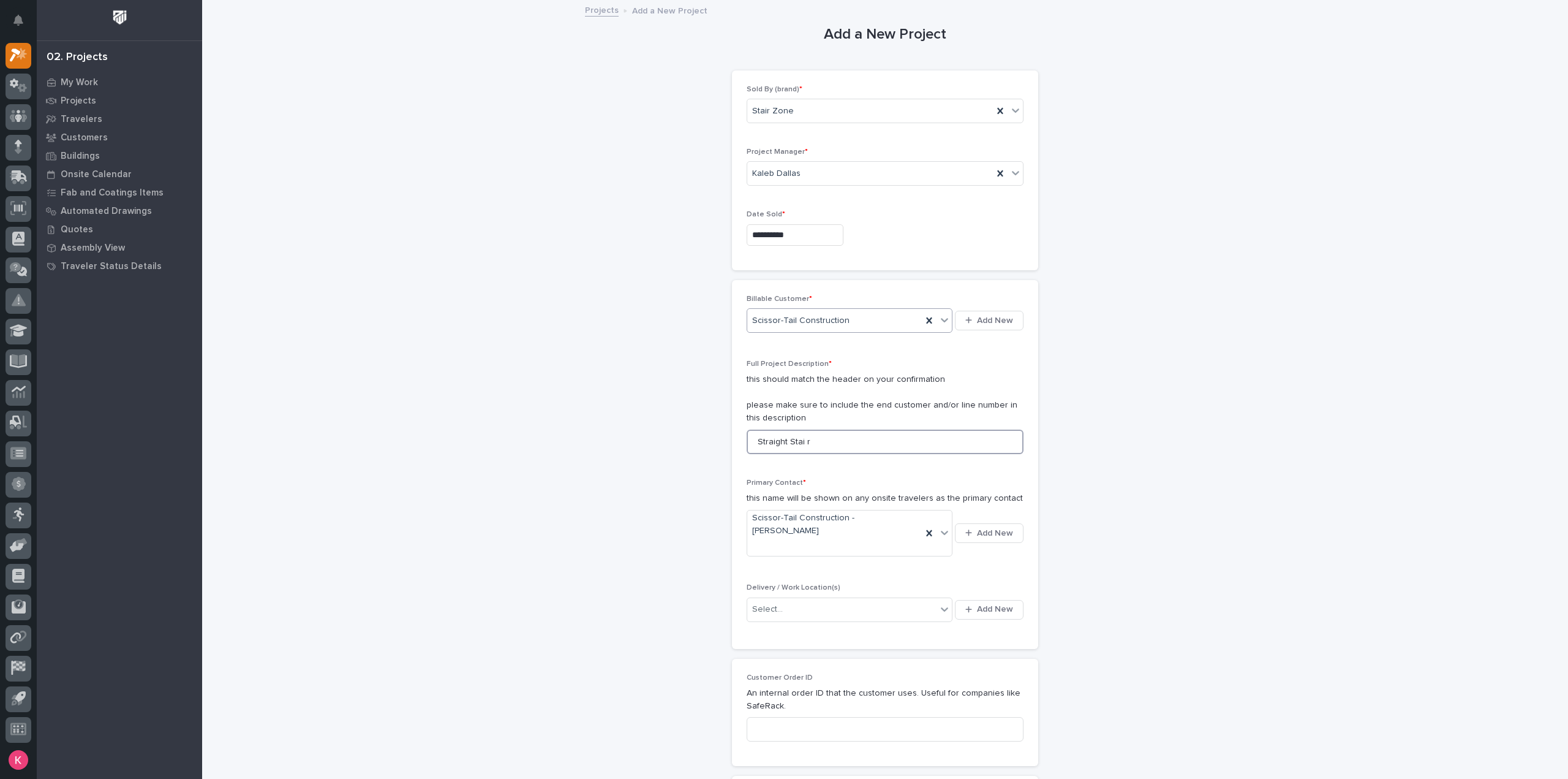
click at [848, 440] on input "Straight Stai r" at bounding box center [885, 442] width 277 height 24
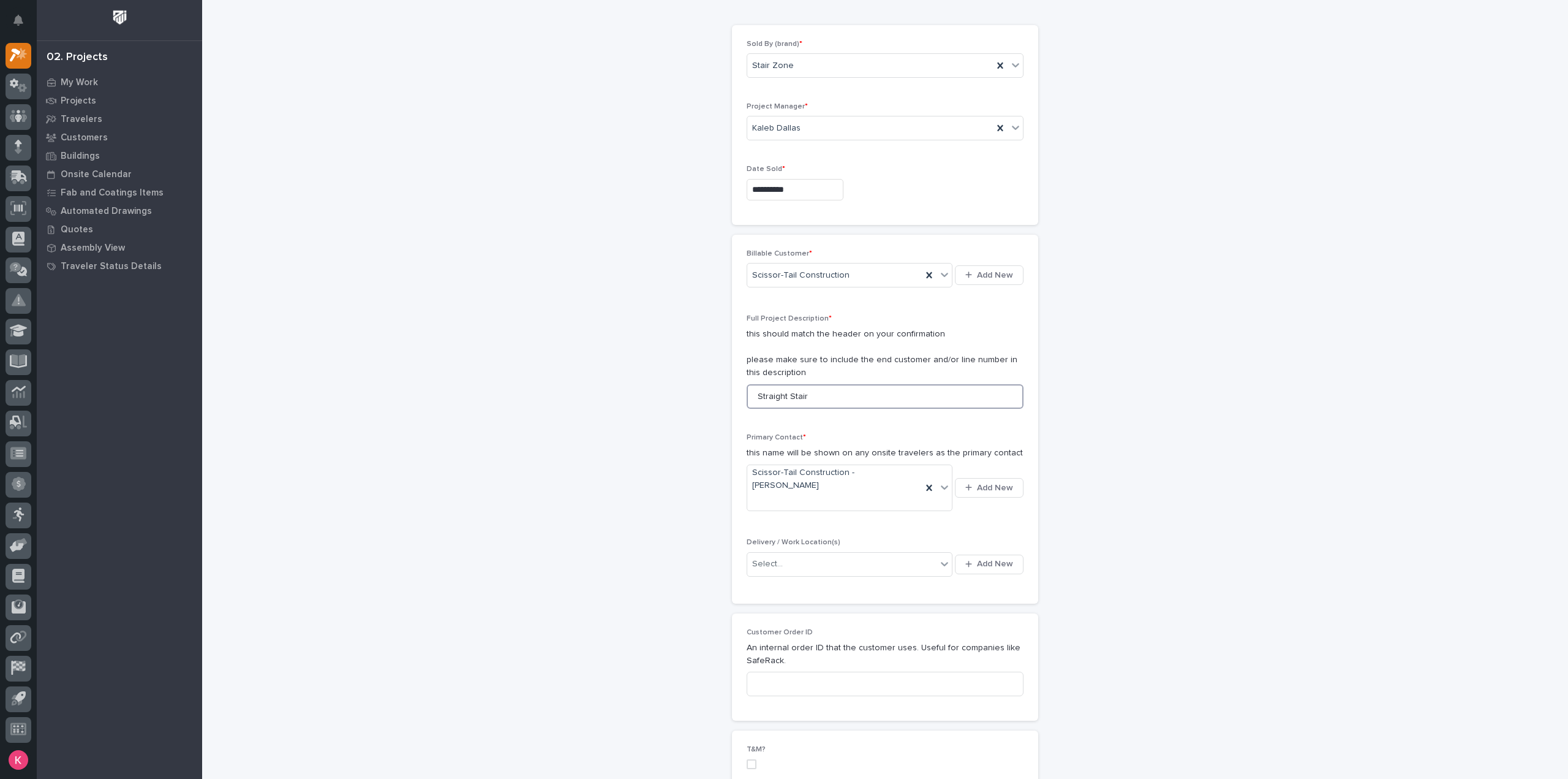
scroll to position [184, 0]
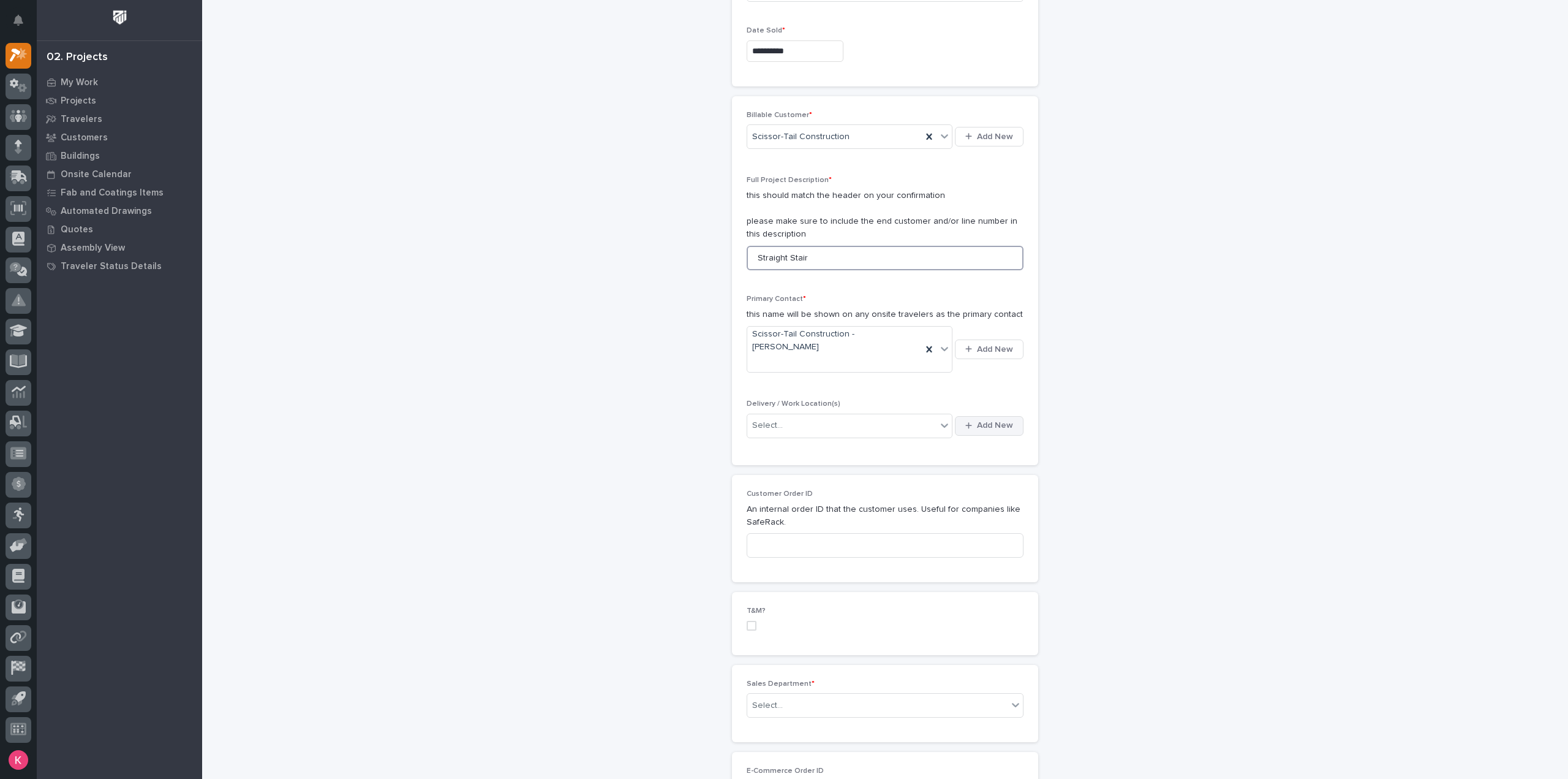
type input "Straight Stair"
click at [986, 420] on span "Add New" at bounding box center [995, 425] width 36 height 11
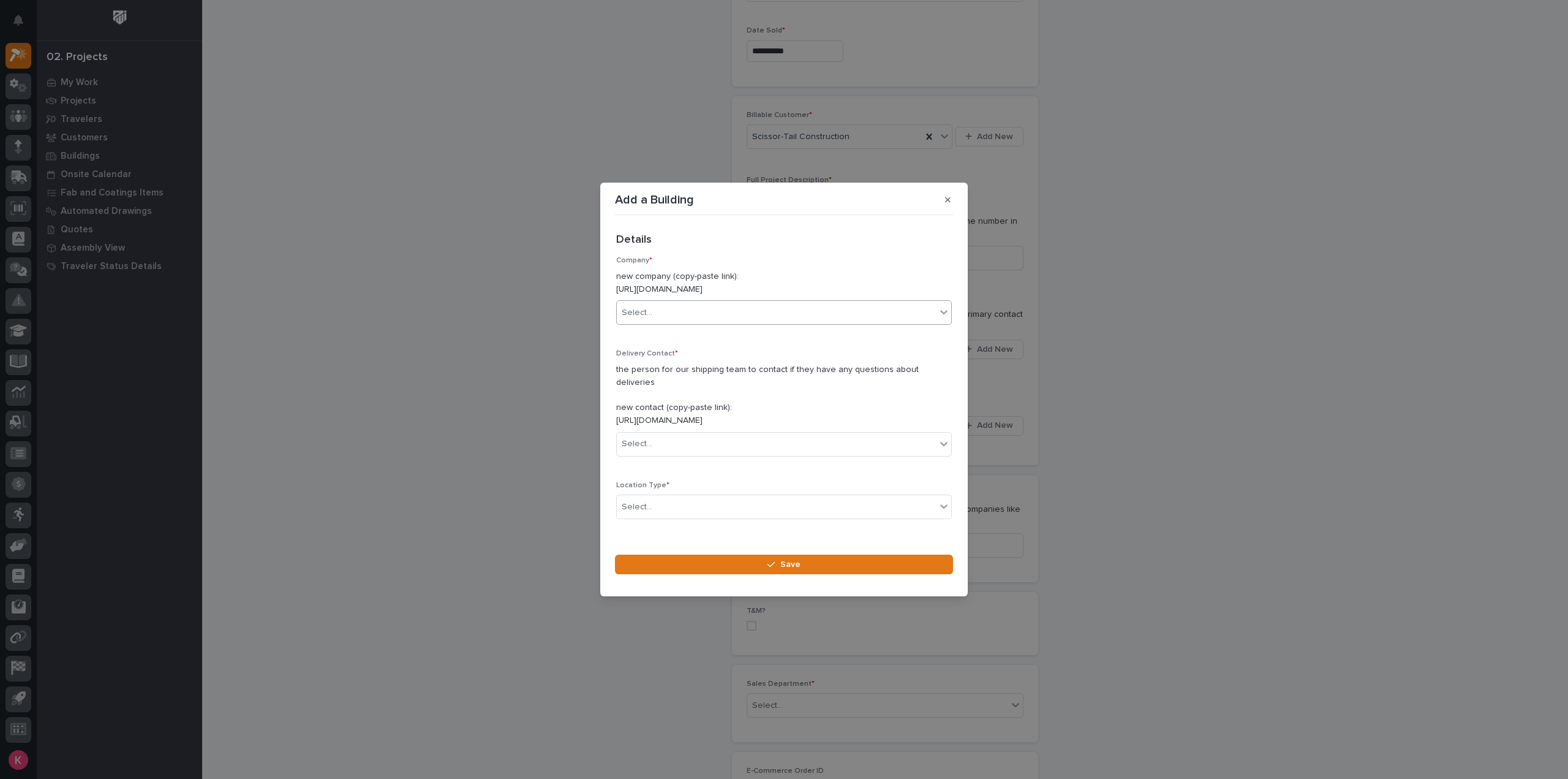
drag, startPoint x: 720, startPoint y: 330, endPoint x: 720, endPoint y: 325, distance: 5.0
click at [720, 325] on div "Select..." at bounding box center [784, 312] width 336 height 24
type input "*****"
click at [727, 346] on div "Scissor-Tail Construction" at bounding box center [779, 343] width 325 height 22
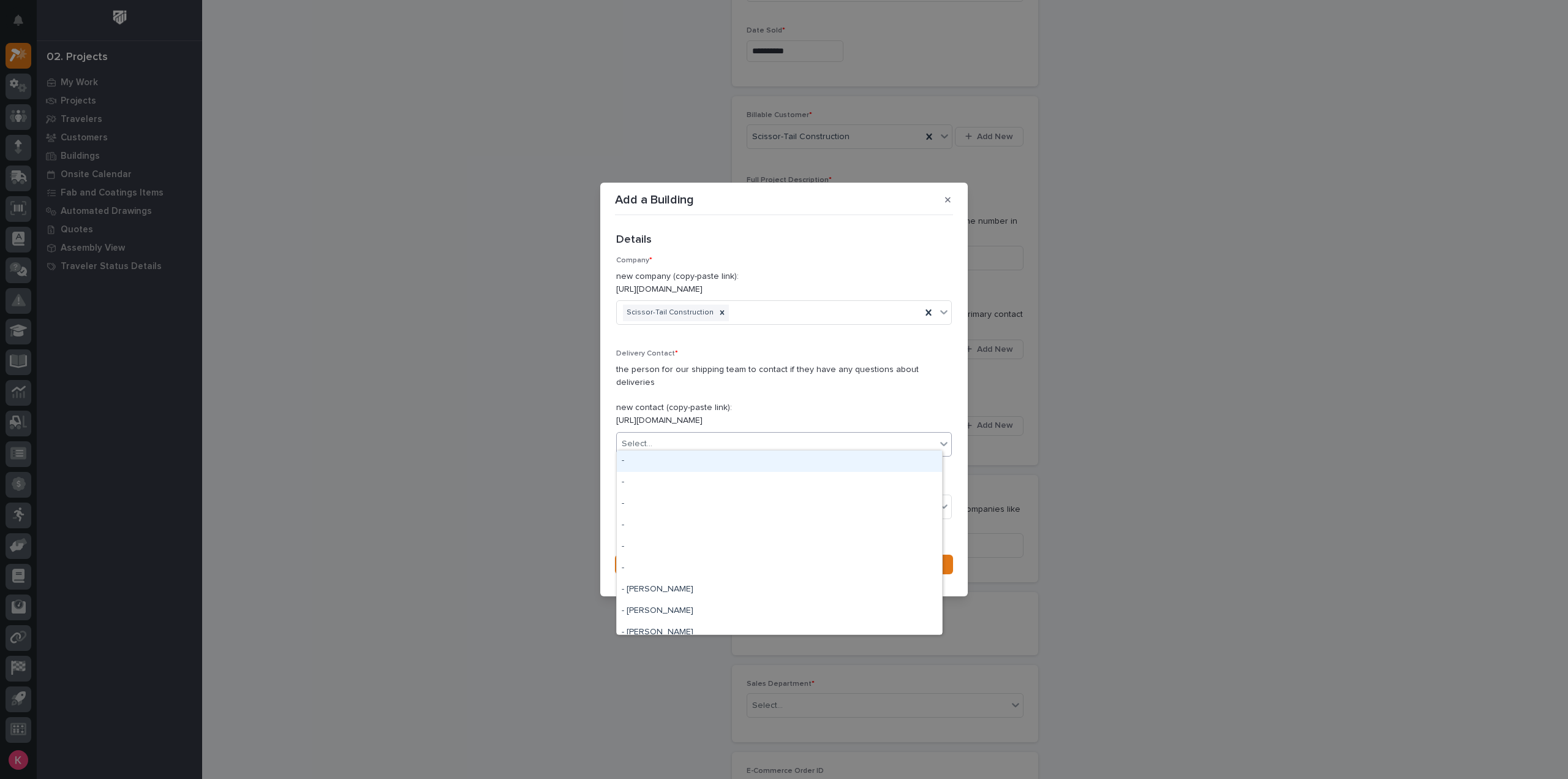
click at [724, 442] on div "Select..." at bounding box center [776, 444] width 319 height 20
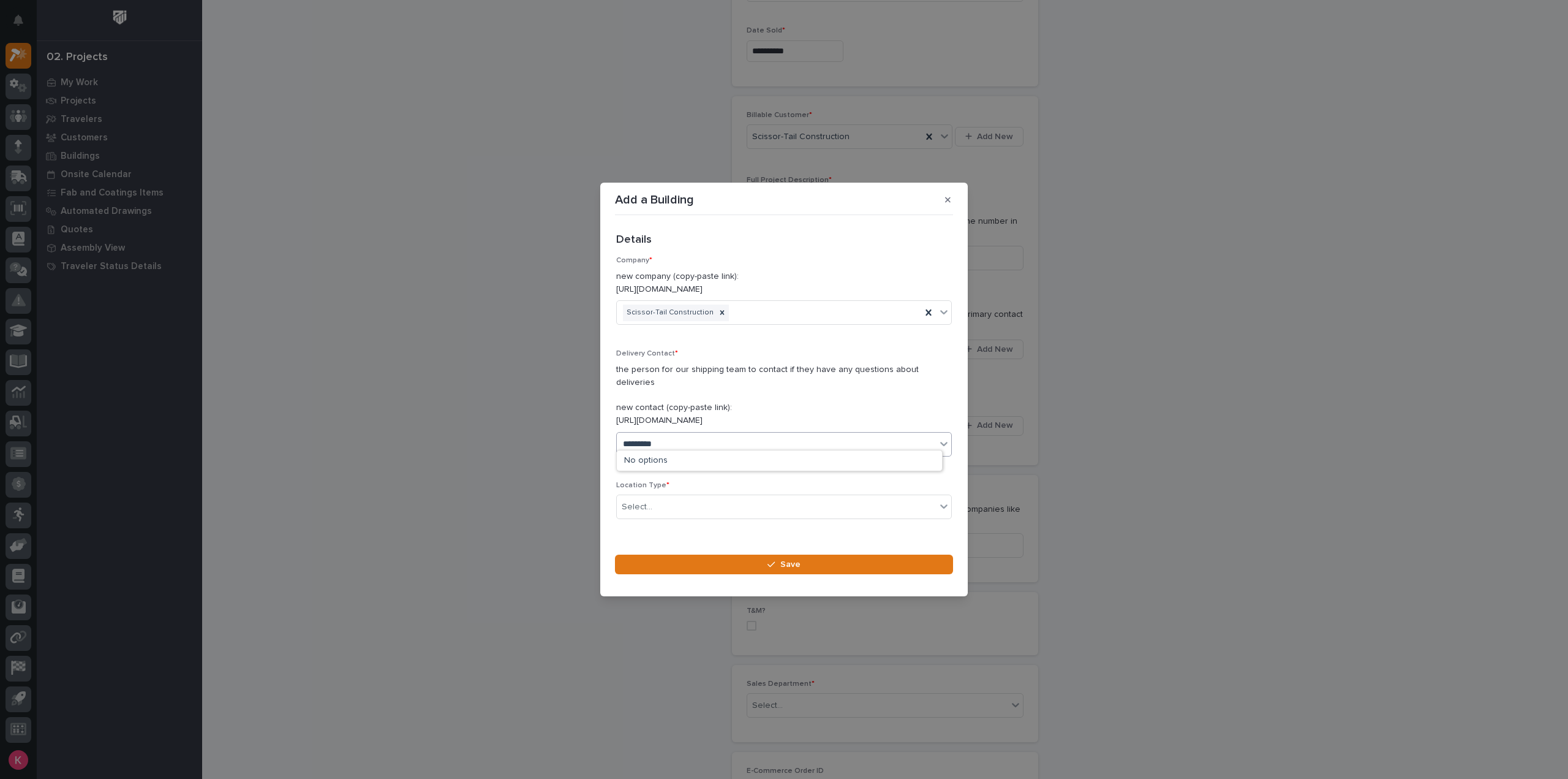
type input "**********"
drag, startPoint x: 709, startPoint y: 465, endPoint x: 709, endPoint y: 473, distance: 8.0
click at [709, 464] on div "Scissor-Tail Construction - [PERSON_NAME]" at bounding box center [779, 462] width 325 height 22
click at [703, 508] on div "Select..." at bounding box center [776, 508] width 319 height 20
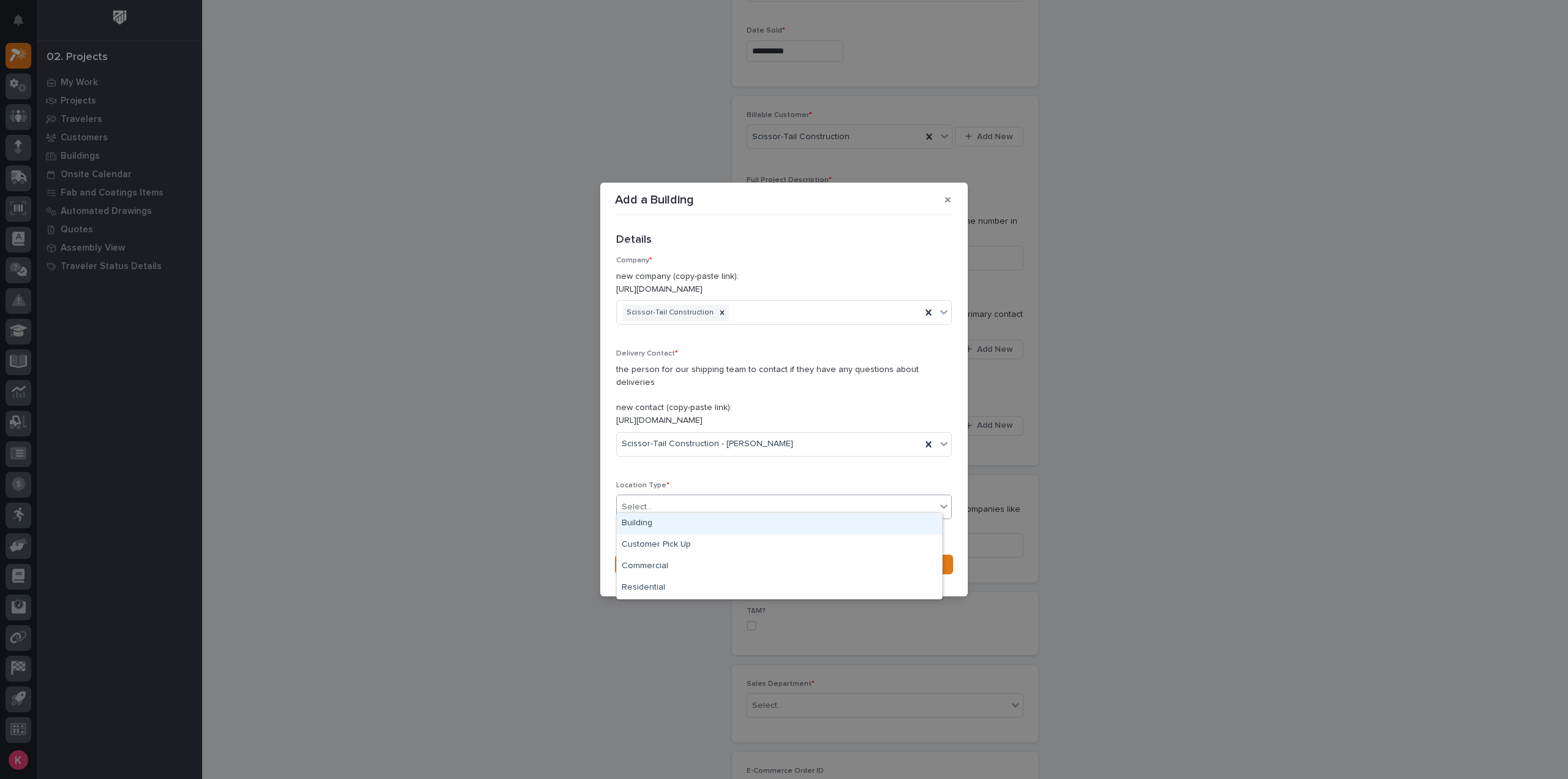
drag, startPoint x: 695, startPoint y: 520, endPoint x: 694, endPoint y: 531, distance: 11.0
click at [695, 522] on div "Building" at bounding box center [779, 524] width 325 height 22
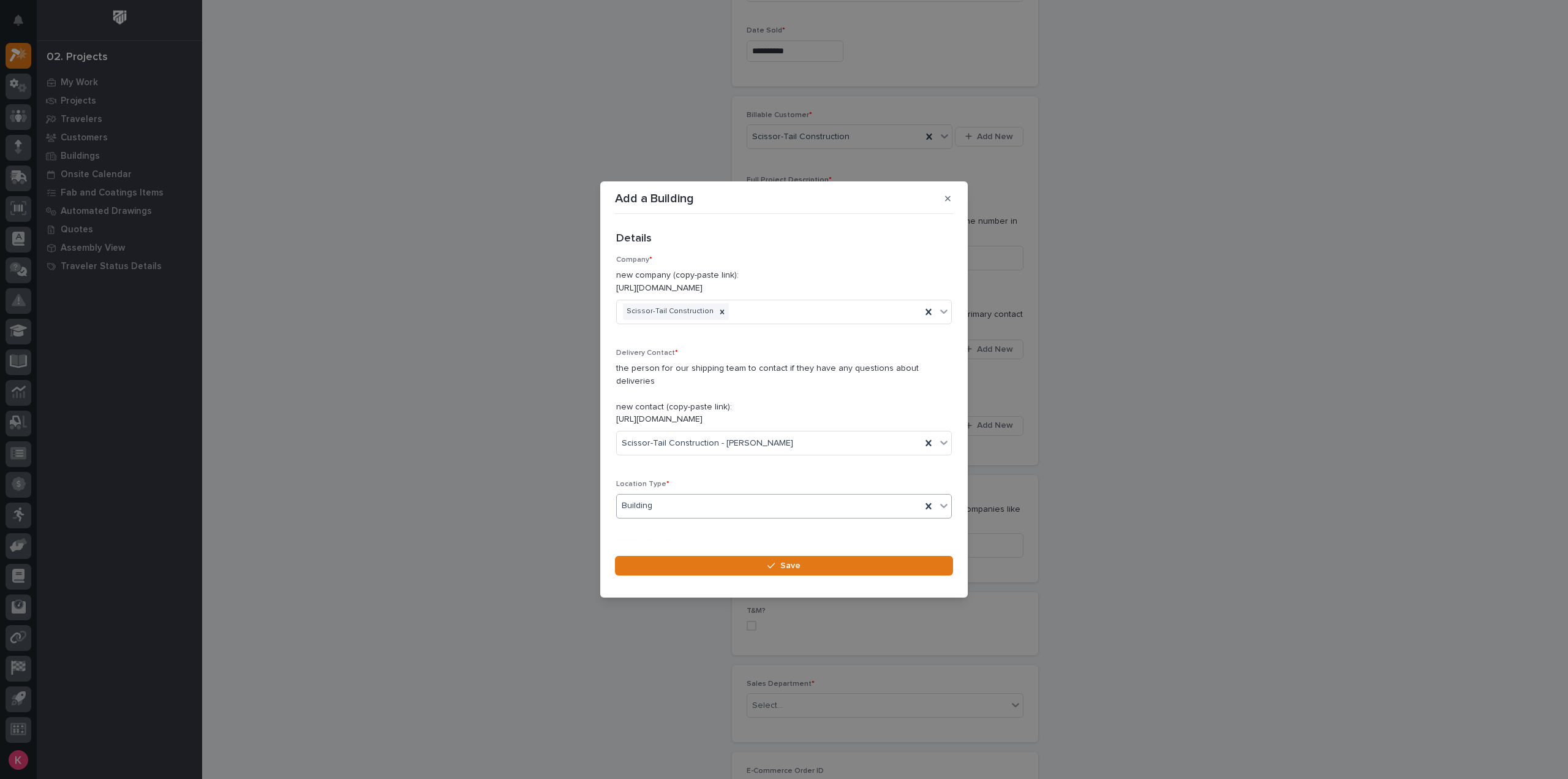
click at [697, 573] on section "Add a Building Loading... Saving… Loading... Saving… Loading... Saving… Details…" at bounding box center [784, 389] width 367 height 415
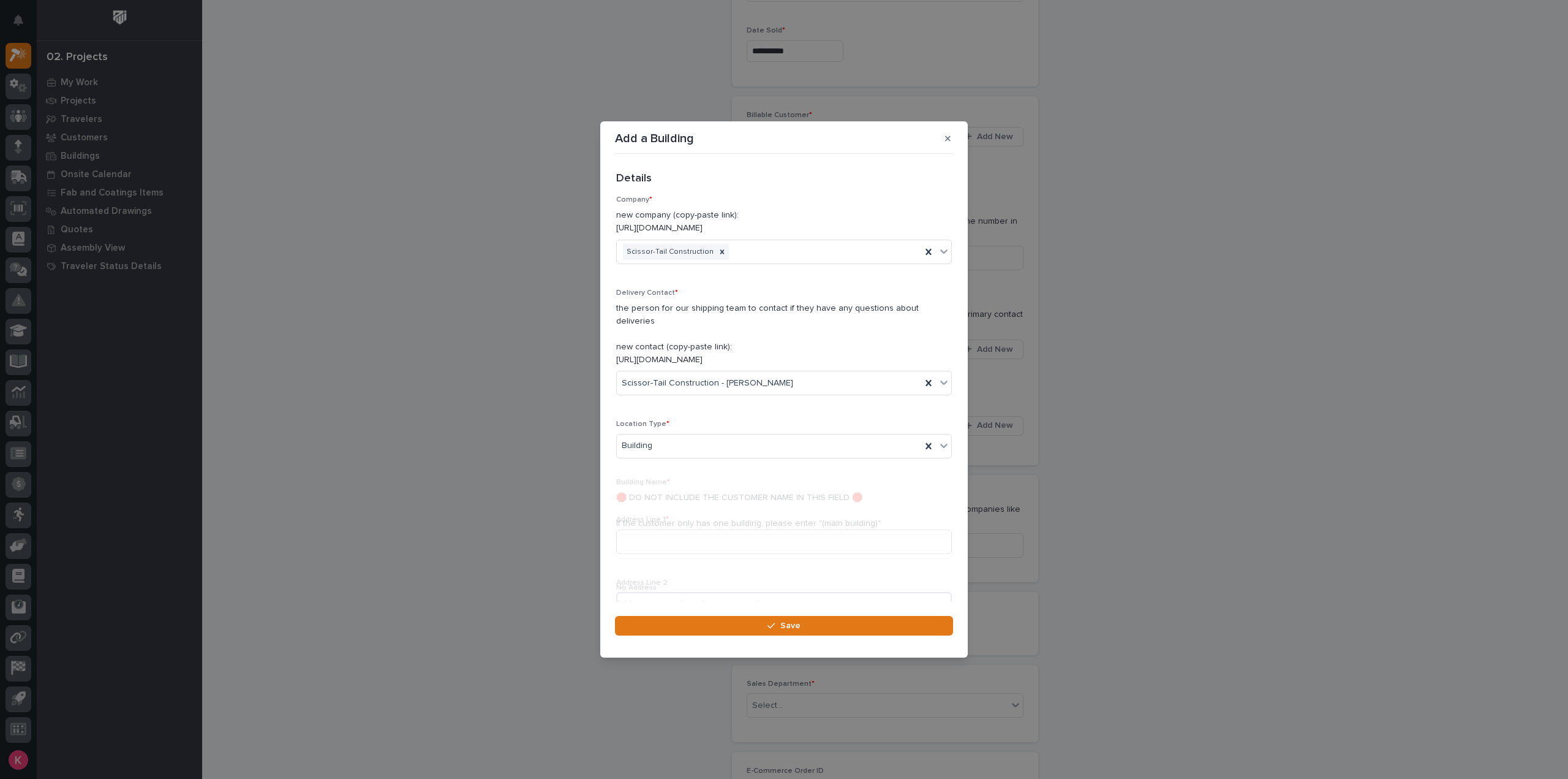
drag, startPoint x: 700, startPoint y: 559, endPoint x: 706, endPoint y: 563, distance: 7.2
click at [701, 558] on div "Address Line 1 * Address Line 2 City * State * Postal Code * Exact Coordinates …" at bounding box center [784, 705] width 336 height 380
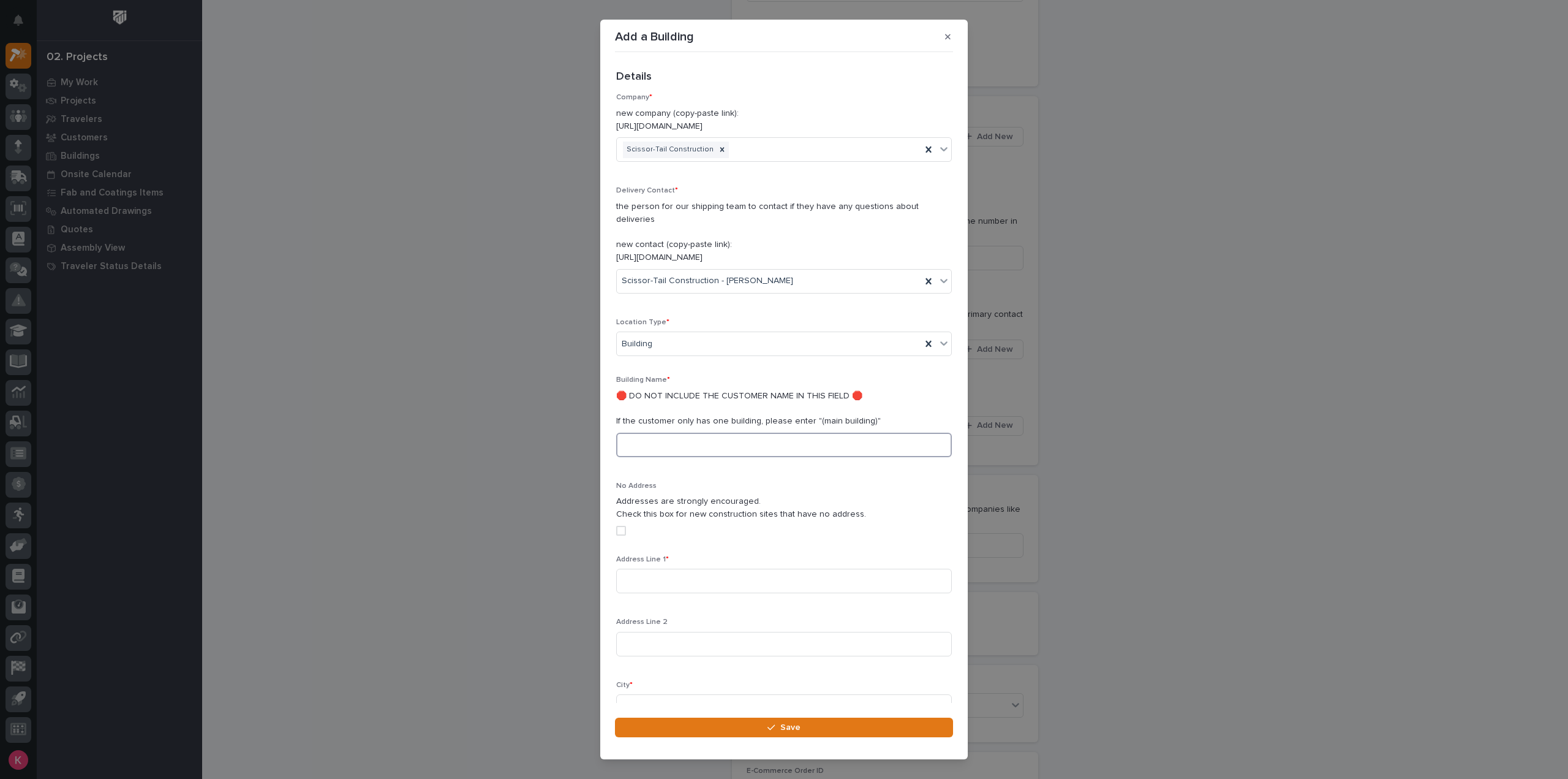
click at [706, 438] on input at bounding box center [784, 445] width 336 height 24
click at [713, 433] on input "Main Buidling" at bounding box center [784, 445] width 336 height 24
drag, startPoint x: 681, startPoint y: 432, endPoint x: 653, endPoint y: 432, distance: 28.0
click at [653, 433] on input "Main Buidling" at bounding box center [784, 445] width 336 height 24
type input "[GEOGRAPHIC_DATA]"
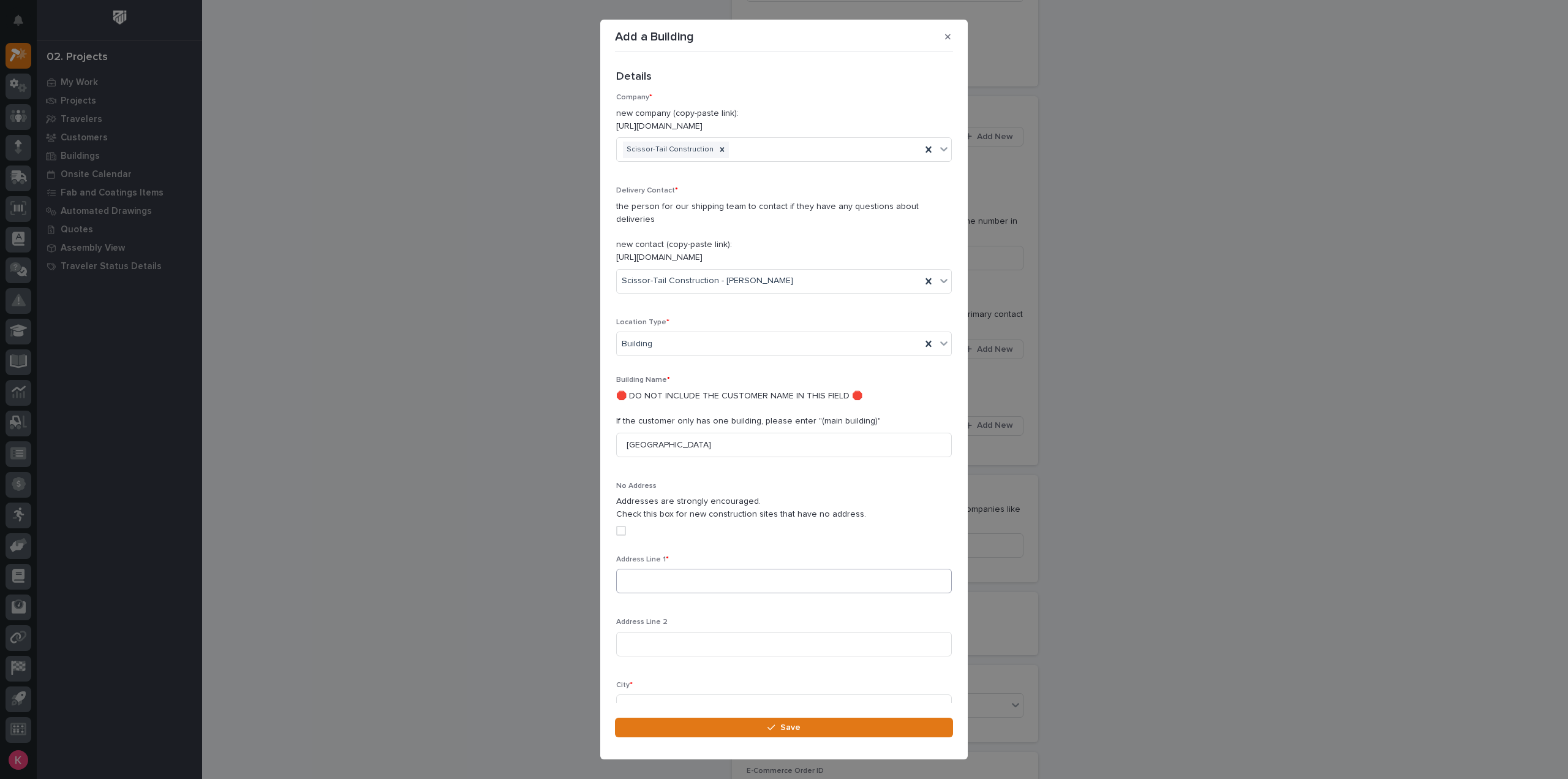
click at [756, 555] on div "Address Line 1 *" at bounding box center [784, 579] width 336 height 48
click at [757, 569] on input at bounding box center [784, 581] width 336 height 24
click at [686, 572] on input at bounding box center [784, 581] width 336 height 24
paste input "[STREET_ADDRESS]"
type input "[STREET_ADDRESS]"
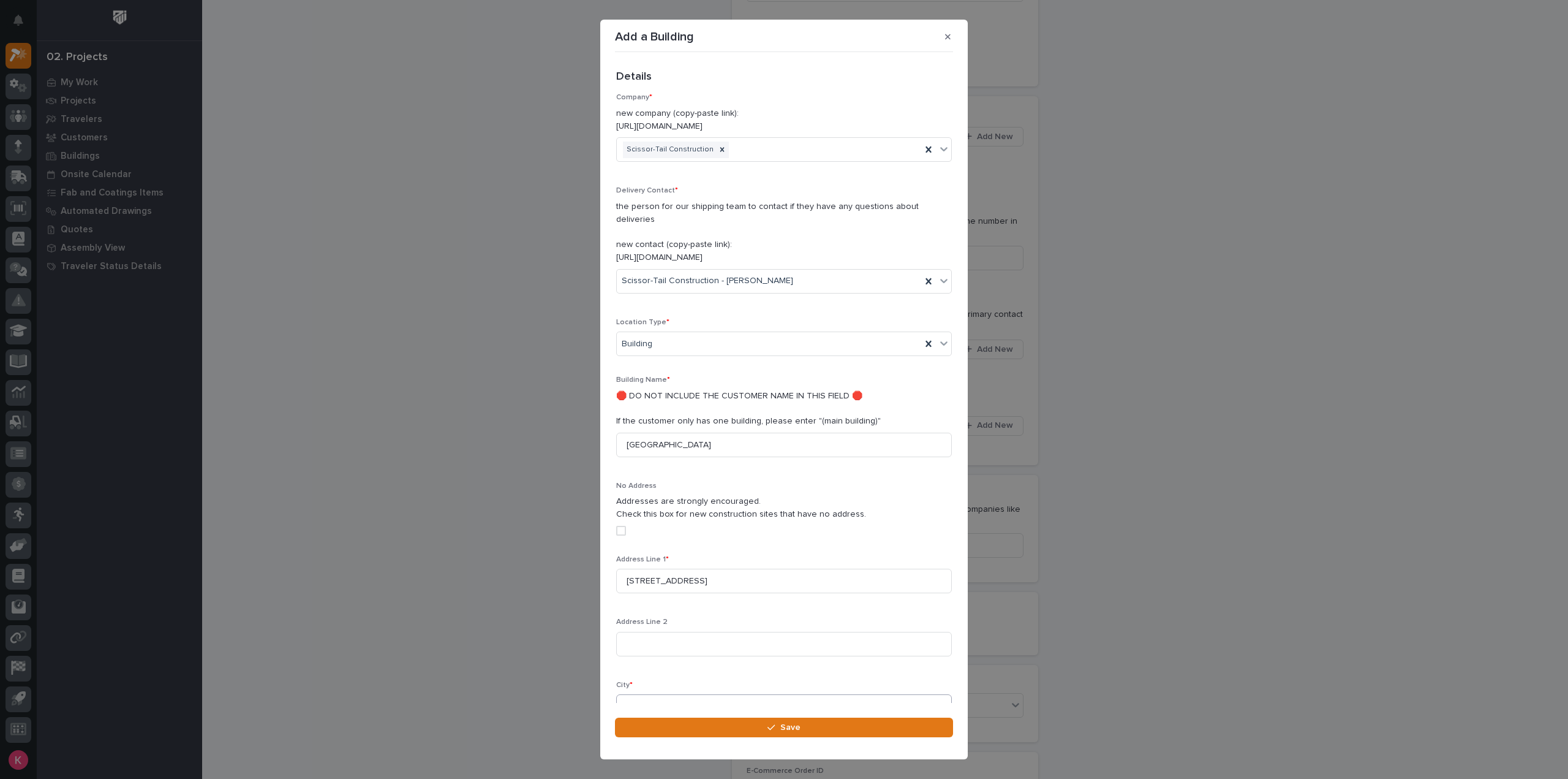
drag, startPoint x: 660, startPoint y: 680, endPoint x: 664, endPoint y: 686, distance: 7.2
click at [660, 681] on div "City *" at bounding box center [784, 705] width 336 height 48
click at [665, 695] on input at bounding box center [784, 707] width 336 height 24
type input "Broken Arrow"
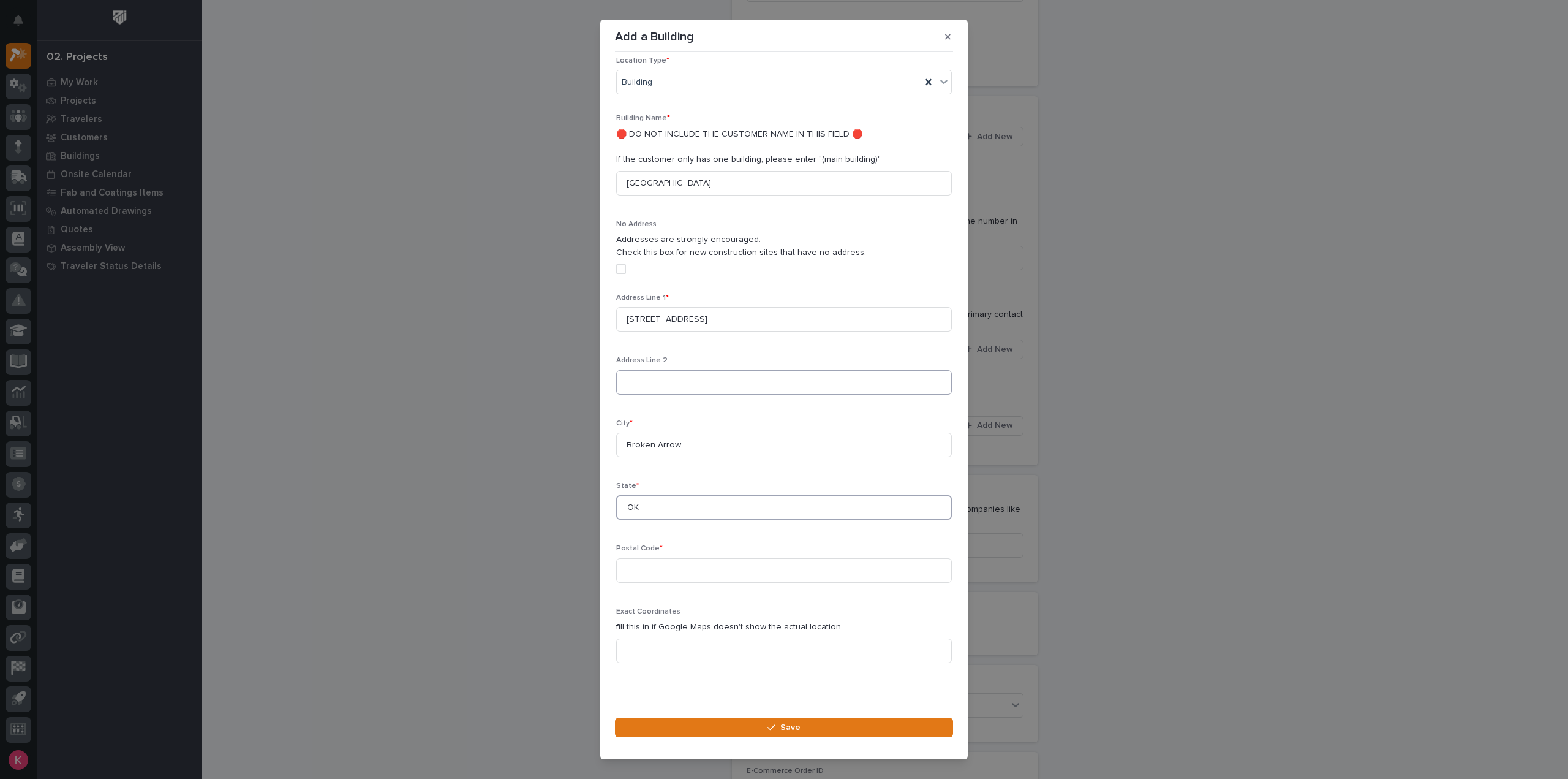
type input "OK"
type input "74012"
drag, startPoint x: 849, startPoint y: 702, endPoint x: 849, endPoint y: 712, distance: 10.0
click at [848, 711] on section "Add a Building Loading... Saving… Loading... Saving… Loading... Saving… Details…" at bounding box center [784, 390] width 367 height 740
click at [848, 716] on section "Add a Building Loading... Saving… Loading... Saving… Loading... Saving… Details…" at bounding box center [784, 390] width 367 height 740
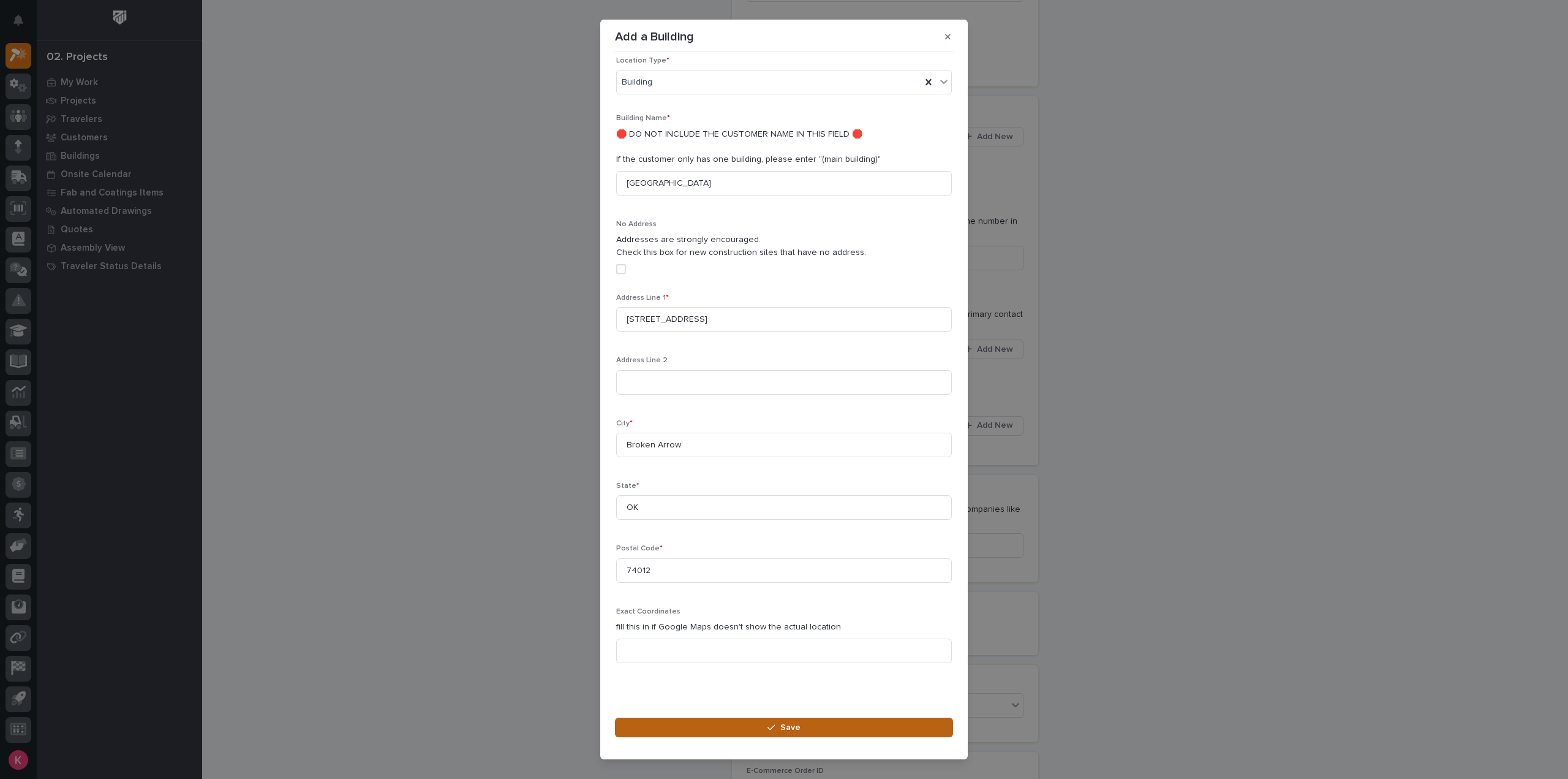
drag, startPoint x: 889, startPoint y: 718, endPoint x: 886, endPoint y: 725, distance: 7.6
click at [886, 723] on button "Save" at bounding box center [784, 727] width 338 height 20
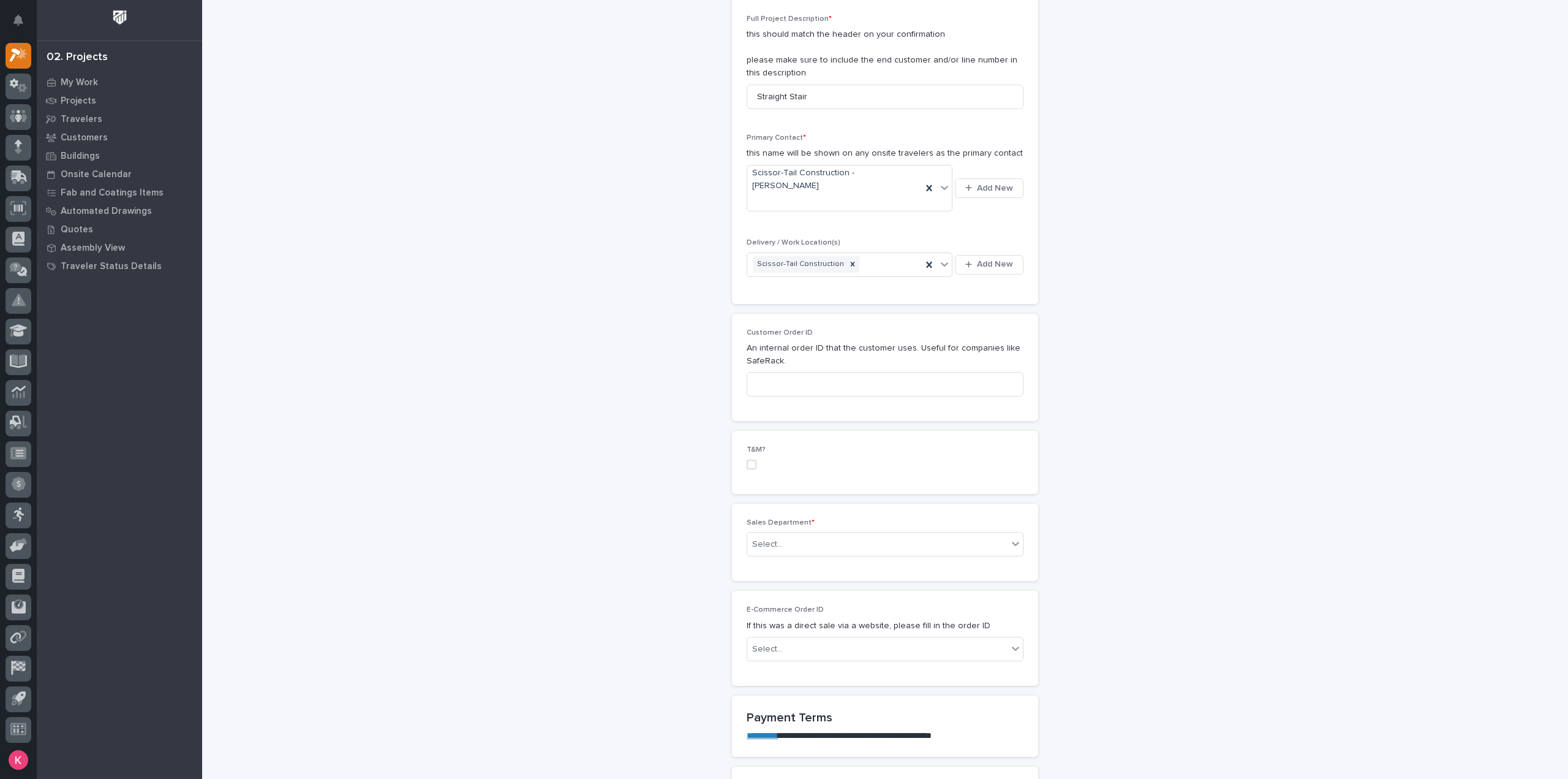
scroll to position [367, 0]
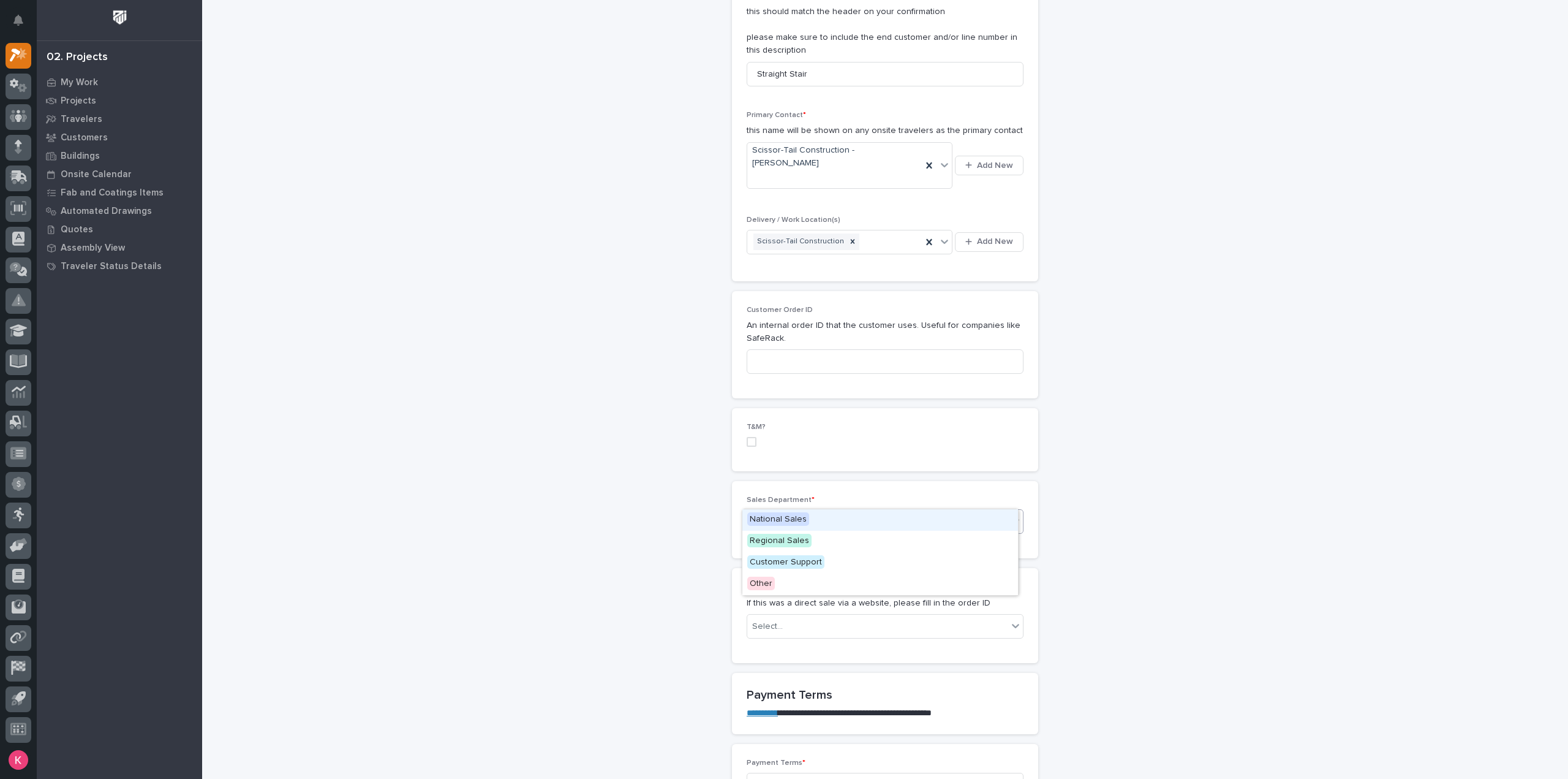
click at [826, 511] on div "Select..." at bounding box center [877, 522] width 260 height 20
click at [814, 524] on div "National Sales" at bounding box center [880, 520] width 276 height 22
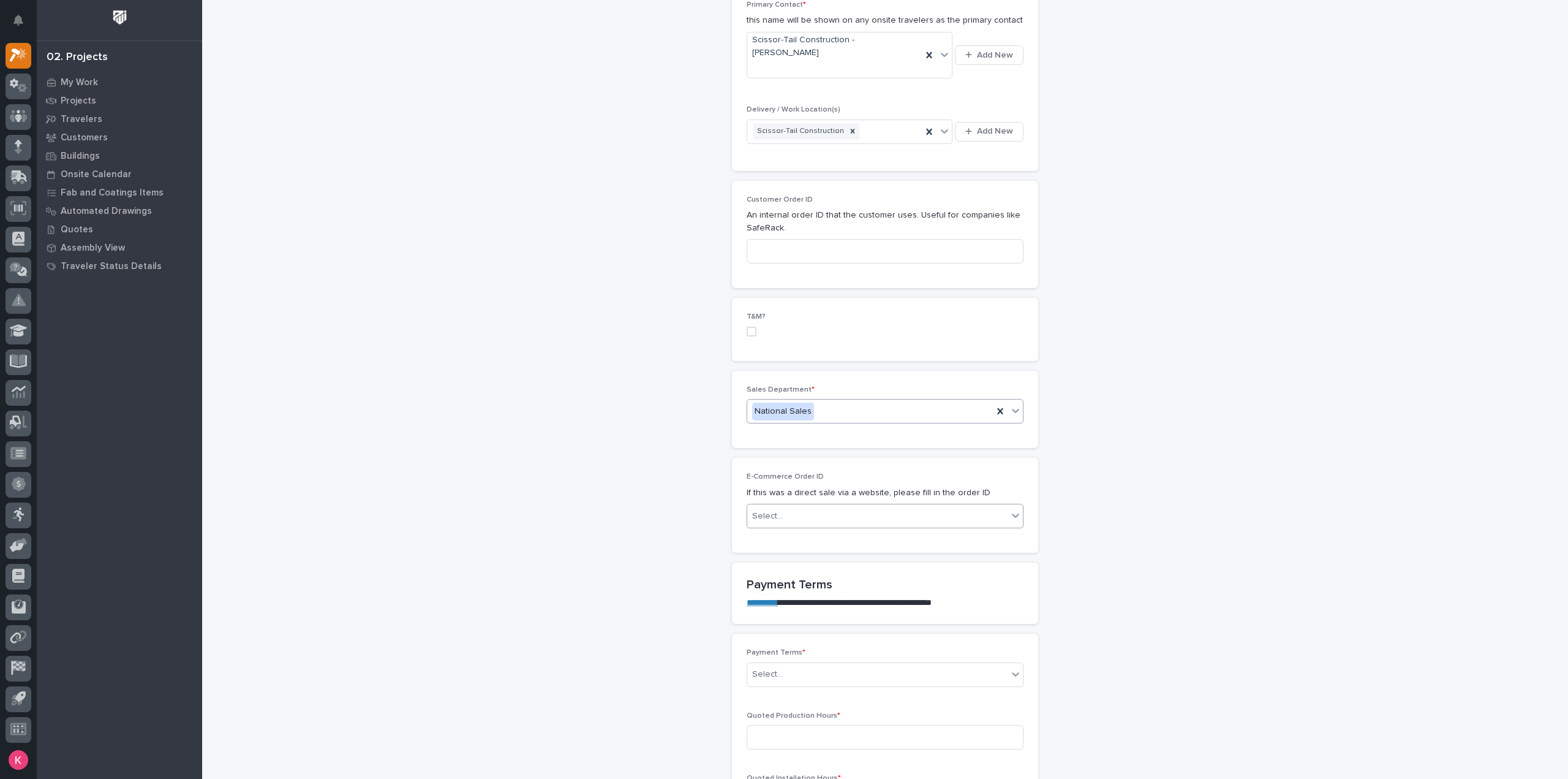
scroll to position [613, 0]
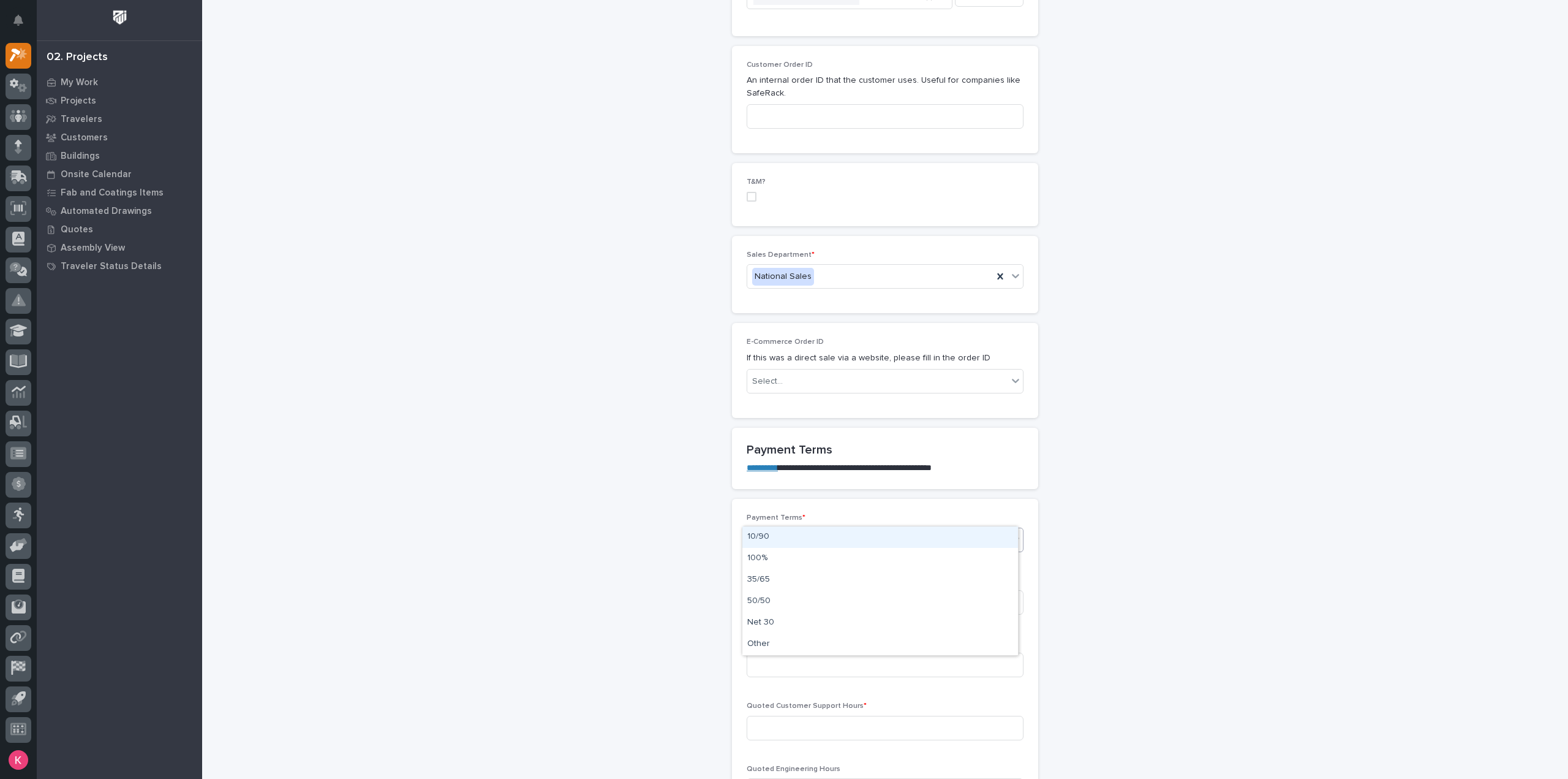
click at [809, 529] on div "Select..." at bounding box center [877, 540] width 260 height 20
click at [802, 560] on div "100%" at bounding box center [880, 559] width 276 height 22
click at [803, 577] on div "Payment Status leave blank if unsure Select..." at bounding box center [885, 609] width 277 height 65
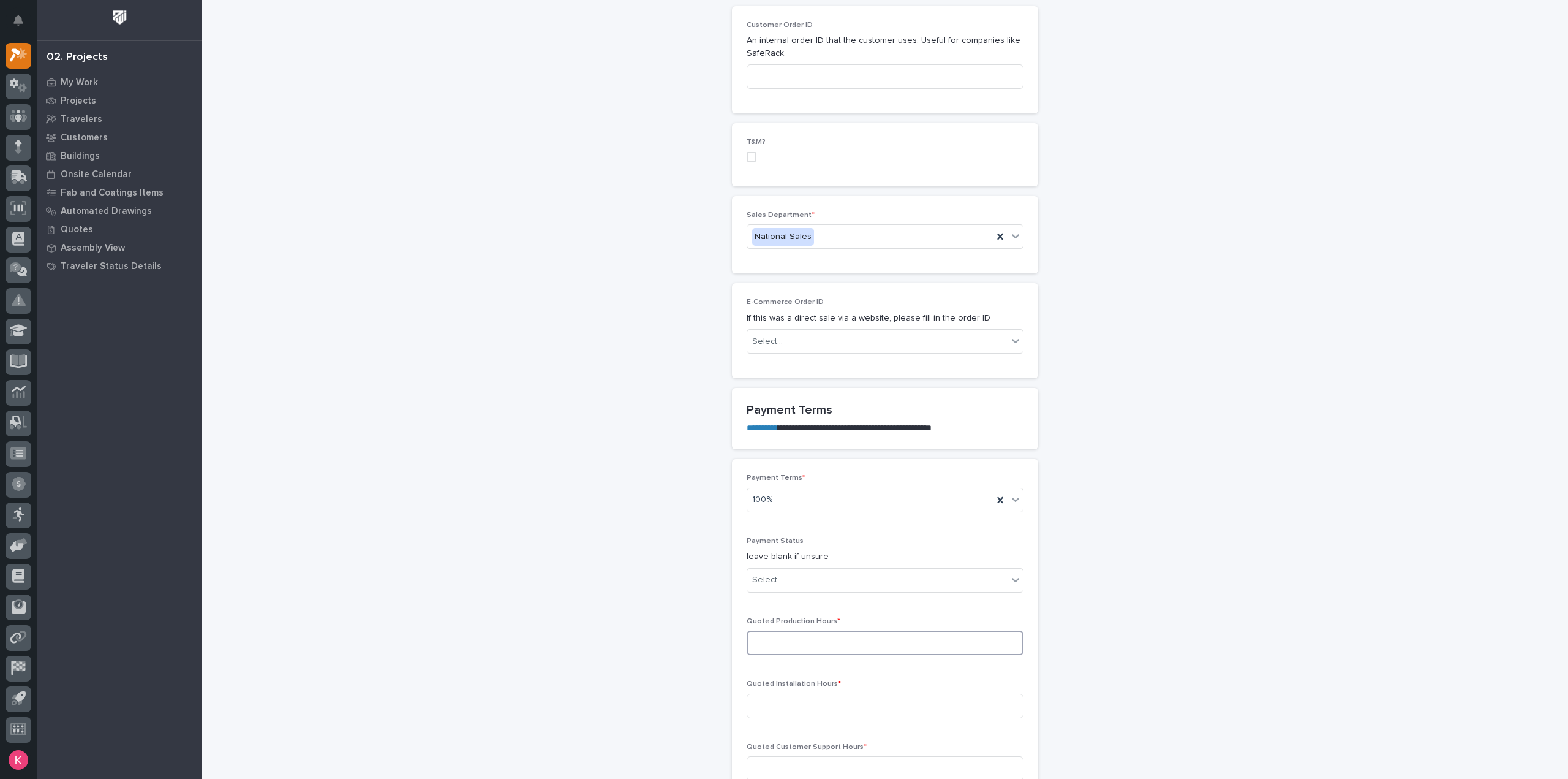
click at [817, 630] on input at bounding box center [885, 643] width 277 height 24
type input "24"
type input "0"
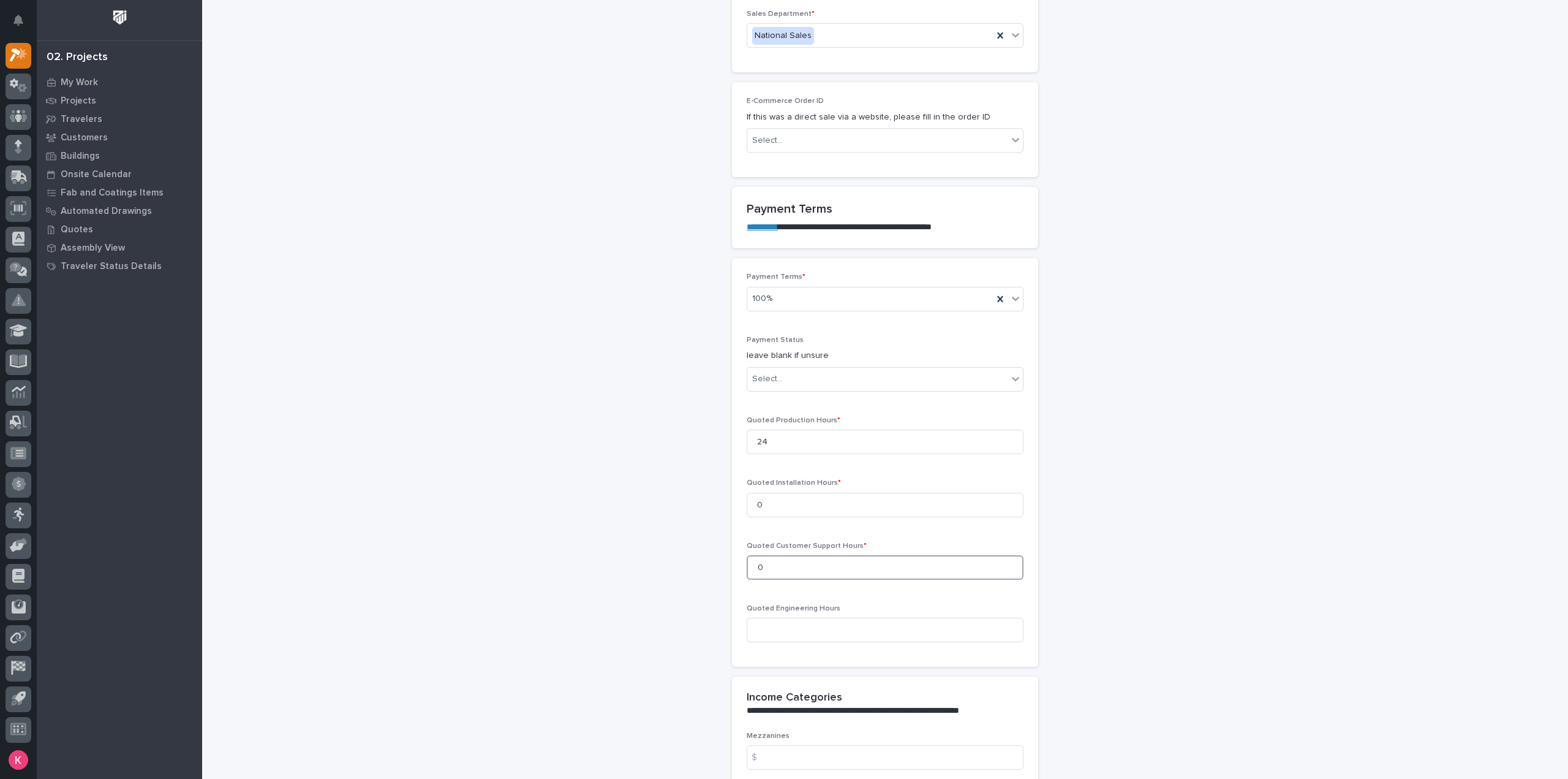
scroll to position [1020, 0]
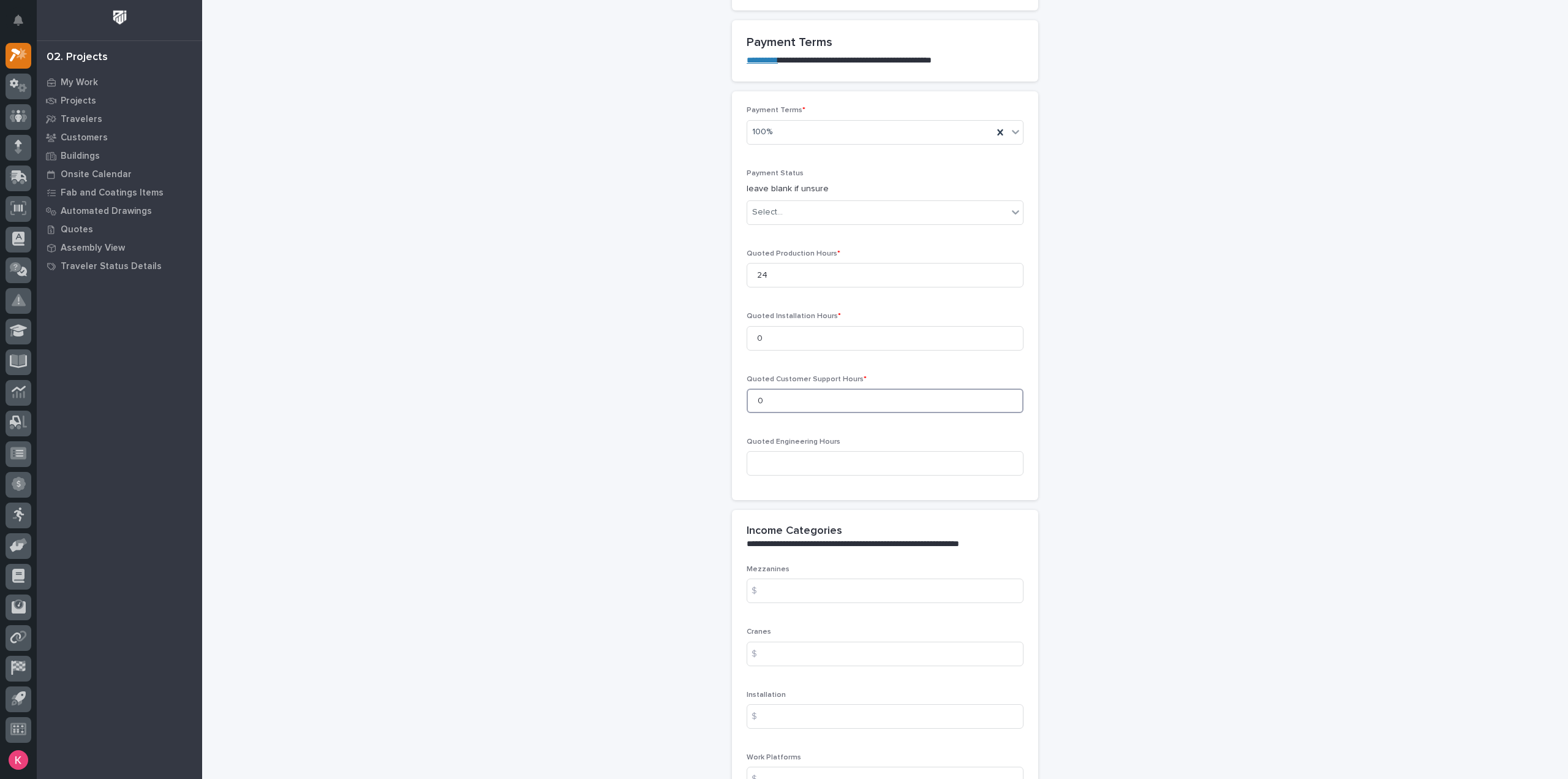
type input "0"
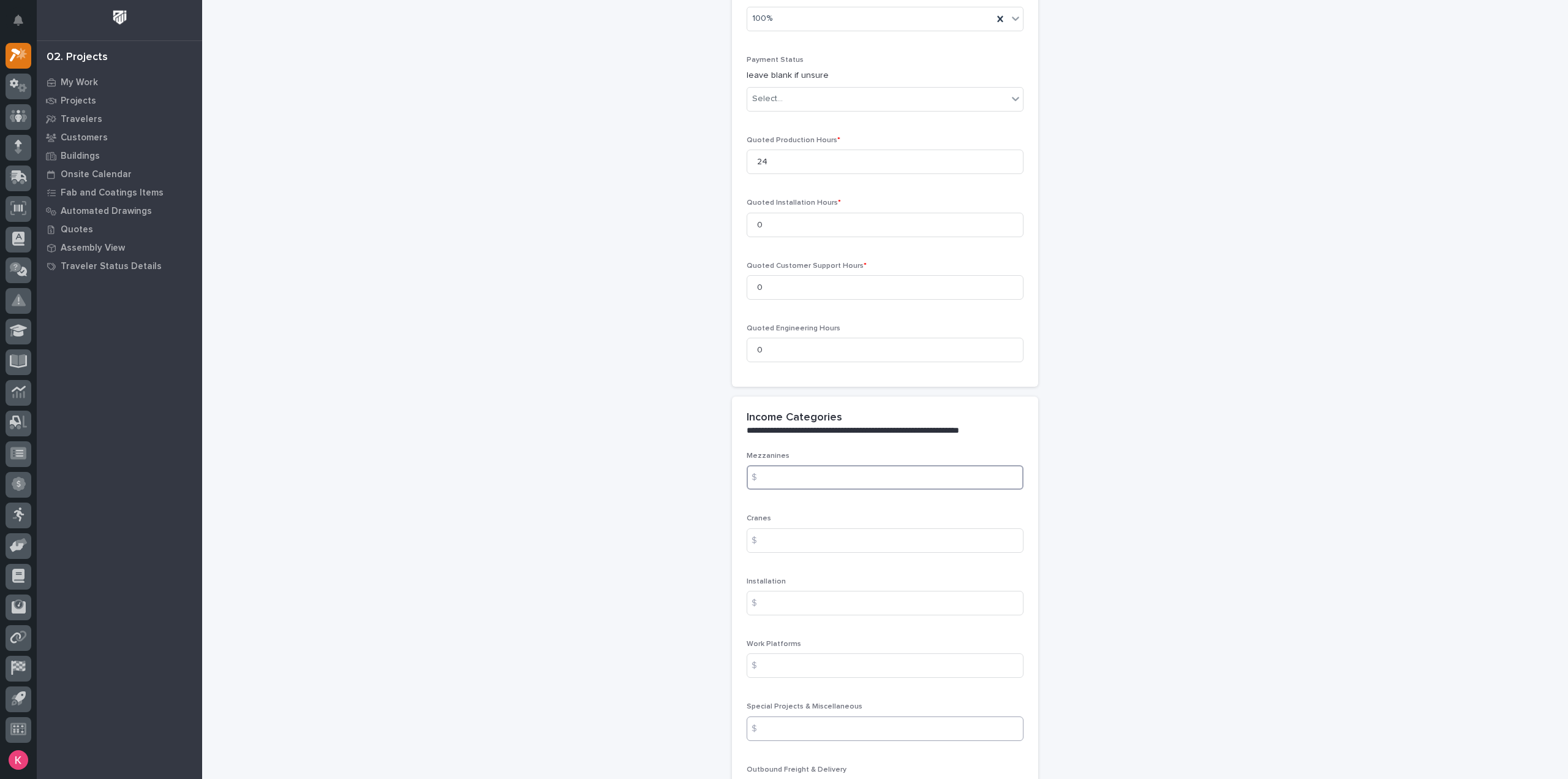
scroll to position [1327, 0]
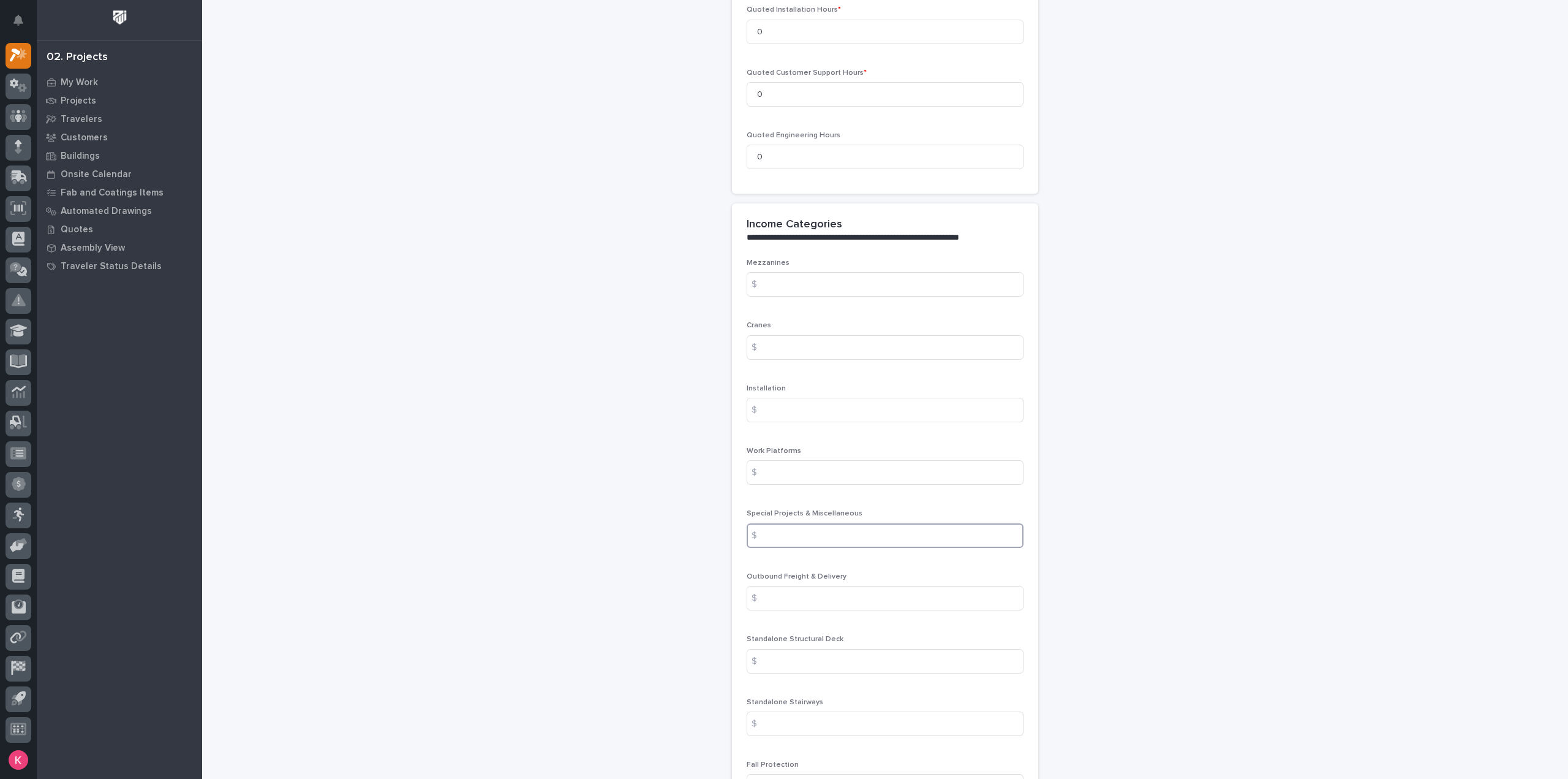
click at [804, 524] on input at bounding box center [885, 536] width 277 height 24
click at [804, 572] on div "Outbound Freight & Delivery $" at bounding box center [885, 596] width 277 height 48
click at [811, 586] on input at bounding box center [885, 598] width 277 height 24
drag, startPoint x: 827, startPoint y: 569, endPoint x: 876, endPoint y: 578, distance: 49.8
click at [828, 586] on input at bounding box center [885, 598] width 277 height 24
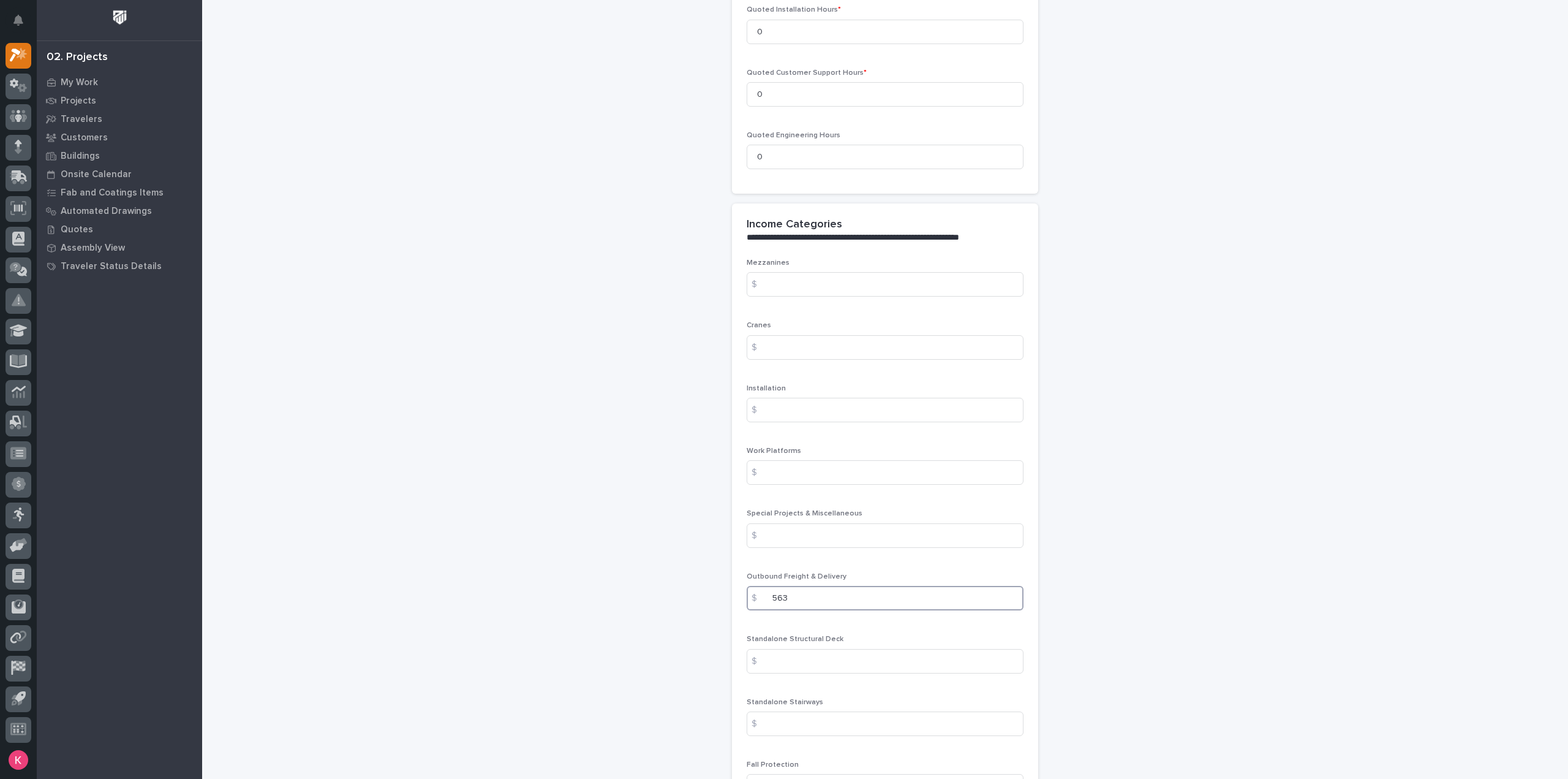
type input "563"
drag, startPoint x: 1128, startPoint y: 591, endPoint x: 1139, endPoint y: 590, distance: 11.0
click at [1139, 590] on div "**********" at bounding box center [885, 9] width 1228 height 2670
click at [843, 654] on div "Standalone Structural Deck $" at bounding box center [885, 659] width 277 height 48
click at [850, 649] on input at bounding box center [885, 661] width 277 height 24
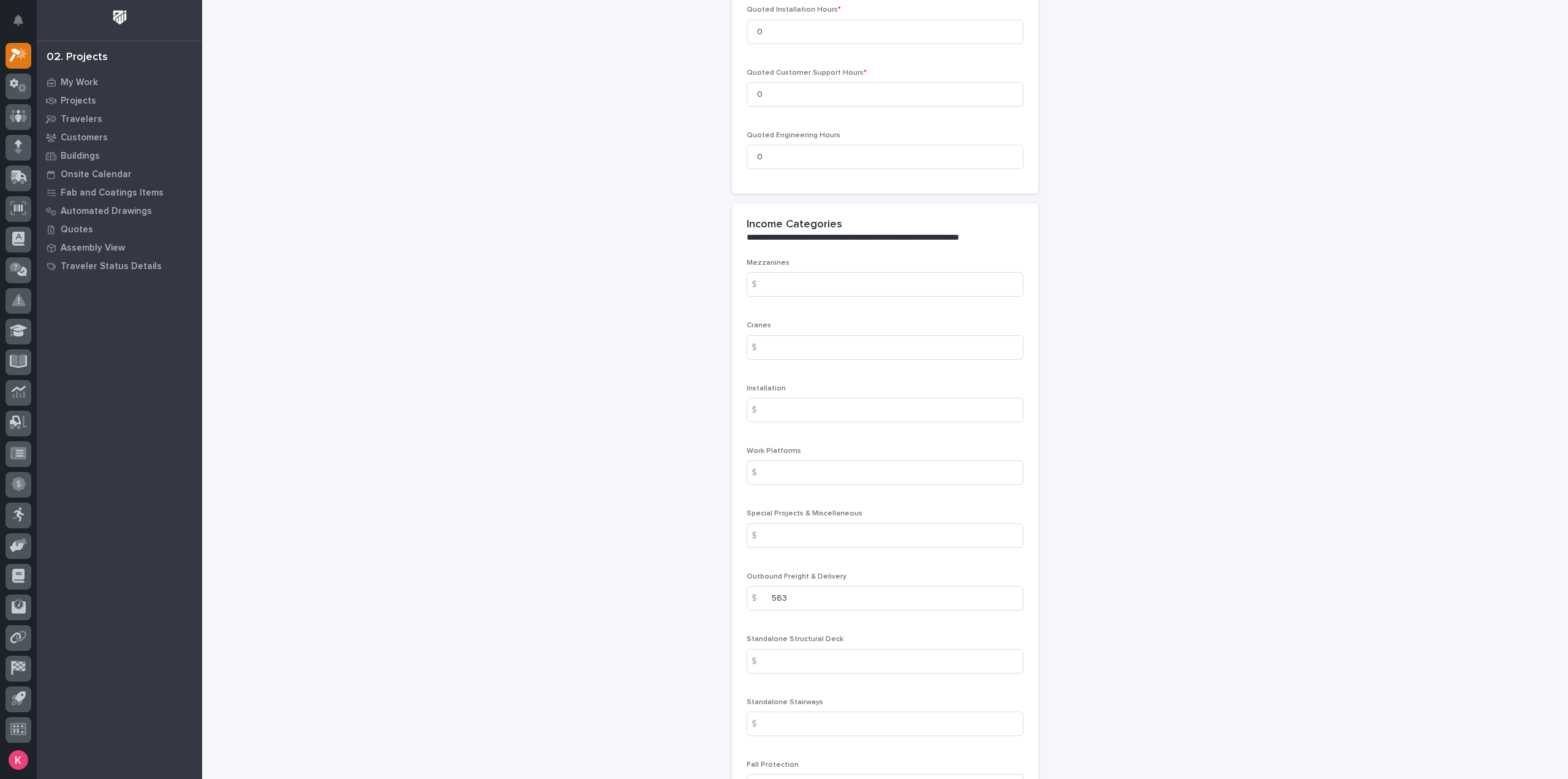
click at [1126, 602] on div "**********" at bounding box center [885, 9] width 1228 height 2670
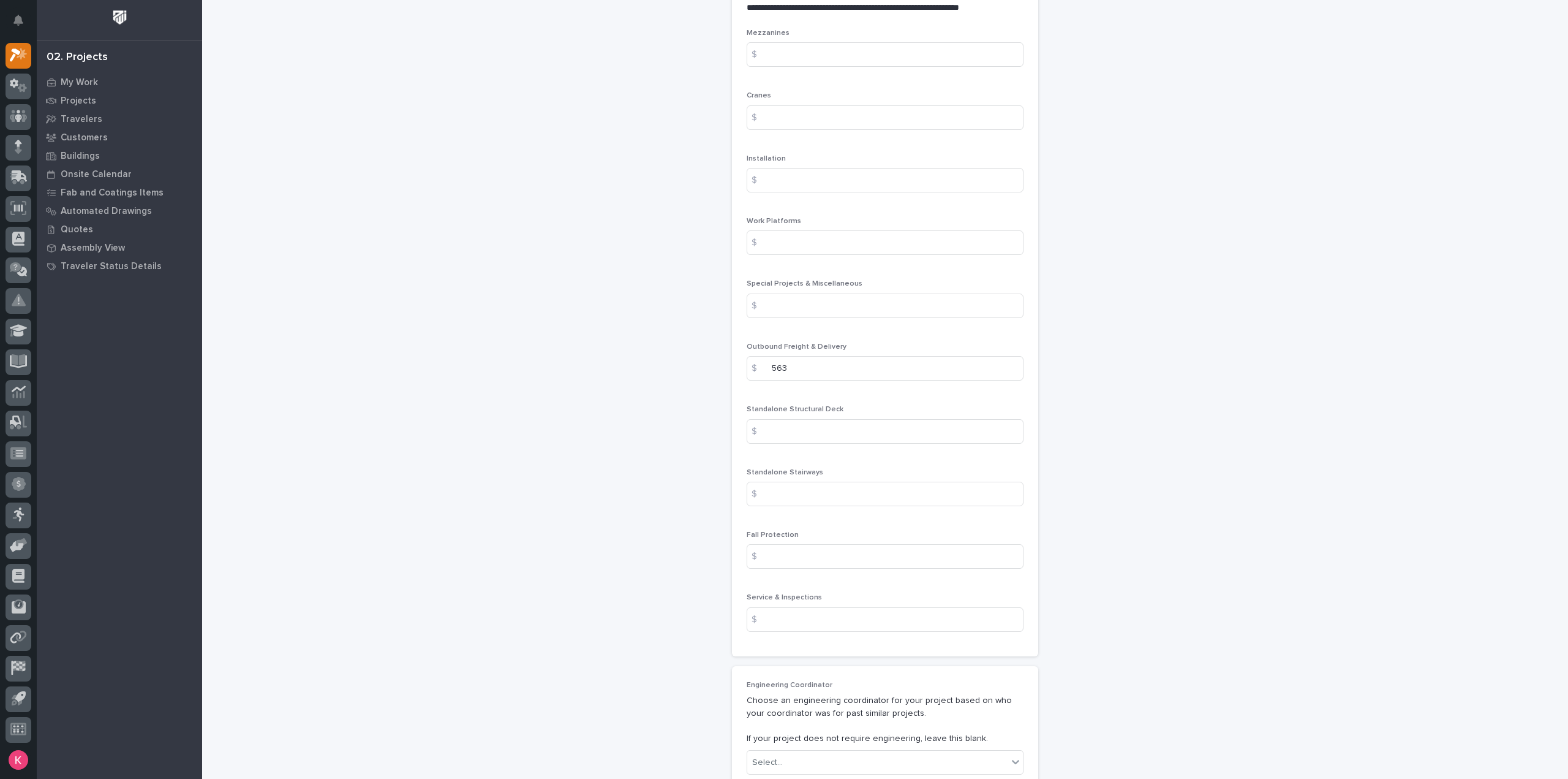
scroll to position [1572, 0]
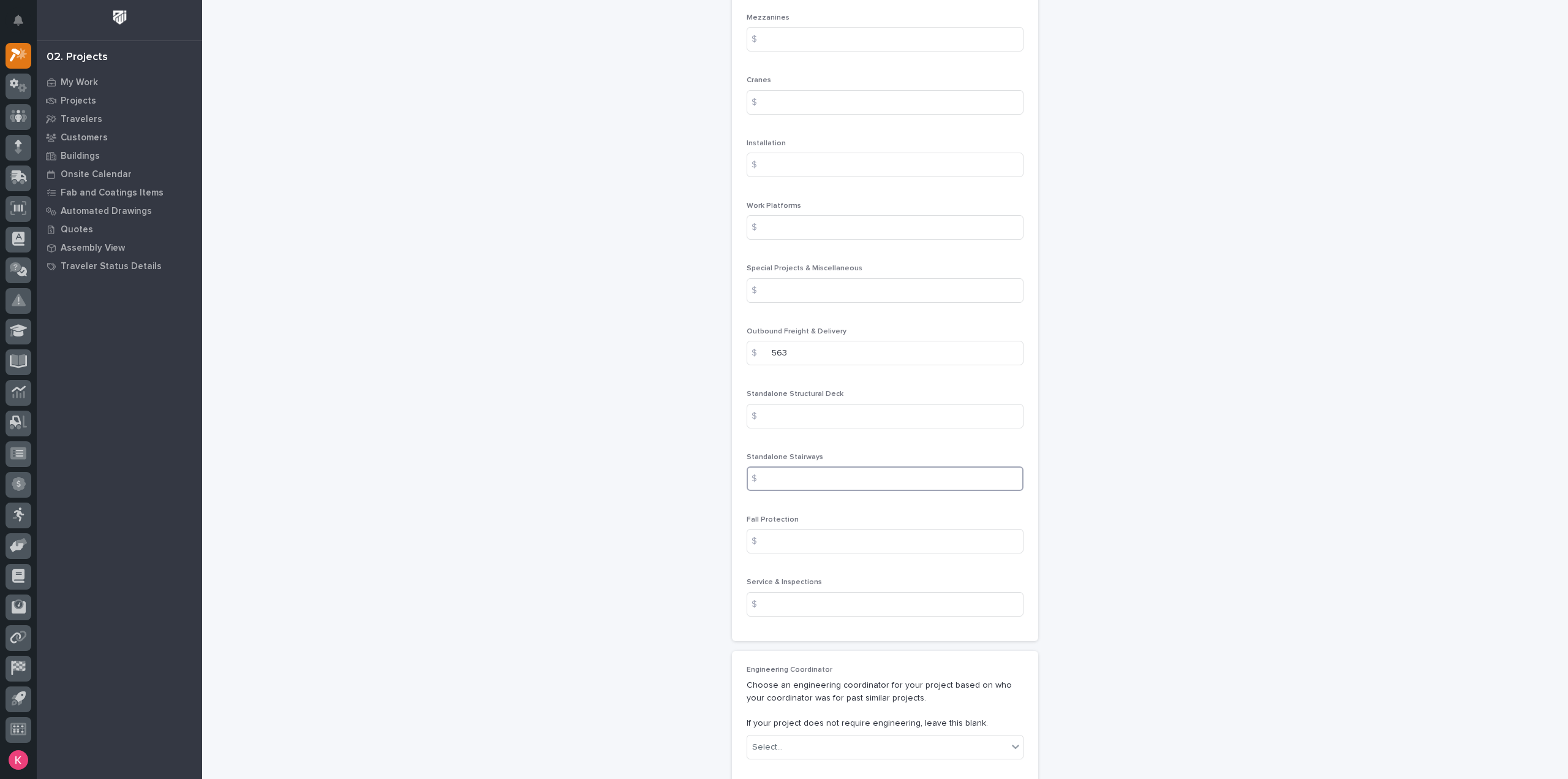
click at [852, 467] on input at bounding box center [885, 479] width 277 height 24
type input "7080"
click at [1022, 445] on div "Mezzanines $ Cranes $ Installation $ Work Platforms $ Special Projects & Miscel…" at bounding box center [885, 327] width 306 height 627
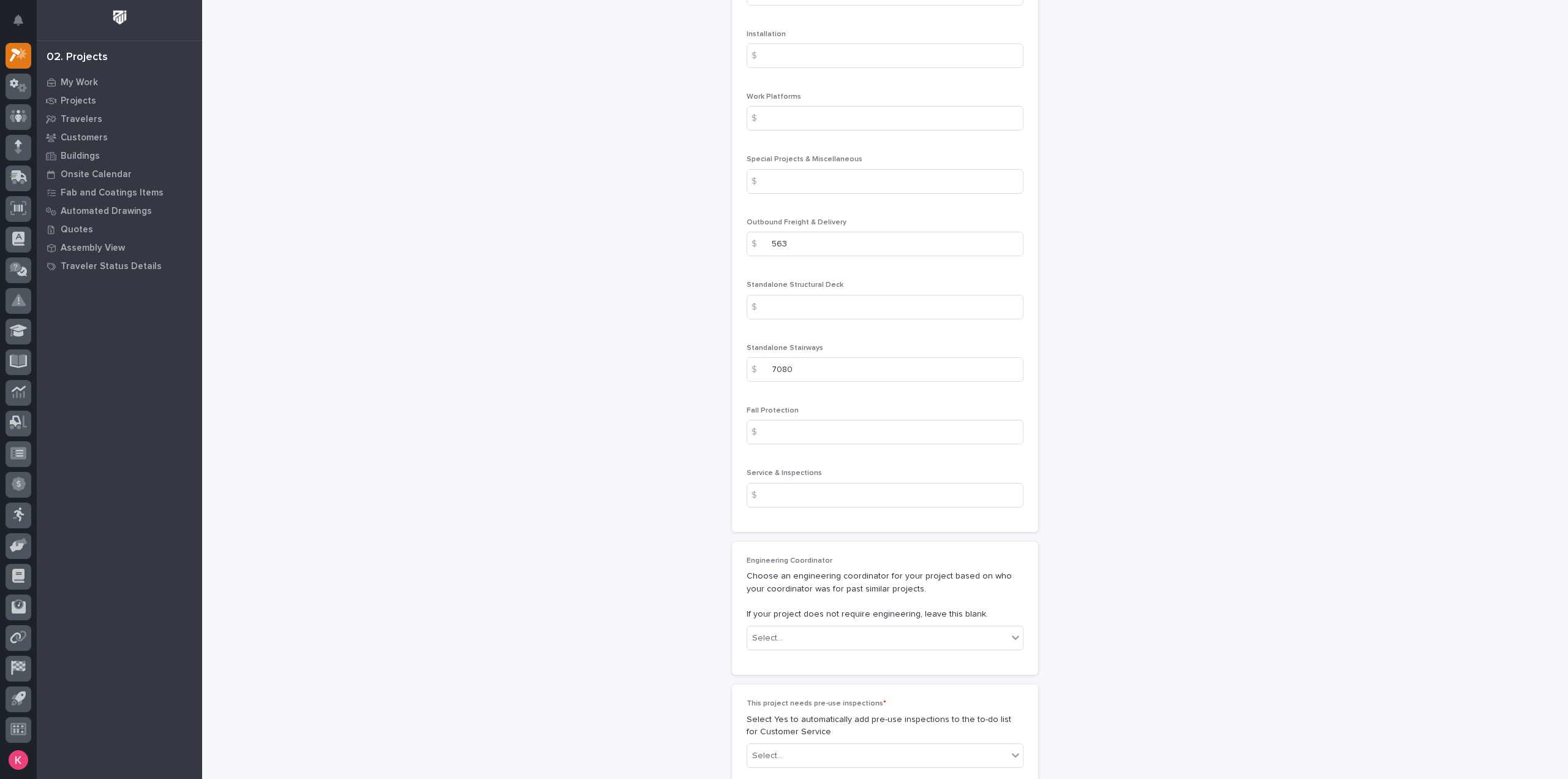
scroll to position [1817, 0]
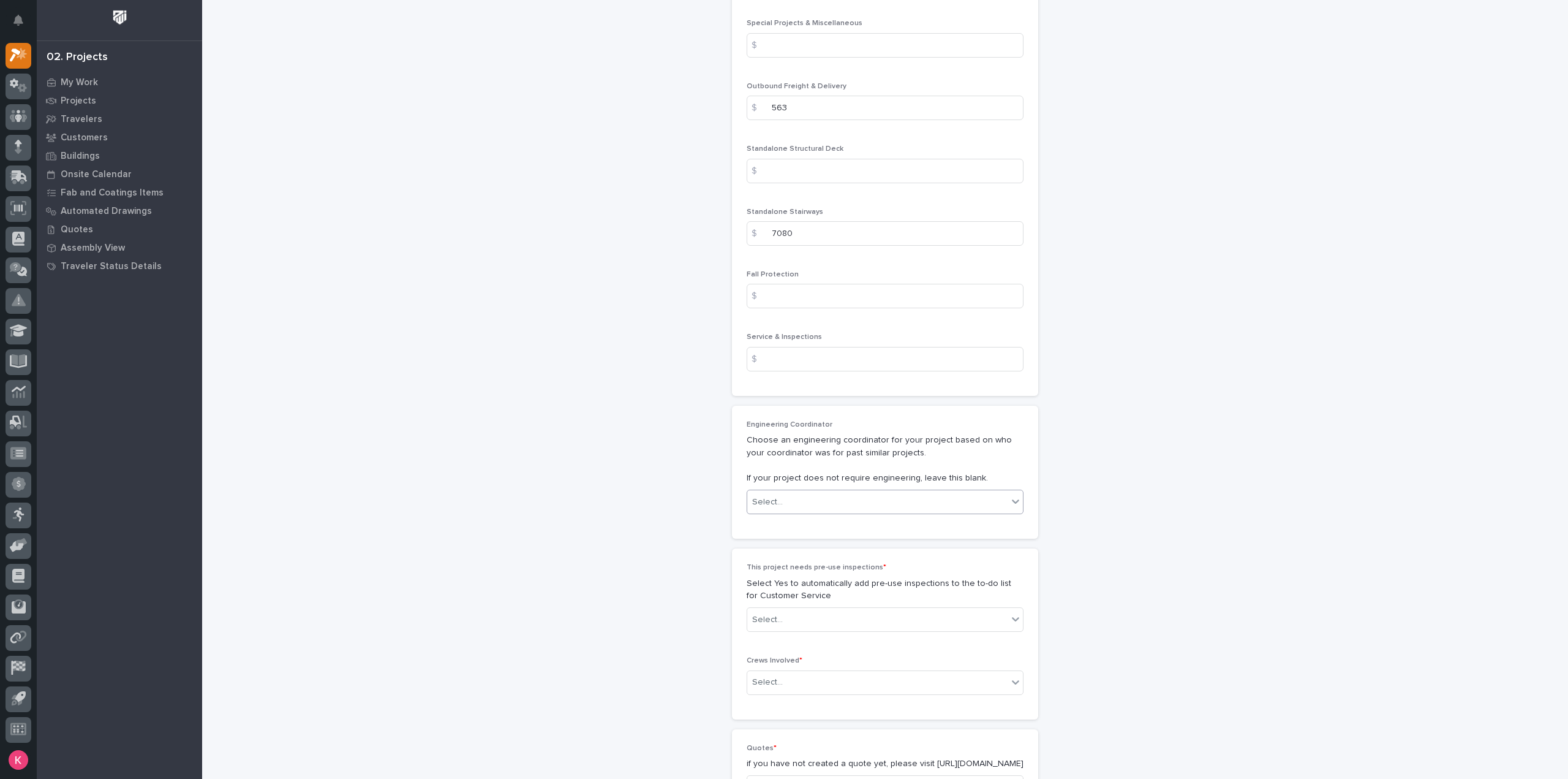
click at [851, 492] on div "Select..." at bounding box center [877, 502] width 260 height 20
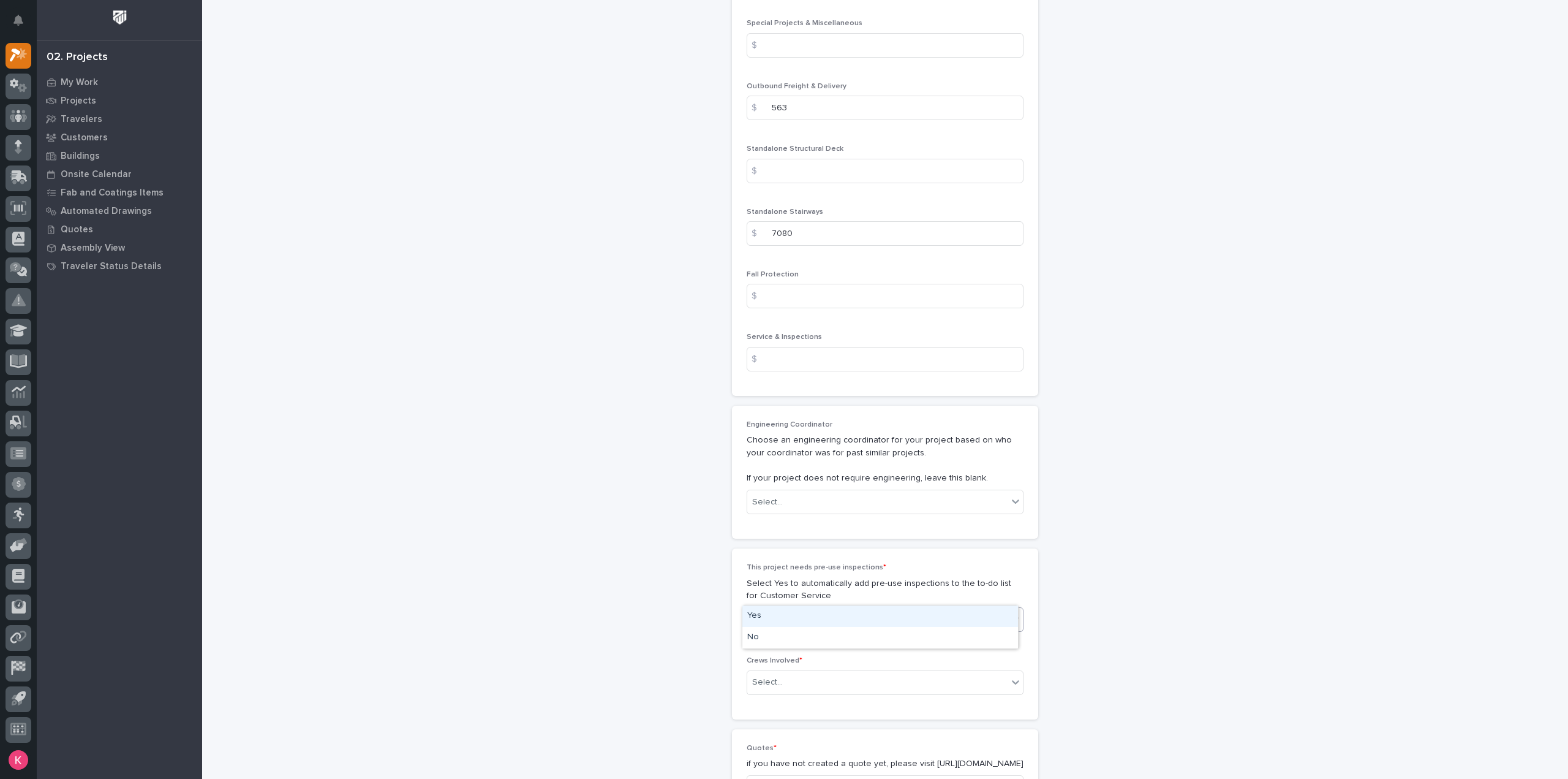
click at [823, 610] on div "Select..." at bounding box center [877, 620] width 260 height 20
click at [800, 631] on div "No" at bounding box center [880, 638] width 276 height 22
drag, startPoint x: 809, startPoint y: 652, endPoint x: 805, endPoint y: 668, distance: 16.5
click at [809, 672] on div "Select..." at bounding box center [877, 682] width 260 height 20
click at [790, 680] on div "Production" at bounding box center [880, 679] width 276 height 22
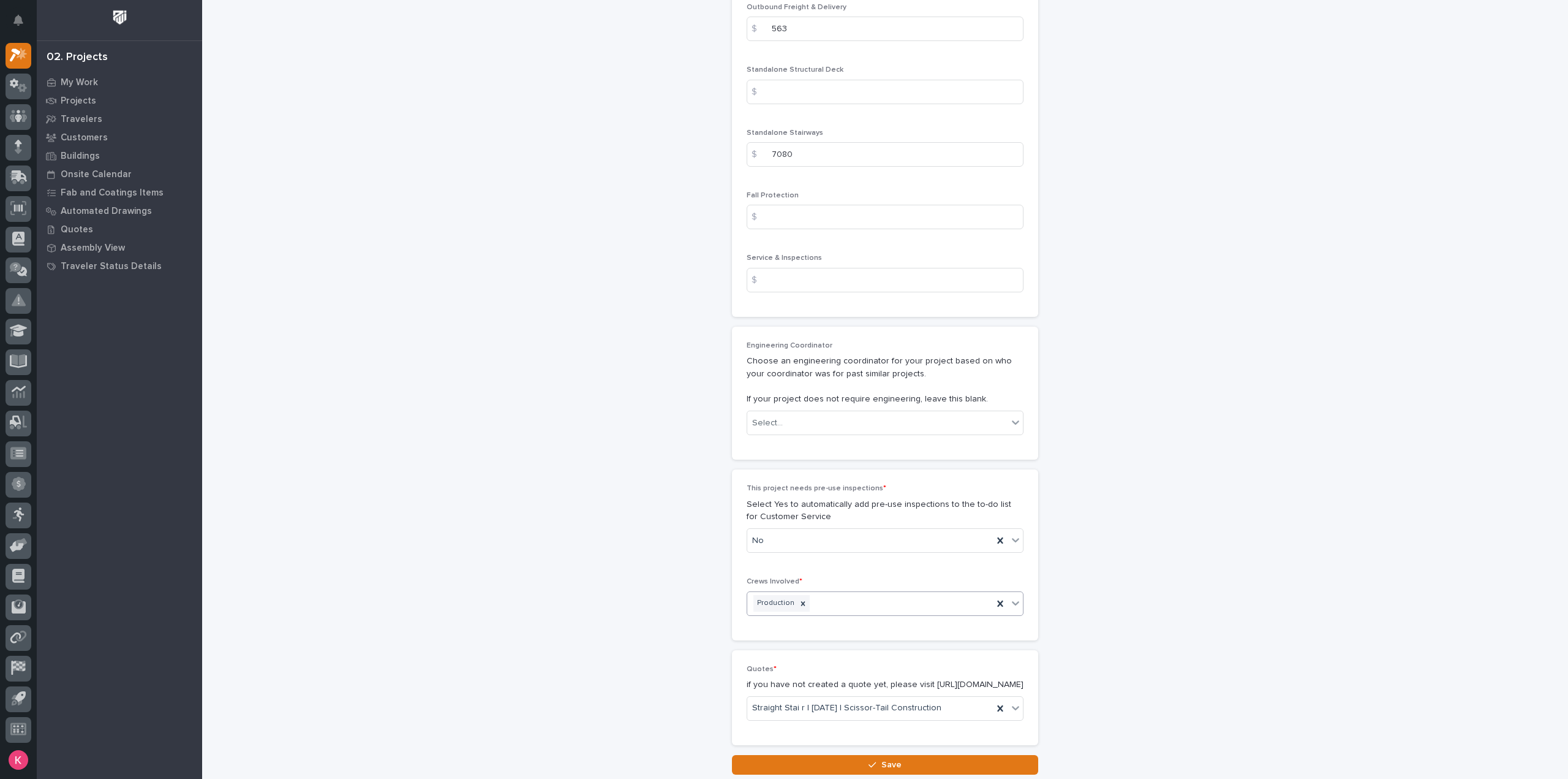
scroll to position [1972, 0]
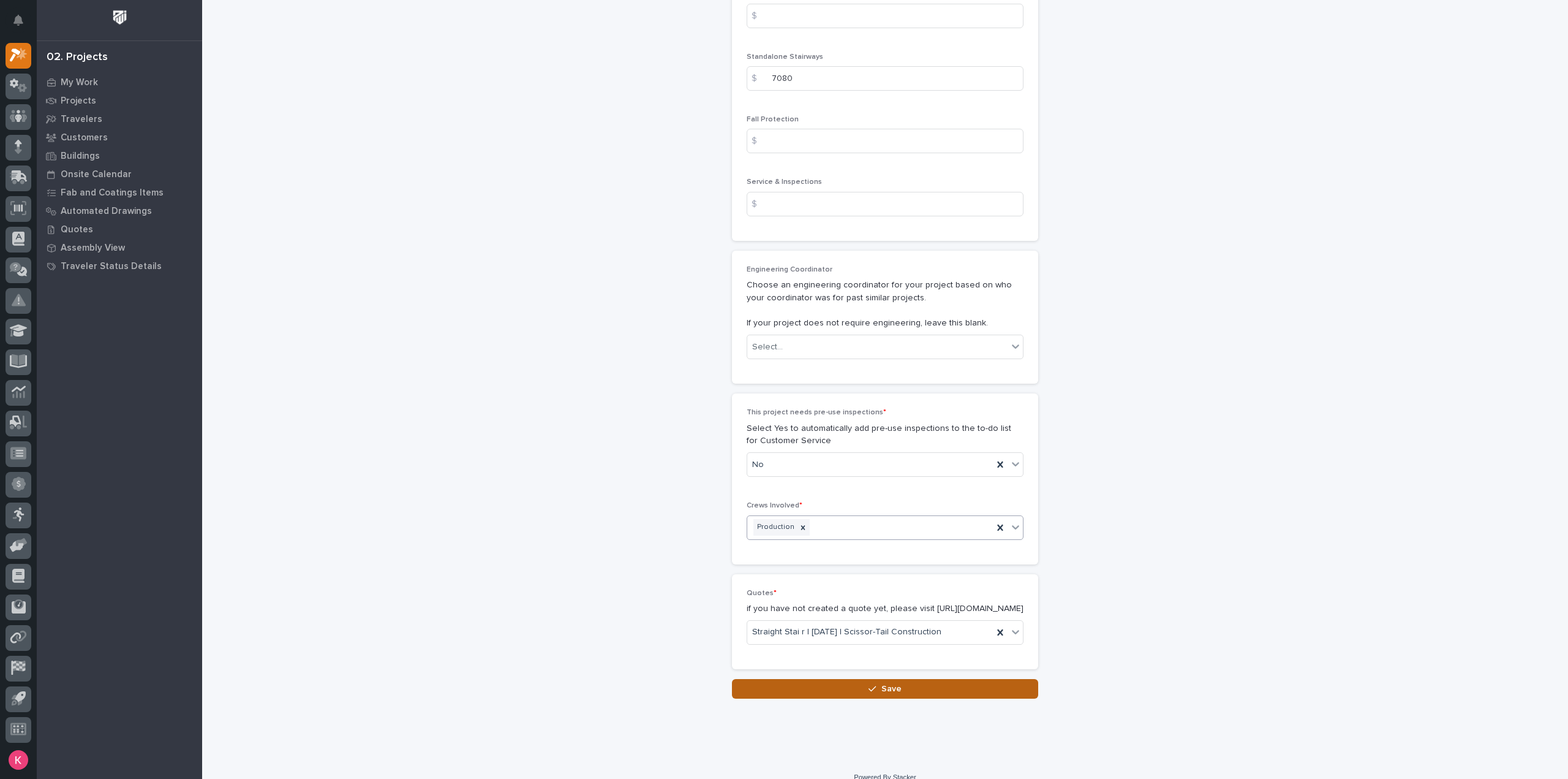
click at [795, 679] on button "Save" at bounding box center [885, 689] width 306 height 20
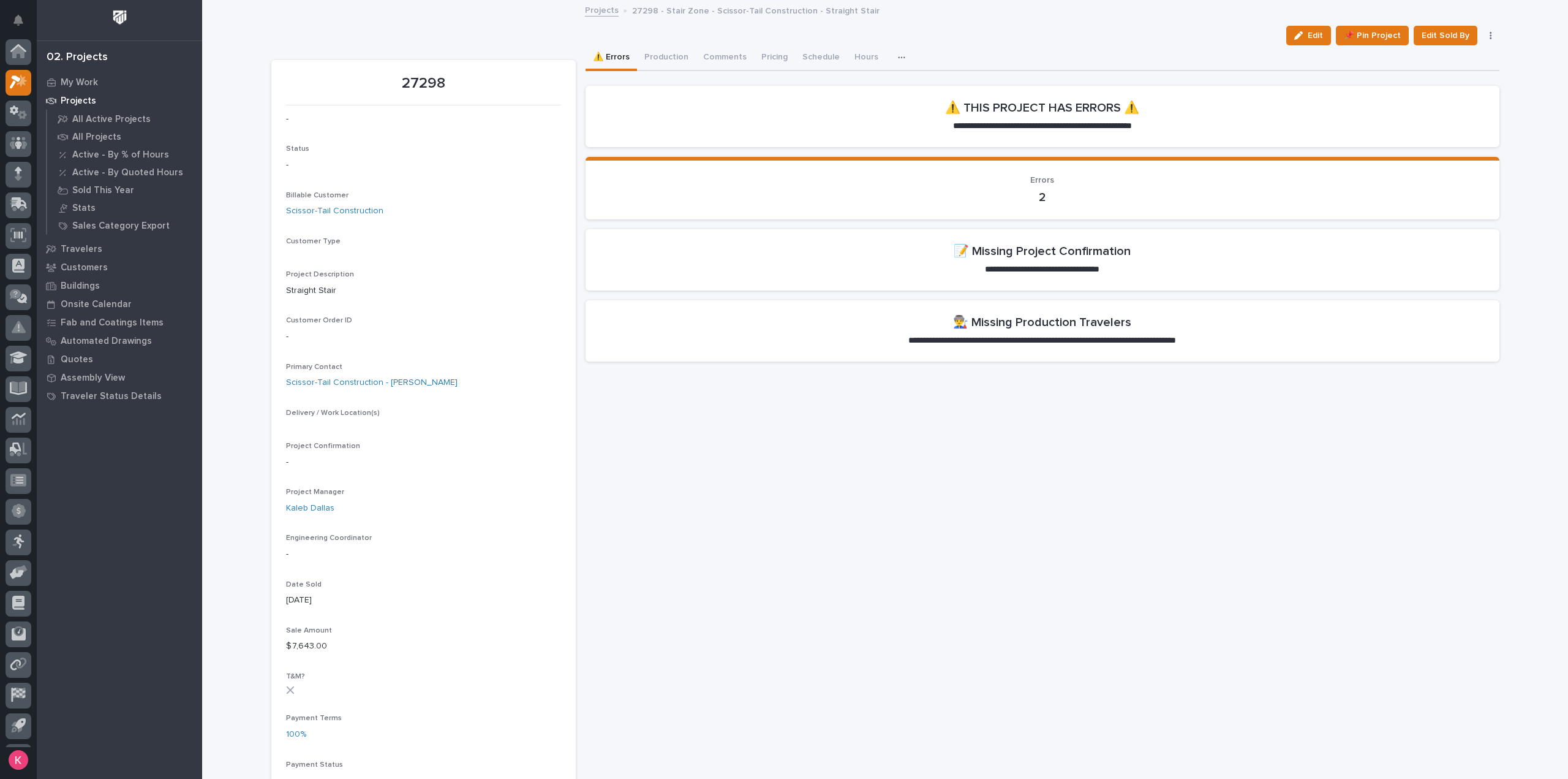
scroll to position [27, 0]
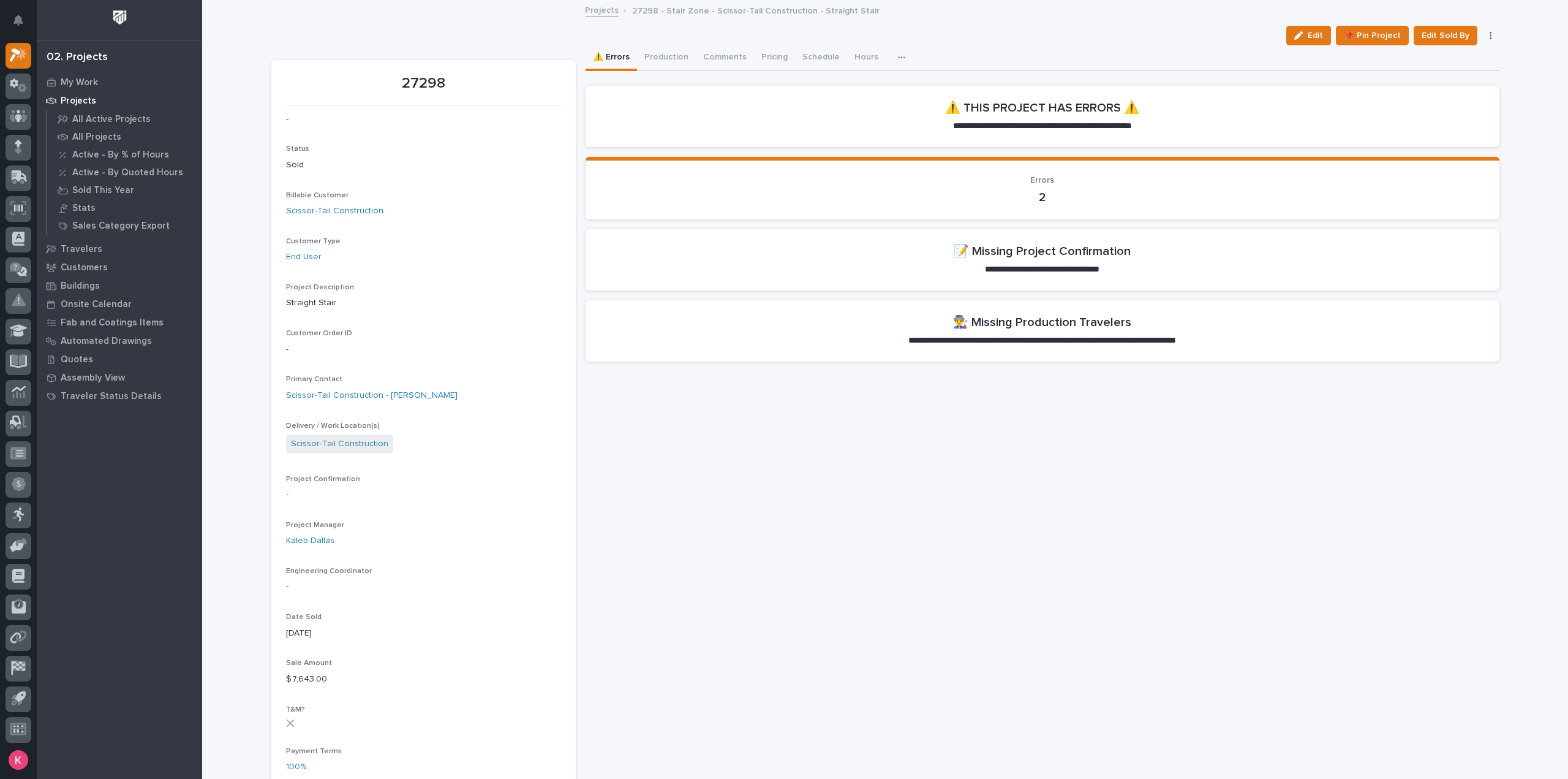
drag, startPoint x: 1301, startPoint y: 34, endPoint x: 680, endPoint y: 370, distance: 706.1
click at [1303, 33] on icon "button" at bounding box center [1298, 35] width 8 height 8
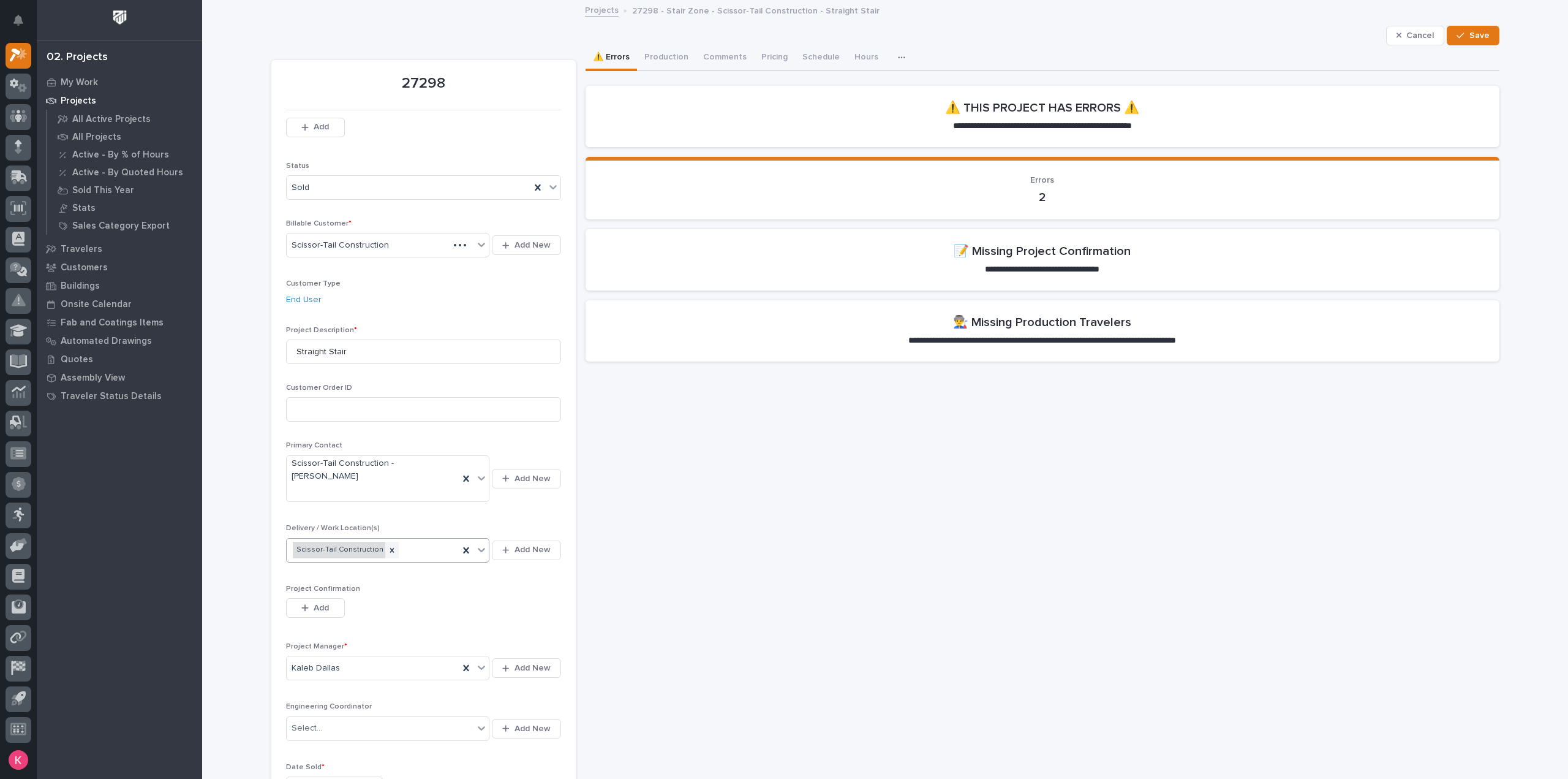
scroll to position [184, 0]
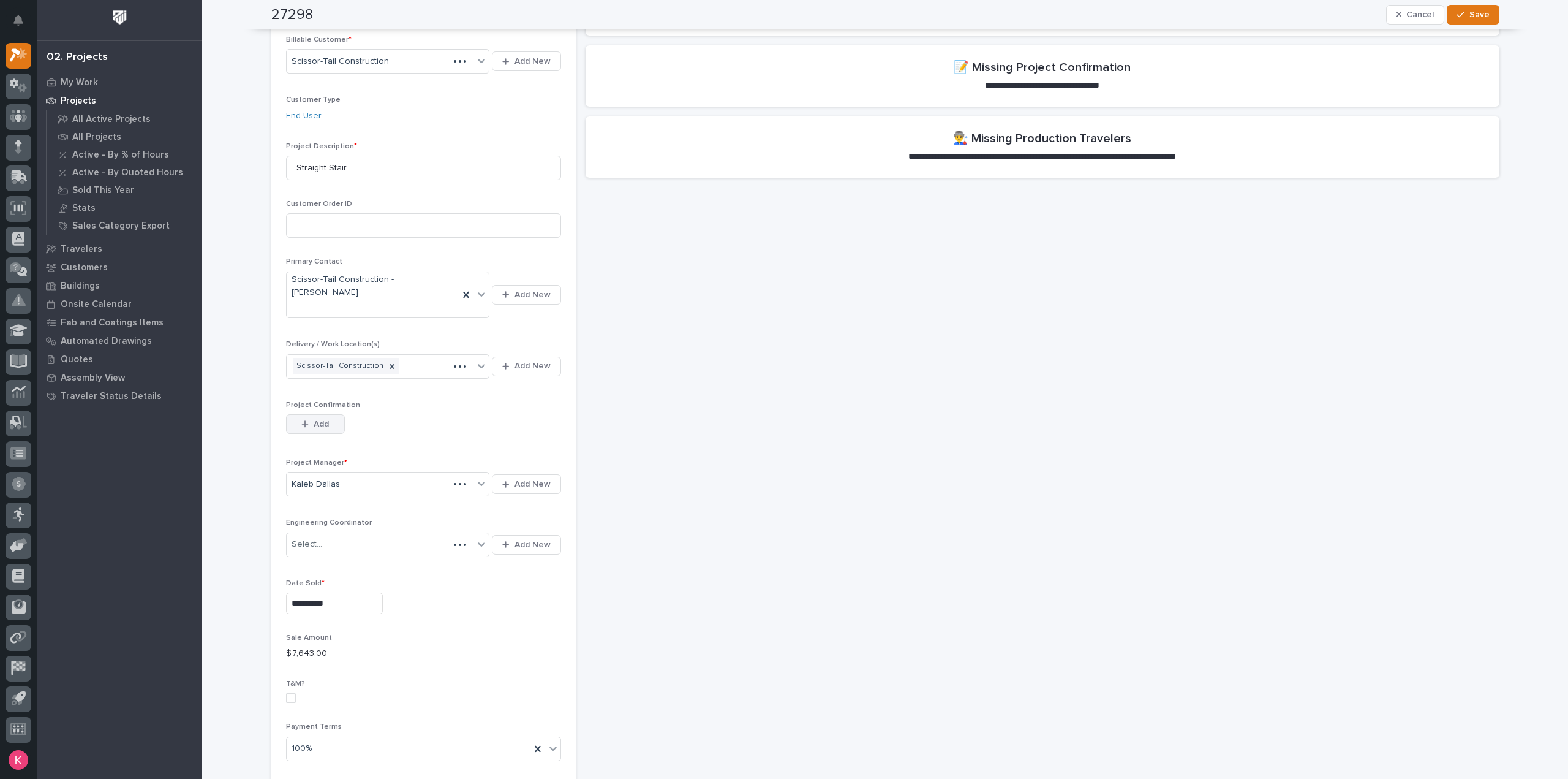
click at [316, 419] on span "Add" at bounding box center [321, 424] width 15 height 11
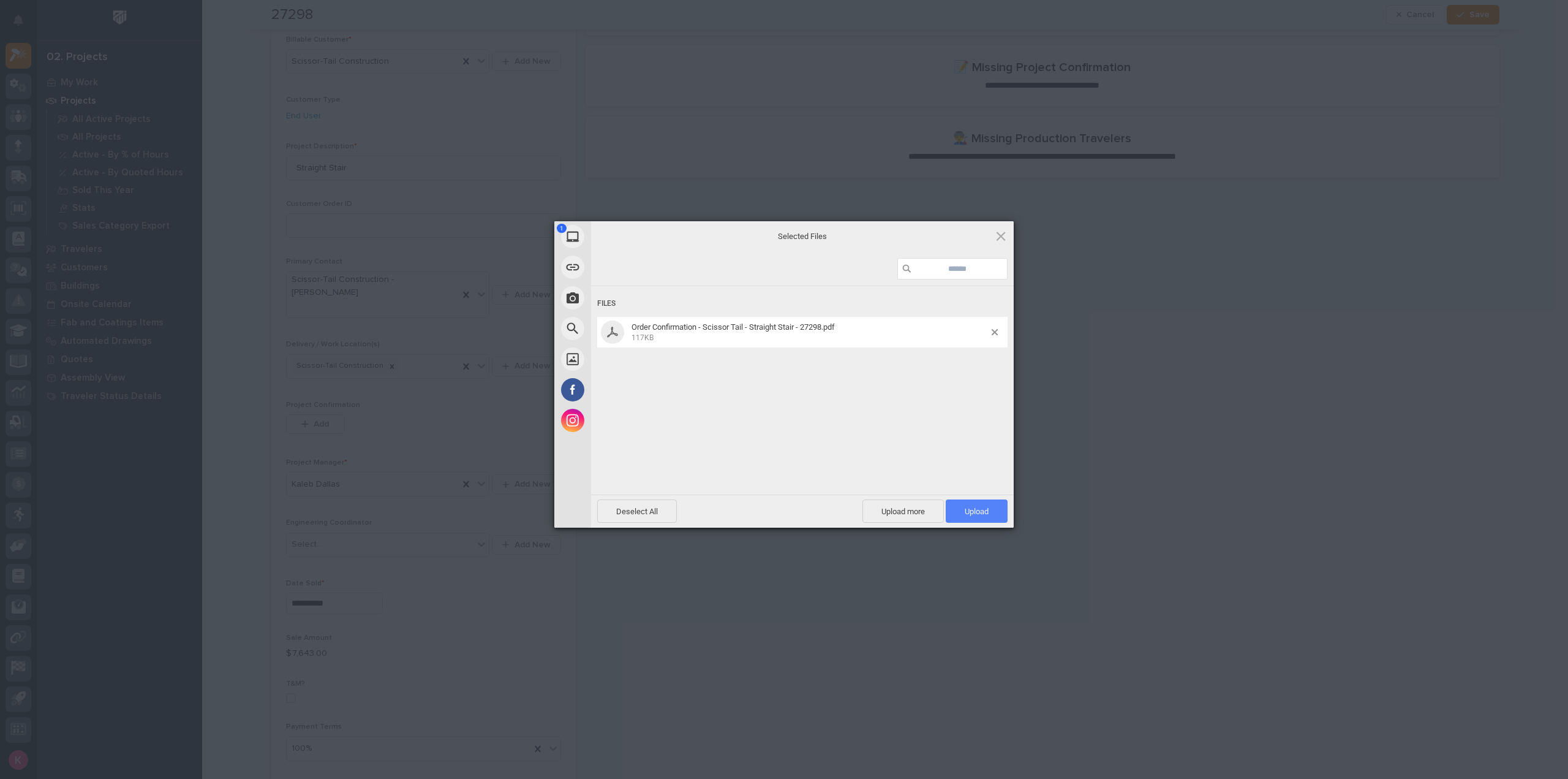
click at [995, 517] on span "Upload 1" at bounding box center [976, 511] width 62 height 23
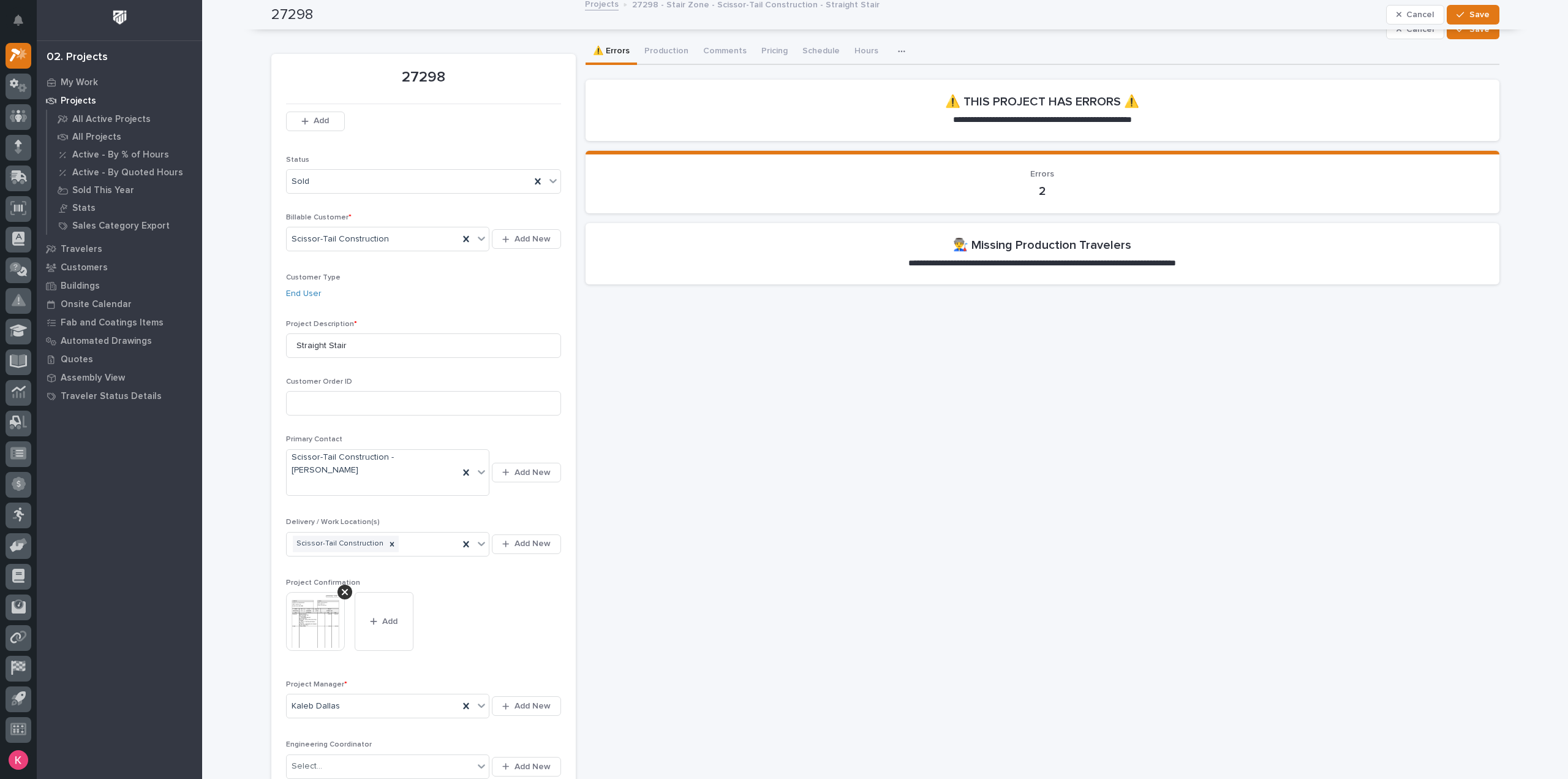
scroll to position [0, 0]
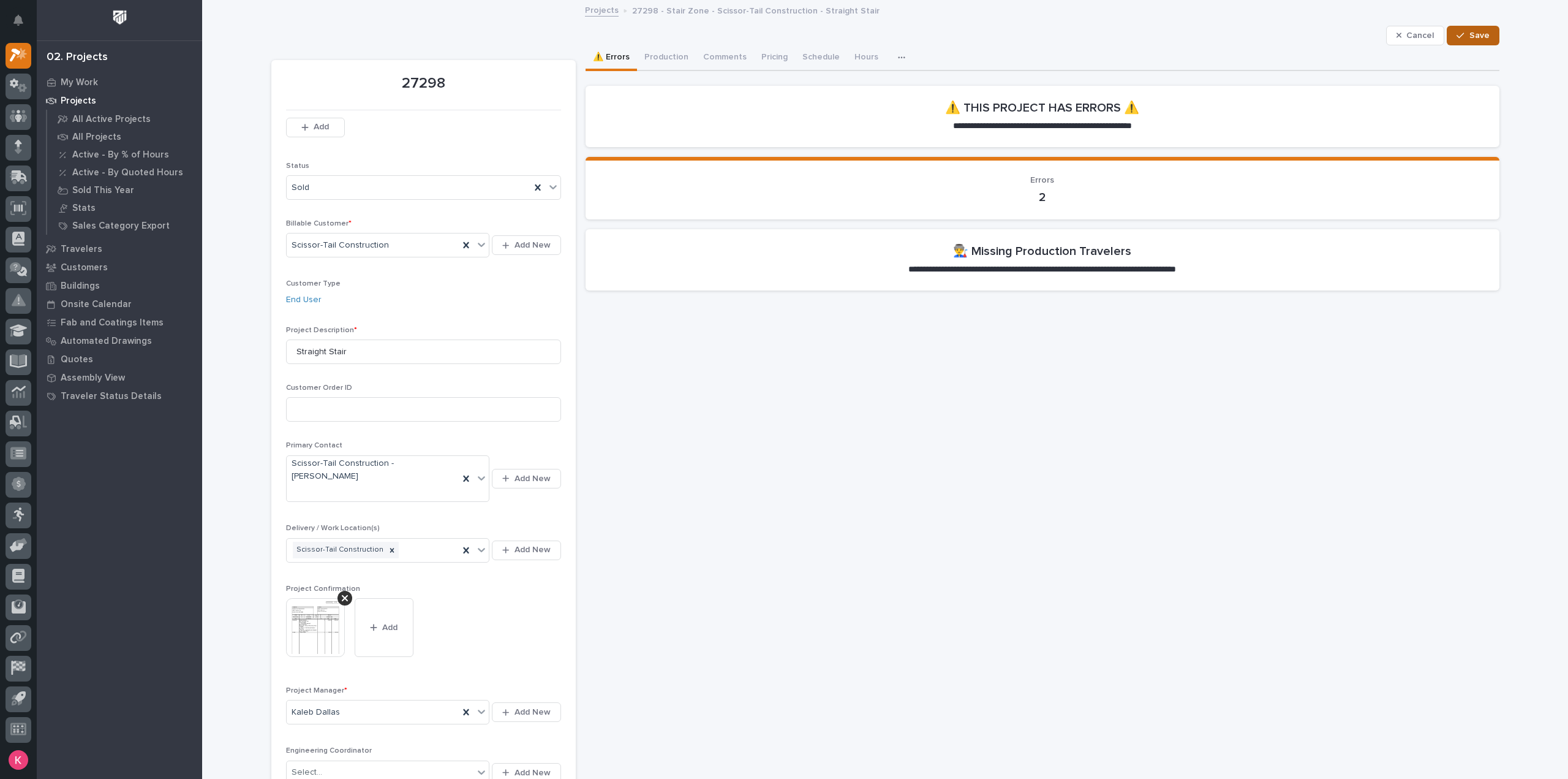
click at [1475, 35] on span "Save" at bounding box center [1480, 35] width 20 height 11
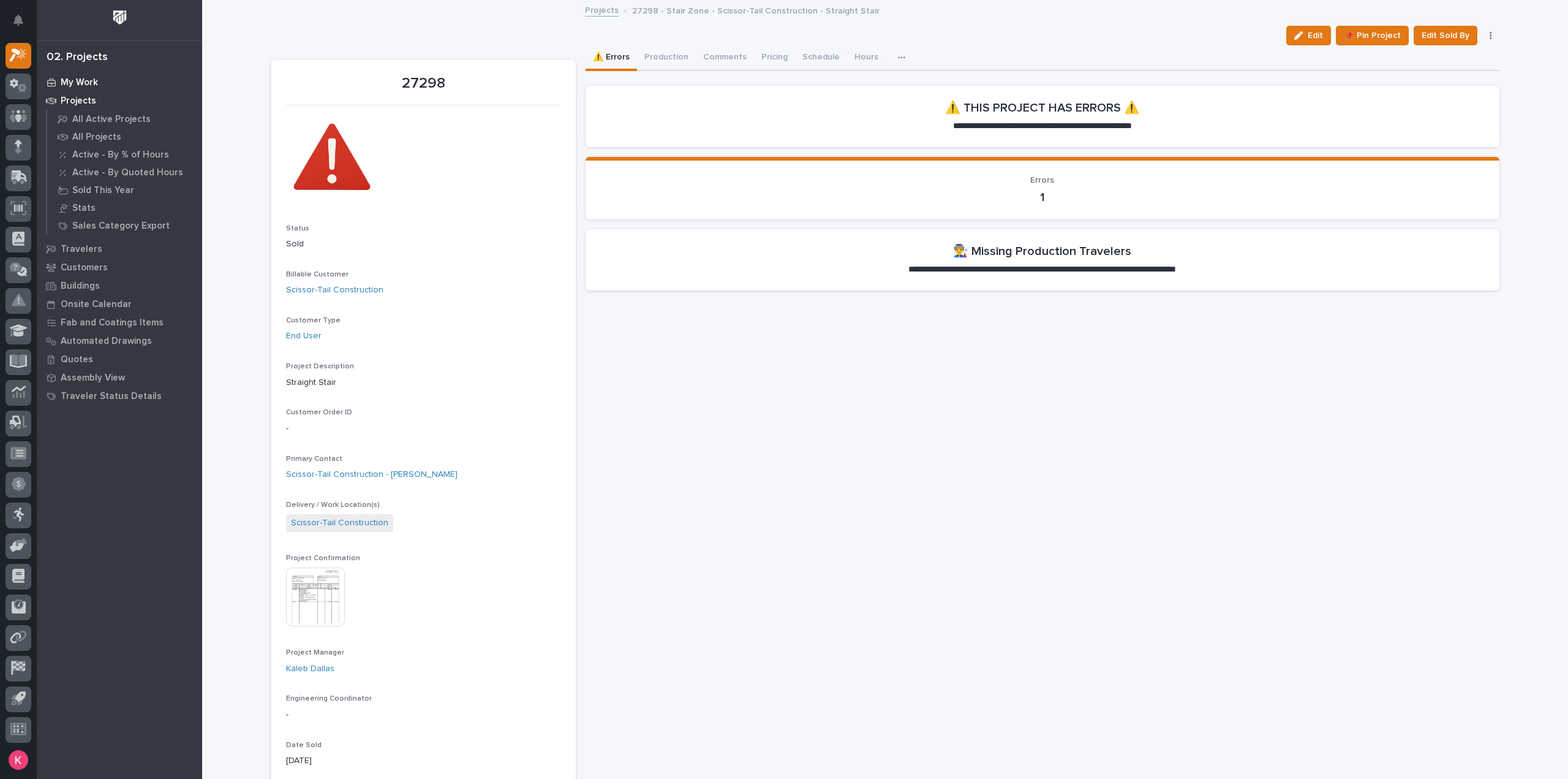
click at [66, 82] on p "My Work" at bounding box center [79, 83] width 37 height 11
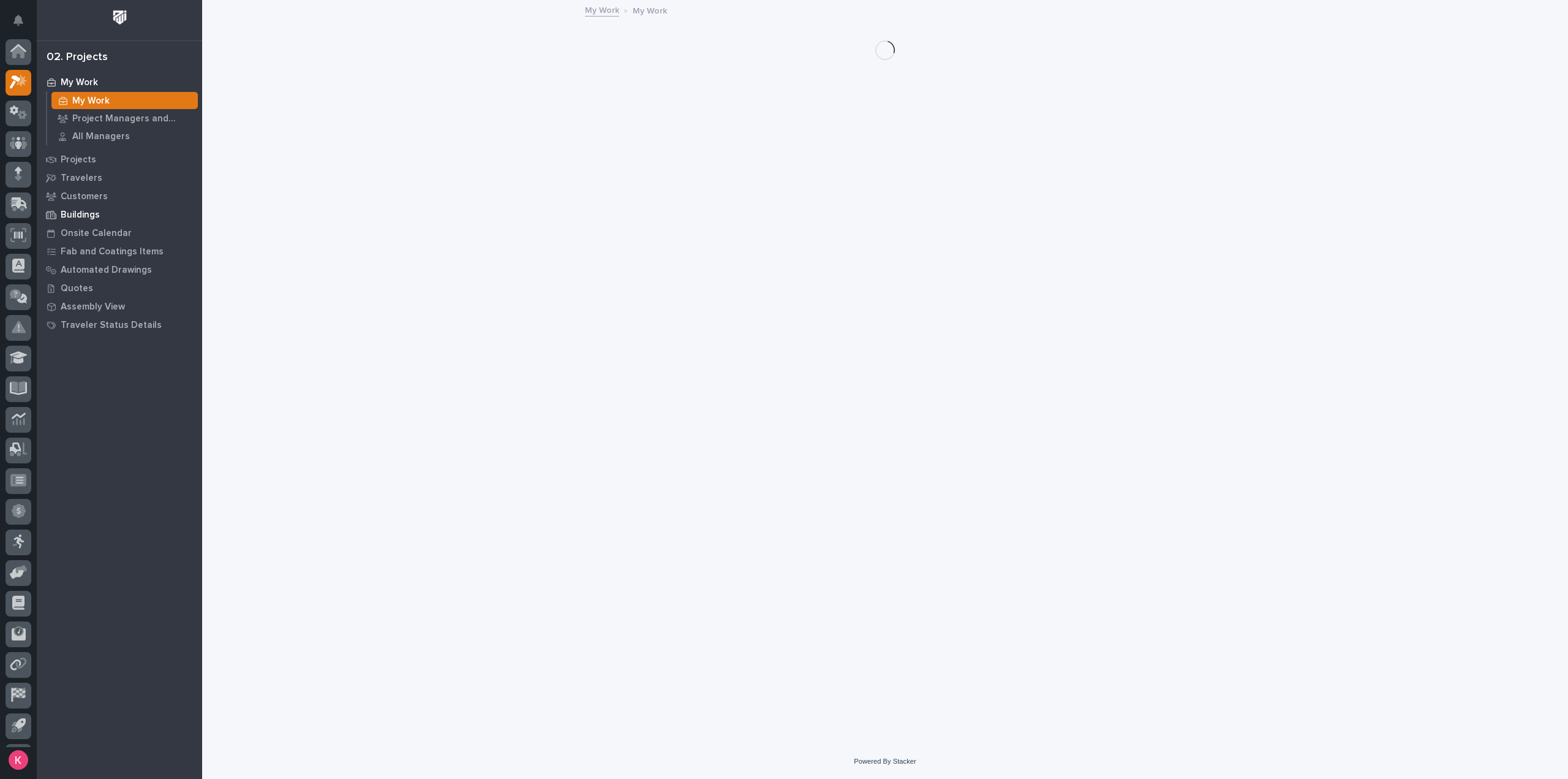
scroll to position [27, 0]
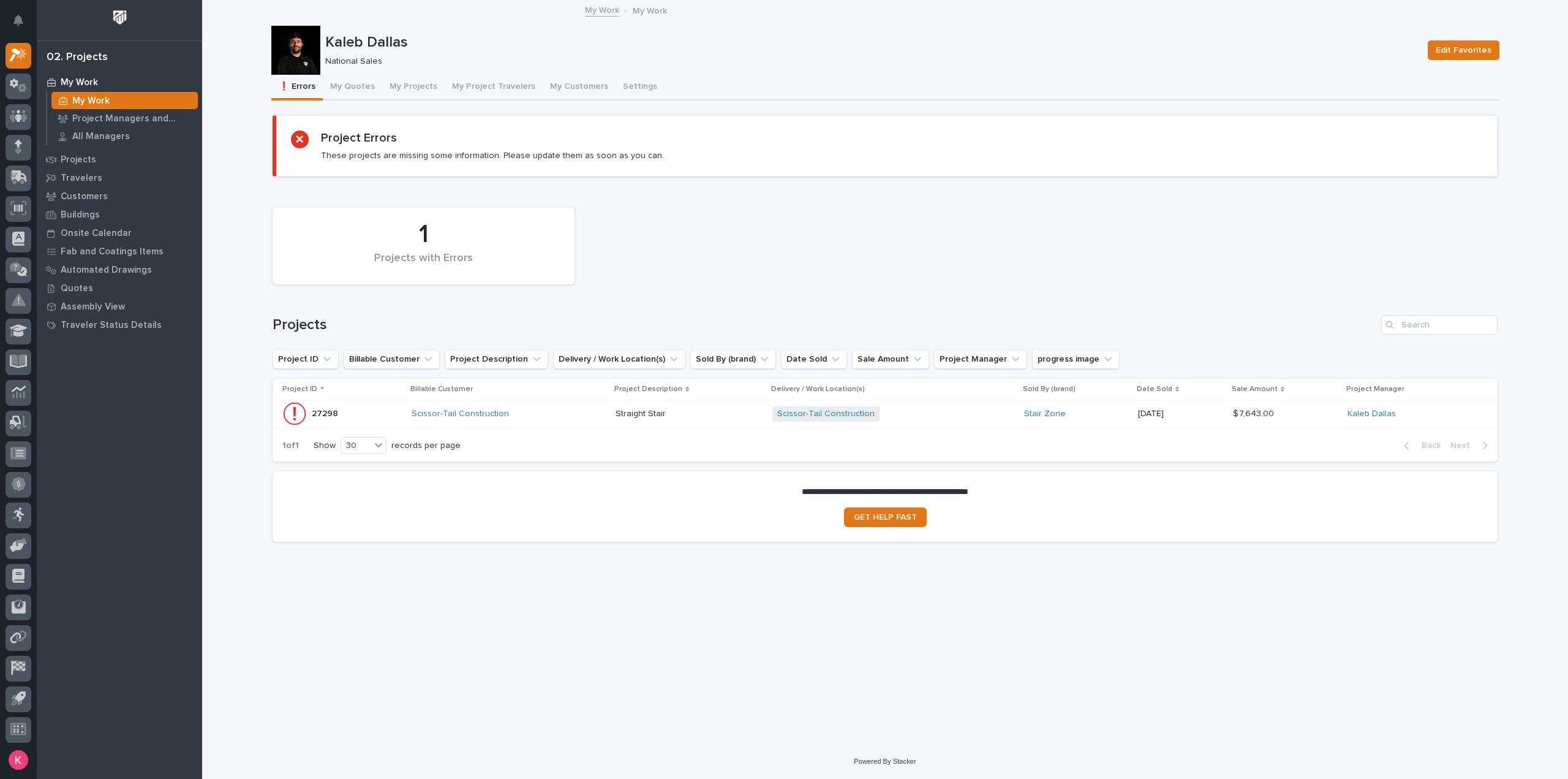
click at [353, 83] on button "My Quotes" at bounding box center [352, 88] width 59 height 26
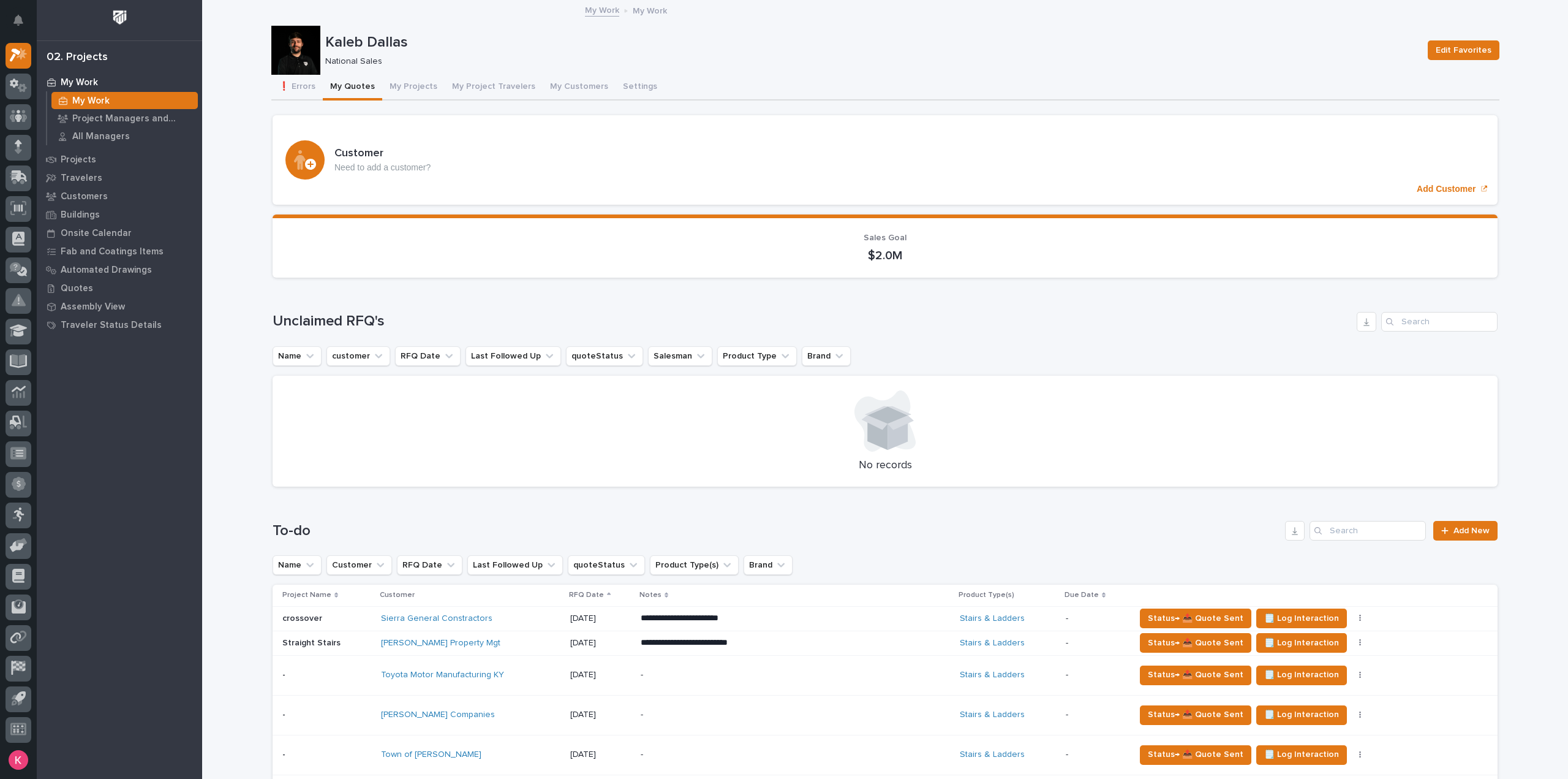
scroll to position [490, 0]
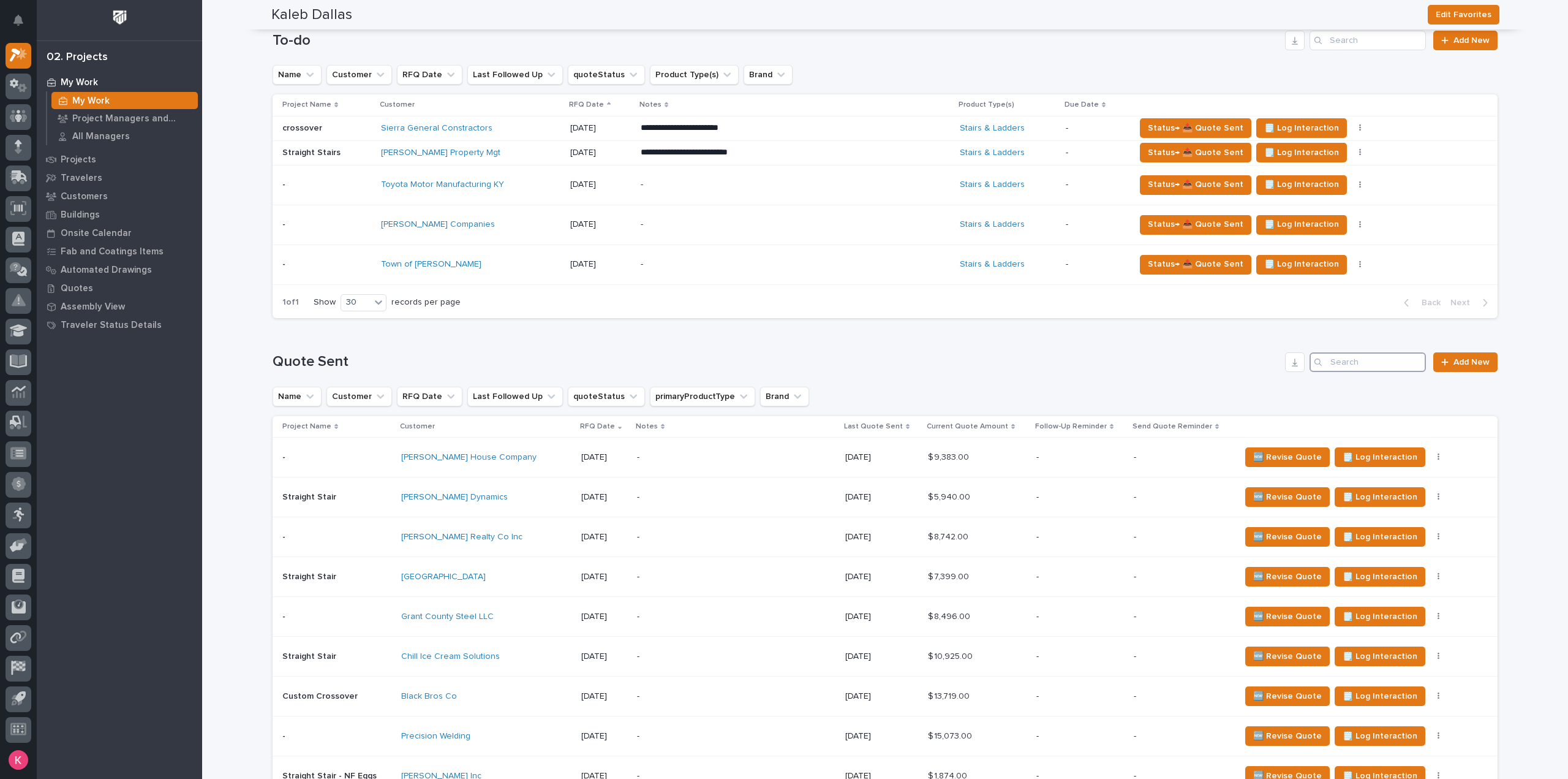
click at [1363, 362] on input "Search" at bounding box center [1368, 362] width 116 height 20
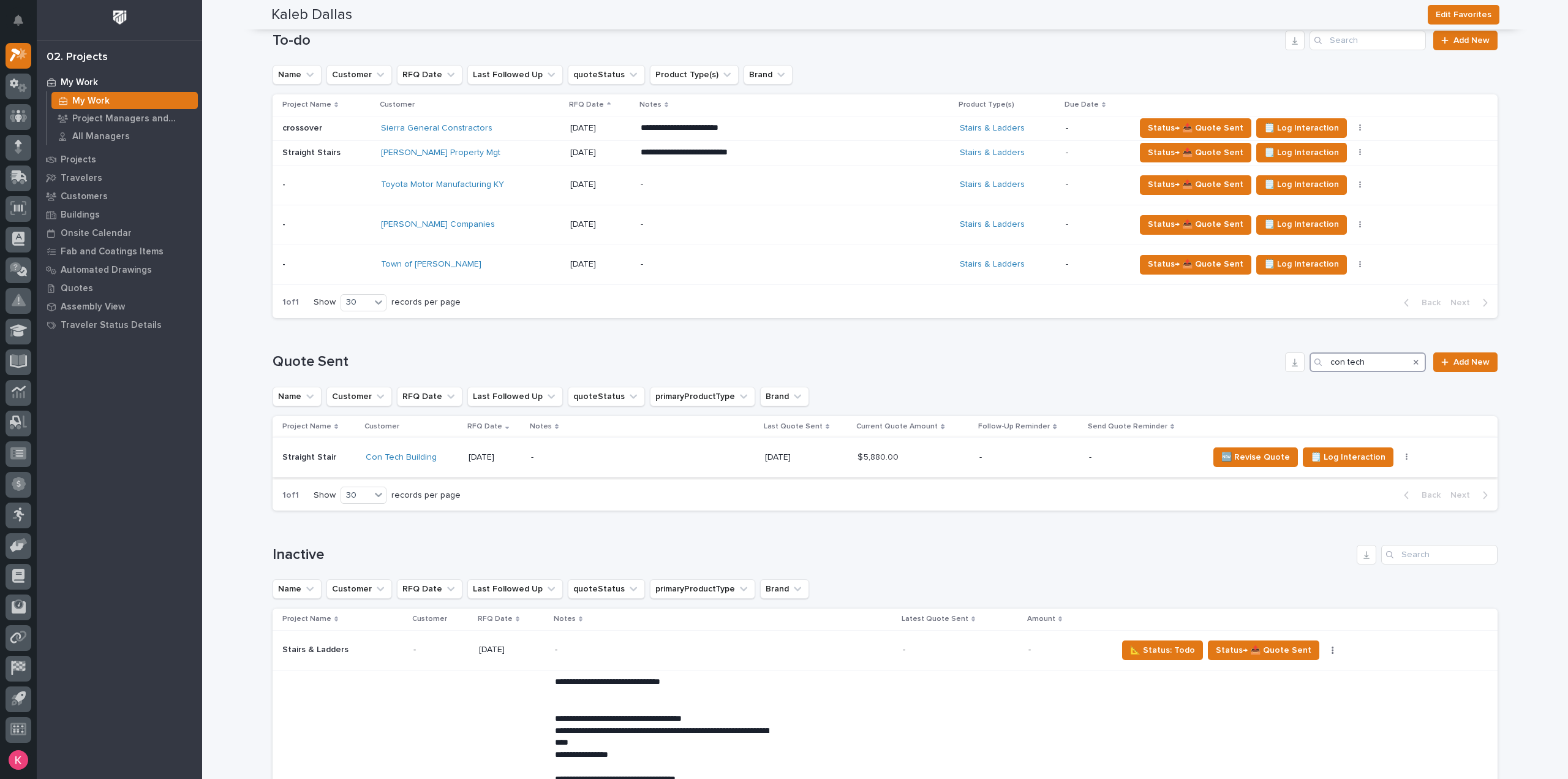
type input "con tech"
click at [587, 463] on div "-" at bounding box center [638, 457] width 214 height 28
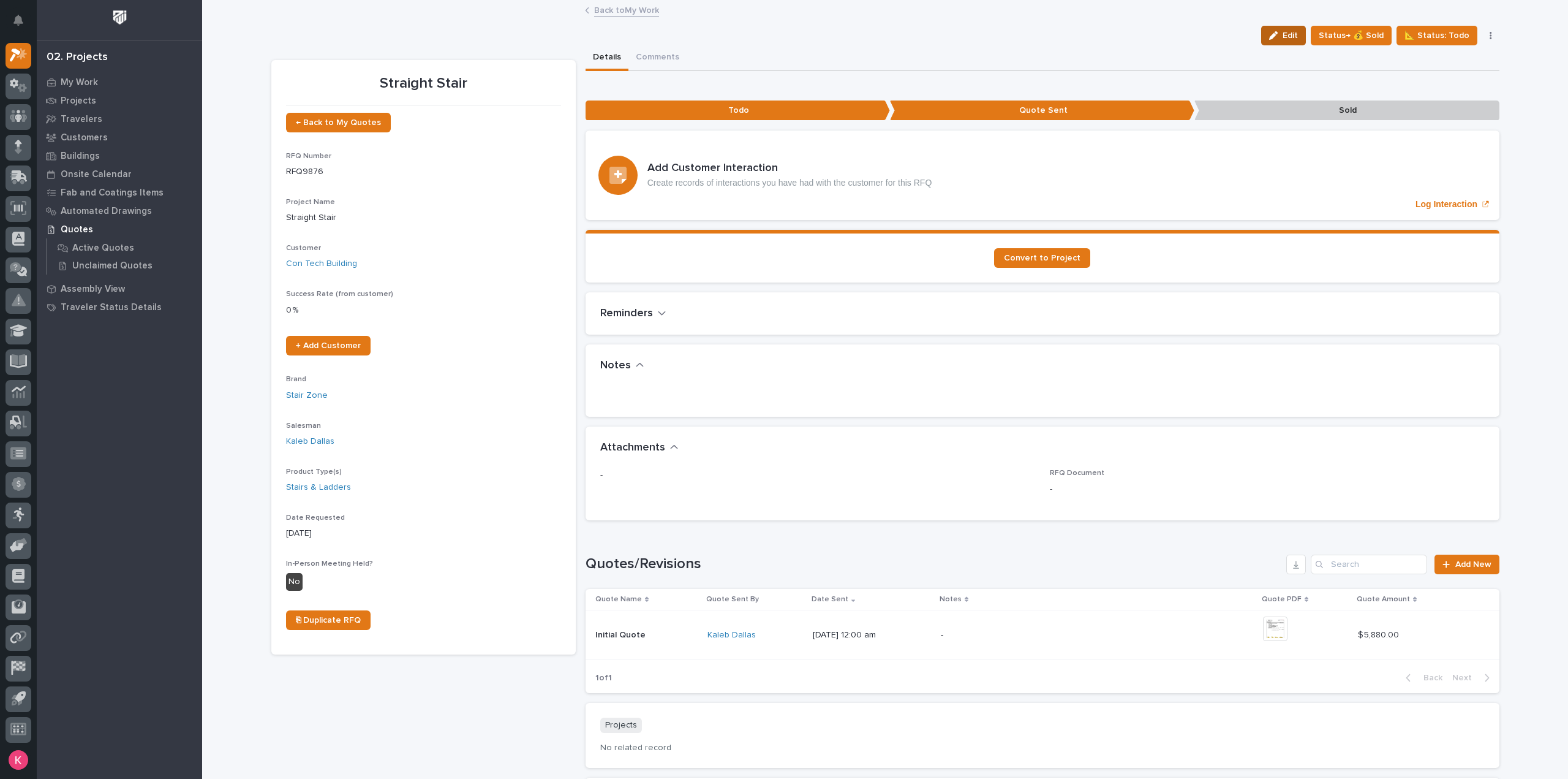
click at [1282, 31] on div "button" at bounding box center [1276, 35] width 13 height 8
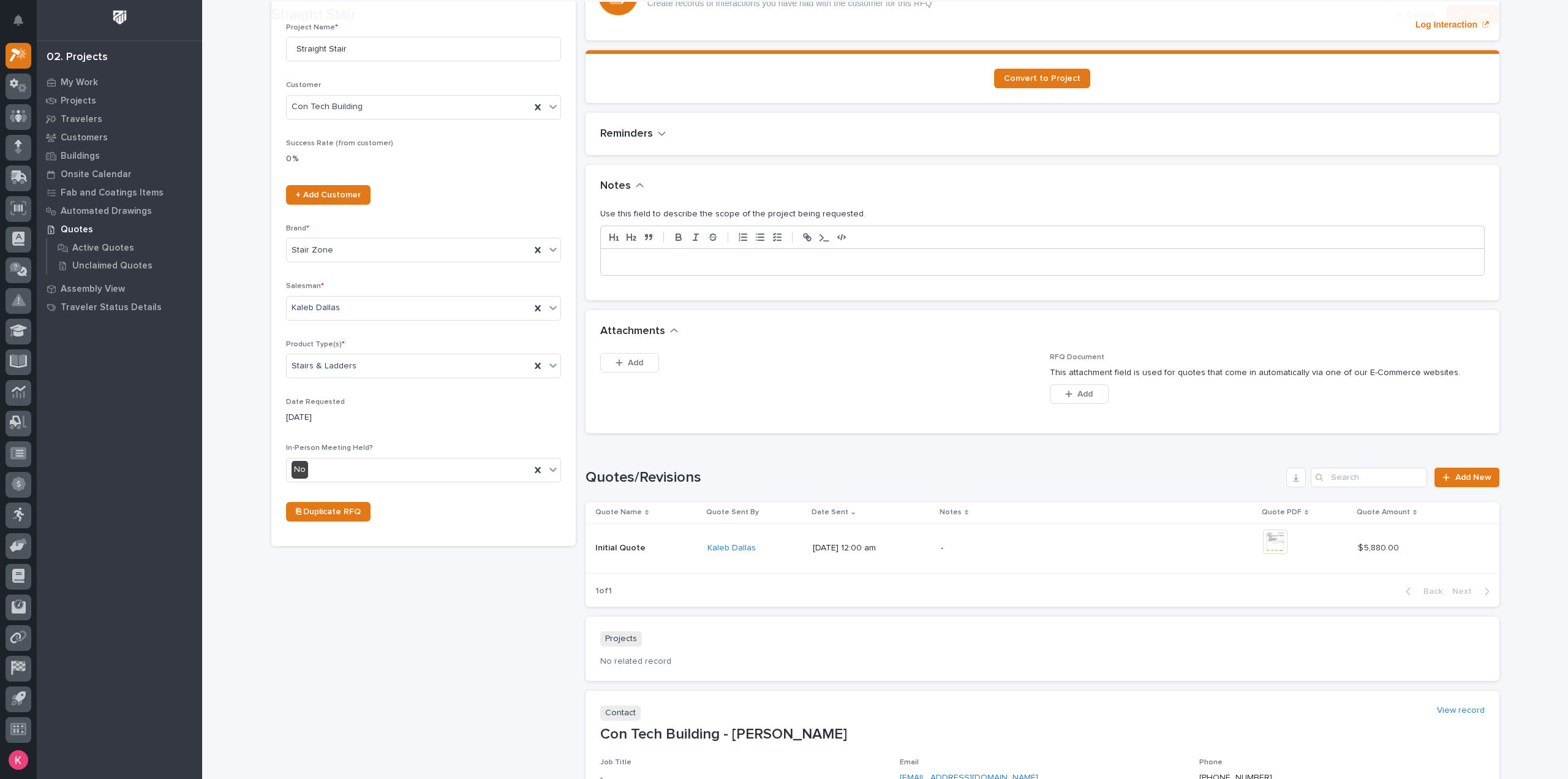
scroll to position [184, 0]
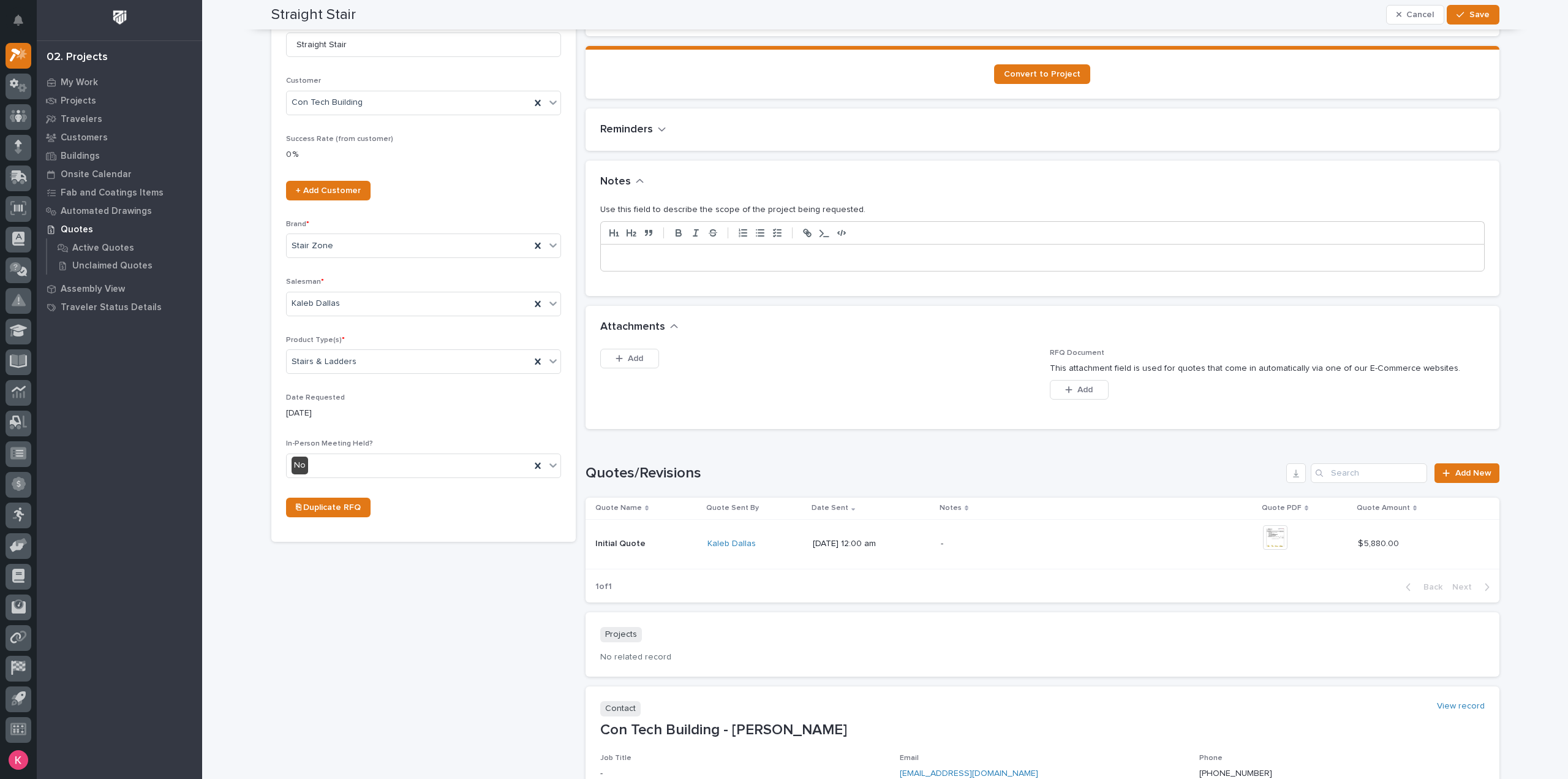
click at [1041, 545] on p "-" at bounding box center [1048, 544] width 214 height 10
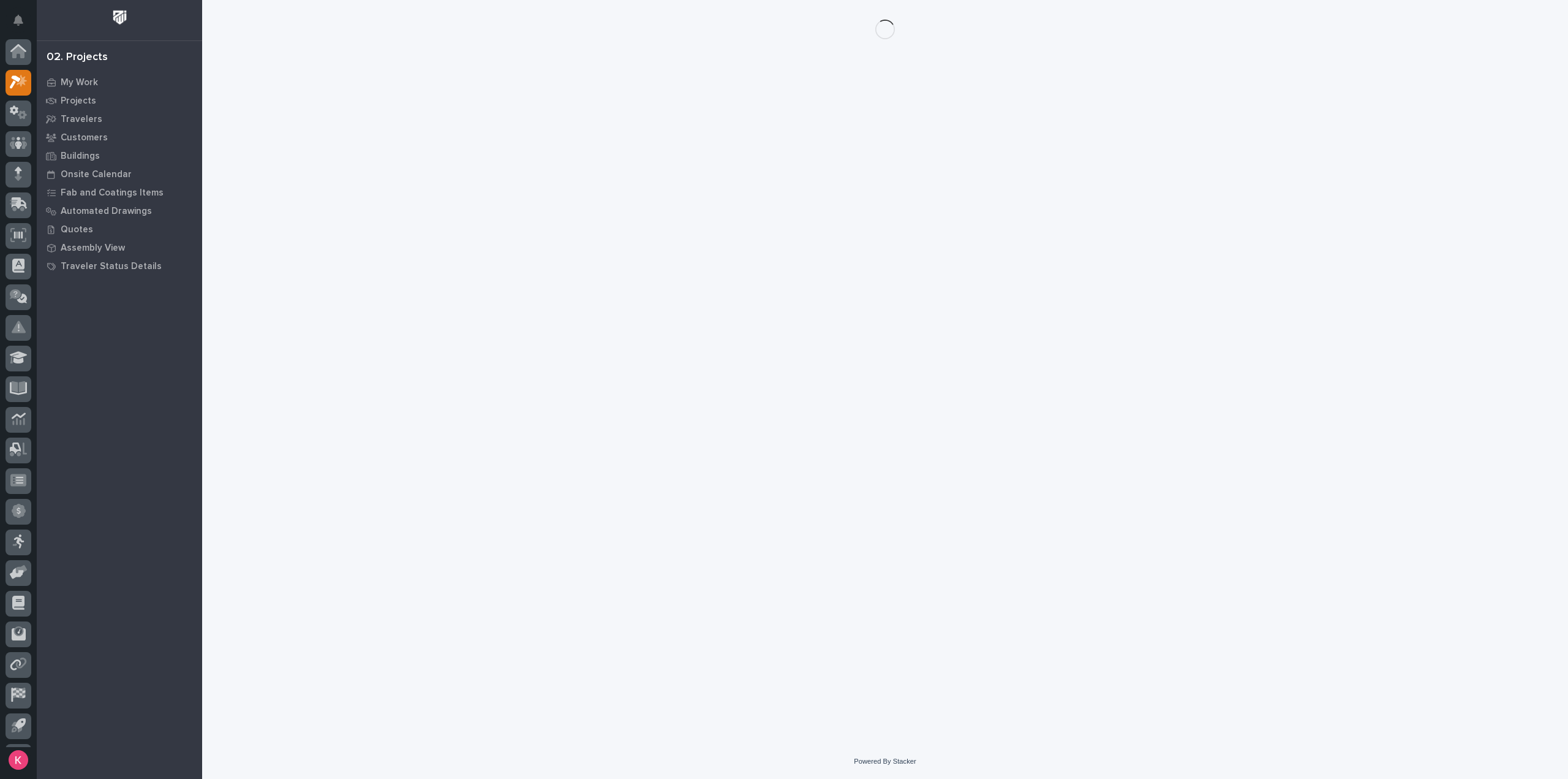
scroll to position [27, 0]
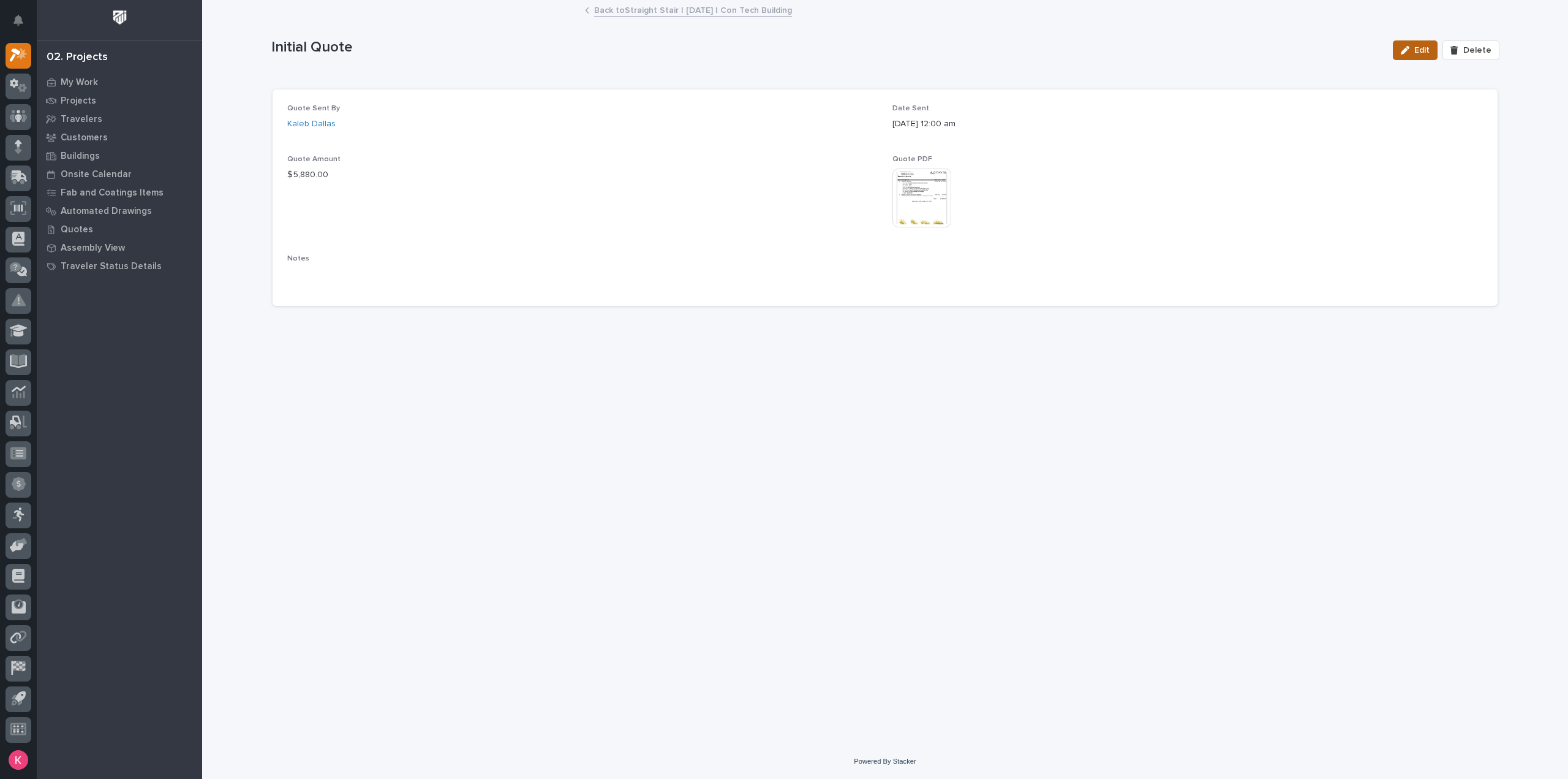
click at [1420, 48] on span "Edit" at bounding box center [1422, 50] width 15 height 11
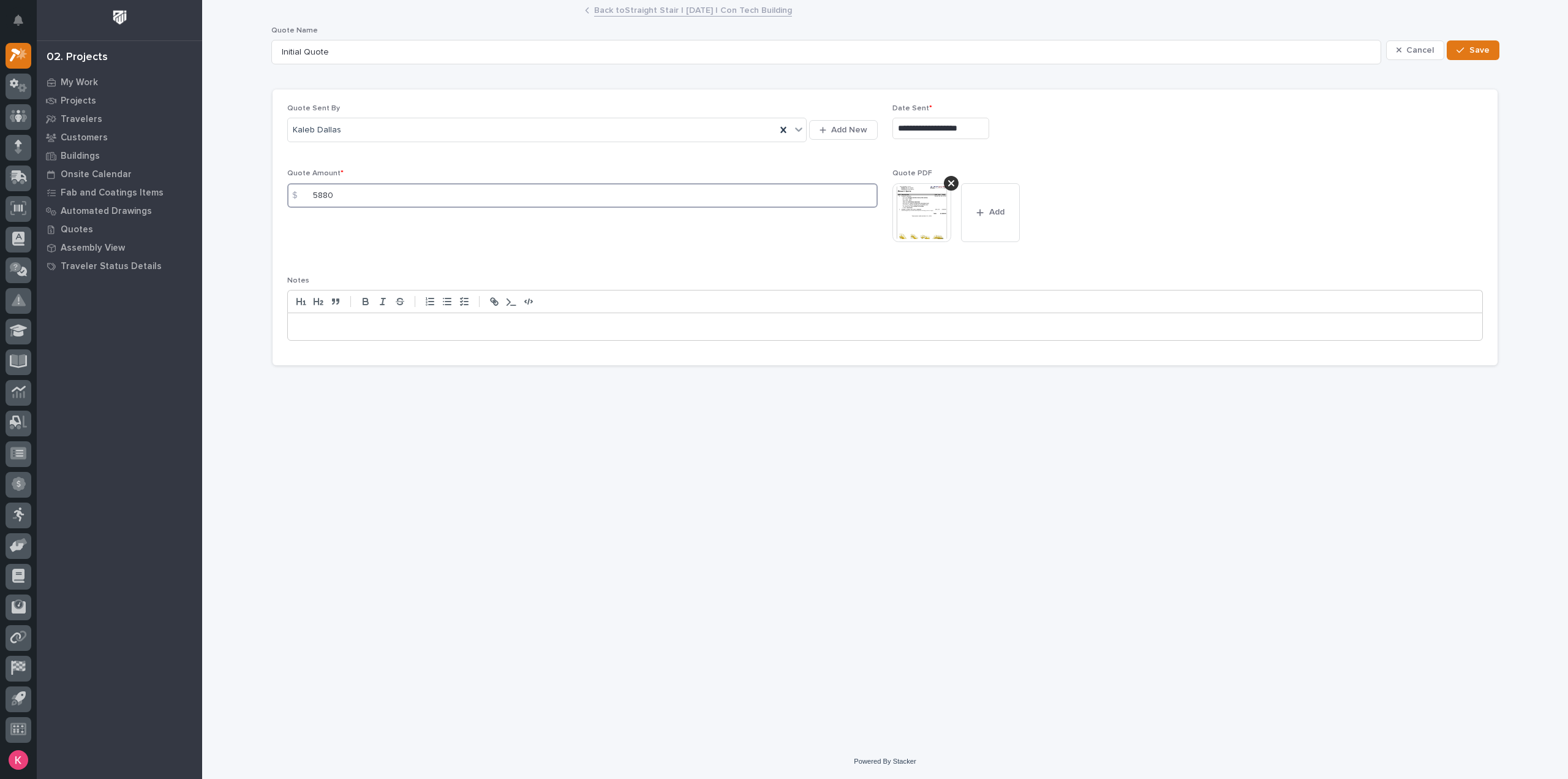
drag, startPoint x: 388, startPoint y: 188, endPoint x: 287, endPoint y: 192, distance: 101.1
click at [294, 192] on div "$ 5880" at bounding box center [582, 195] width 590 height 24
type input "4772"
click at [952, 179] on icon at bounding box center [951, 183] width 6 height 10
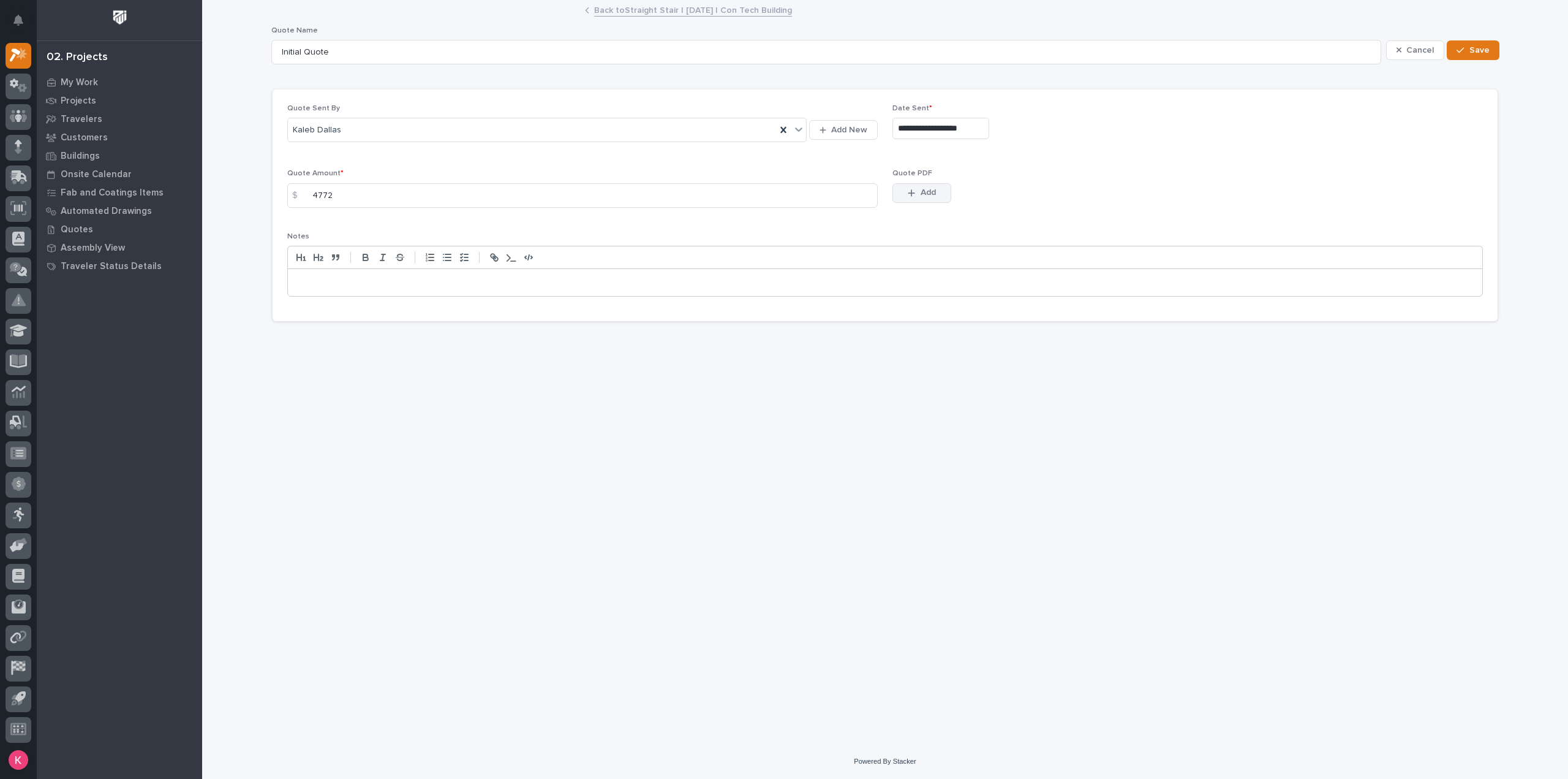
click at [931, 186] on button "Add" at bounding box center [922, 193] width 59 height 20
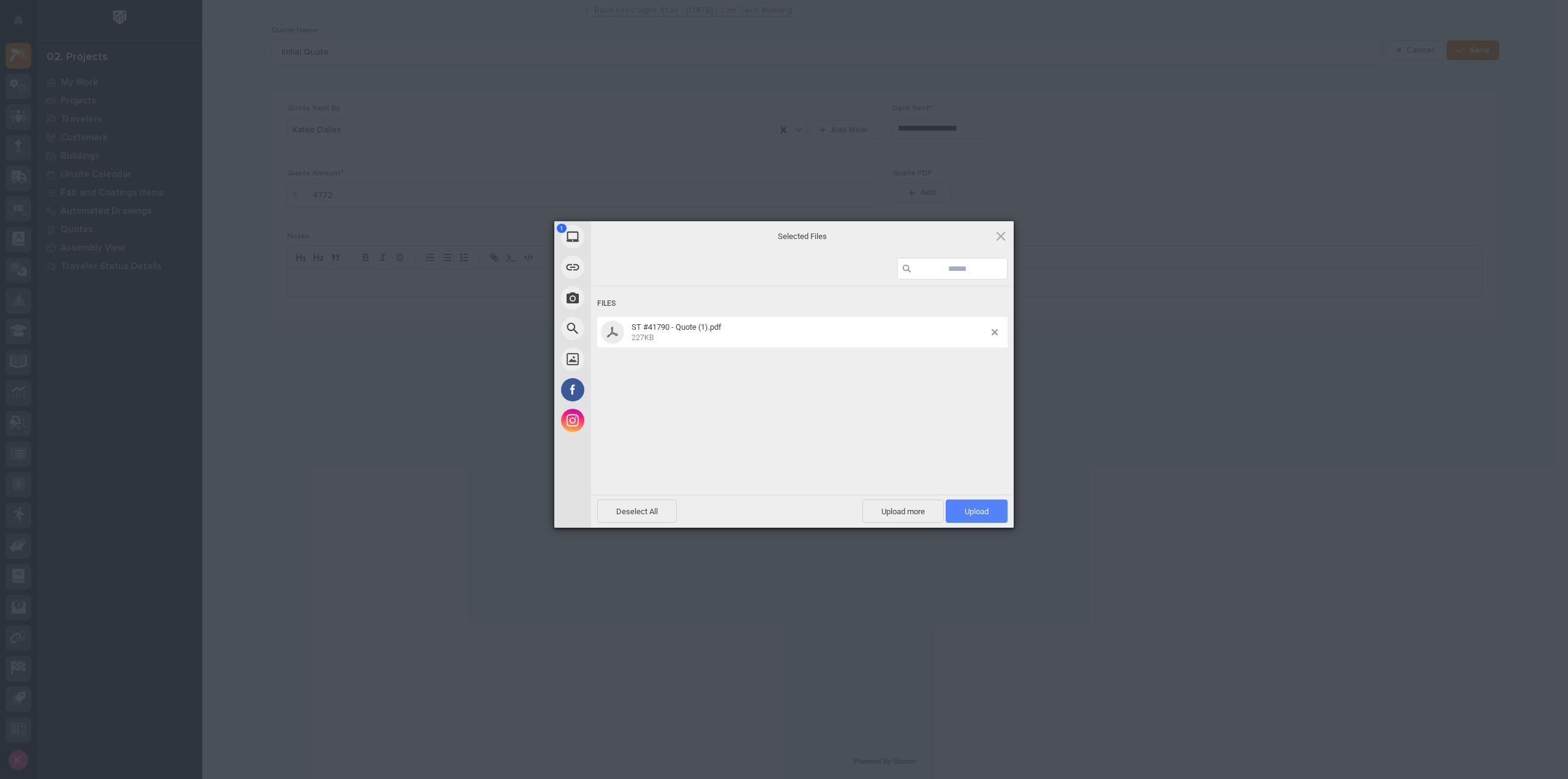
click at [981, 508] on span "Upload 1" at bounding box center [976, 511] width 24 height 9
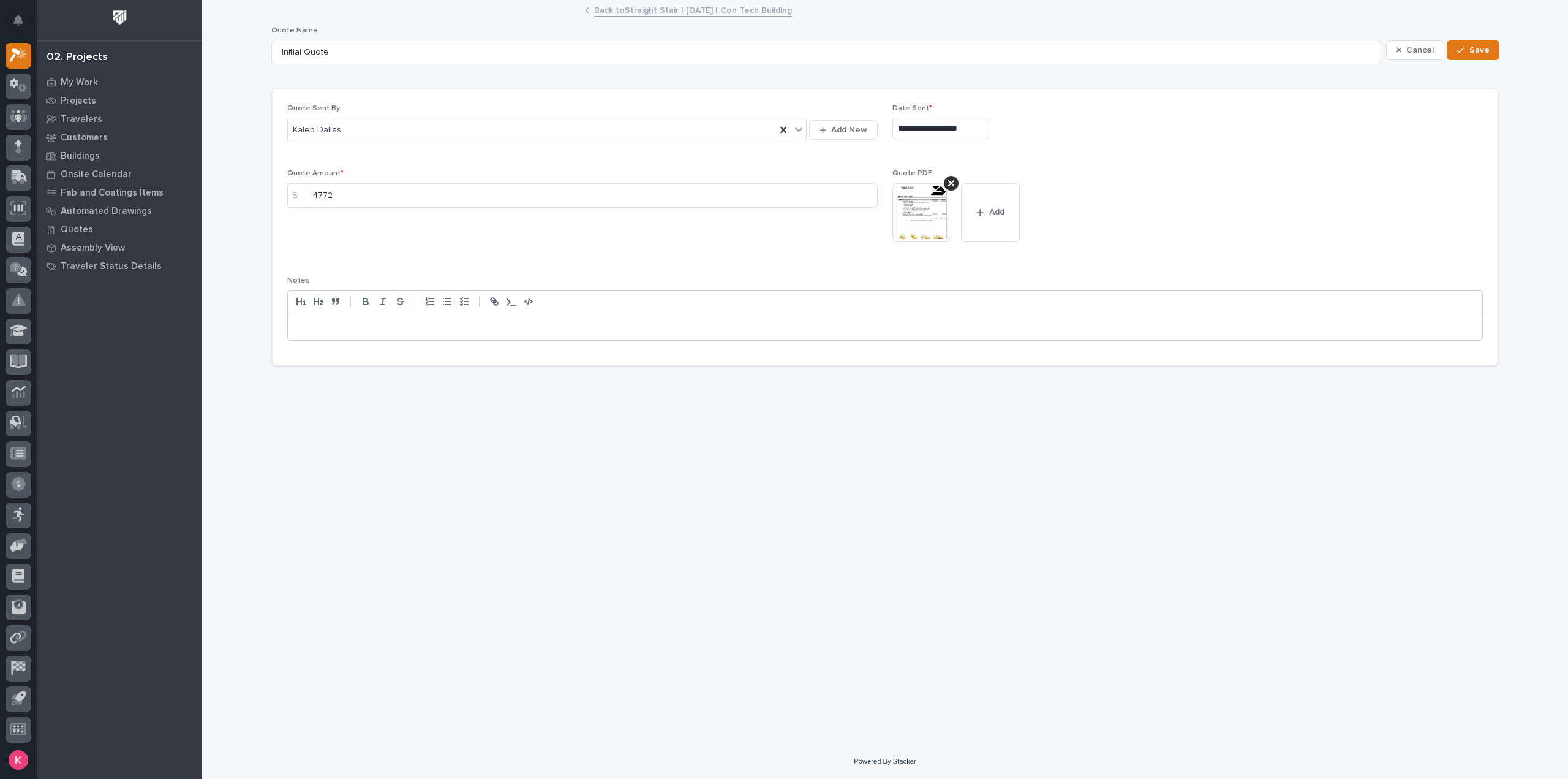
click at [972, 121] on input "**********" at bounding box center [940, 129] width 97 height 22
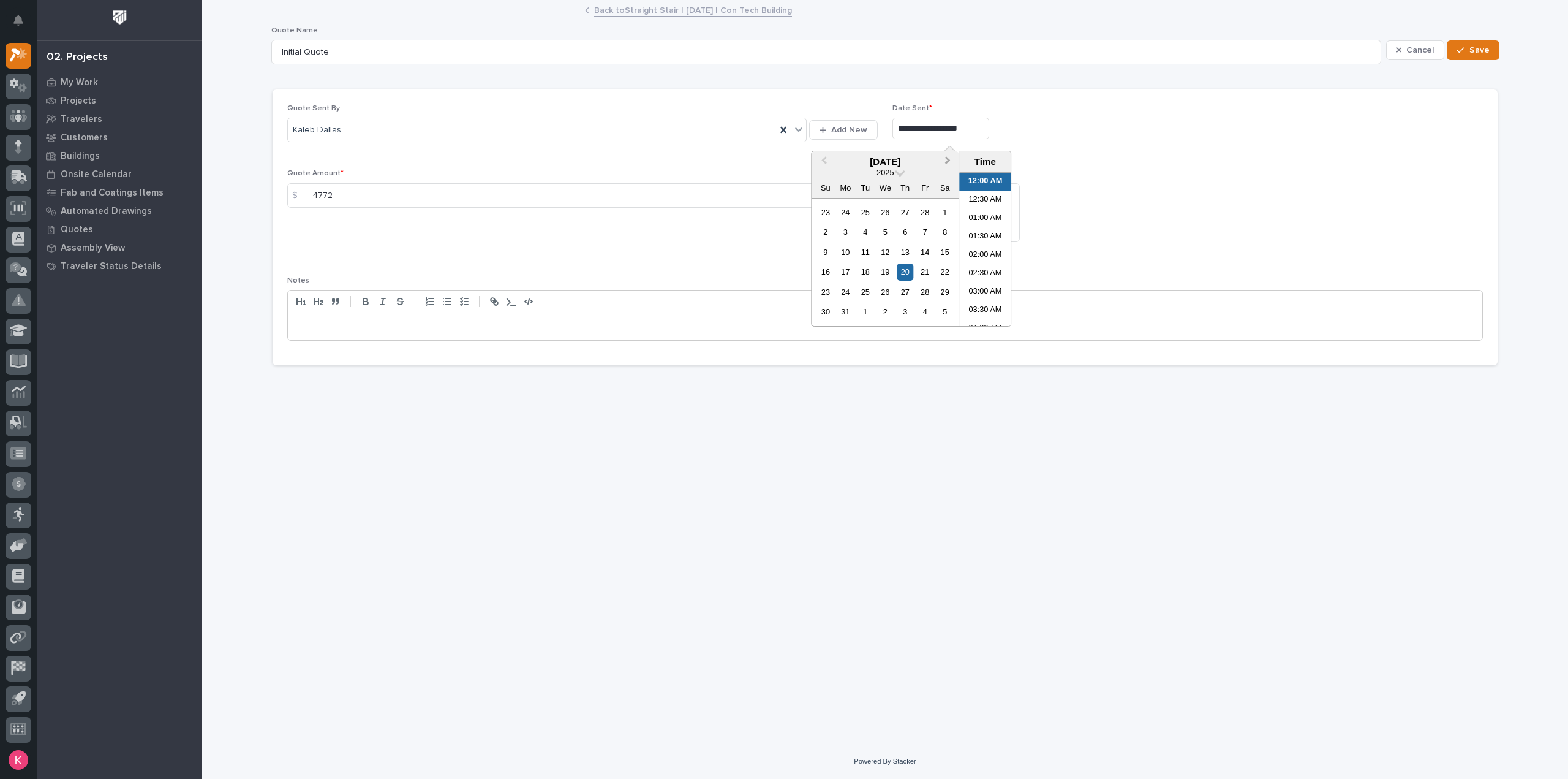
click at [947, 161] on span "Next Month" at bounding box center [947, 161] width 0 height 16
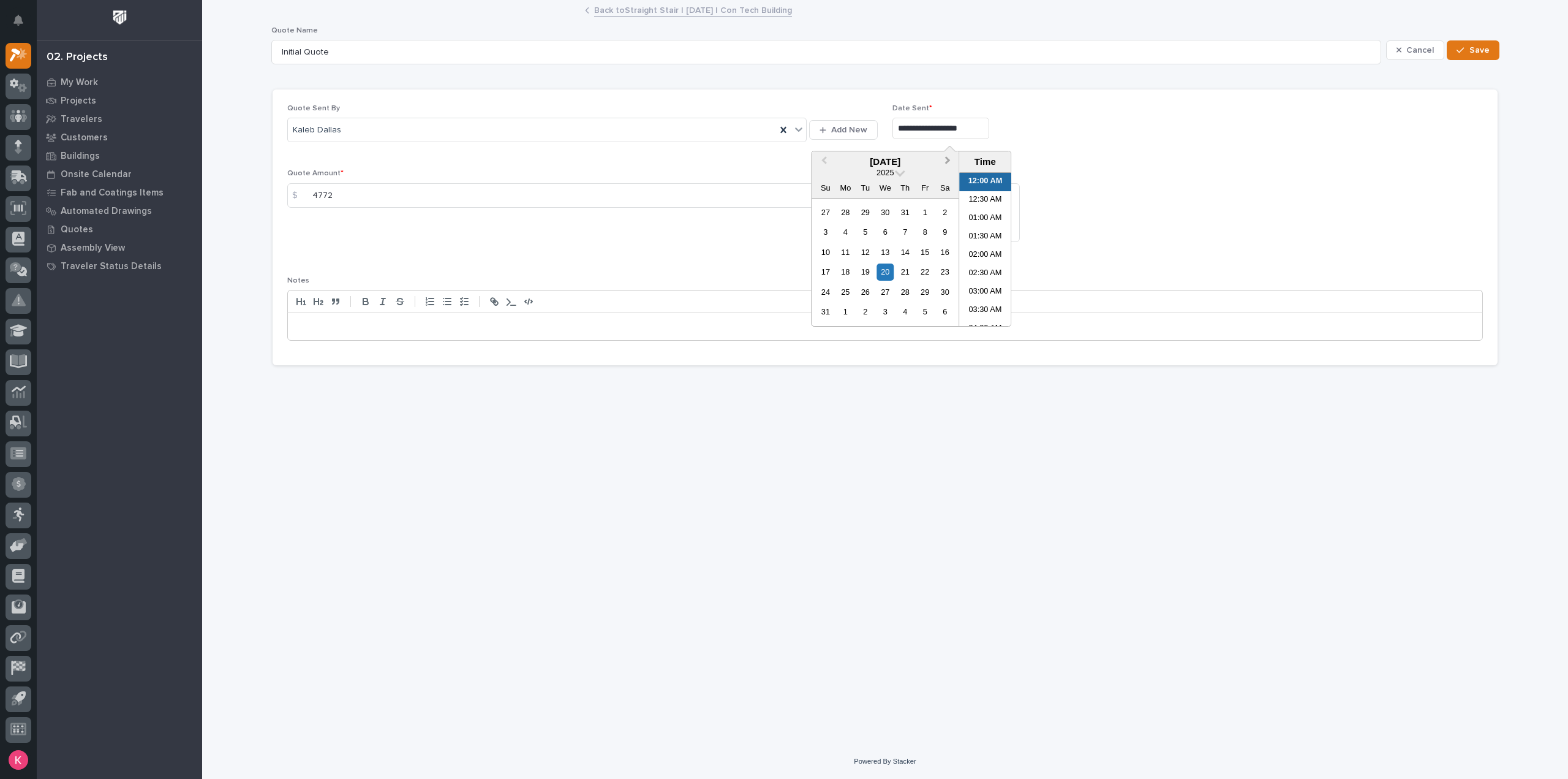
click at [947, 161] on span "Next Month" at bounding box center [947, 161] width 0 height 16
click at [865, 255] on div "16" at bounding box center [866, 252] width 17 height 17
type input "**********"
click at [1158, 169] on p "Quote PDF" at bounding box center [1187, 173] width 590 height 8
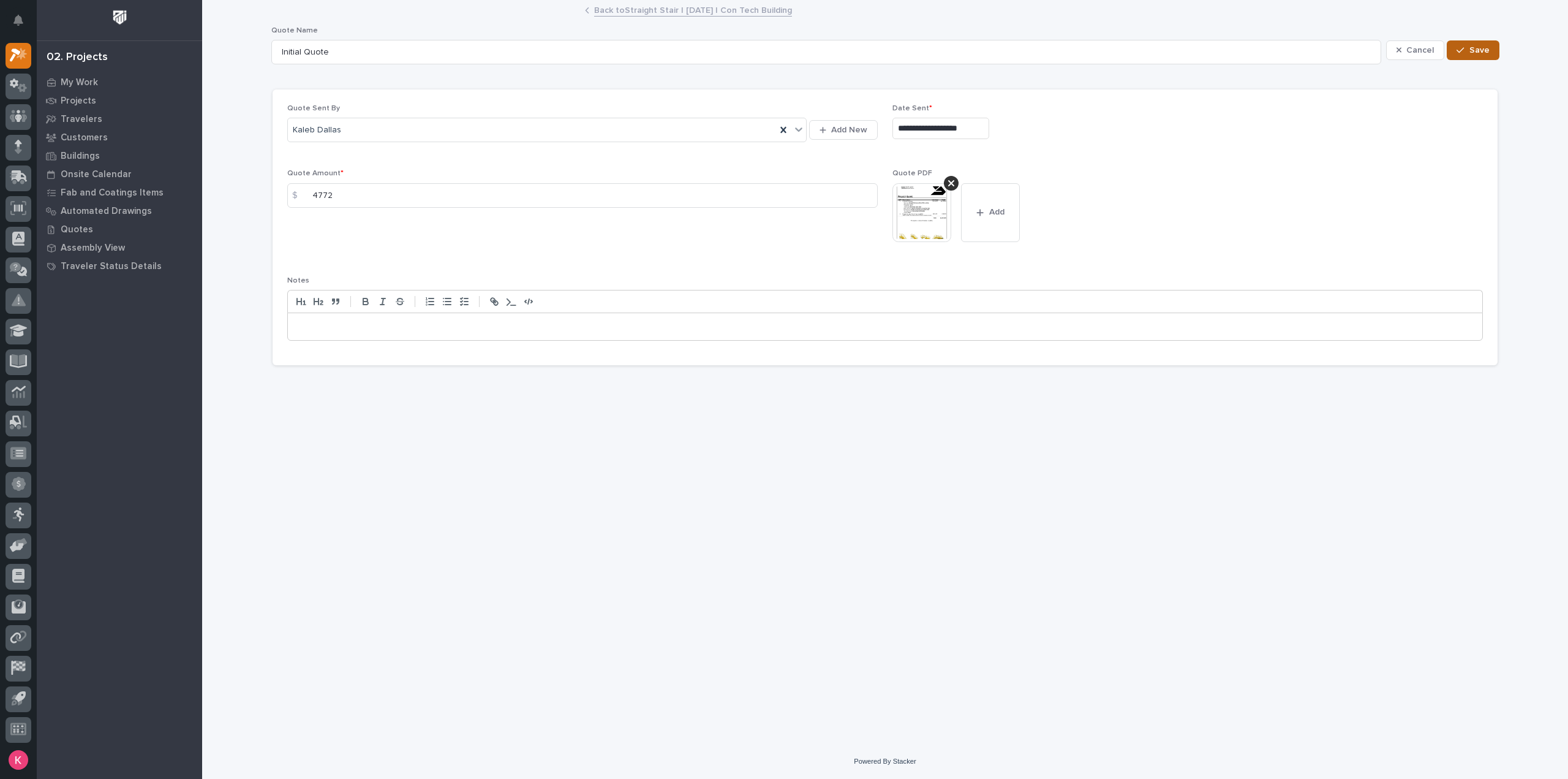
click at [1470, 44] on button "Save" at bounding box center [1473, 50] width 52 height 20
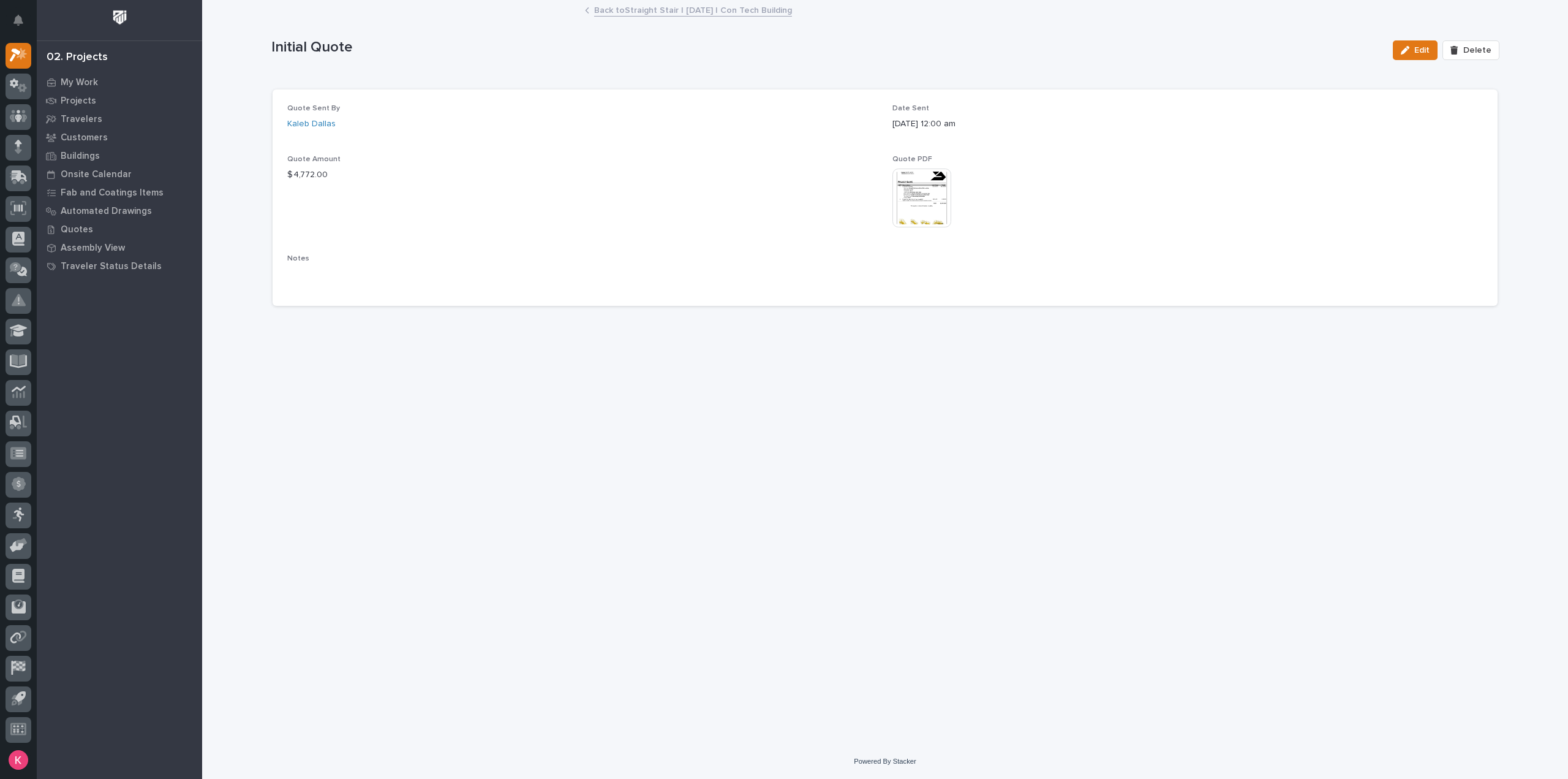
click at [674, 13] on link "Back to Straight Stair | 03/20/2025 | Con Tech Building" at bounding box center [693, 10] width 198 height 14
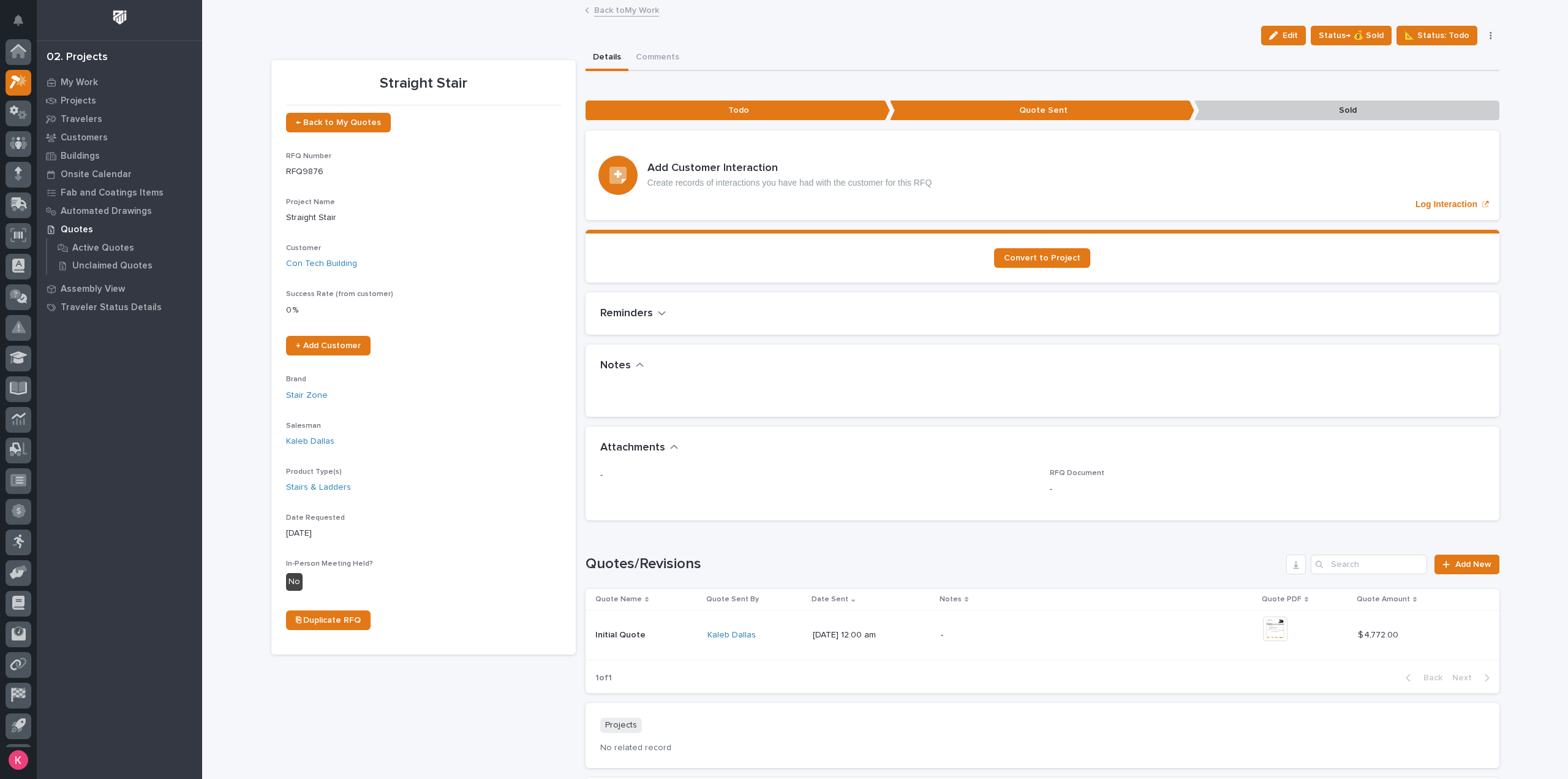
scroll to position [27, 0]
click at [1367, 33] on span "Status→ 💰 Sold" at bounding box center [1350, 35] width 65 height 15
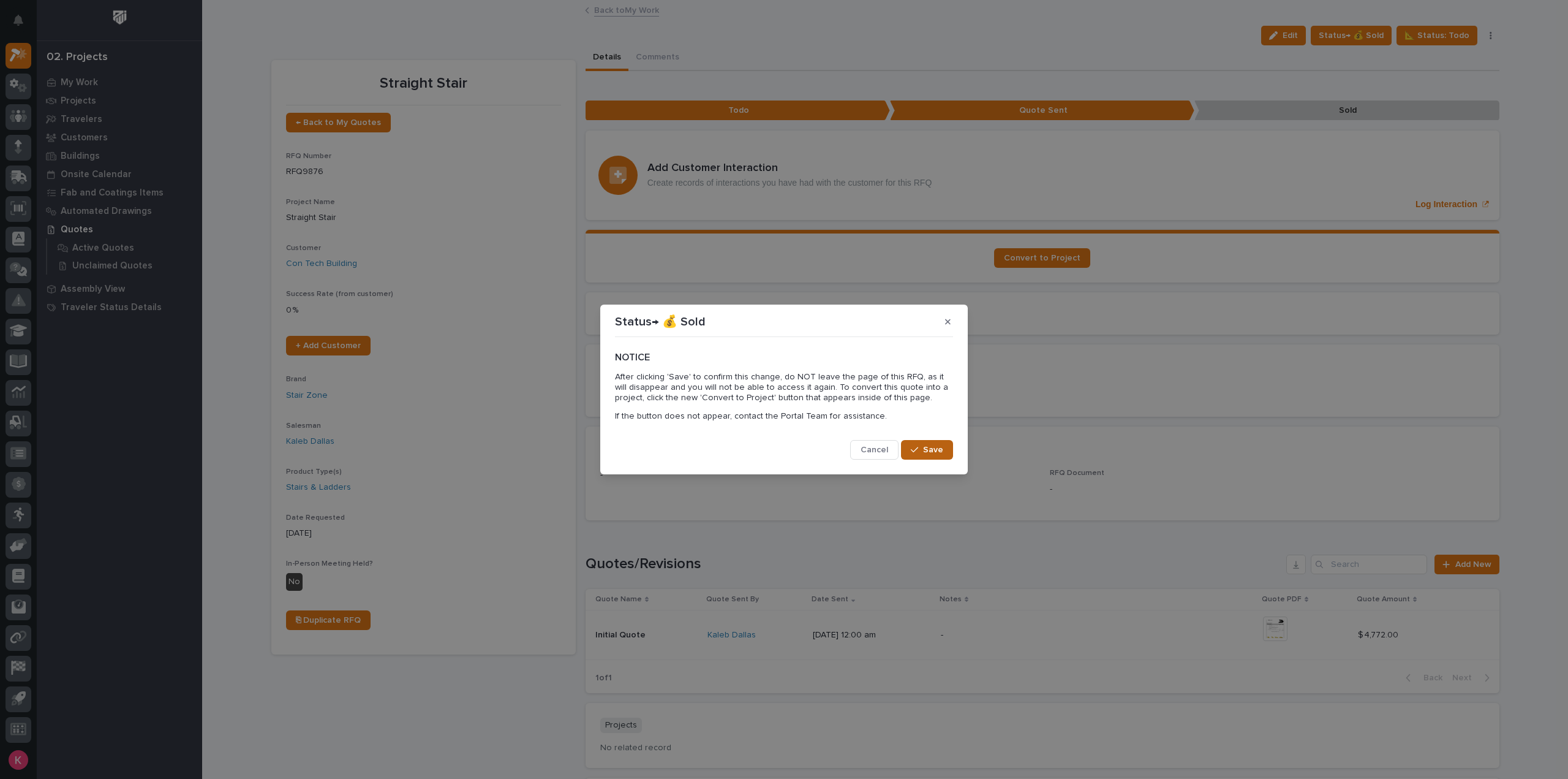
click at [926, 448] on span "Save" at bounding box center [933, 449] width 20 height 11
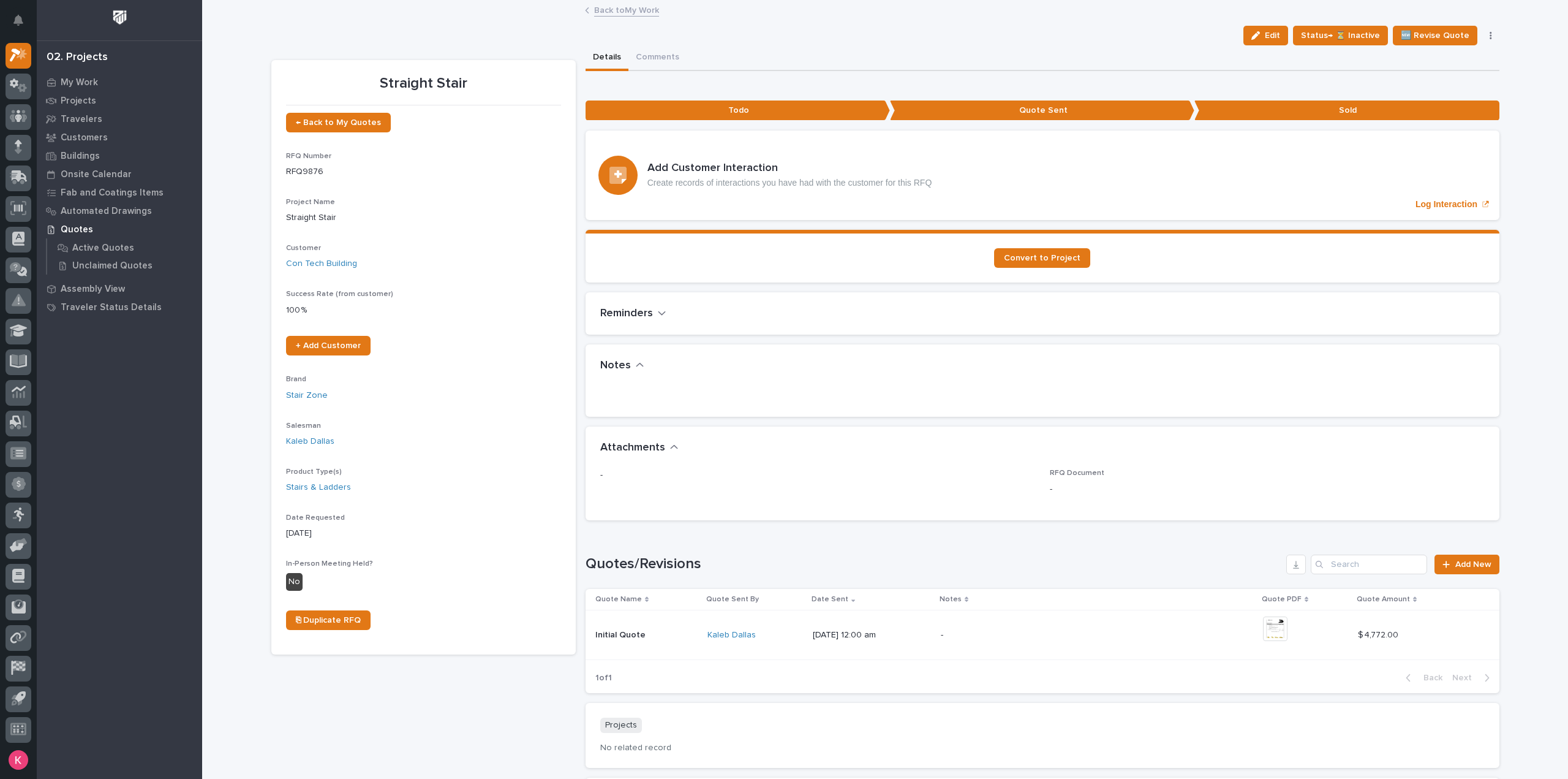
click at [1041, 234] on section "Convert to Project" at bounding box center [1042, 256] width 914 height 52
click at [1042, 260] on span "Convert to Project" at bounding box center [1042, 257] width 77 height 8
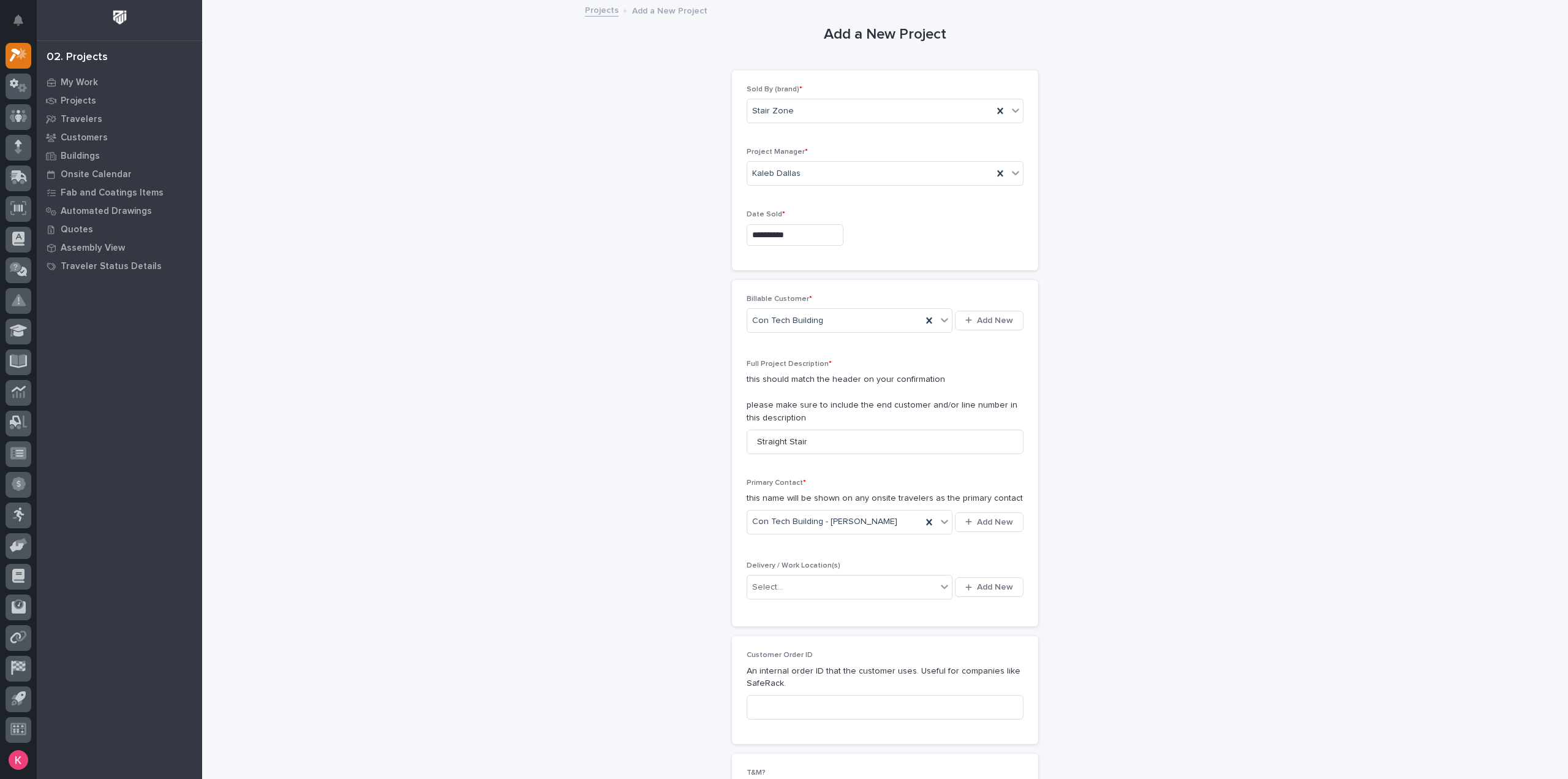
scroll to position [122, 0]
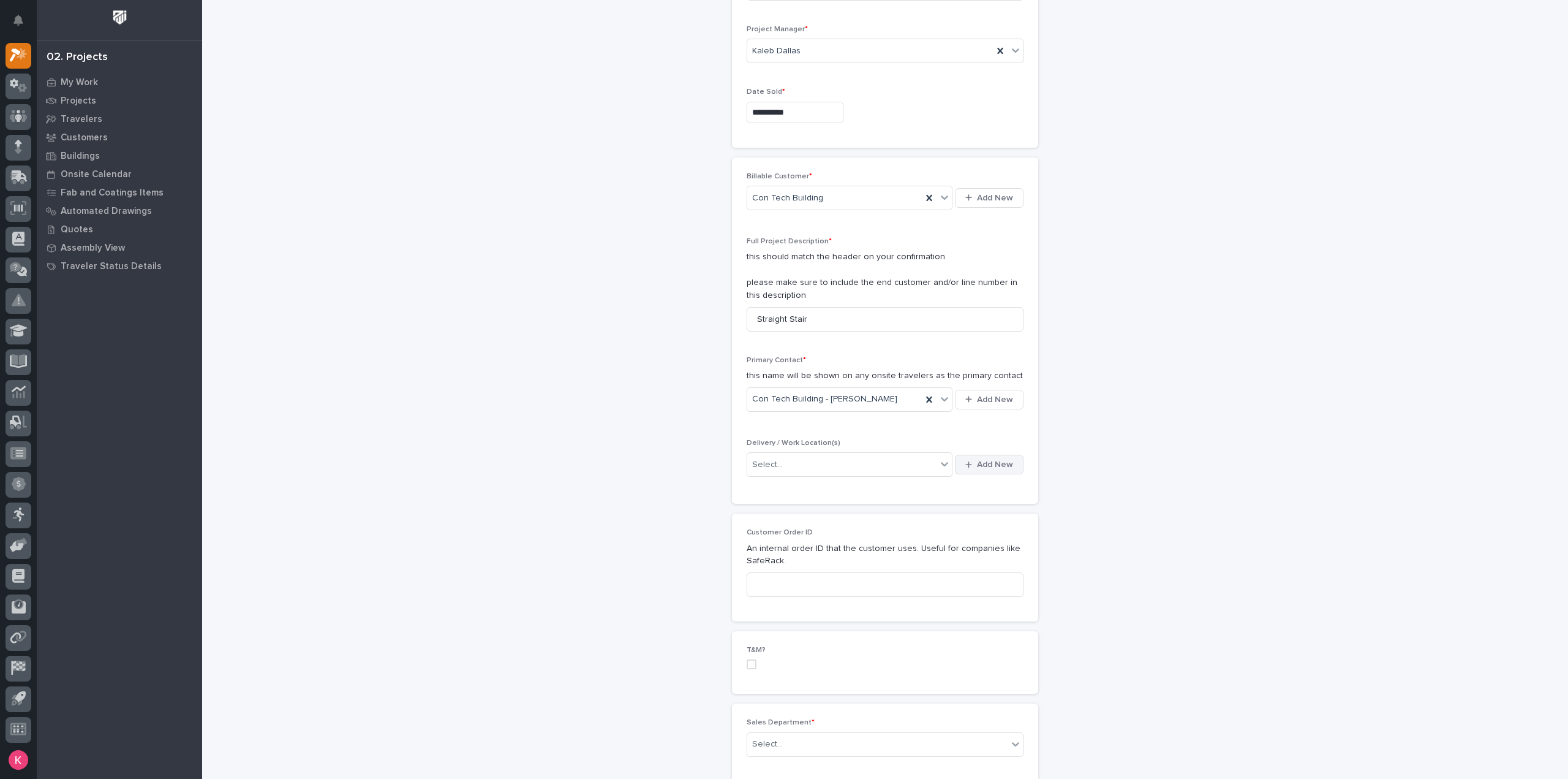
click at [1004, 459] on span "Add New" at bounding box center [995, 464] width 36 height 11
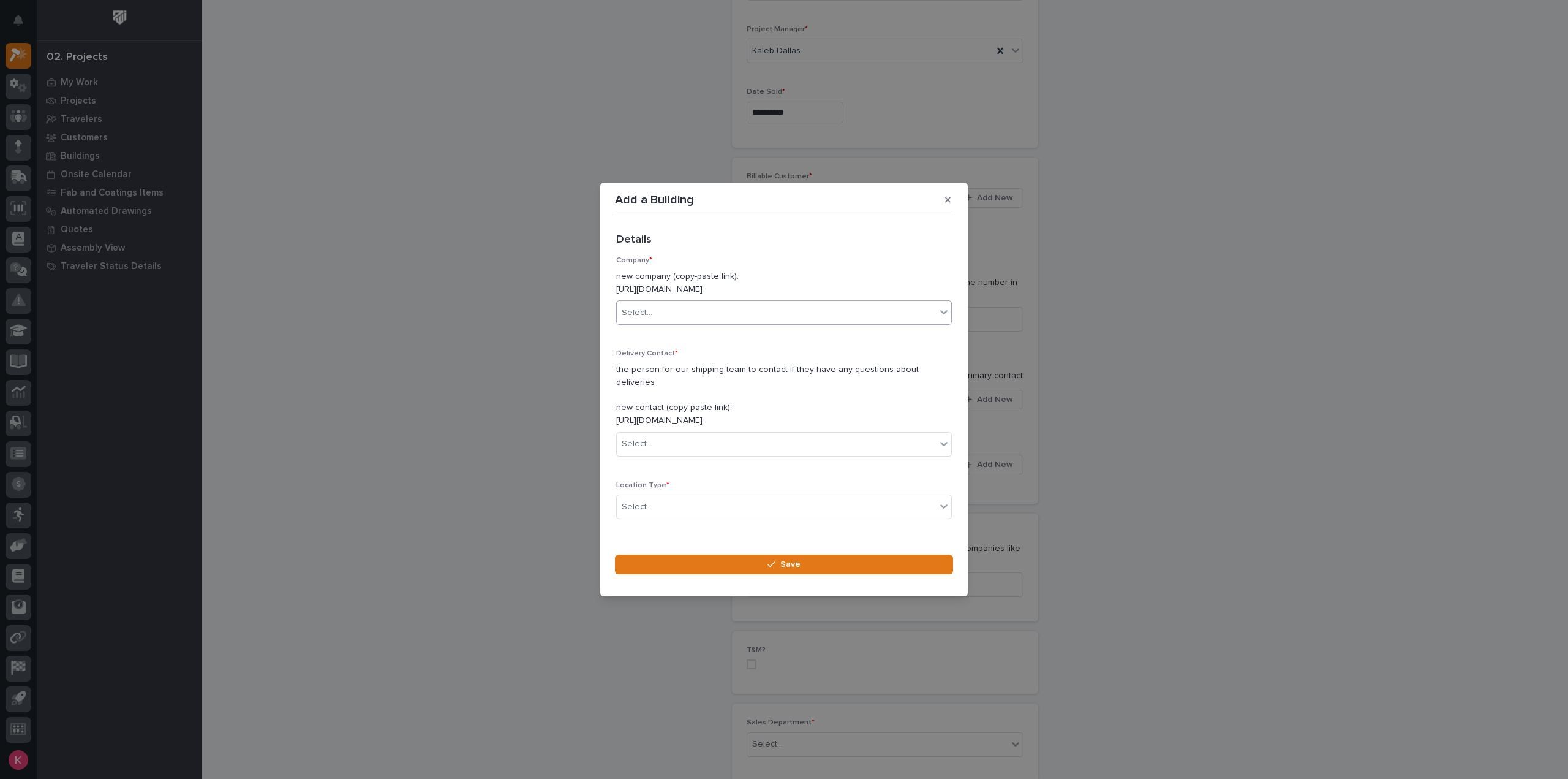
click at [692, 321] on div "Select..." at bounding box center [776, 313] width 319 height 20
type input "********"
click at [693, 345] on div "Con Tech Building" at bounding box center [779, 343] width 325 height 22
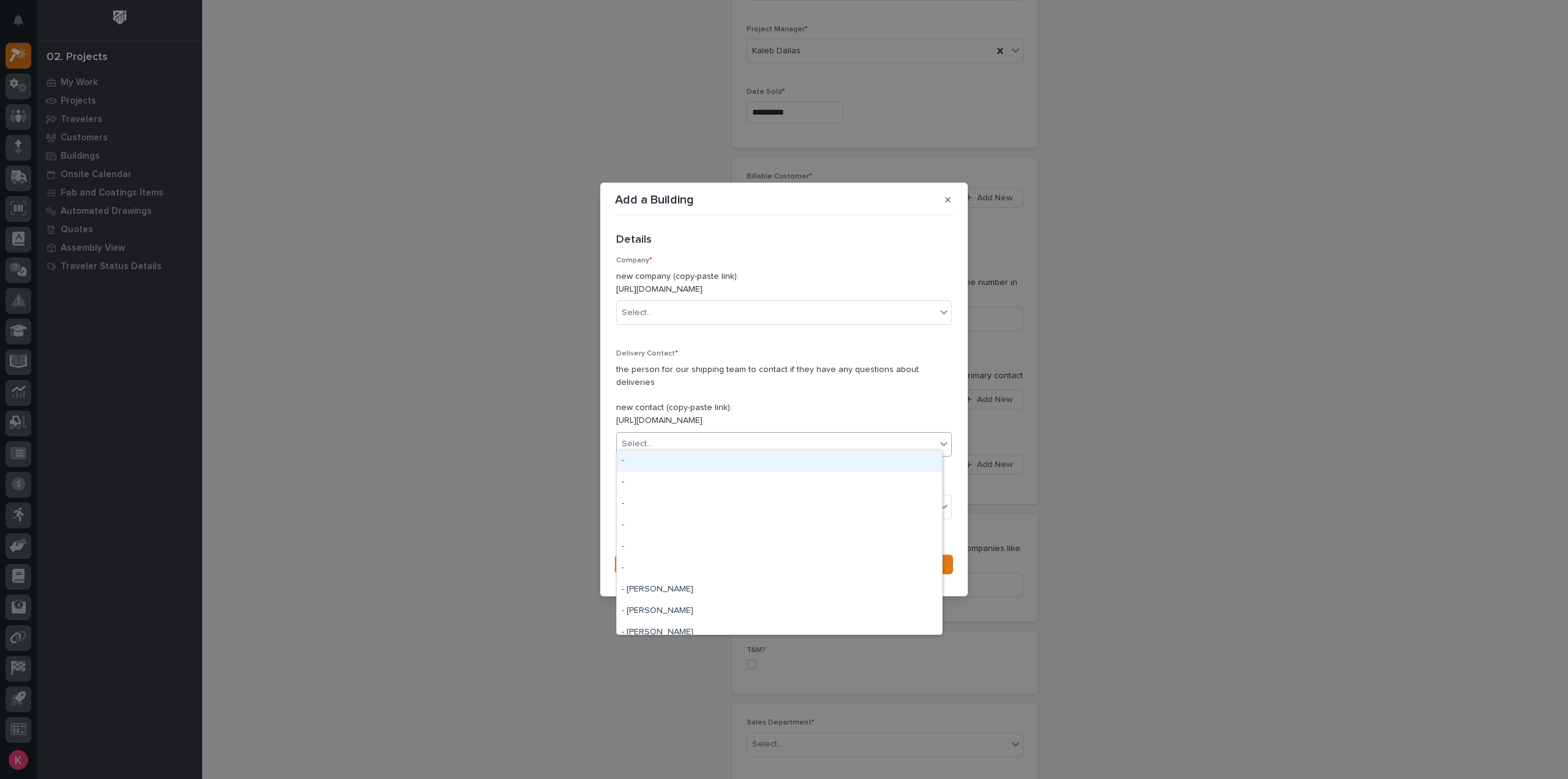
click at [673, 442] on div "Select..." at bounding box center [776, 444] width 319 height 20
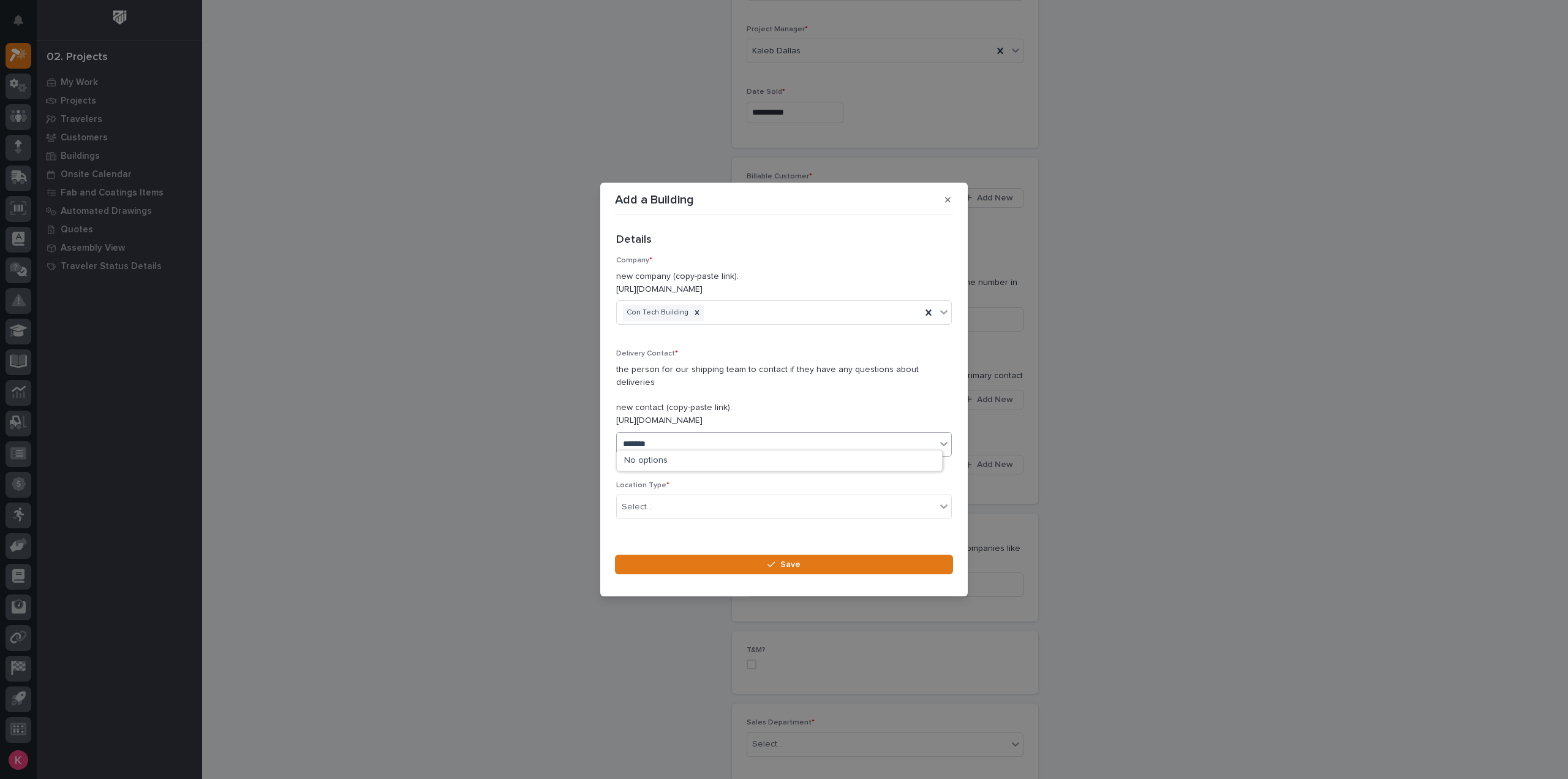
type input "********"
click at [674, 463] on div "Con Tech Building - Cody Hartle" at bounding box center [779, 462] width 325 height 22
click at [676, 501] on div "Select..." at bounding box center [776, 508] width 319 height 20
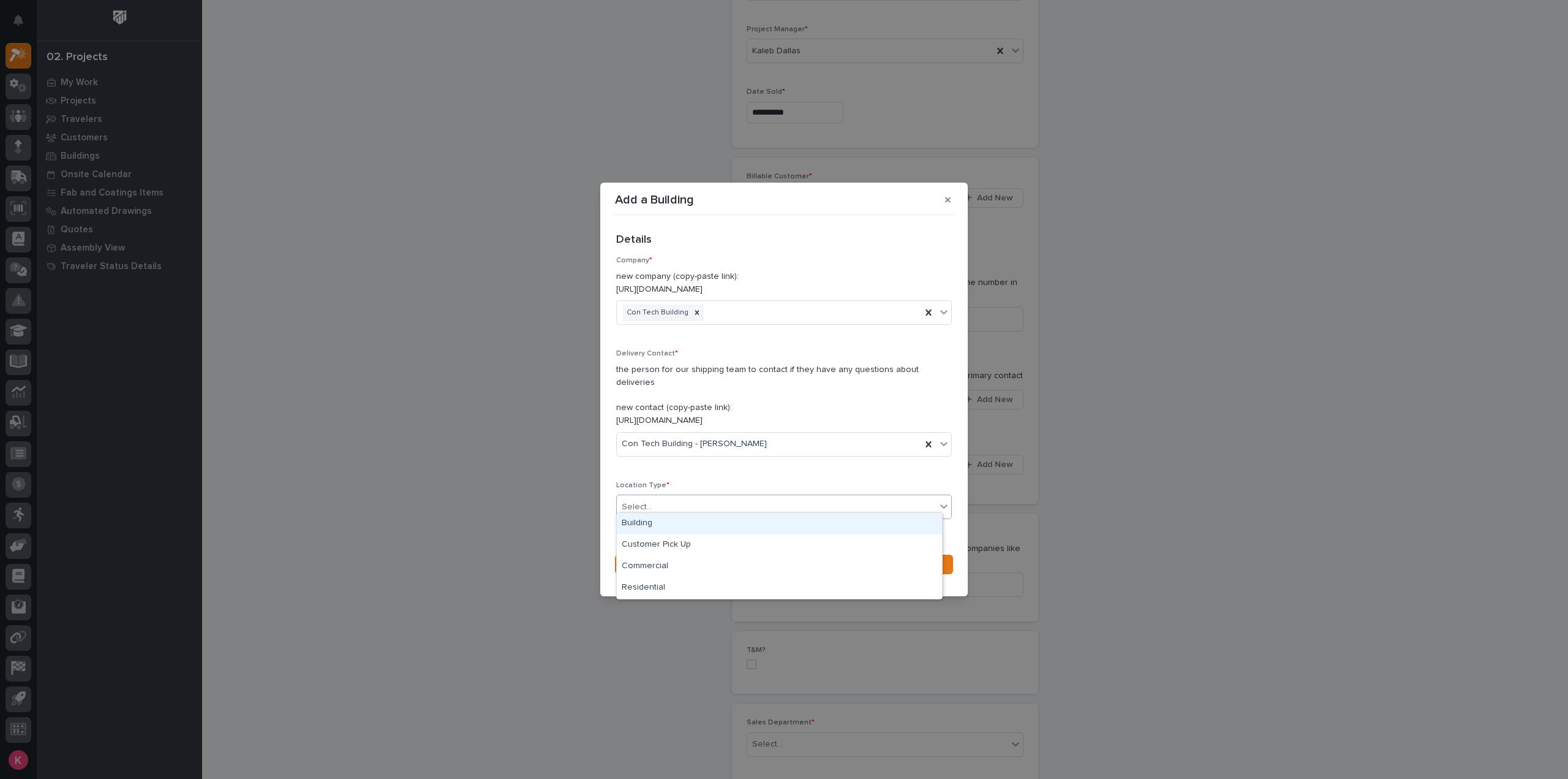
click at [676, 527] on div "Building" at bounding box center [779, 524] width 325 height 22
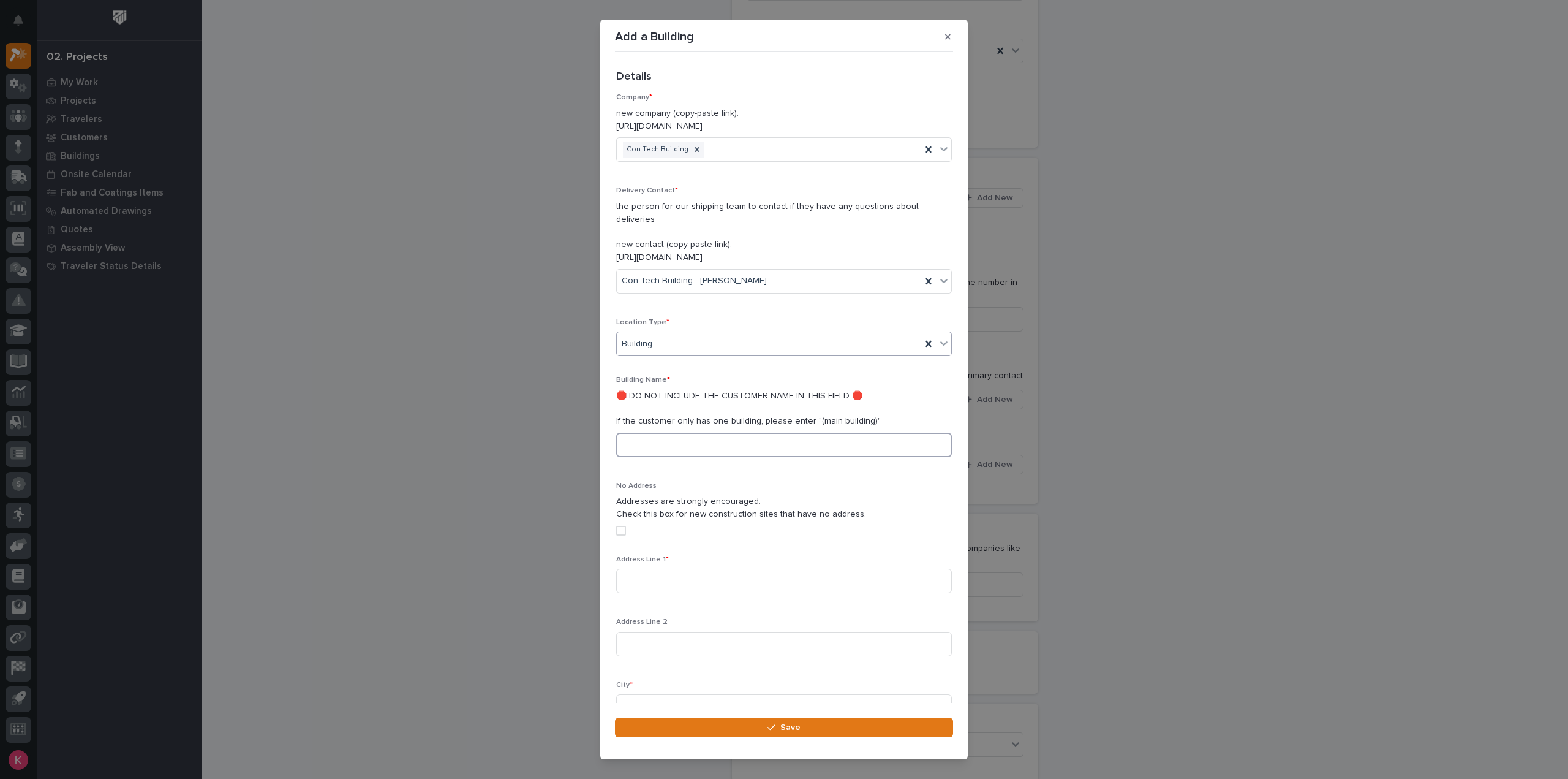
drag, startPoint x: 697, startPoint y: 430, endPoint x: 705, endPoint y: 435, distance: 9.4
click at [697, 433] on input at bounding box center [784, 445] width 336 height 24
type input "Main Building"
click at [765, 318] on div "Location Type * Building" at bounding box center [784, 342] width 336 height 48
click at [763, 334] on div "Building" at bounding box center [769, 344] width 305 height 20
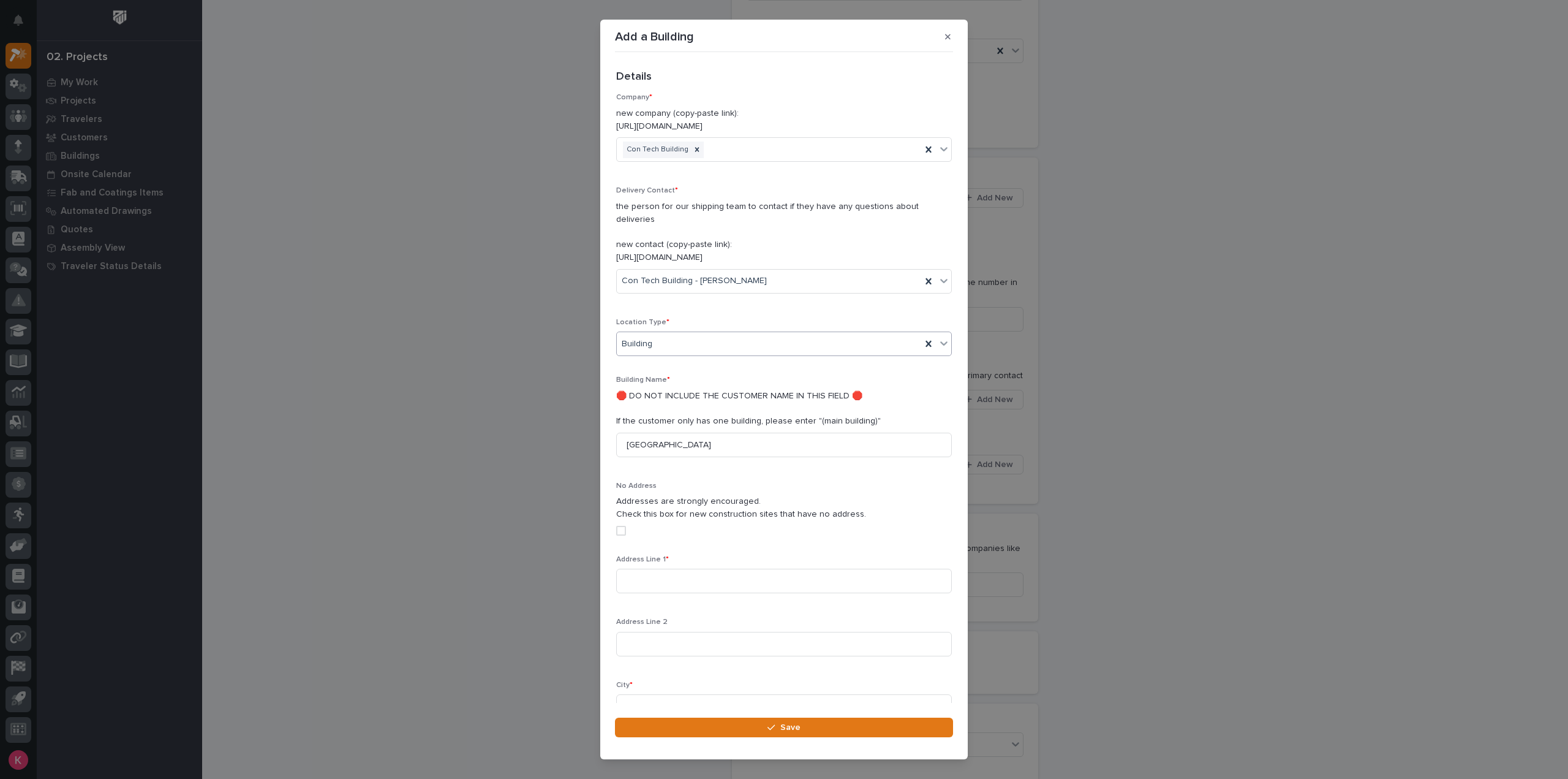
click at [763, 334] on div "Building" at bounding box center [769, 344] width 305 height 20
click at [694, 574] on input at bounding box center [784, 581] width 336 height 24
click at [669, 570] on input at bounding box center [784, 581] width 336 height 24
paste input "34 Cornell Drive"
type input "34 Cornell Drive"
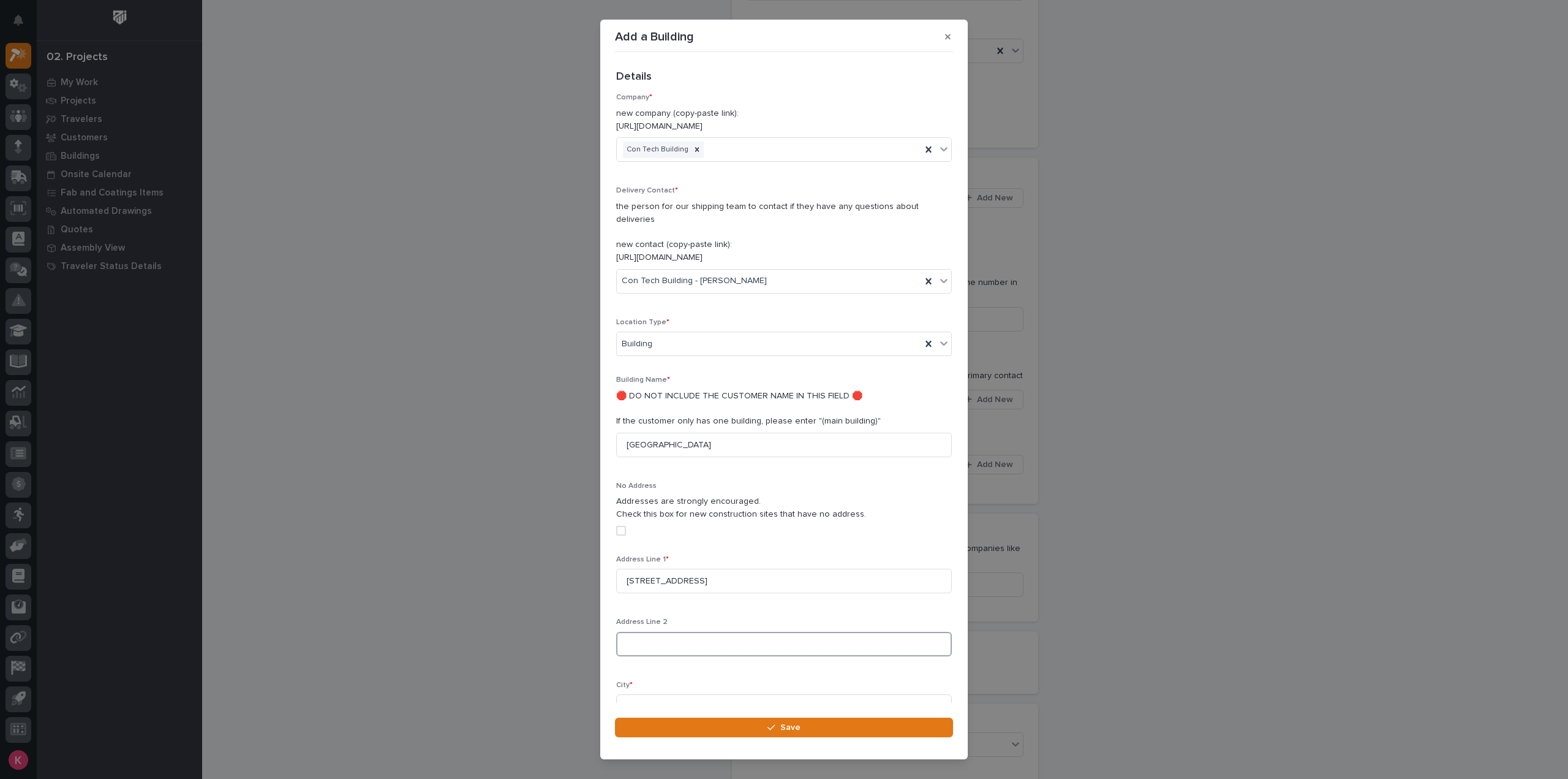
drag, startPoint x: 687, startPoint y: 628, endPoint x: 707, endPoint y: 639, distance: 22.8
click at [687, 632] on input at bounding box center [784, 644] width 336 height 24
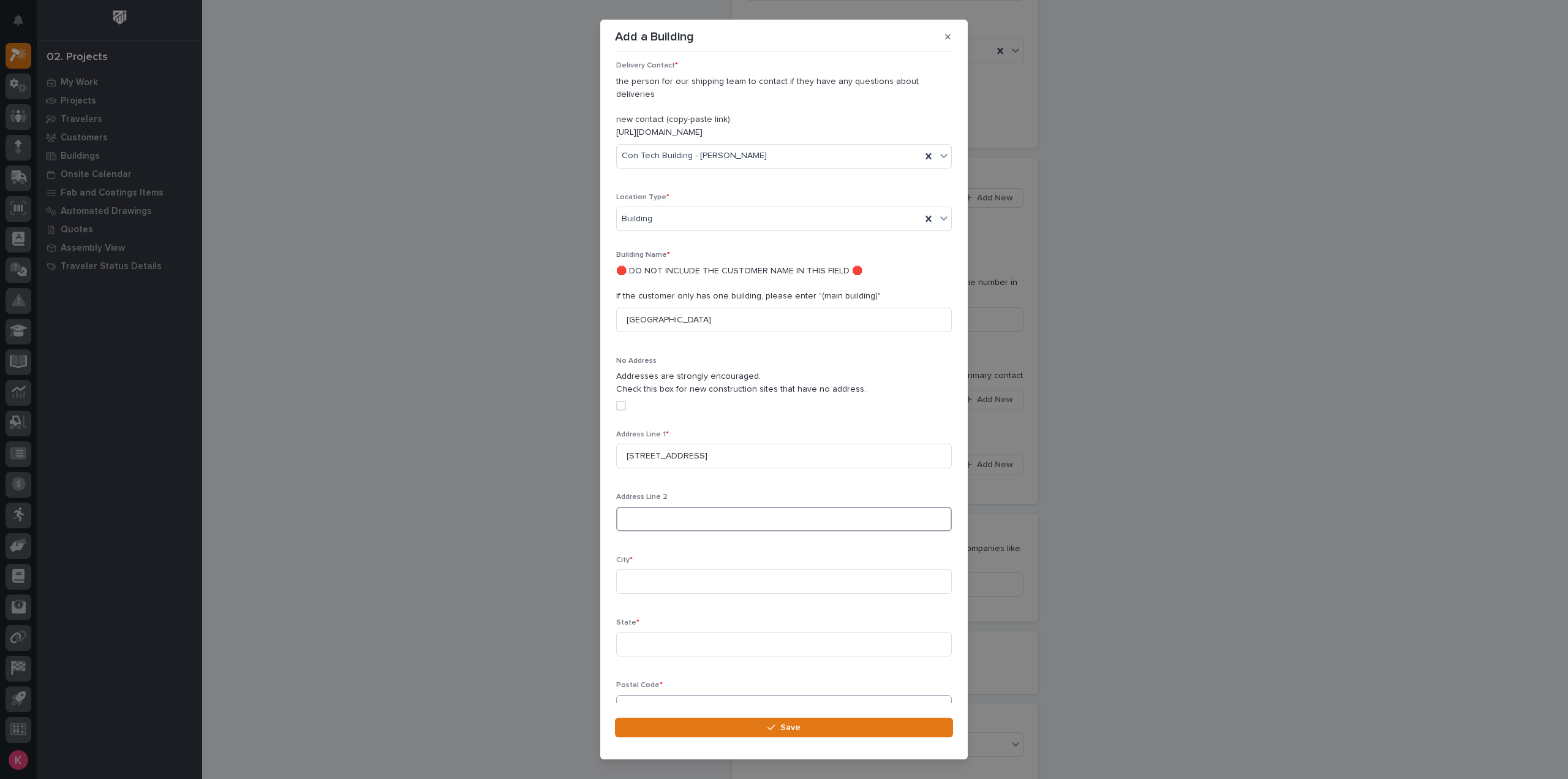
scroll to position [262, 0]
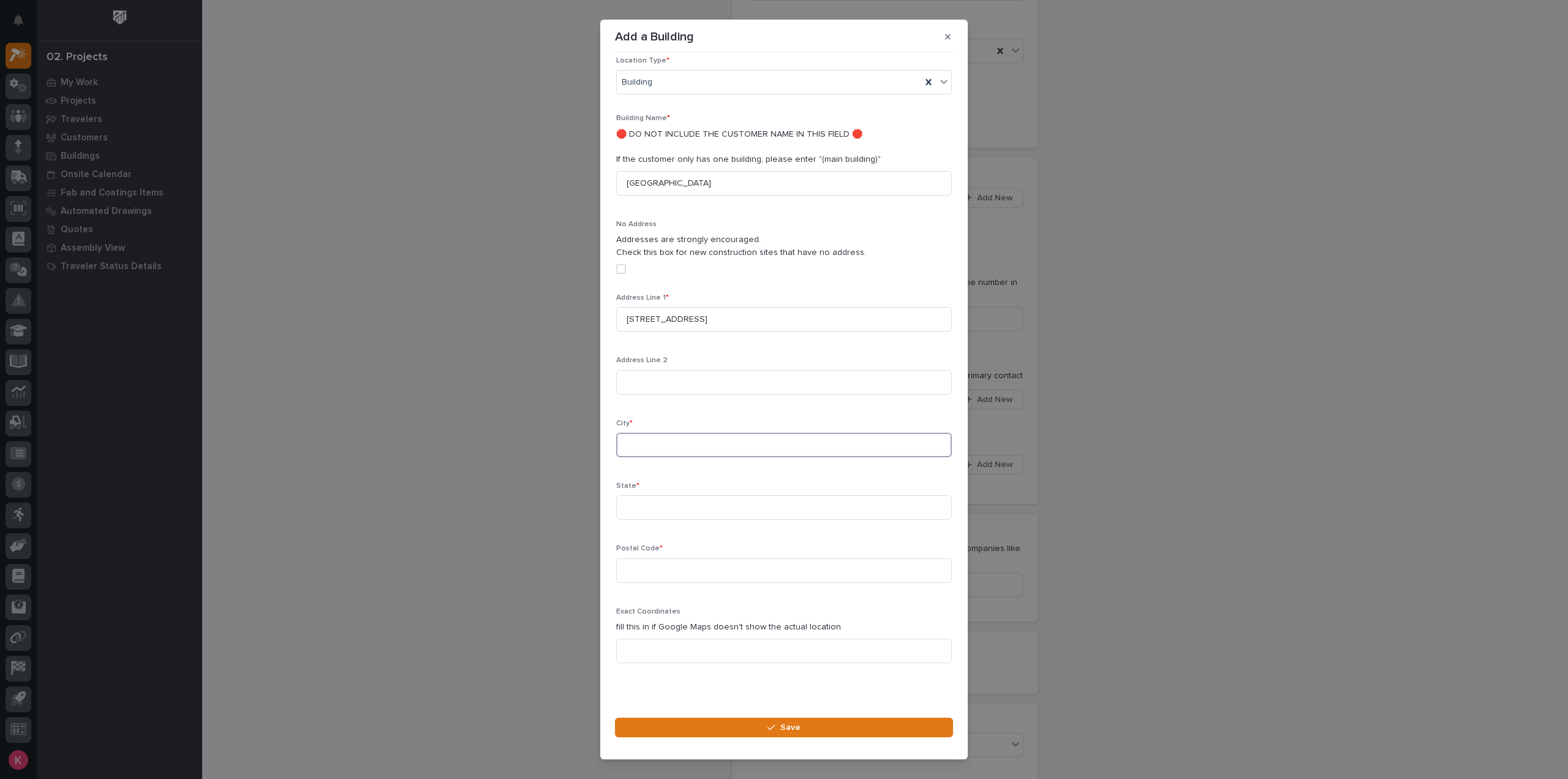
drag, startPoint x: 676, startPoint y: 440, endPoint x: 685, endPoint y: 435, distance: 10.3
click at [683, 435] on input at bounding box center [784, 445] width 336 height 24
type input "Canton"
type input "NY"
type input "13617"
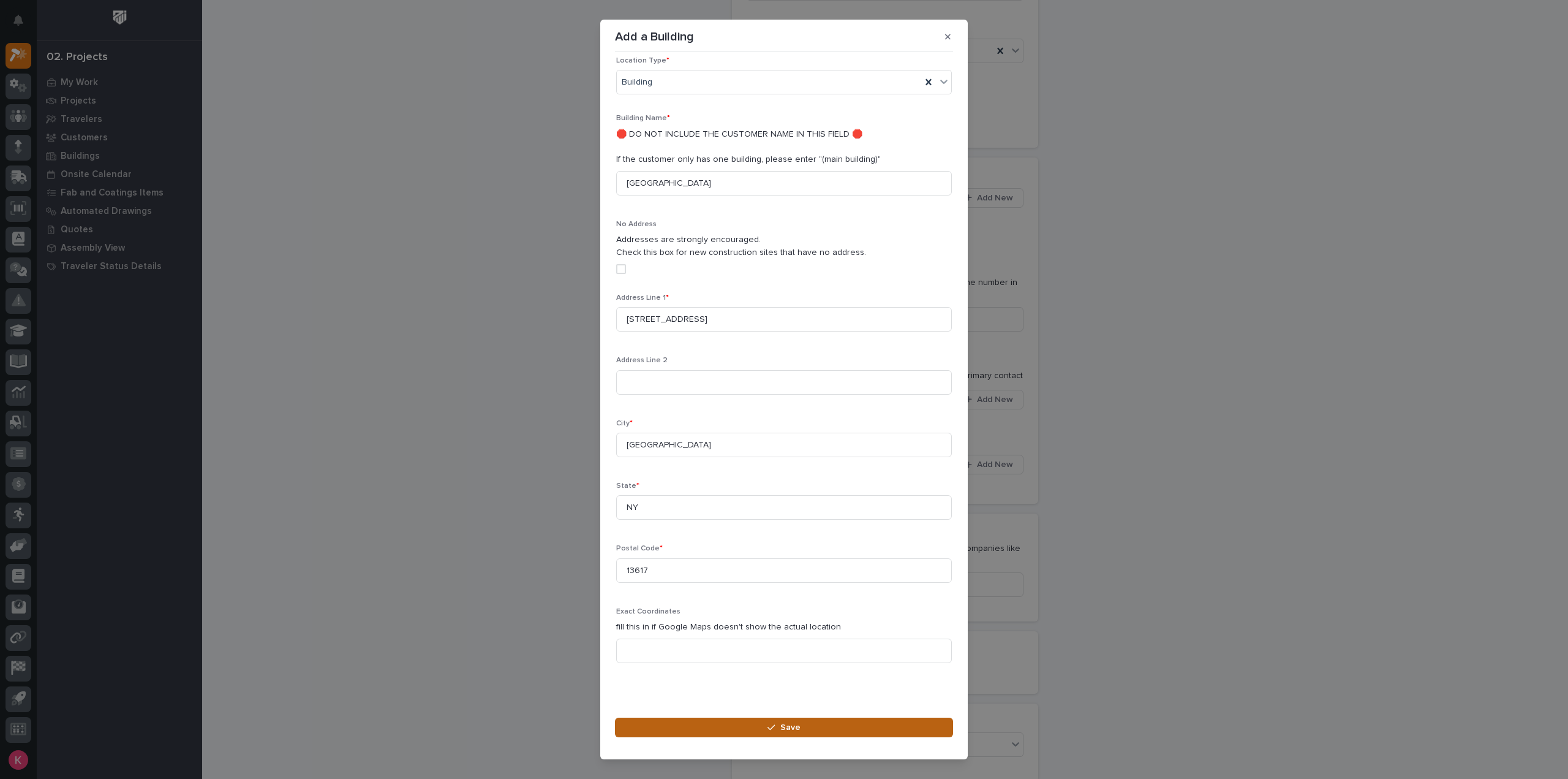
click at [738, 725] on button "Save" at bounding box center [784, 727] width 338 height 20
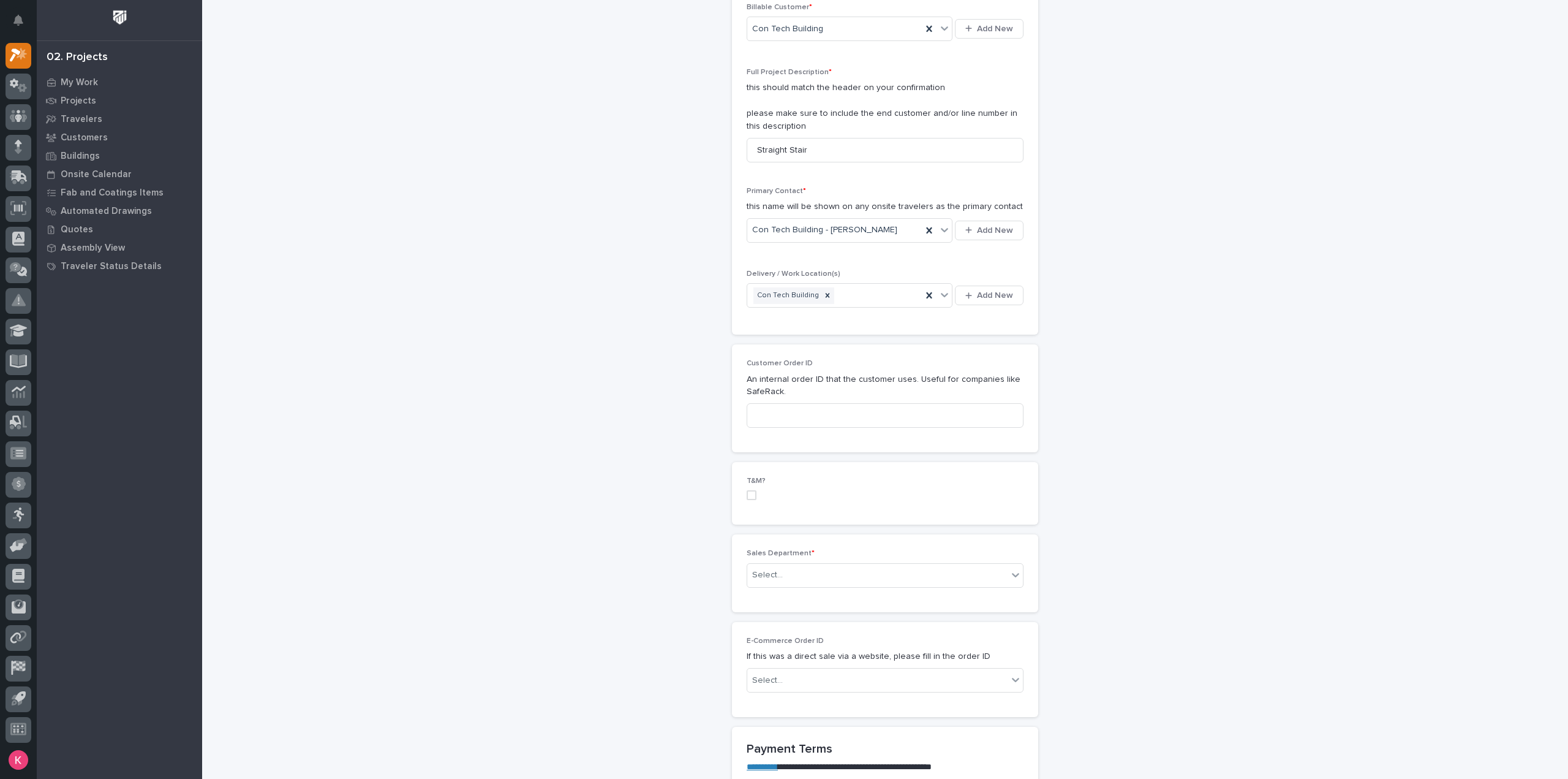
scroll to position [367, 0]
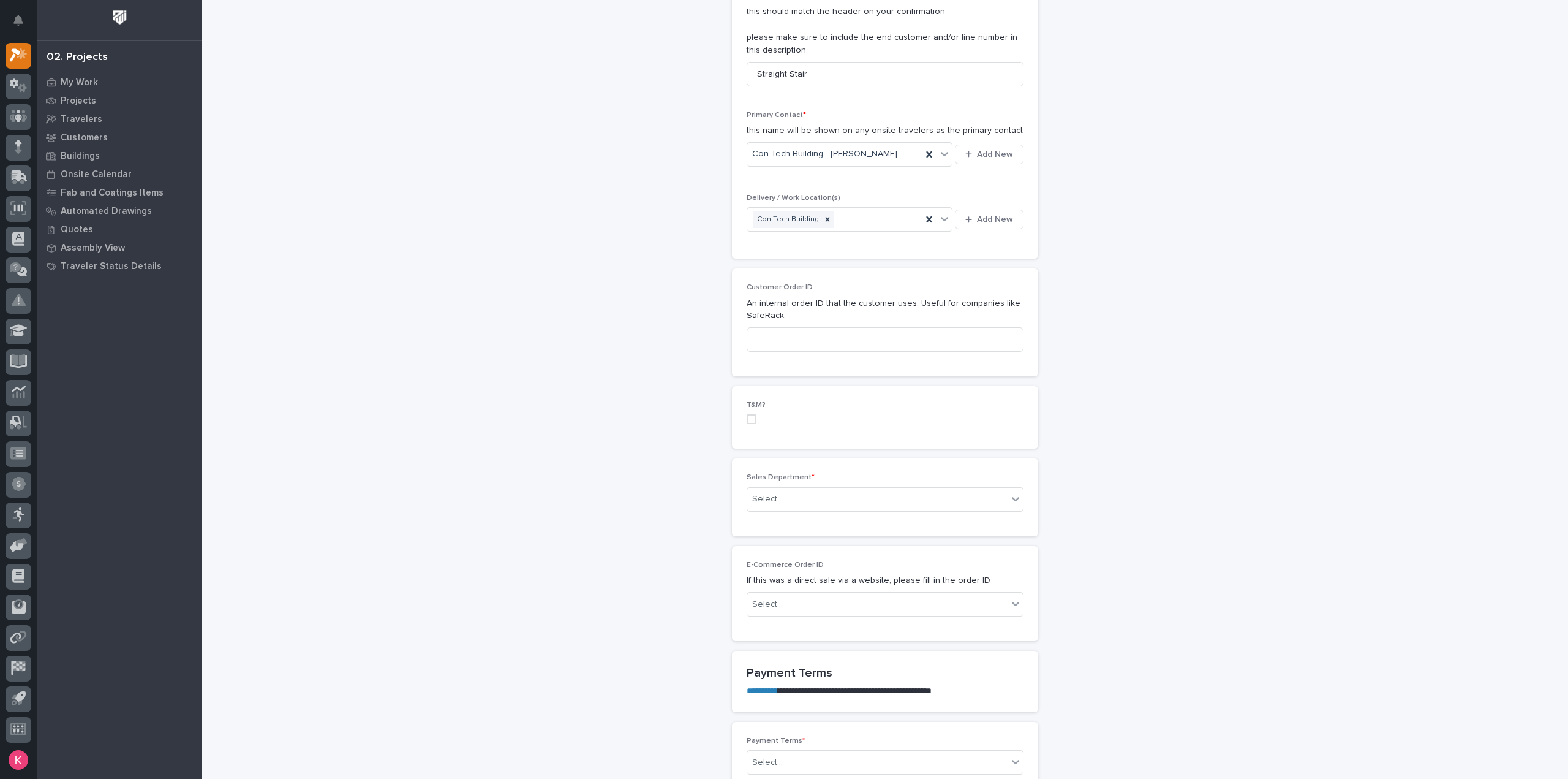
click at [848, 481] on div "Sales Department * Select..." at bounding box center [885, 497] width 277 height 48
click at [846, 493] on div "Select..." at bounding box center [877, 499] width 260 height 20
click at [823, 519] on div "National Sales" at bounding box center [880, 520] width 276 height 22
click at [823, 595] on div "Select..." at bounding box center [877, 605] width 260 height 20
click at [823, 598] on div "Select..." at bounding box center [877, 605] width 260 height 20
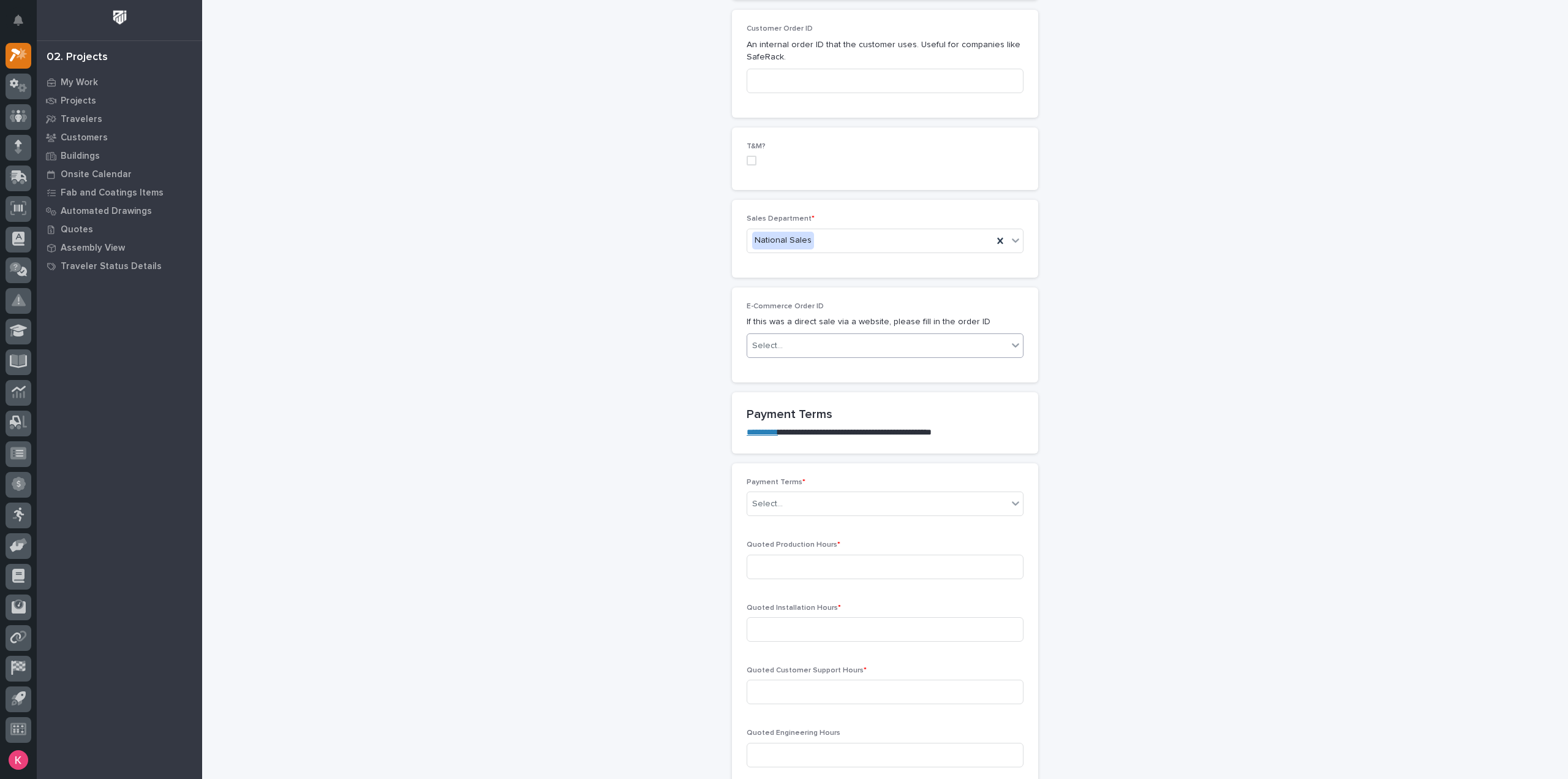
scroll to position [674, 0]
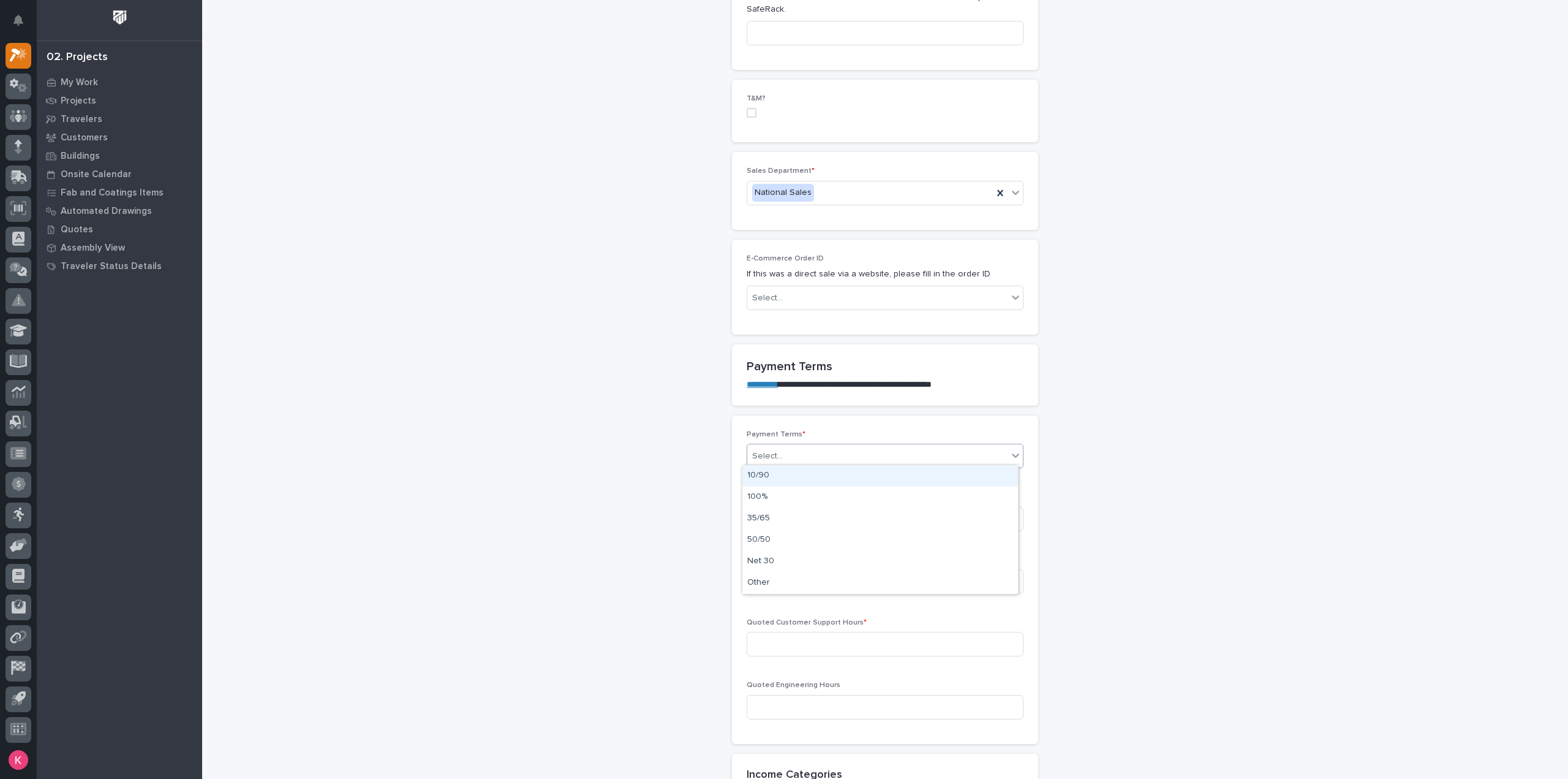
click at [795, 453] on div "Select..." at bounding box center [877, 456] width 260 height 20
click at [789, 488] on div "100%" at bounding box center [880, 497] width 276 height 22
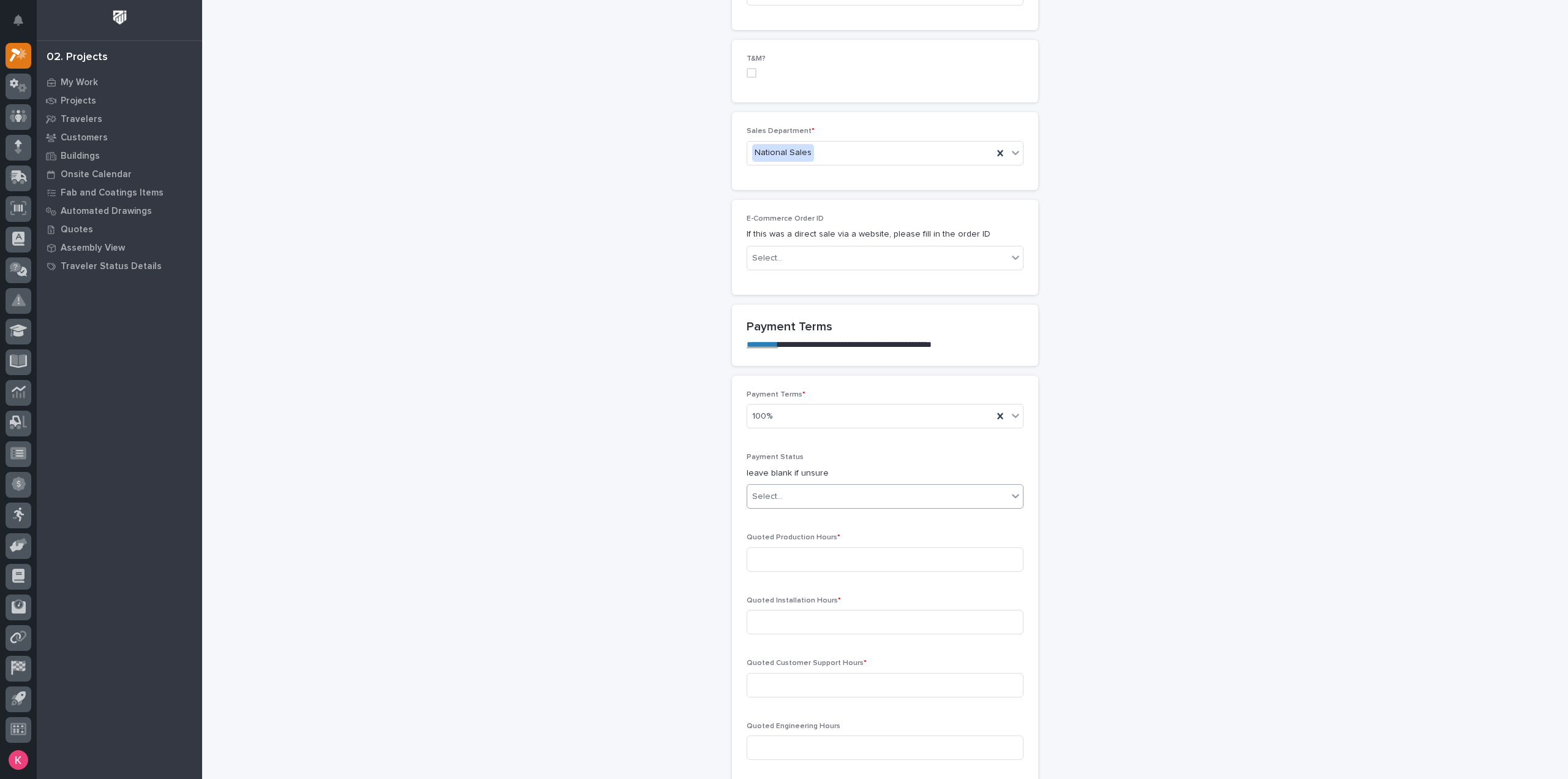
click at [856, 493] on div "Select..." at bounding box center [877, 497] width 260 height 20
click at [828, 514] on div "NOT PAID" at bounding box center [880, 516] width 276 height 22
click at [841, 547] on input at bounding box center [885, 559] width 277 height 24
type input "4"
type input "2"
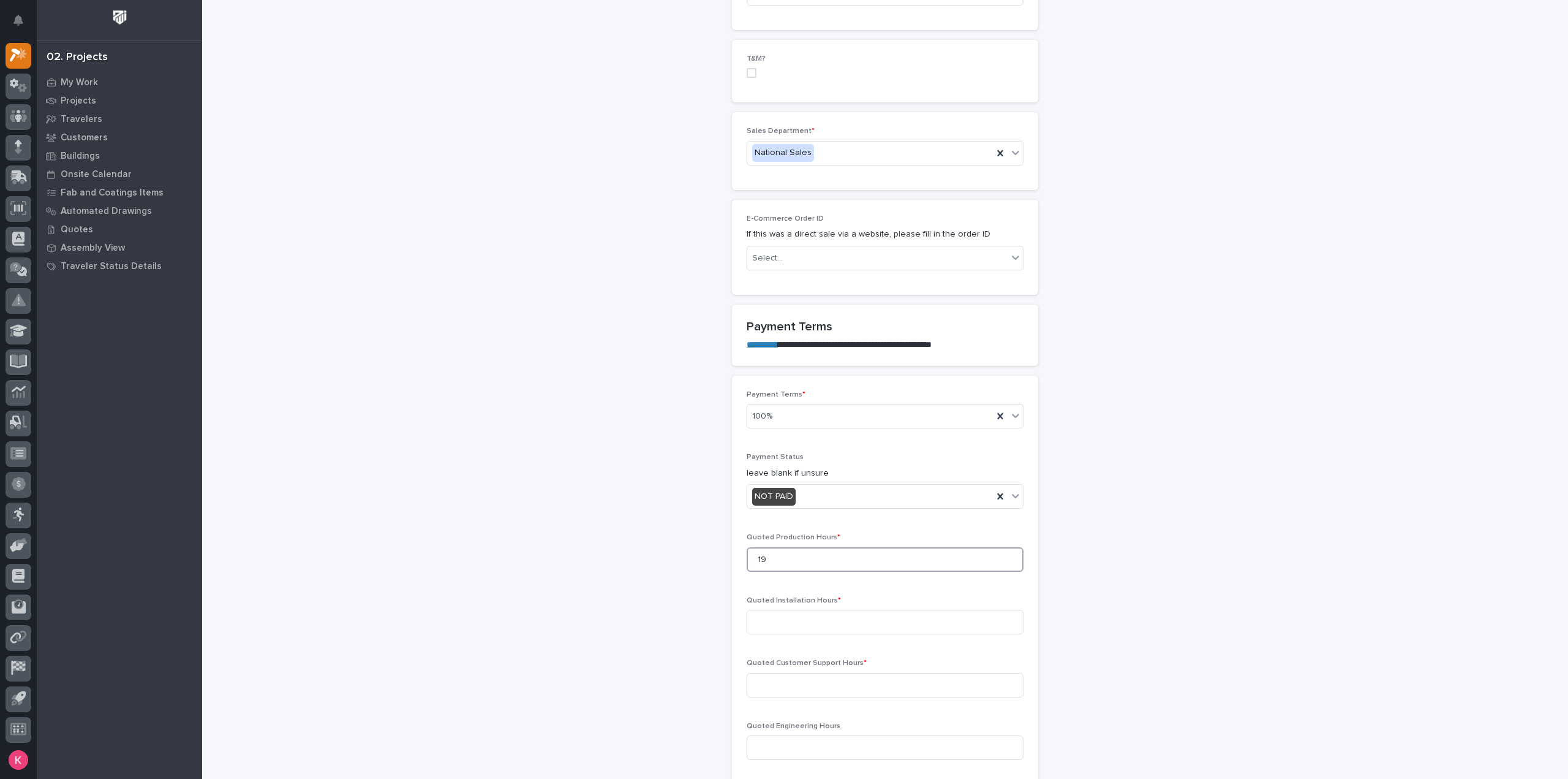
type input "1"
type input "24"
type input "0"
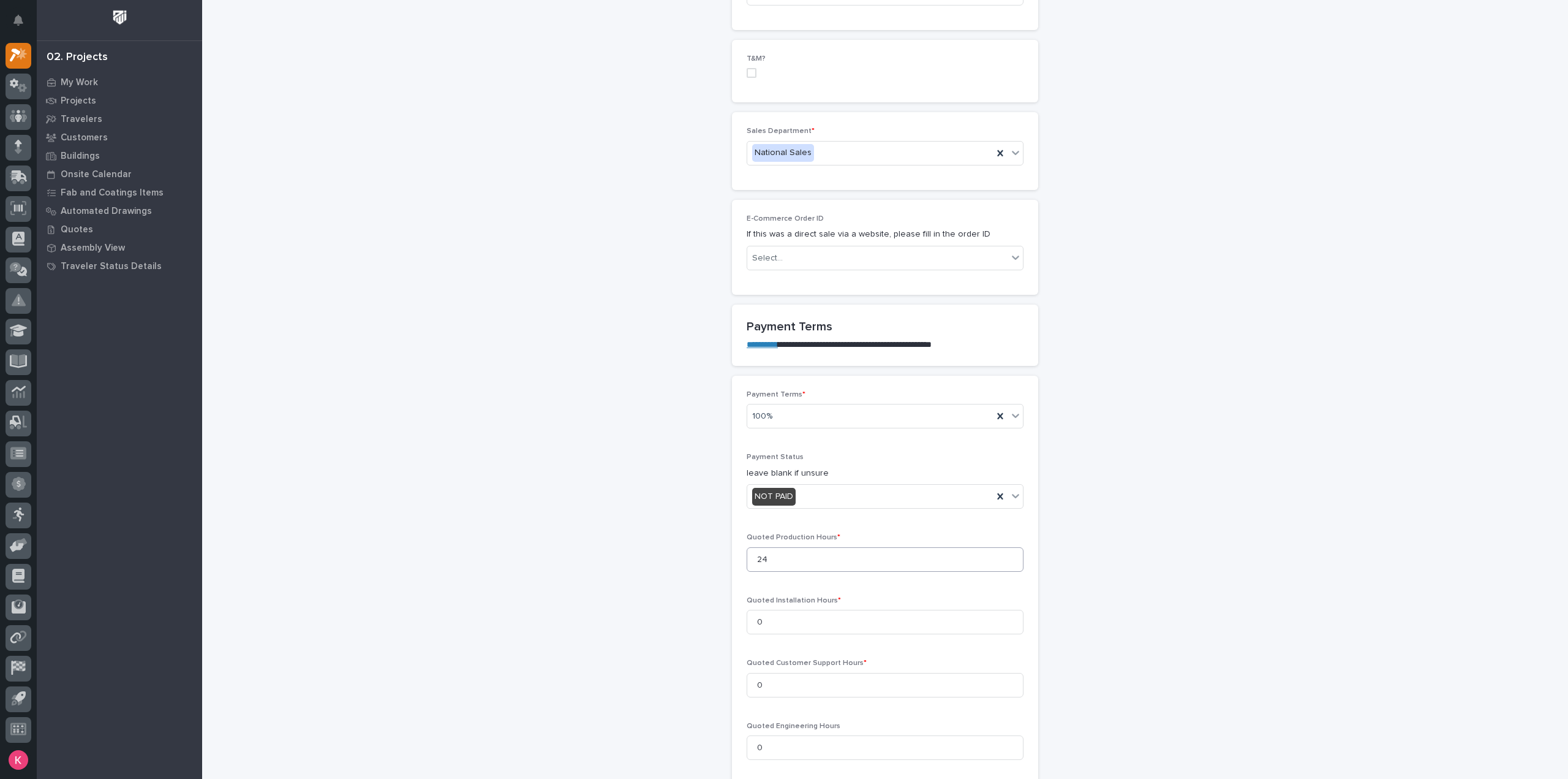
type input "0"
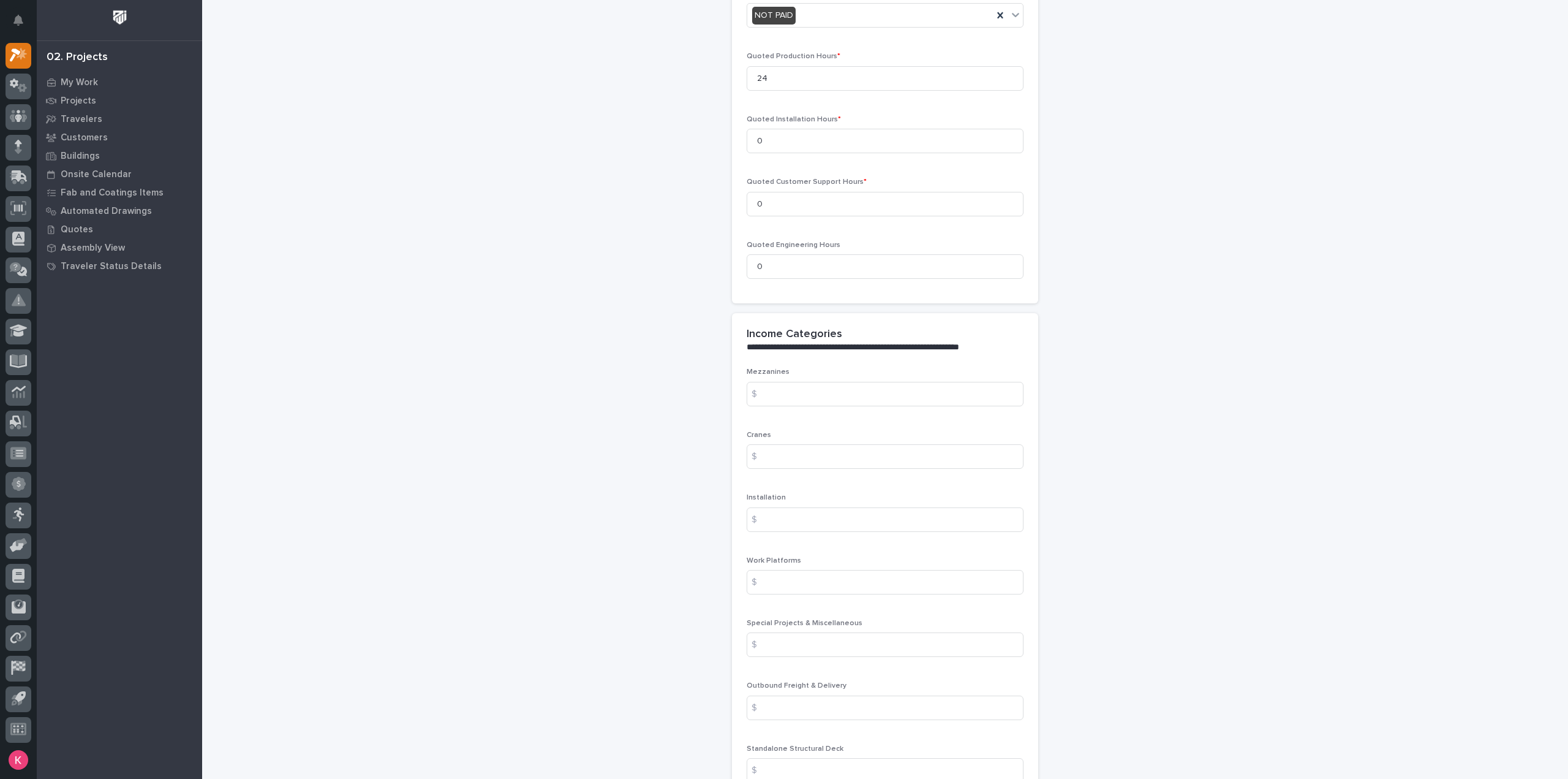
scroll to position [1440, 0]
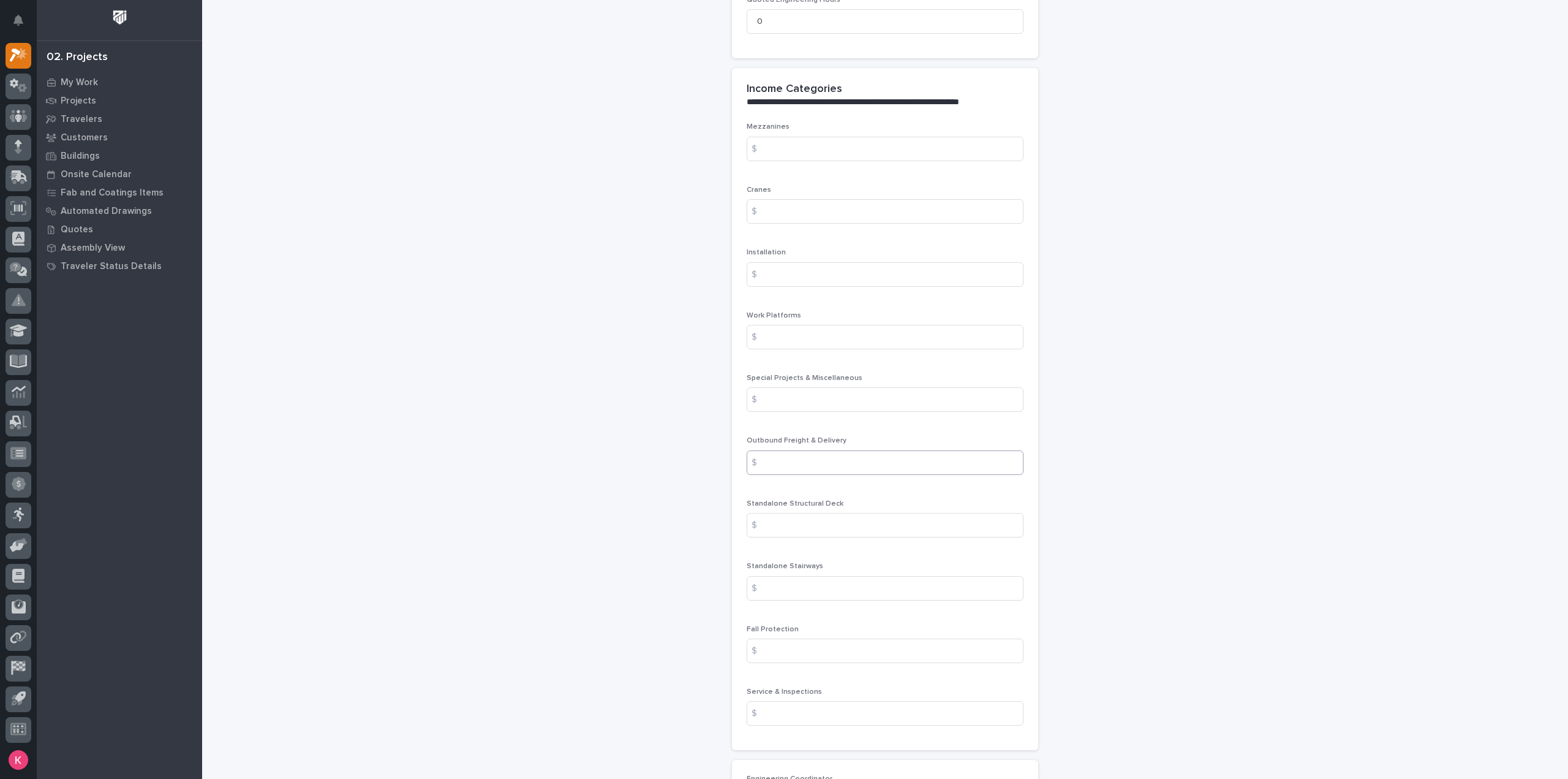
drag, startPoint x: 809, startPoint y: 474, endPoint x: 814, endPoint y: 460, distance: 14.9
click at [809, 474] on div "Outbound Freight & Delivery $" at bounding box center [885, 460] width 277 height 48
click at [814, 459] on input at bounding box center [885, 463] width 277 height 24
click at [804, 458] on input at bounding box center [885, 463] width 277 height 24
type input "563"
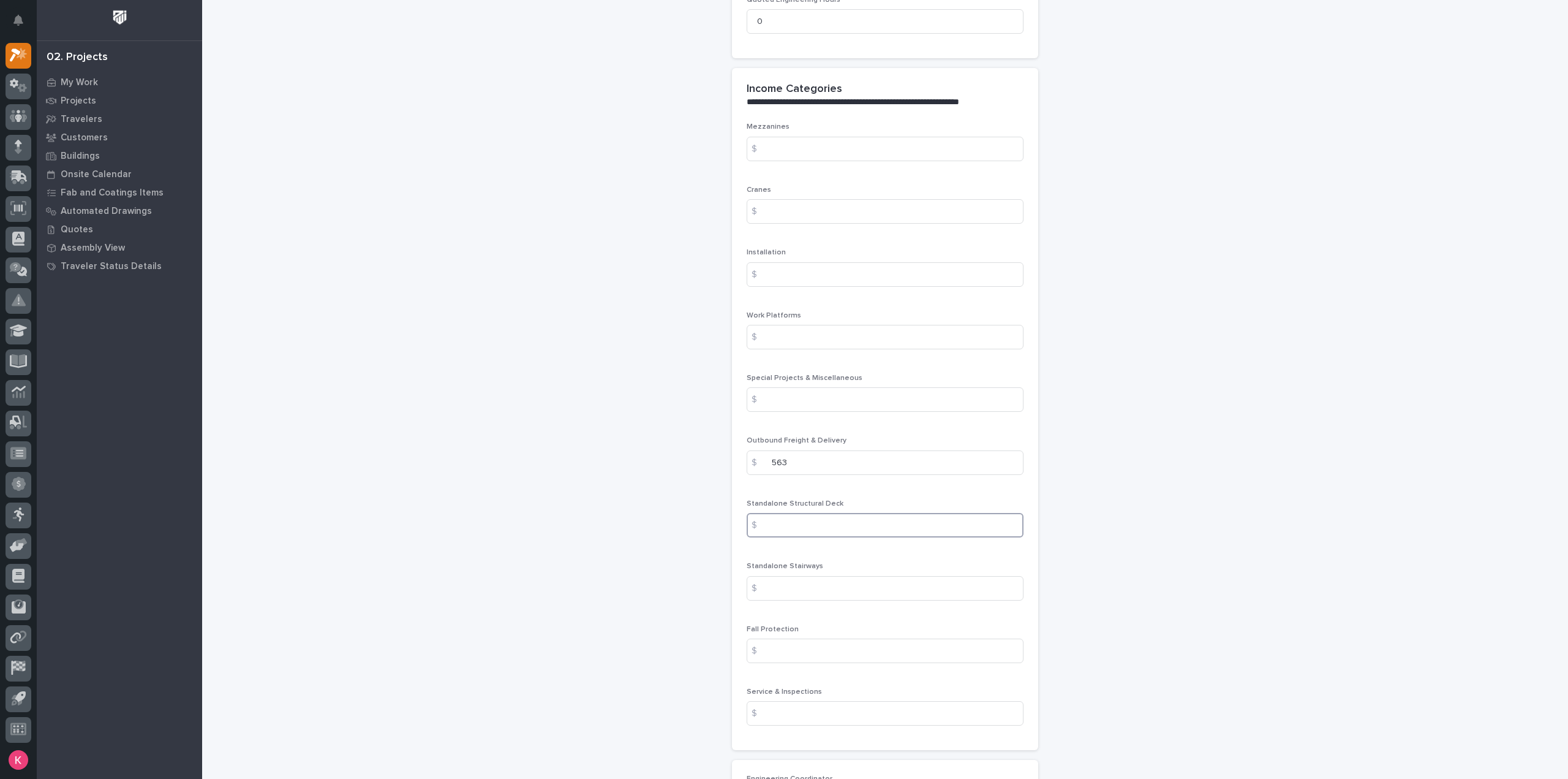
click at [839, 515] on input at bounding box center [885, 525] width 277 height 24
click at [843, 578] on input at bounding box center [885, 588] width 277 height 24
type input "4209"
click at [908, 643] on input at bounding box center [885, 651] width 277 height 24
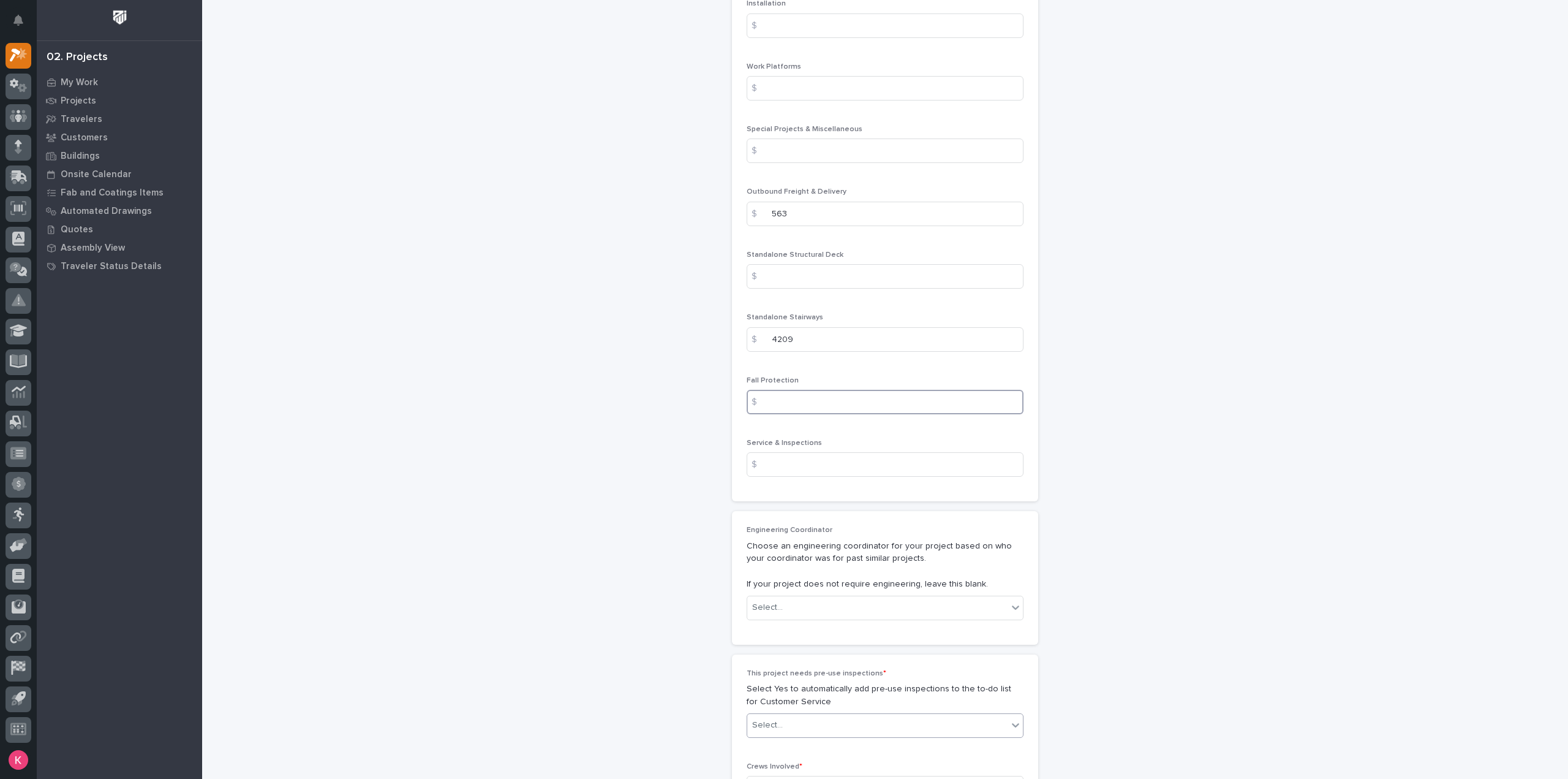
scroll to position [1808, 0]
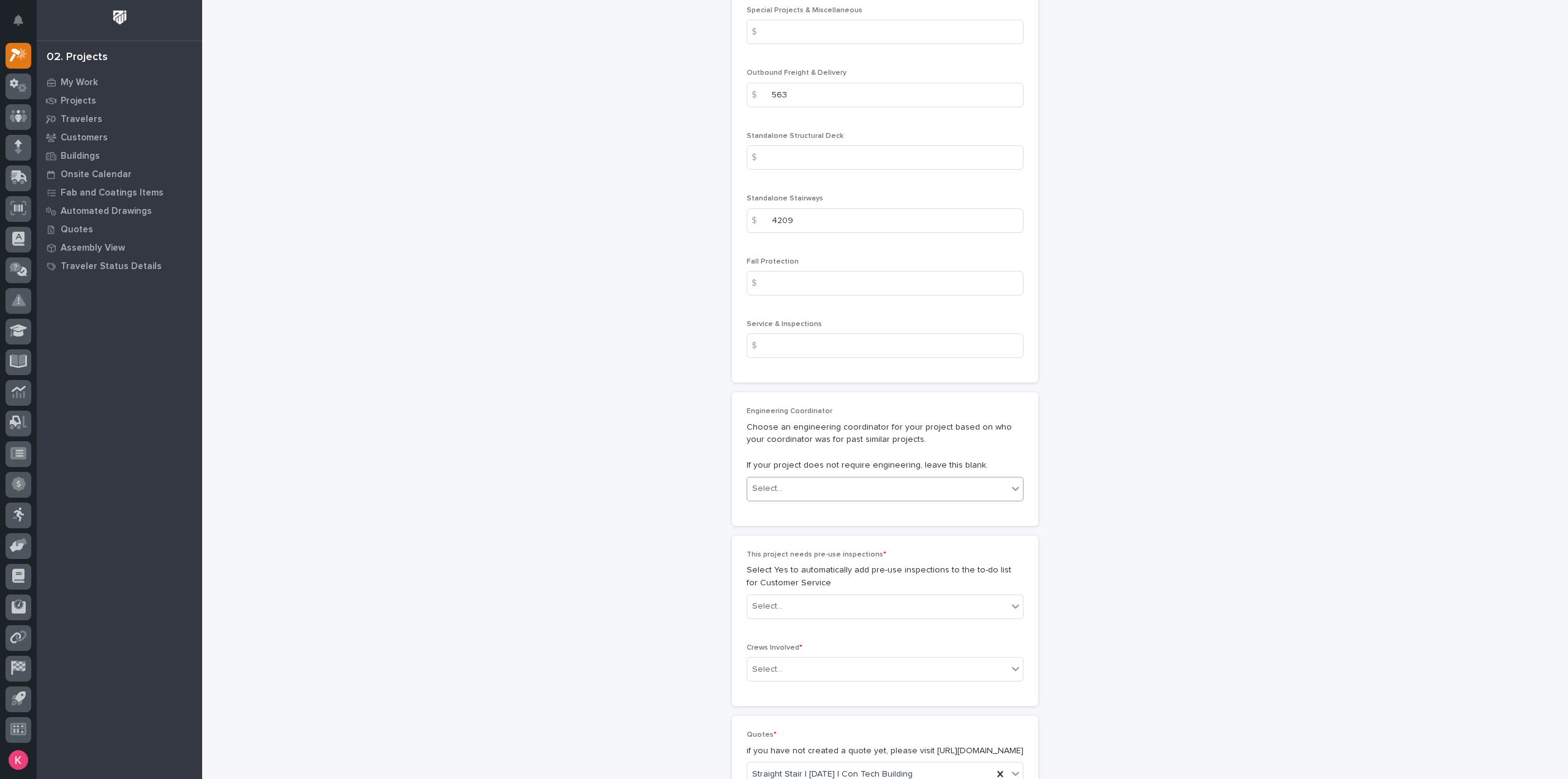
click at [805, 479] on div "Select..." at bounding box center [877, 489] width 260 height 20
drag, startPoint x: 811, startPoint y: 475, endPoint x: 814, endPoint y: 468, distance: 7.6
click at [809, 469] on div "Engineering Coordinator Choose an engineering coordinator for your project base…" at bounding box center [885, 459] width 277 height 104
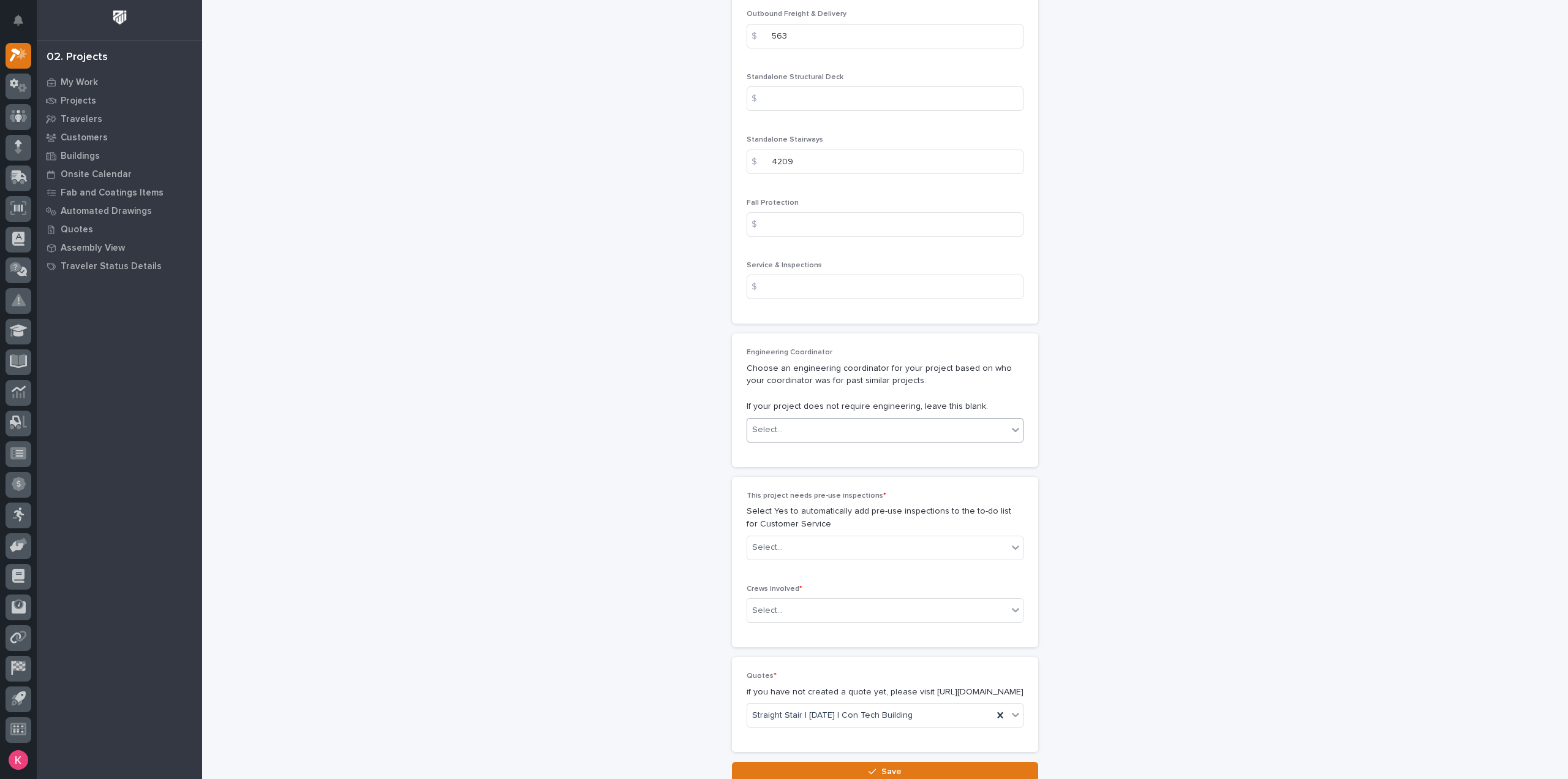
scroll to position [1931, 0]
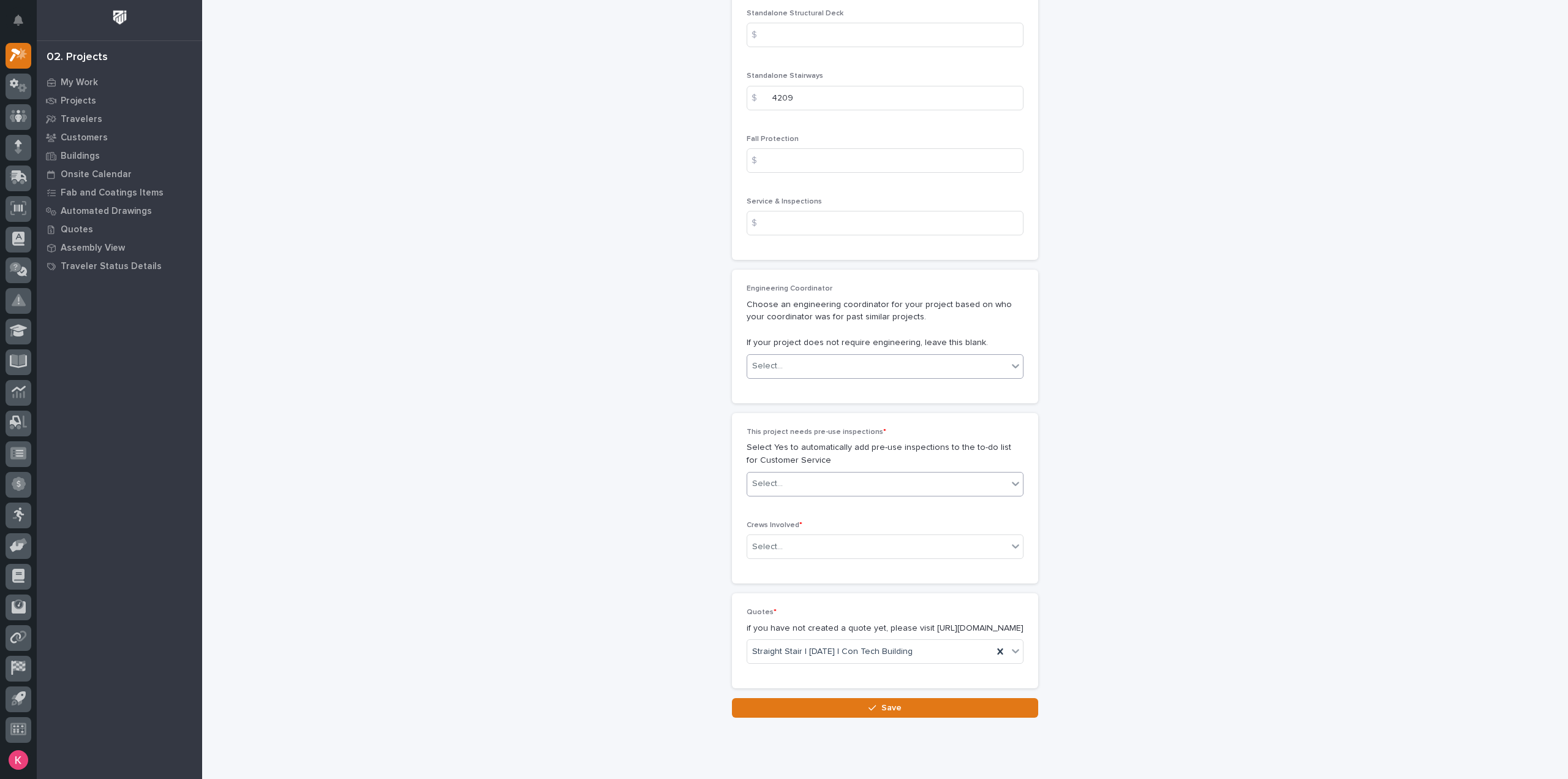
click at [821, 474] on div "Select..." at bounding box center [877, 484] width 260 height 20
click at [802, 522] on div "No" at bounding box center [880, 524] width 276 height 22
click at [805, 537] on div "Select..." at bounding box center [877, 547] width 260 height 20
drag, startPoint x: 809, startPoint y: 549, endPoint x: 811, endPoint y: 559, distance: 10.2
click at [809, 550] on div "Select..." at bounding box center [877, 547] width 260 height 20
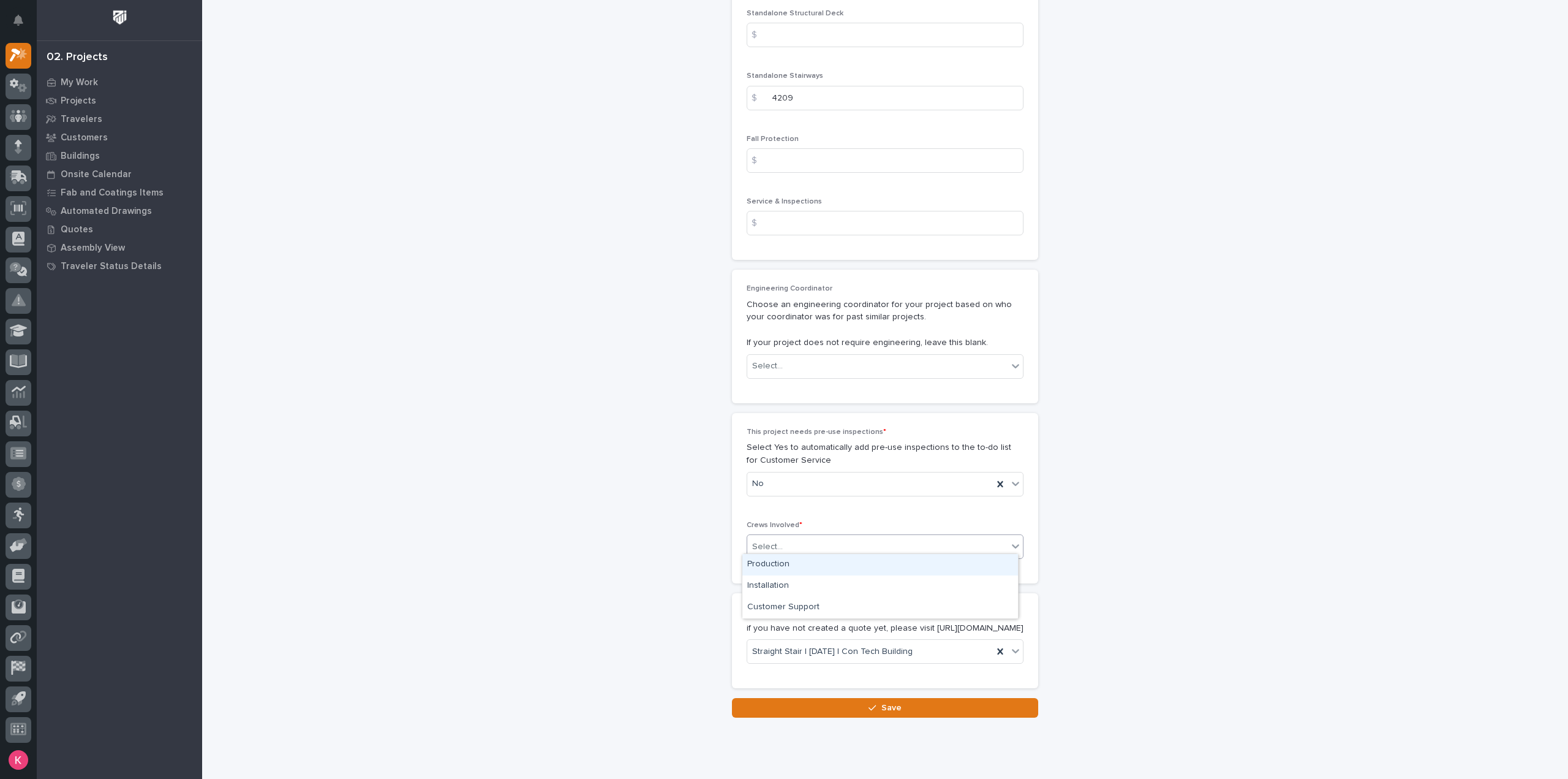
click at [814, 543] on div "Select..." at bounding box center [877, 547] width 260 height 20
click at [812, 566] on div "Production" at bounding box center [880, 565] width 276 height 22
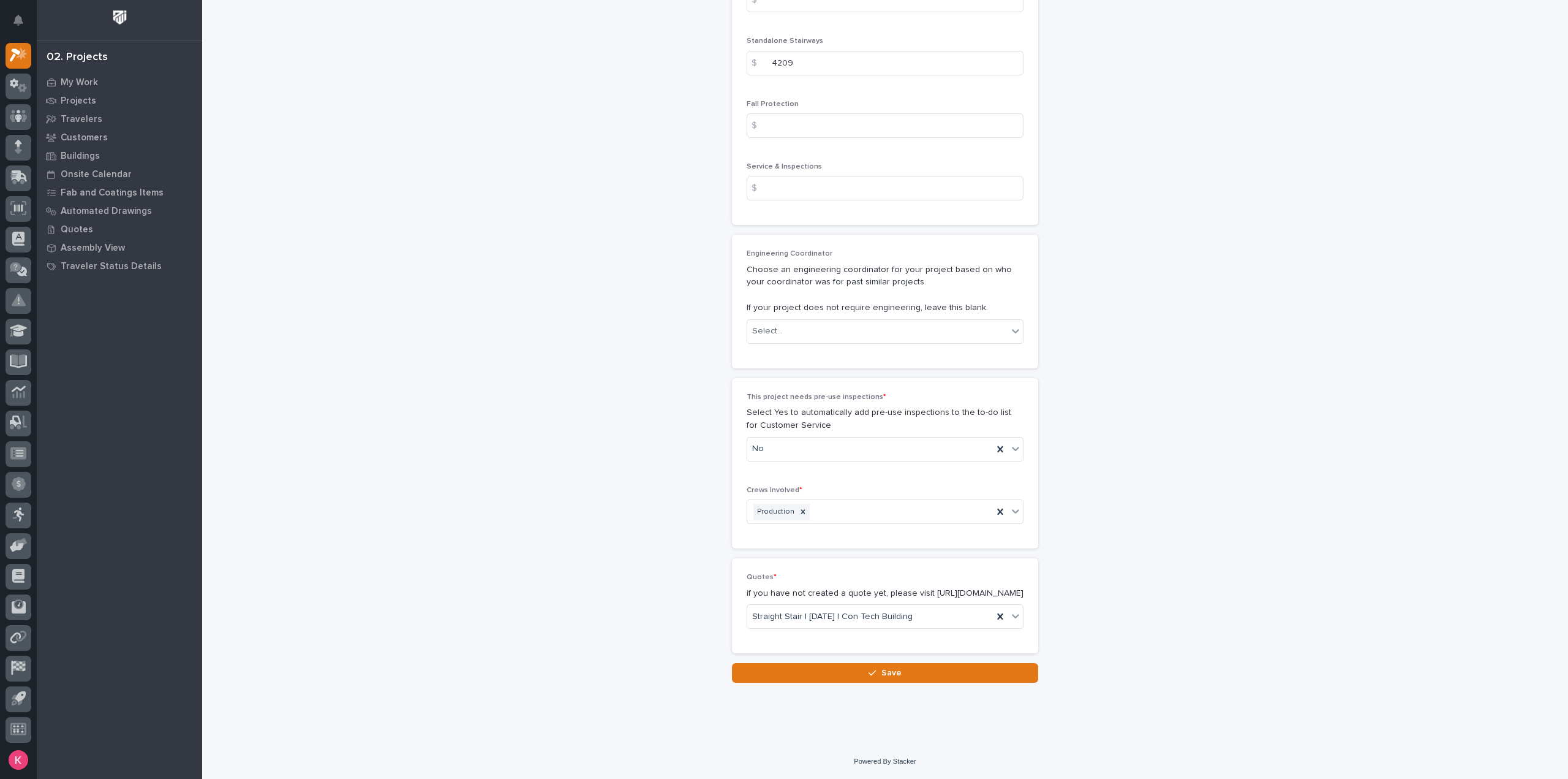
click at [818, 681] on button "Save" at bounding box center [885, 673] width 306 height 20
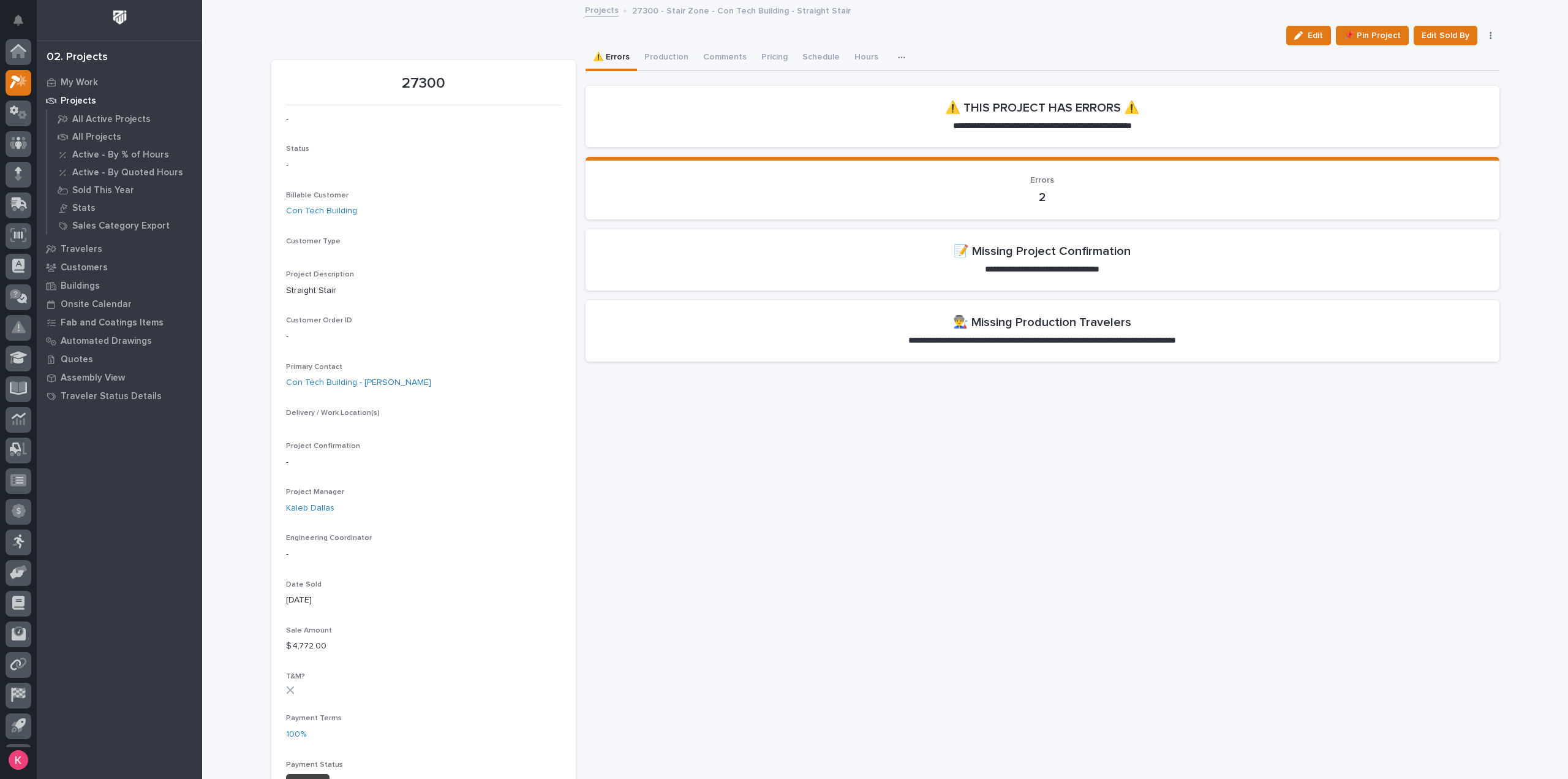
scroll to position [27, 0]
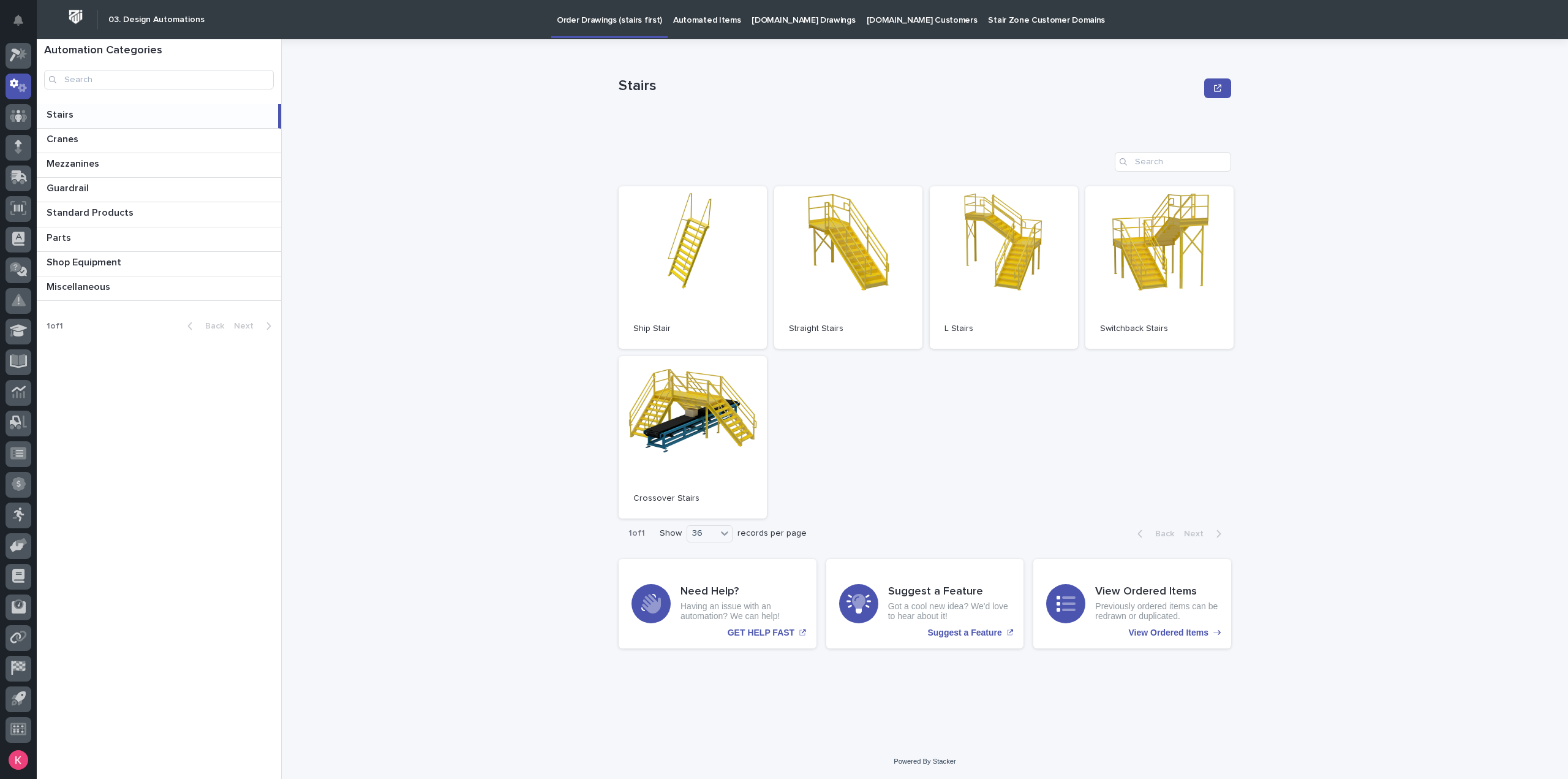
click at [778, 29] on link "[DOMAIN_NAME] Drawings" at bounding box center [803, 19] width 115 height 38
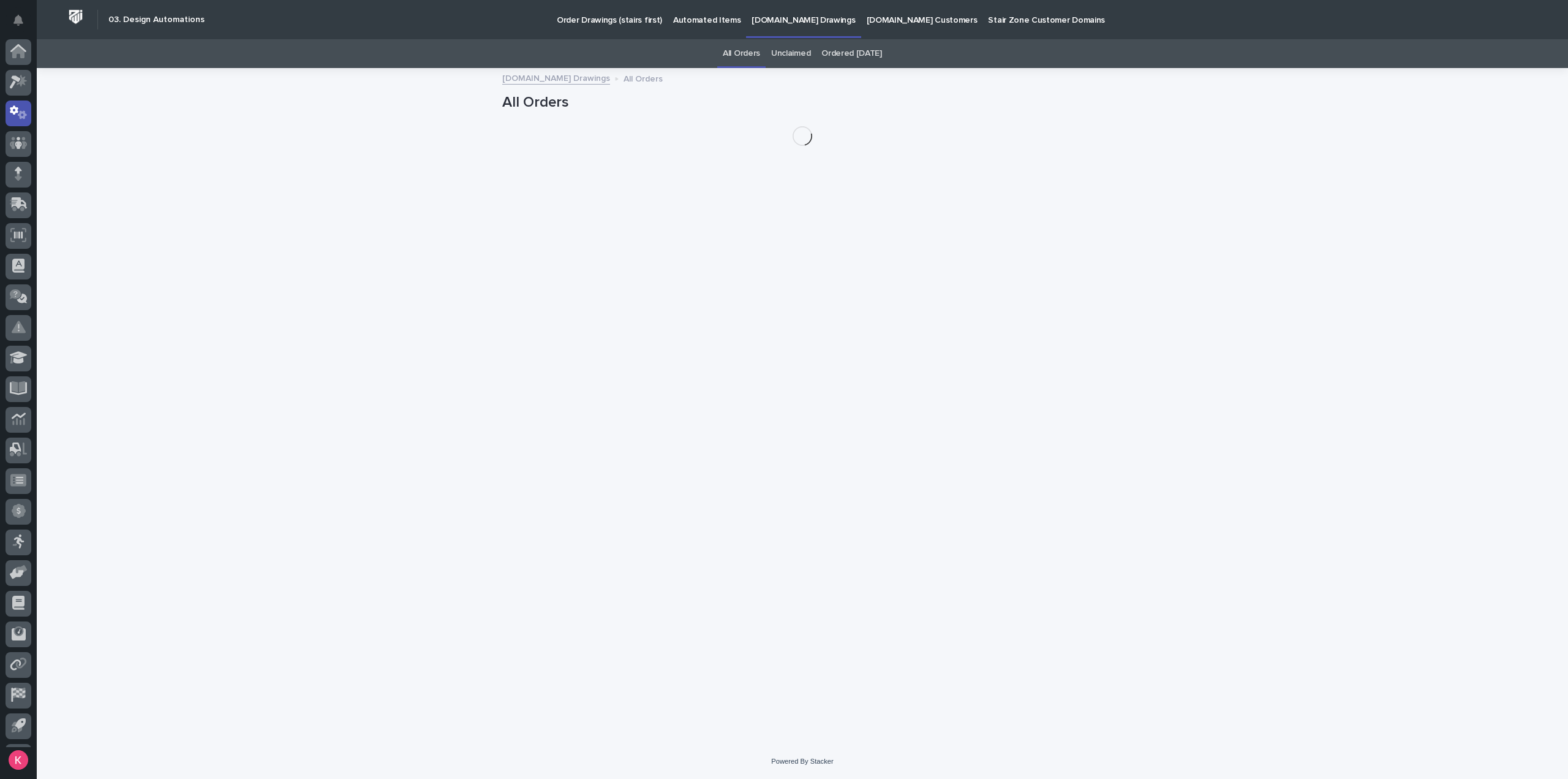
scroll to position [27, 0]
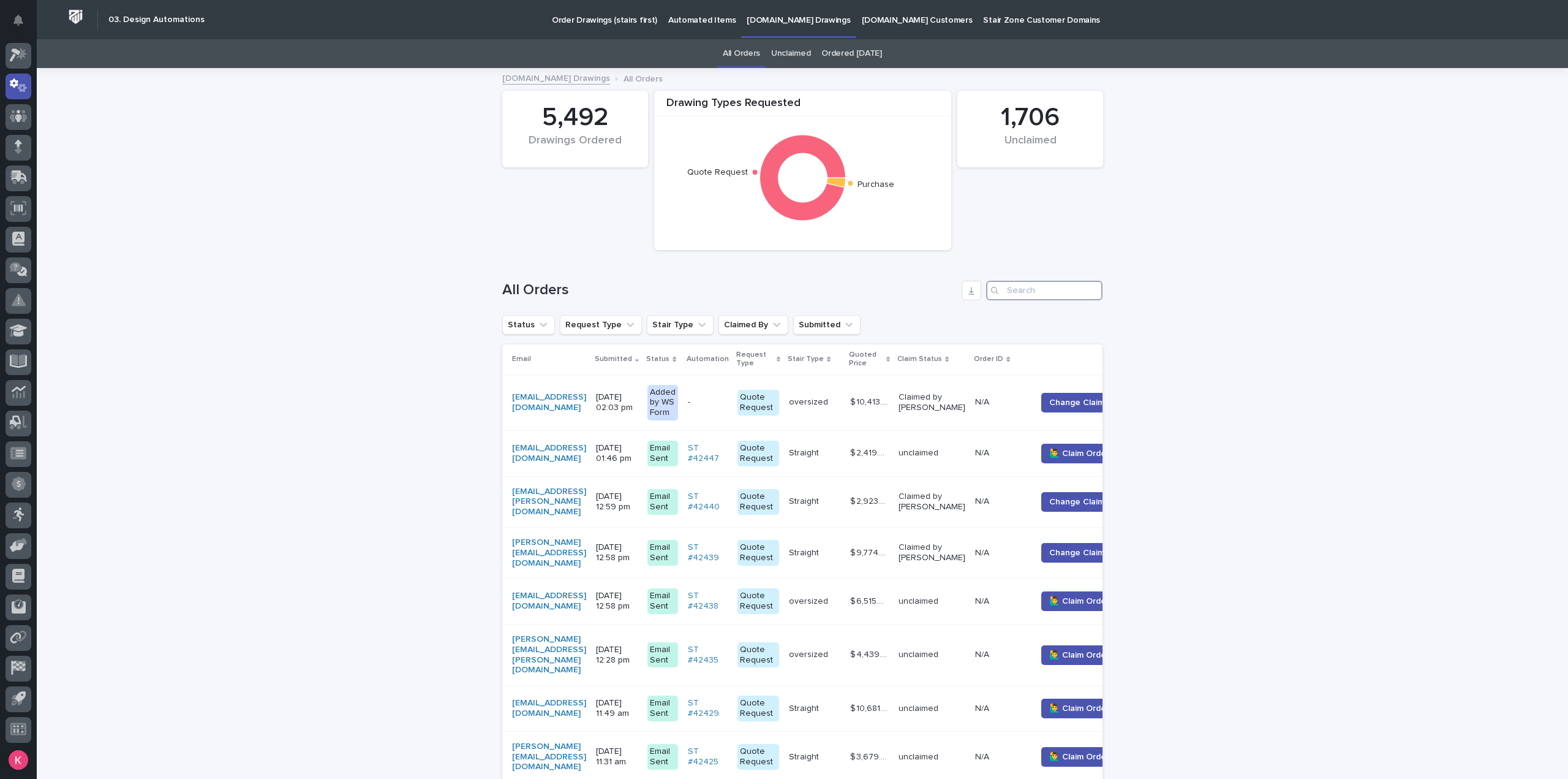
click at [1035, 295] on input "Search" at bounding box center [1045, 291] width 116 height 20
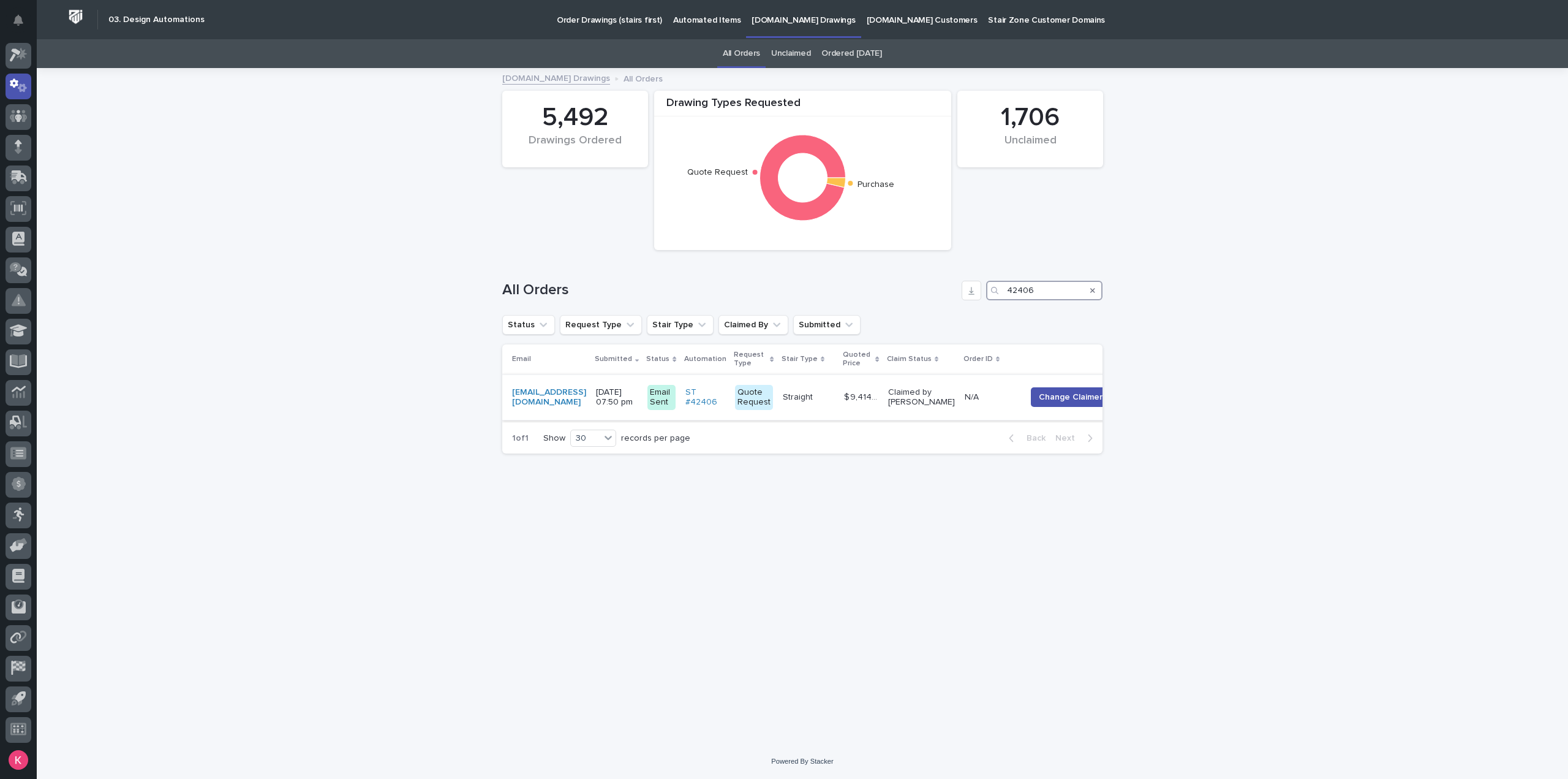
type input "42406"
click at [839, 408] on td "Straight Straight" at bounding box center [809, 398] width 61 height 46
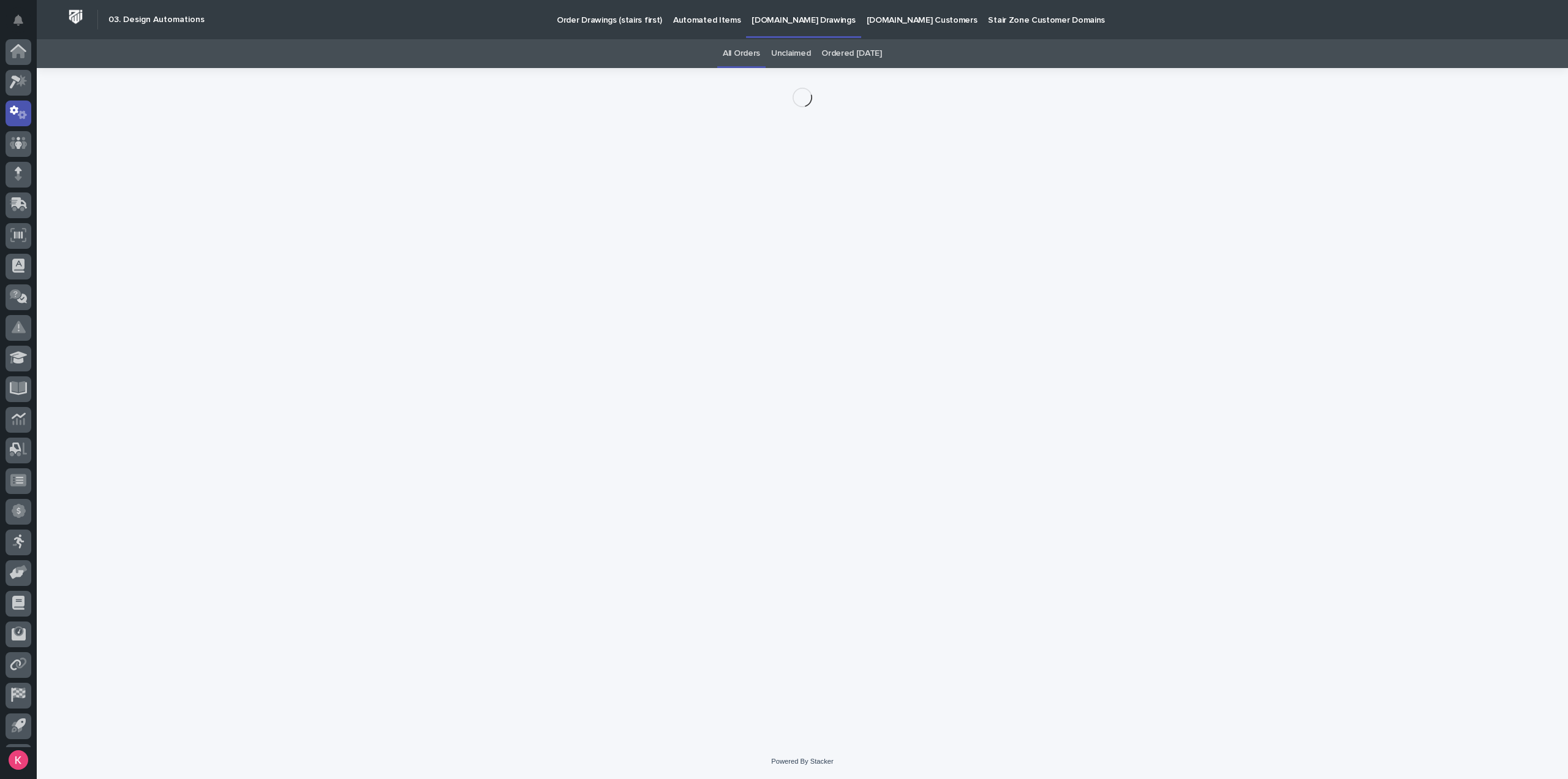
scroll to position [27, 0]
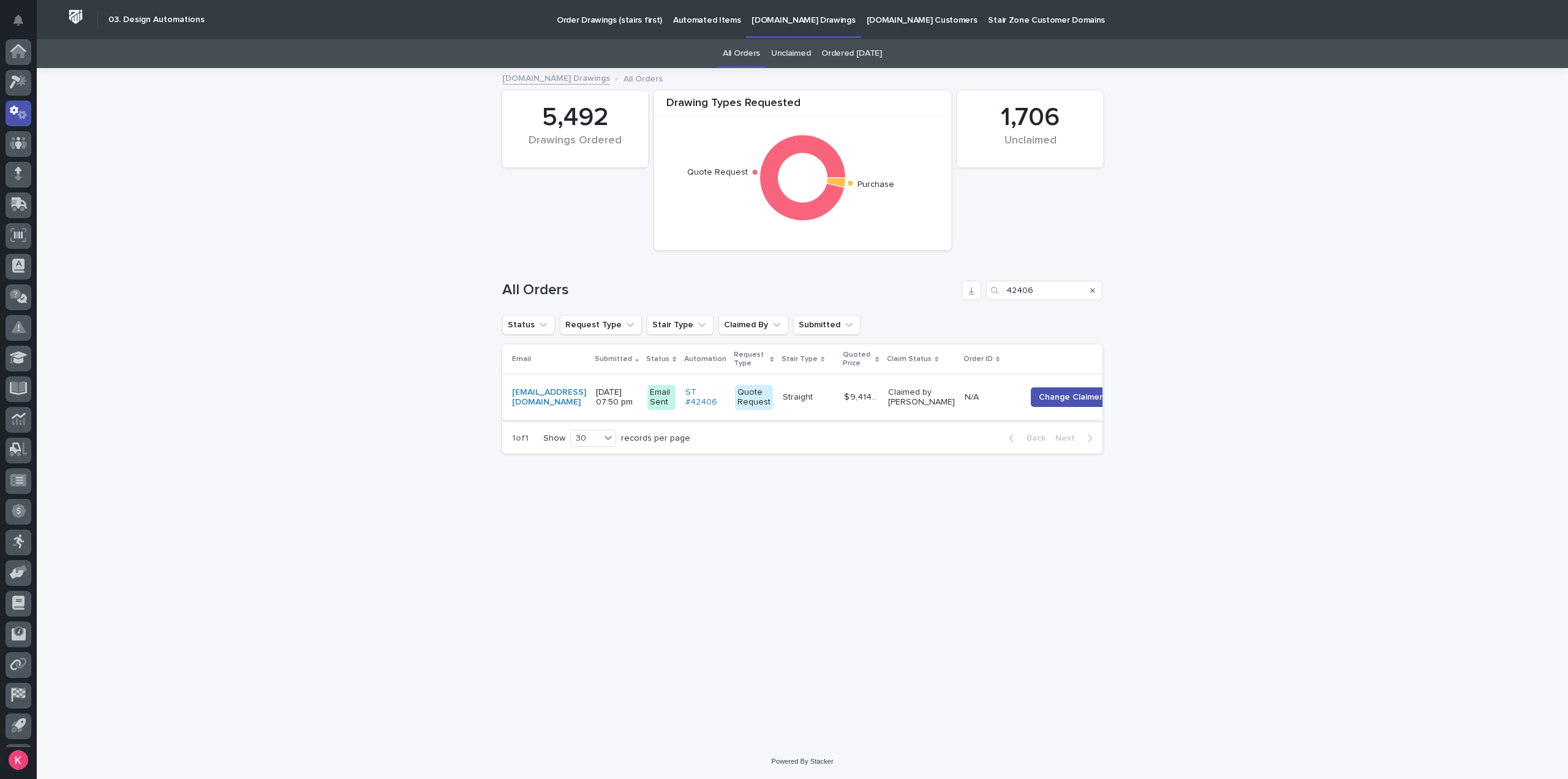
scroll to position [27, 0]
drag, startPoint x: 1045, startPoint y: 291, endPoint x: 977, endPoint y: 277, distance: 69.4
click at [977, 278] on div "All Orders 42406" at bounding box center [802, 285] width 600 height 59
type input "42250"
click at [834, 399] on p at bounding box center [809, 398] width 51 height 10
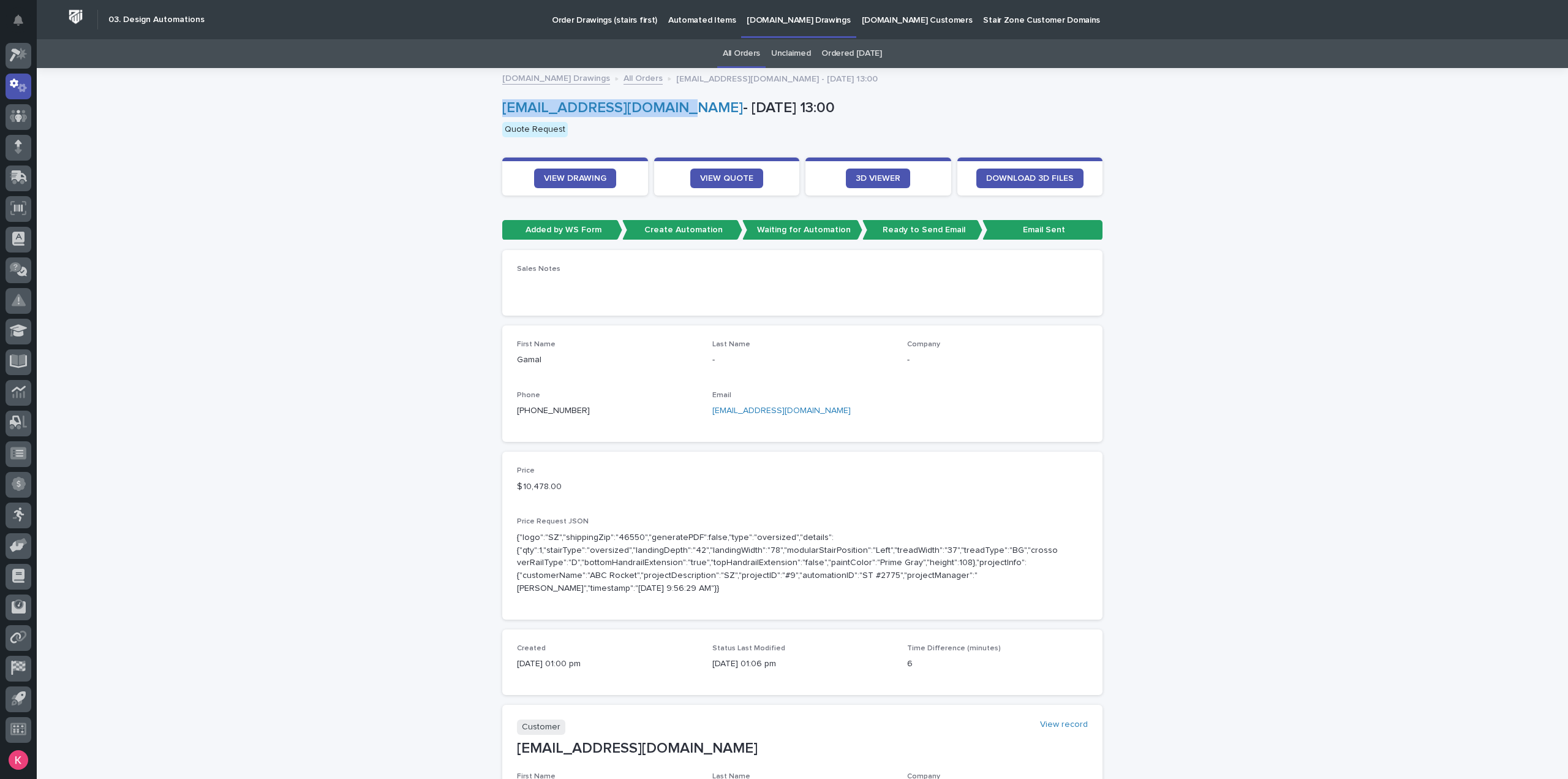
drag, startPoint x: 482, startPoint y: 108, endPoint x: 677, endPoint y: 108, distance: 195.0
click at [677, 108] on div "Loading... Saving… Loading... Saving… [EMAIL_ADDRESS][DOMAIN_NAME] - [DATE] 13:…" at bounding box center [802, 646] width 1532 height 1155
copy link "[EMAIL_ADDRESS][DOMAIN_NAME]"
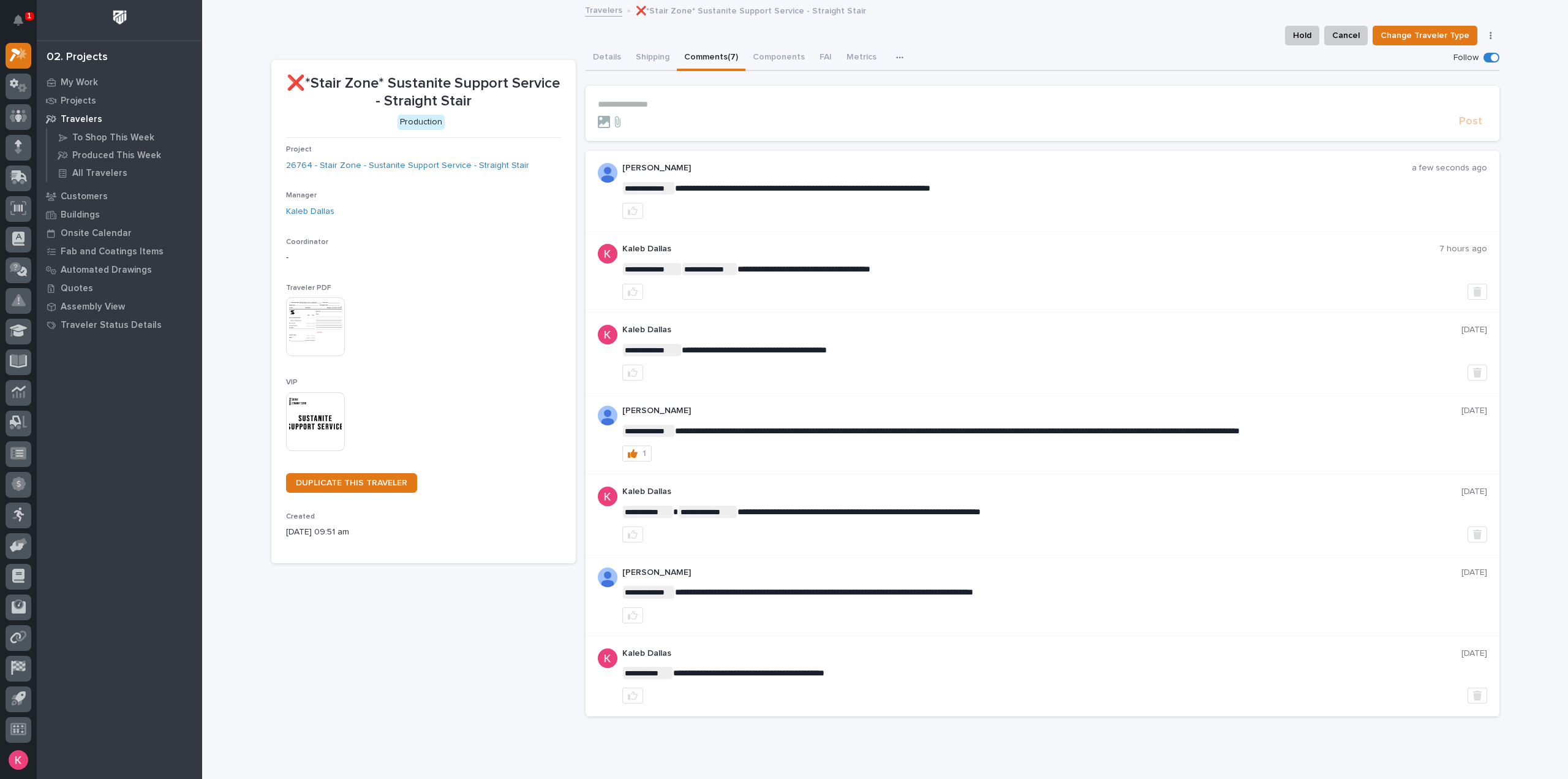
click at [752, 104] on p "**********" at bounding box center [1042, 104] width 889 height 10
click at [756, 99] on p "**********" at bounding box center [1042, 104] width 889 height 10
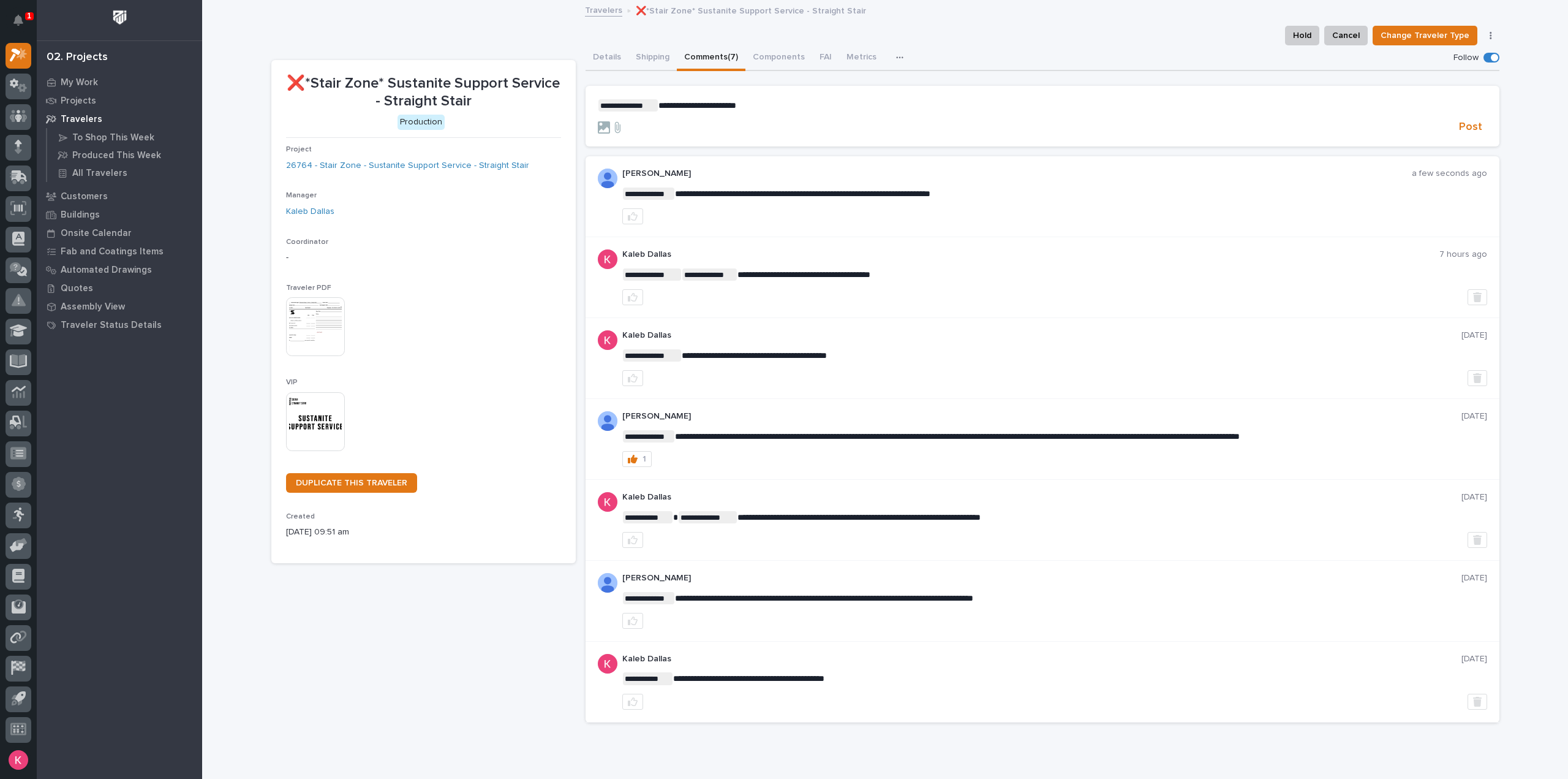
click at [771, 108] on p "**********" at bounding box center [1042, 105] width 889 height 12
click at [846, 108] on p "**********" at bounding box center [1042, 105] width 889 height 12
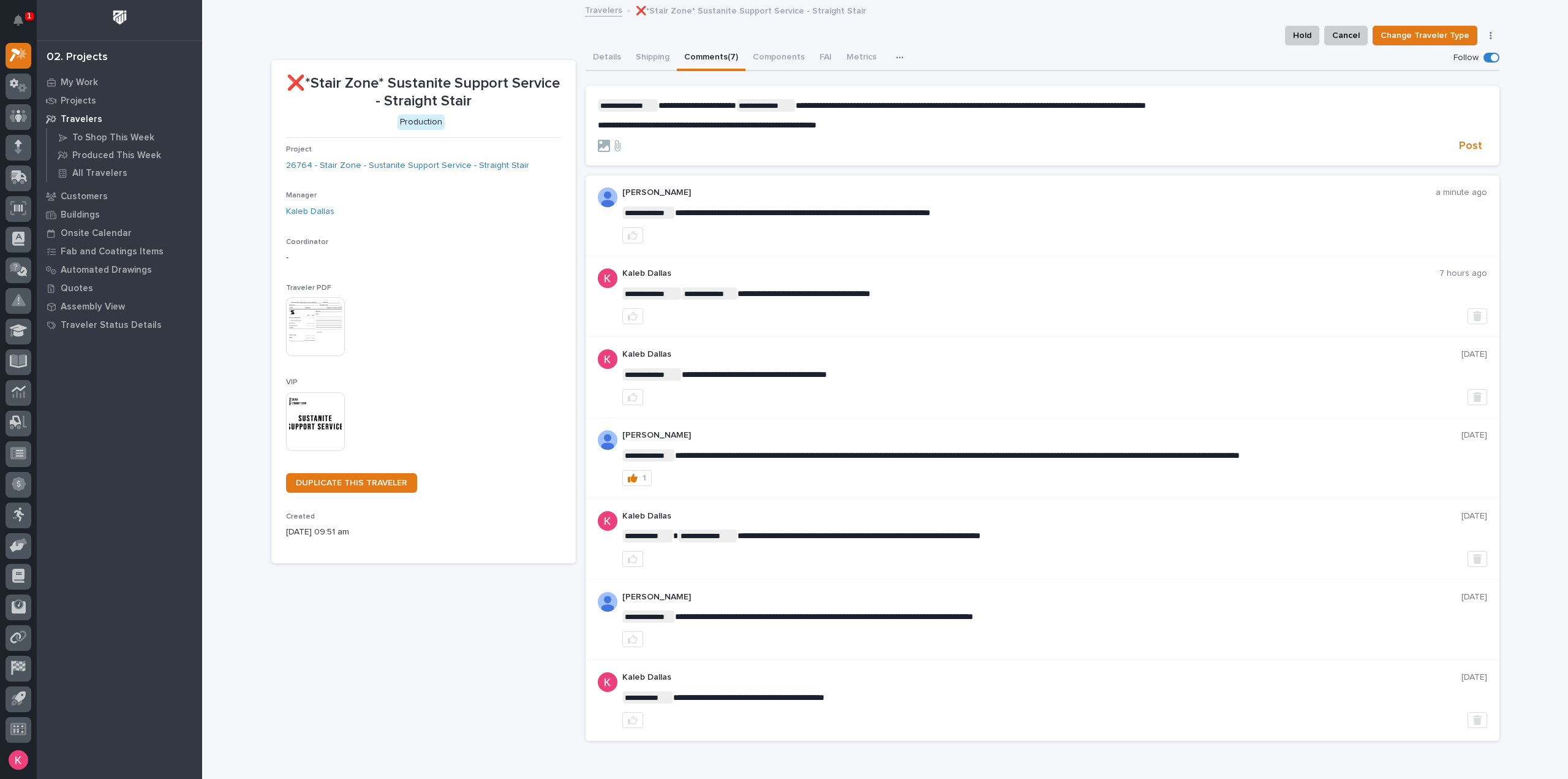
click at [912, 123] on p "**********" at bounding box center [1042, 125] width 889 height 10
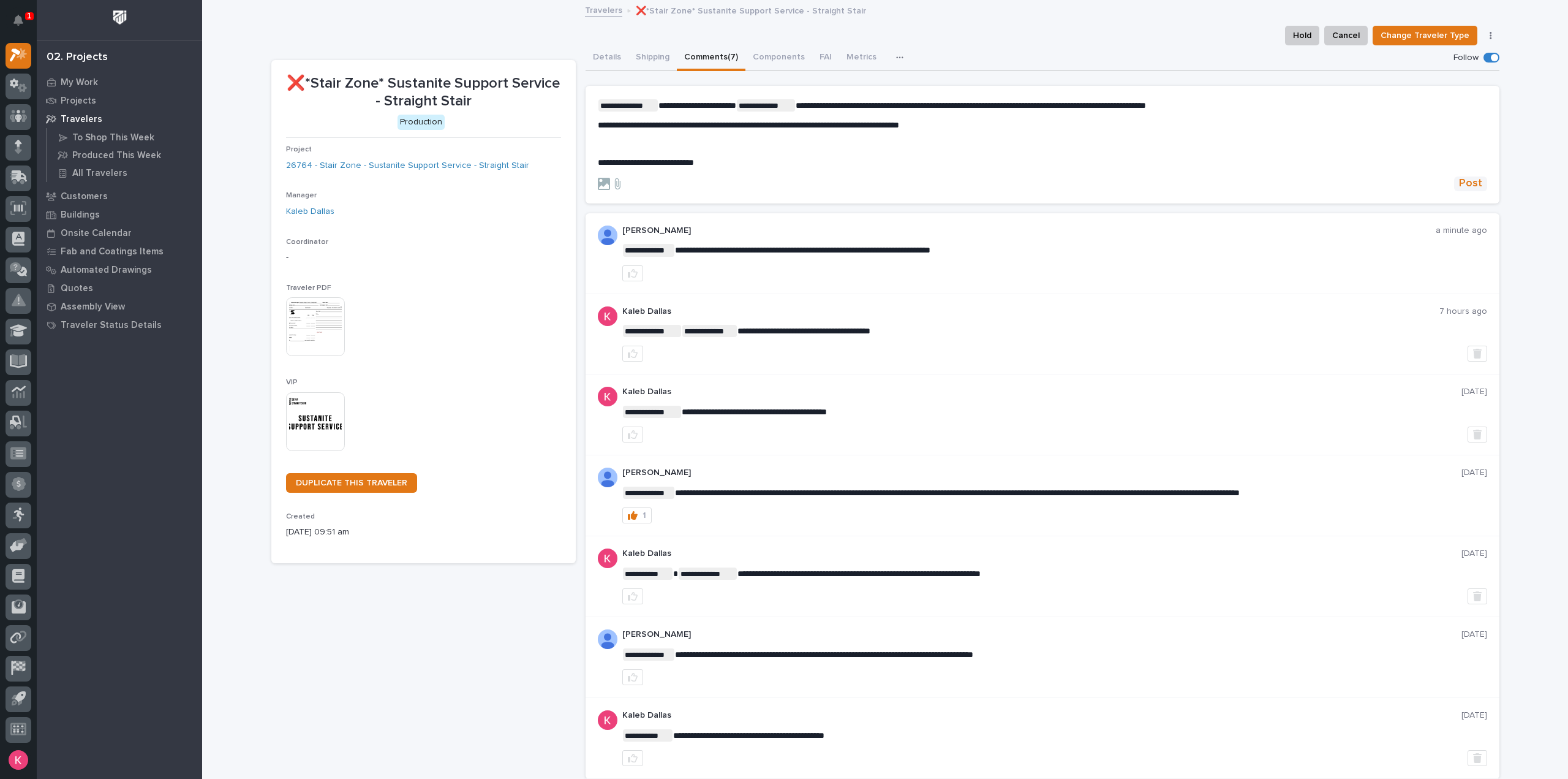
click at [1462, 181] on span "Post" at bounding box center [1471, 184] width 23 height 14
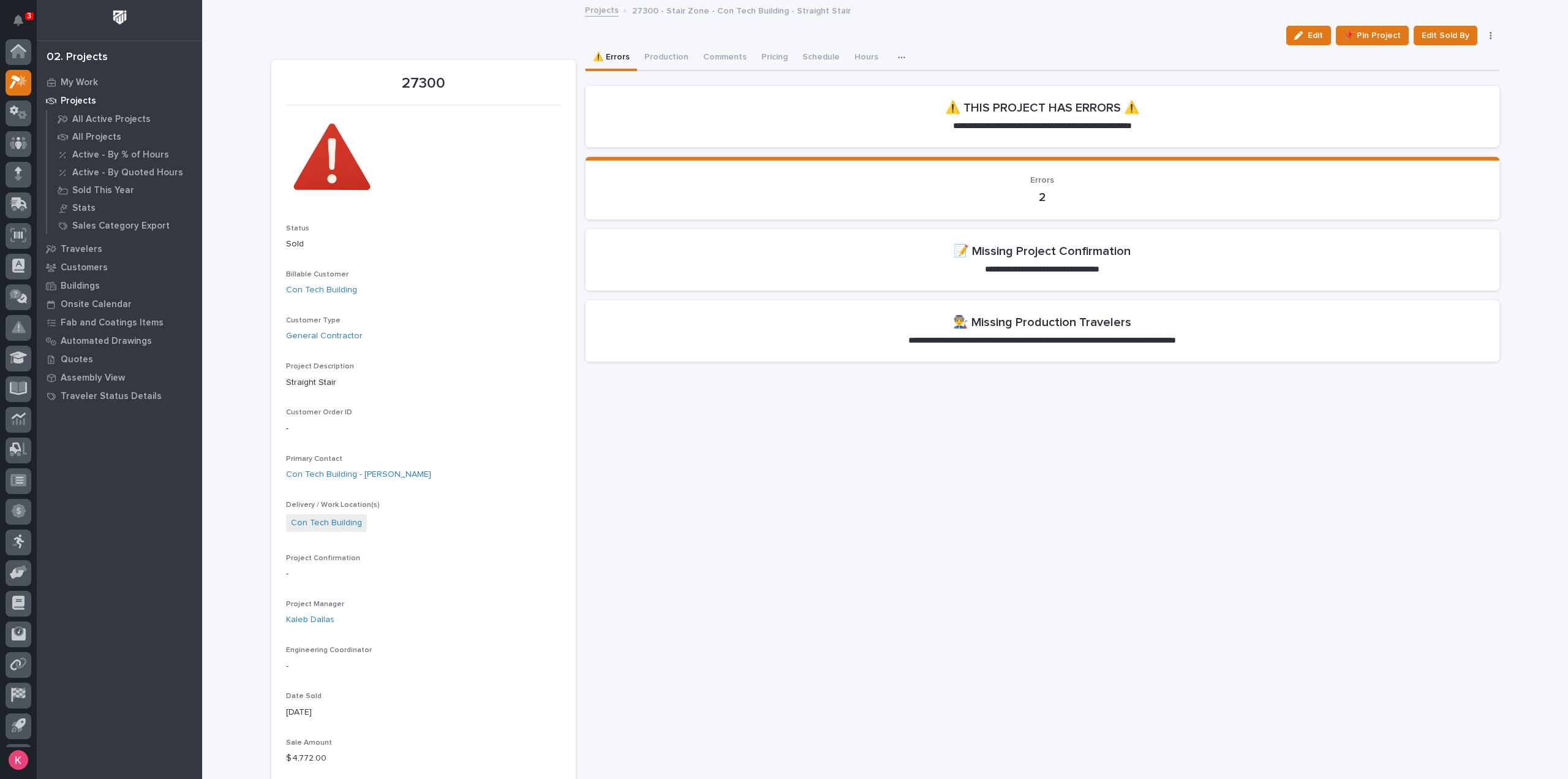
scroll to position [27, 0]
click at [76, 99] on p "Projects" at bounding box center [79, 100] width 36 height 11
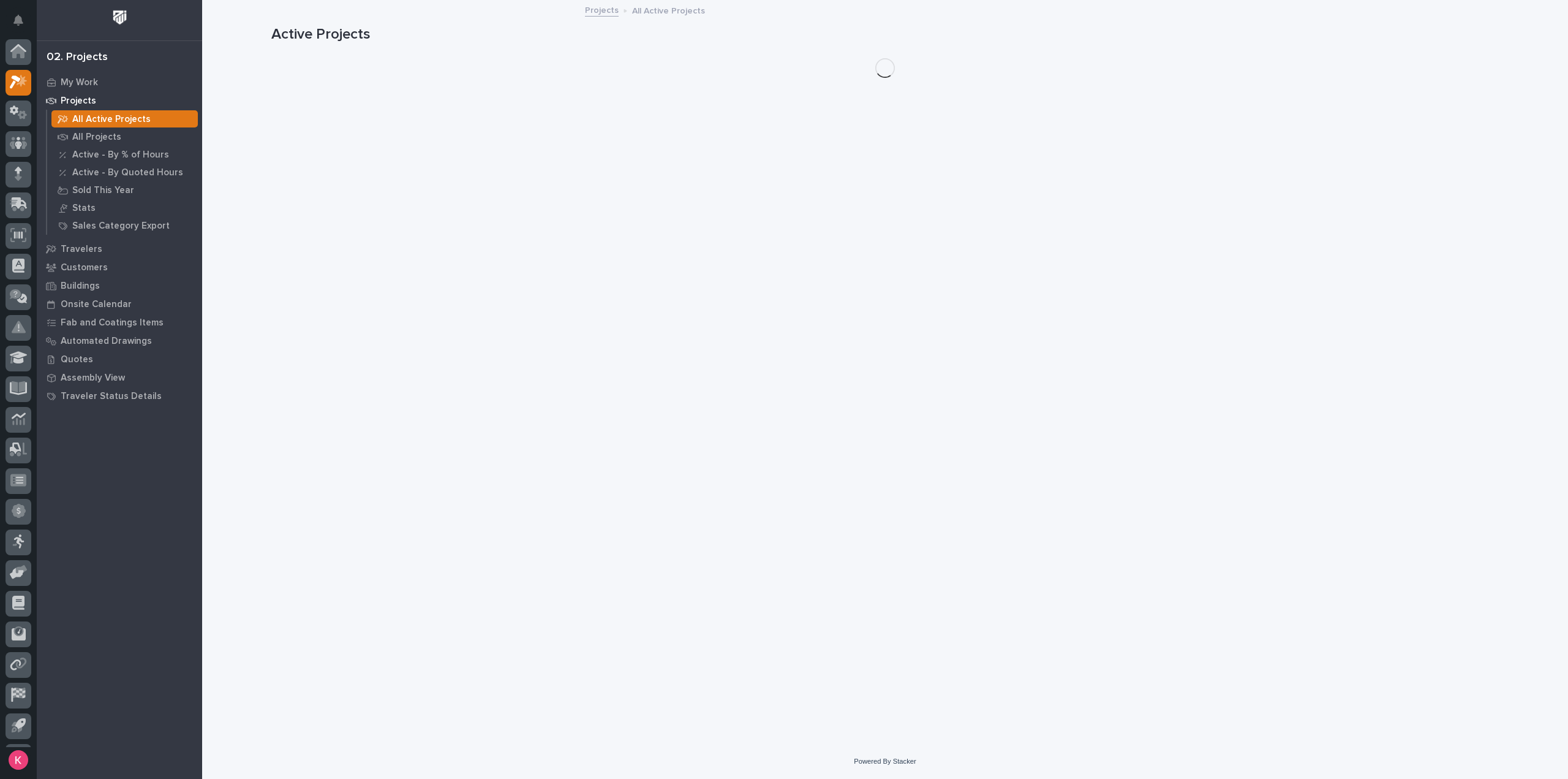
scroll to position [27, 0]
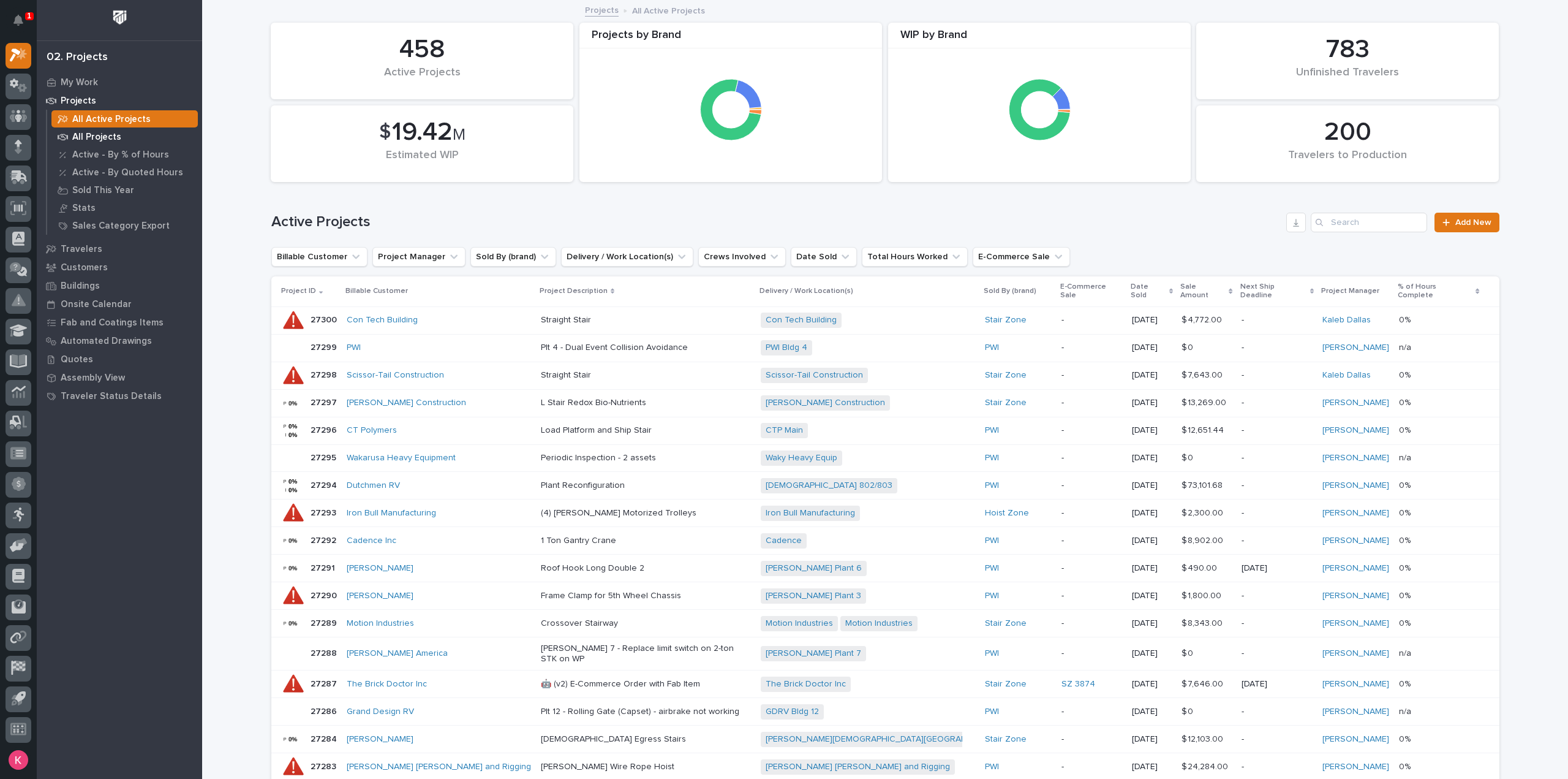
click at [110, 132] on p "All Projects" at bounding box center [97, 137] width 49 height 11
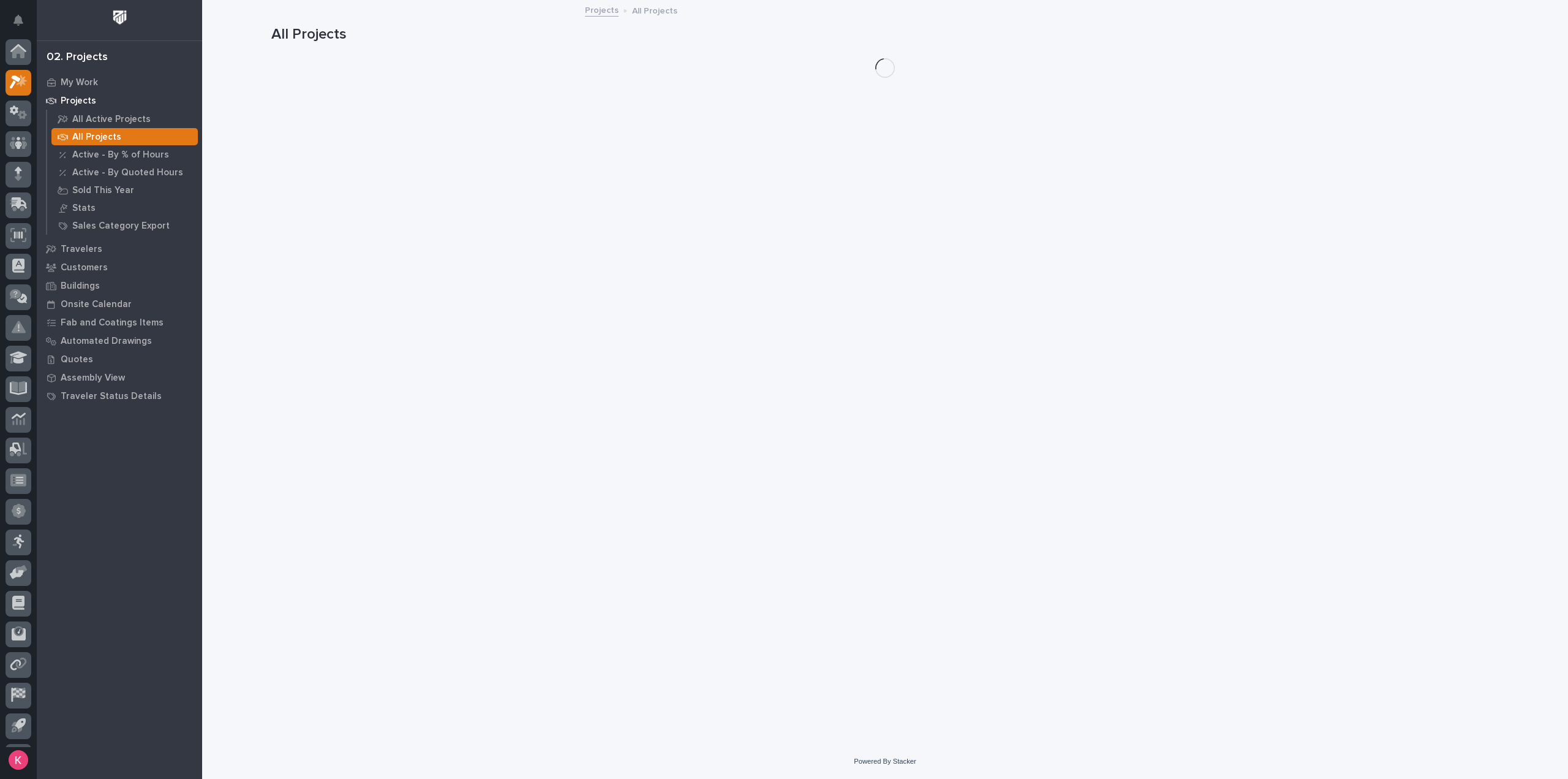
scroll to position [27, 0]
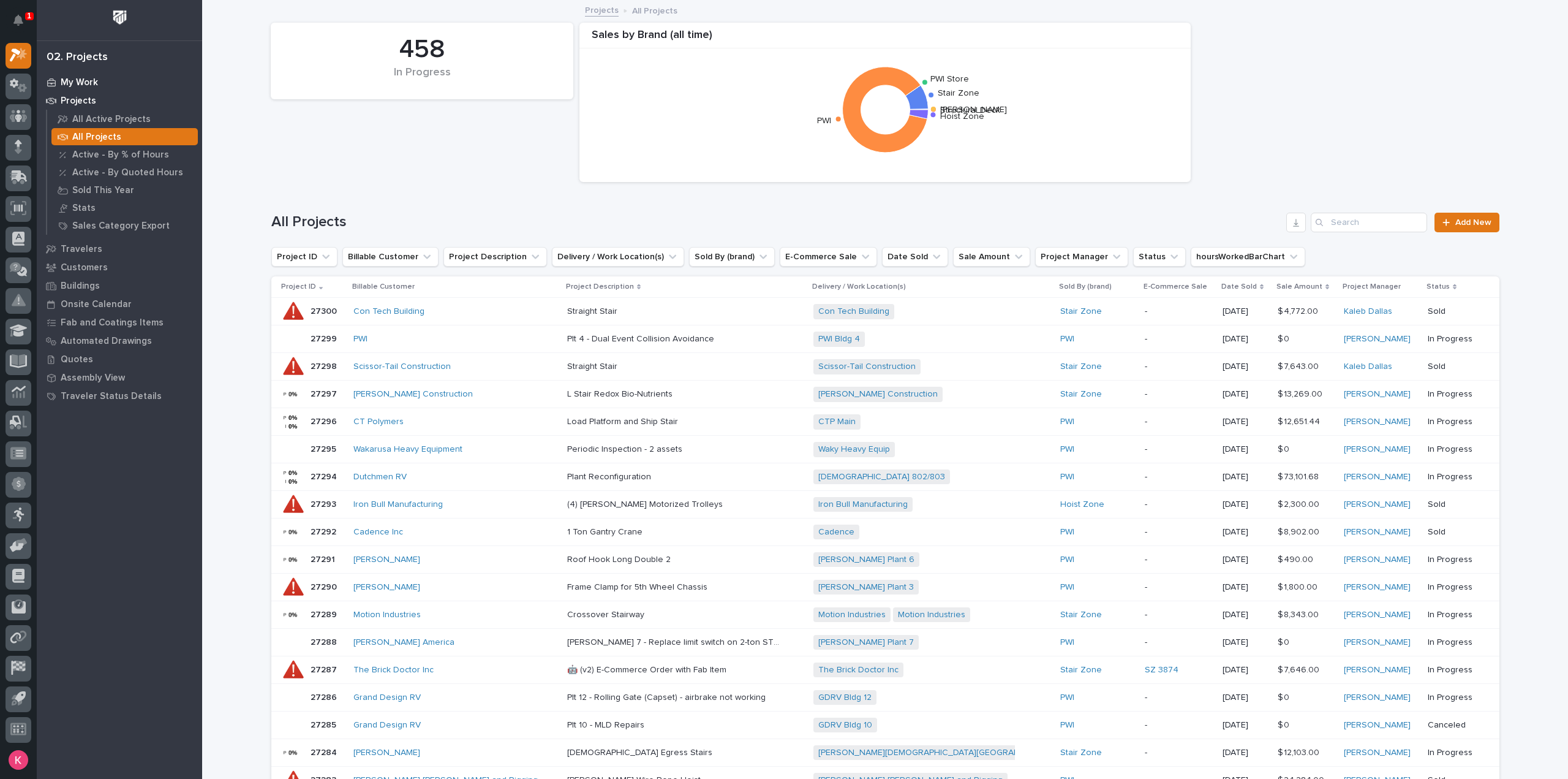
click at [78, 81] on p "My Work" at bounding box center [79, 83] width 37 height 11
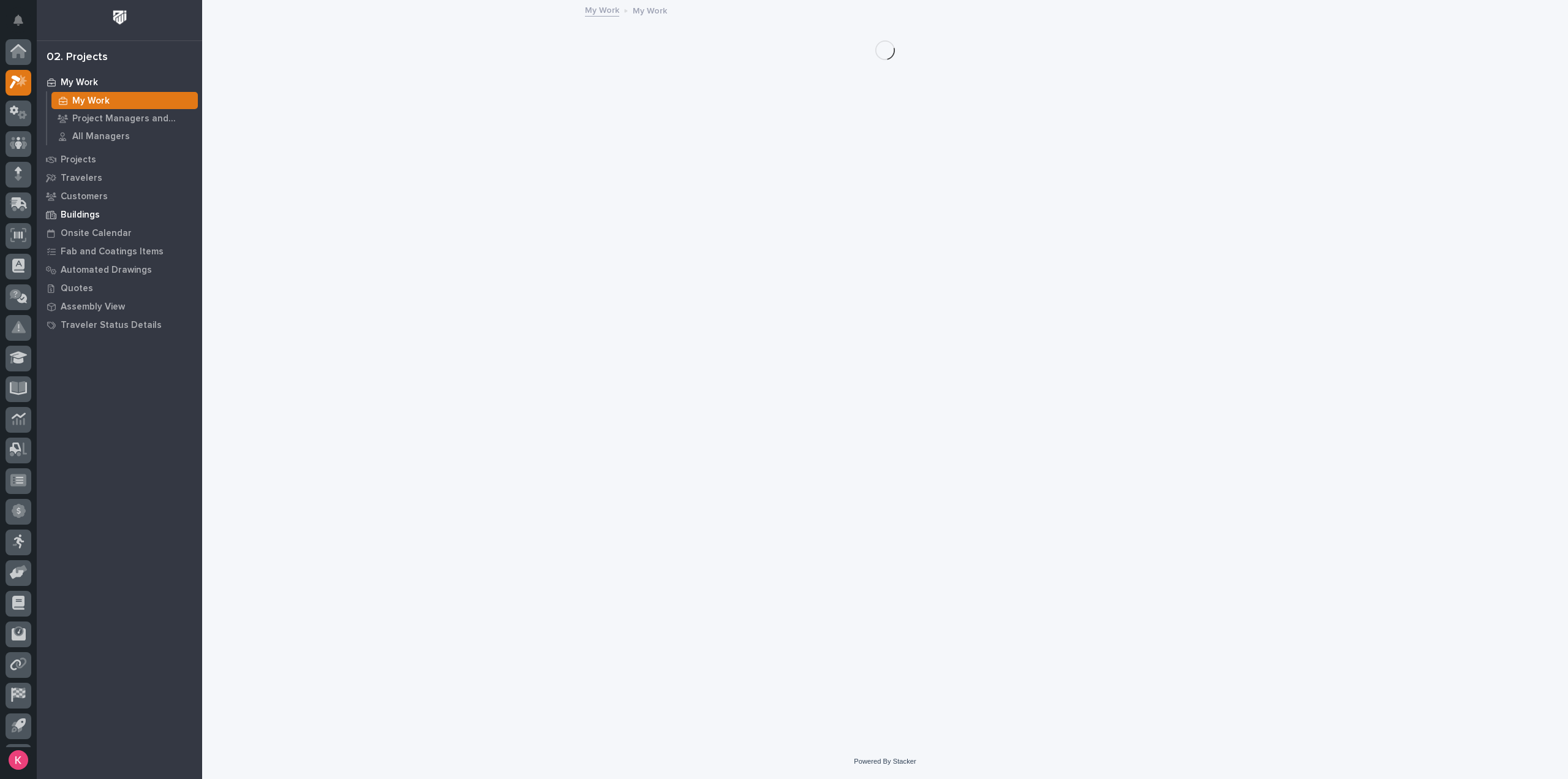
scroll to position [27, 0]
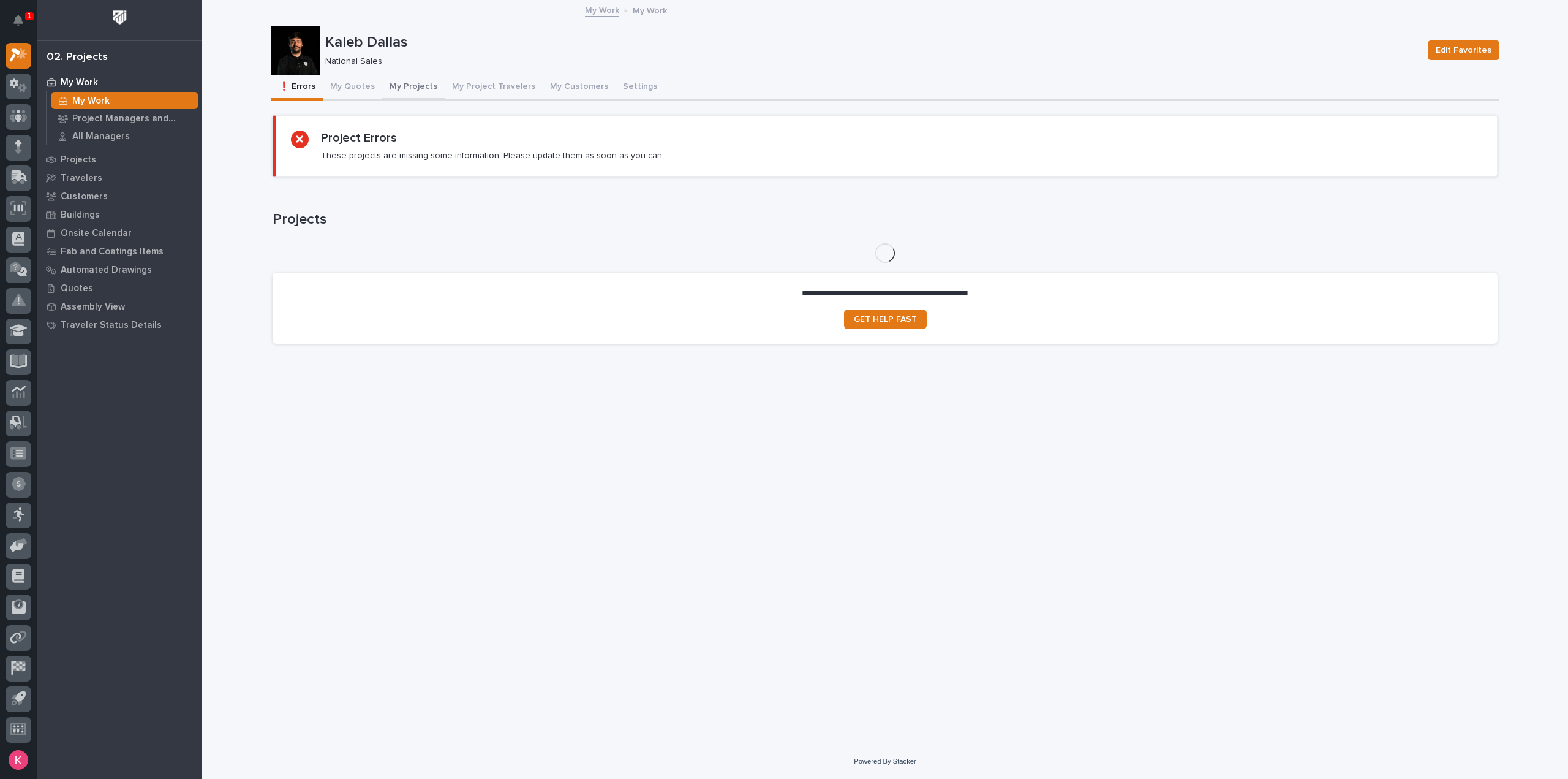
click at [412, 91] on button "My Projects" at bounding box center [413, 88] width 63 height 26
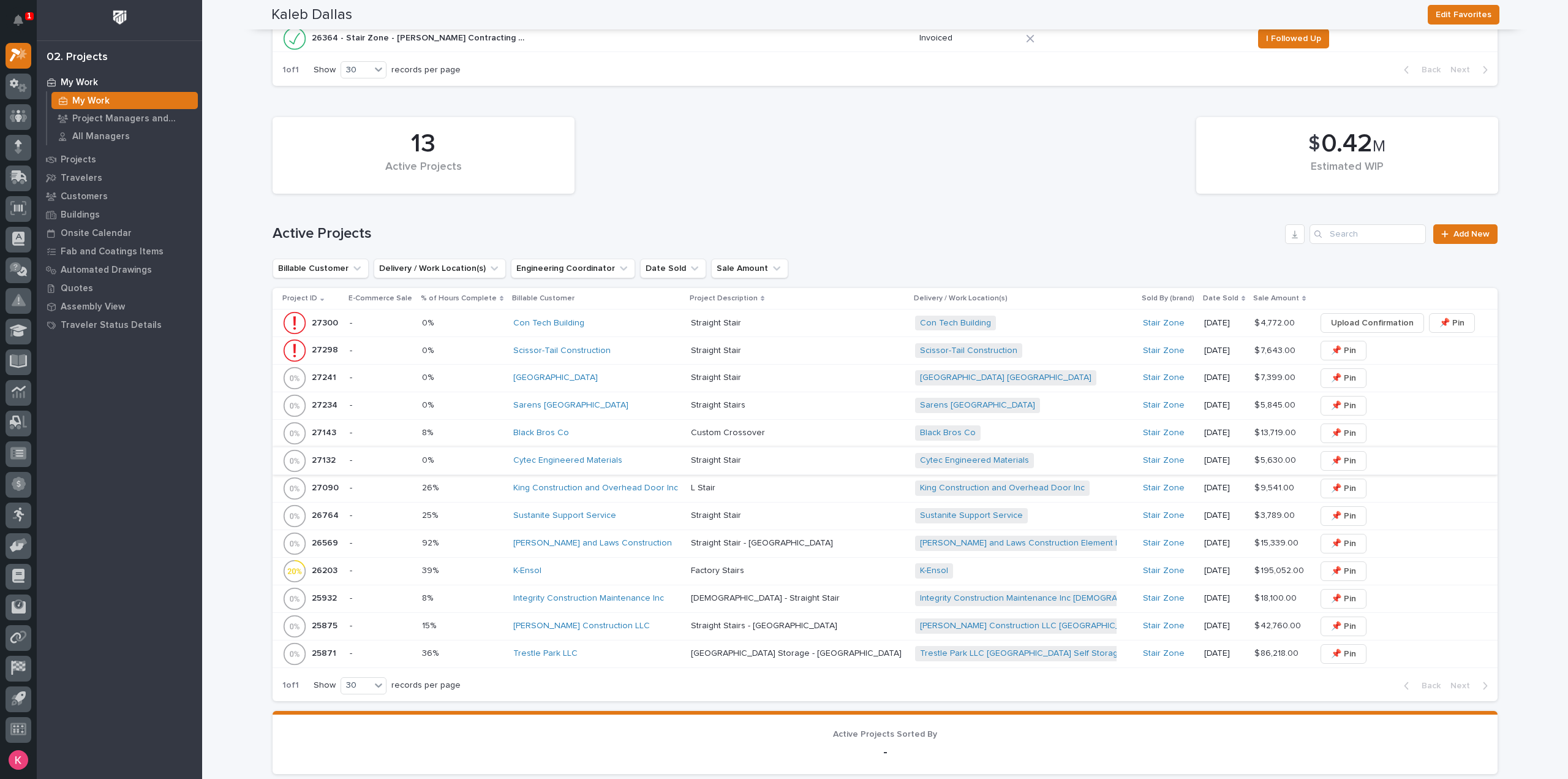
scroll to position [613, 0]
click at [643, 569] on div "K-Ensol" at bounding box center [597, 570] width 168 height 10
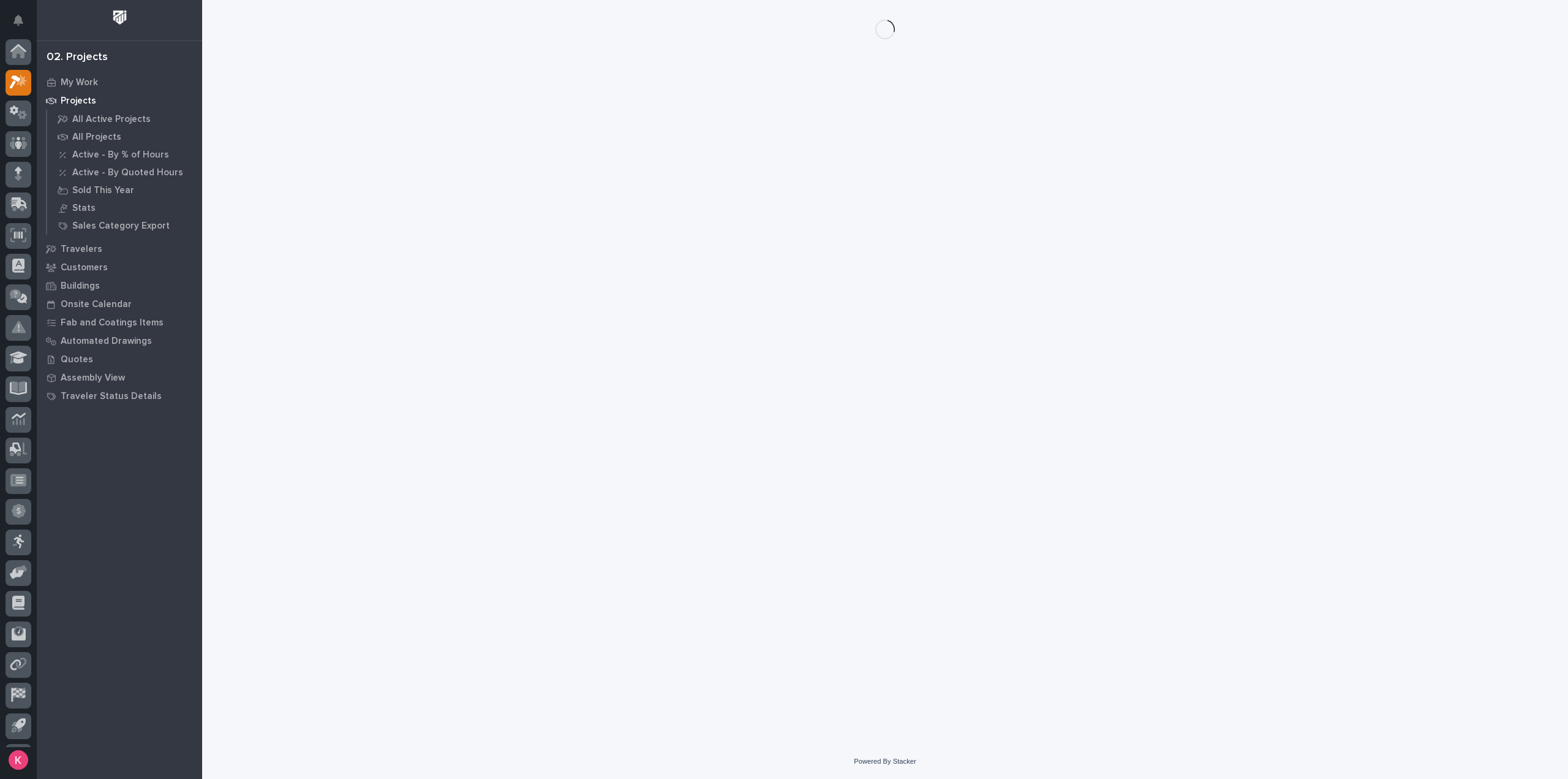
scroll to position [27, 0]
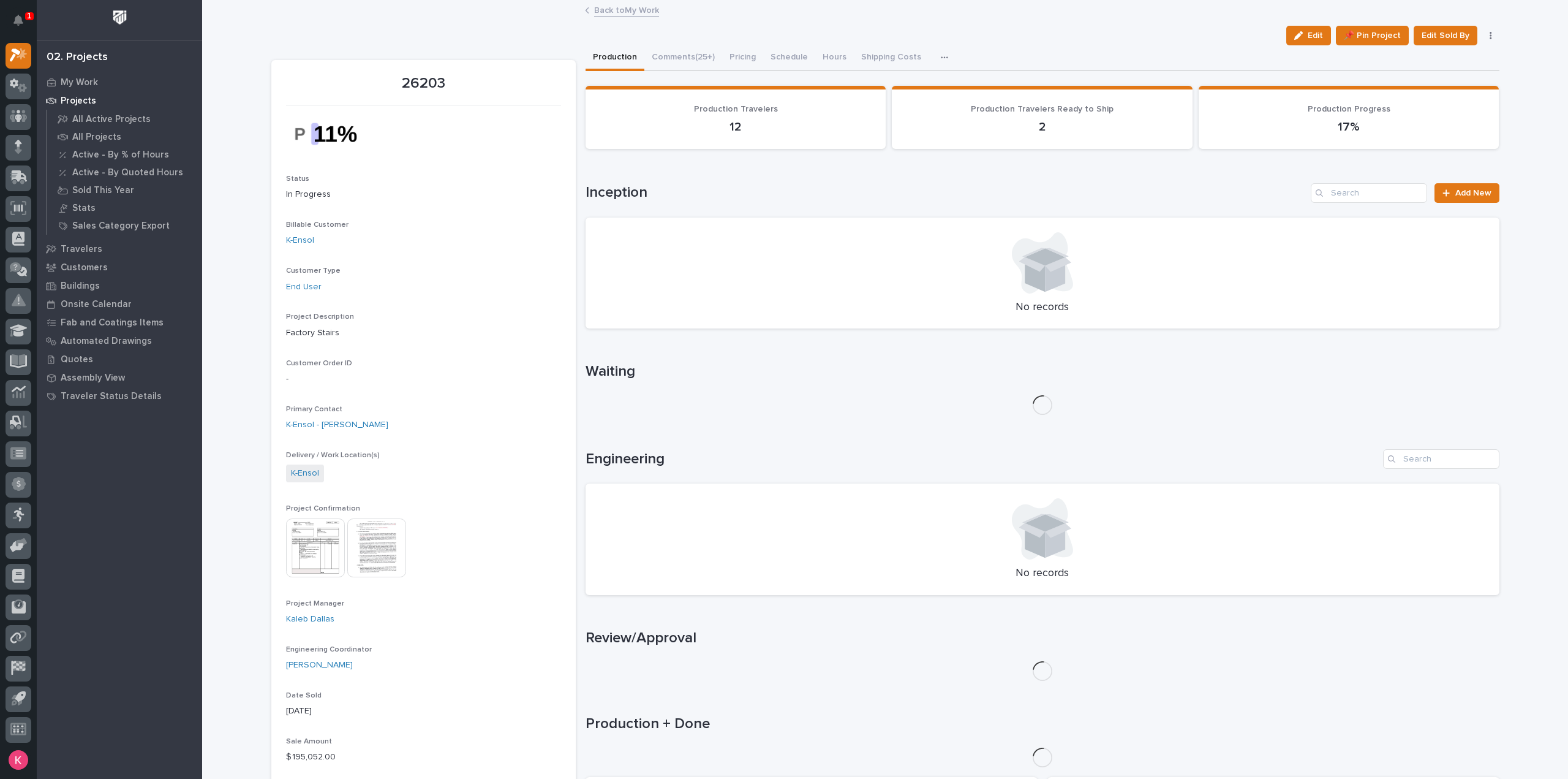
click at [681, 53] on button "Comments (25+)" at bounding box center [683, 58] width 78 height 26
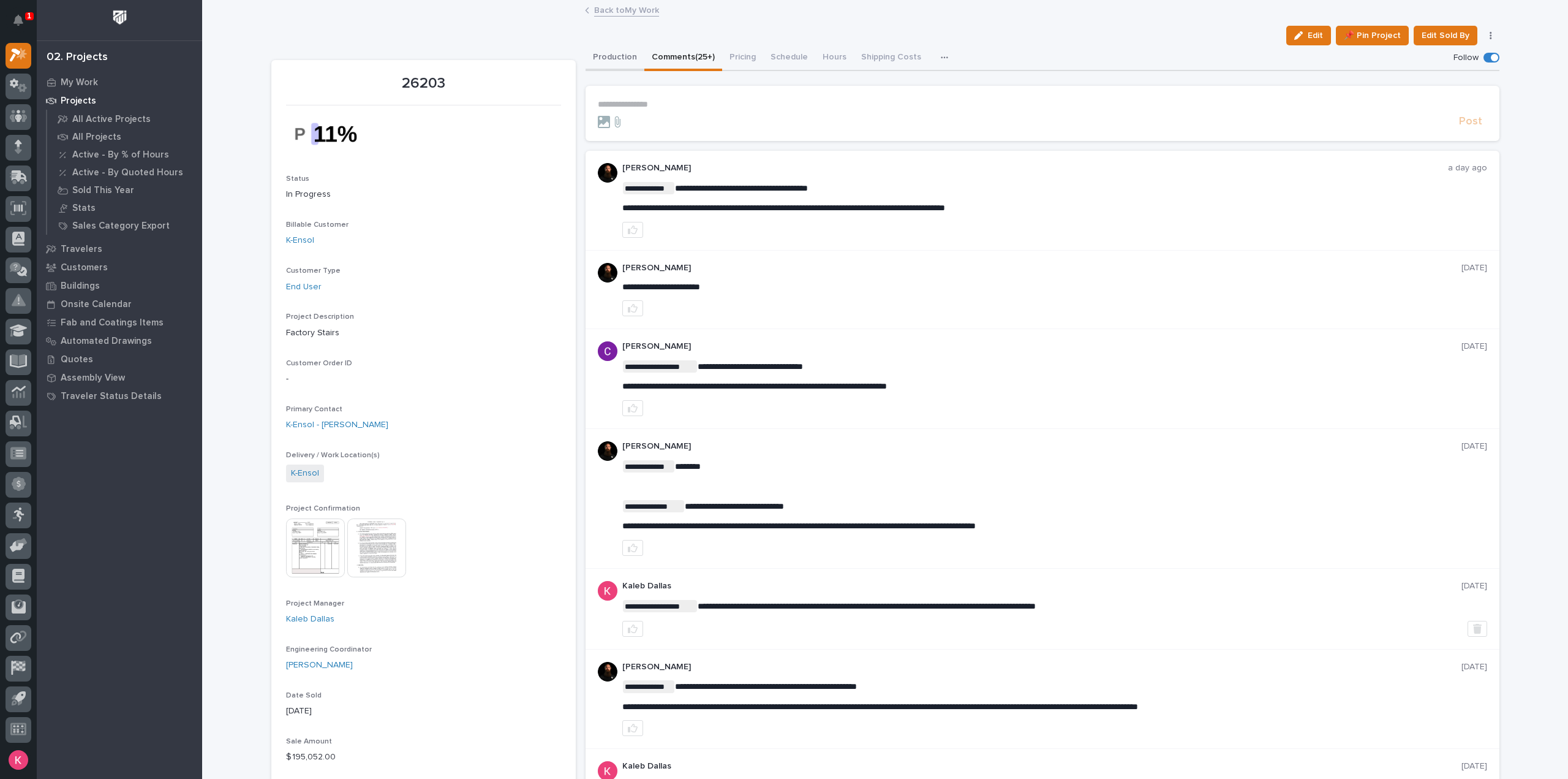
click at [611, 54] on button "Production" at bounding box center [615, 58] width 59 height 26
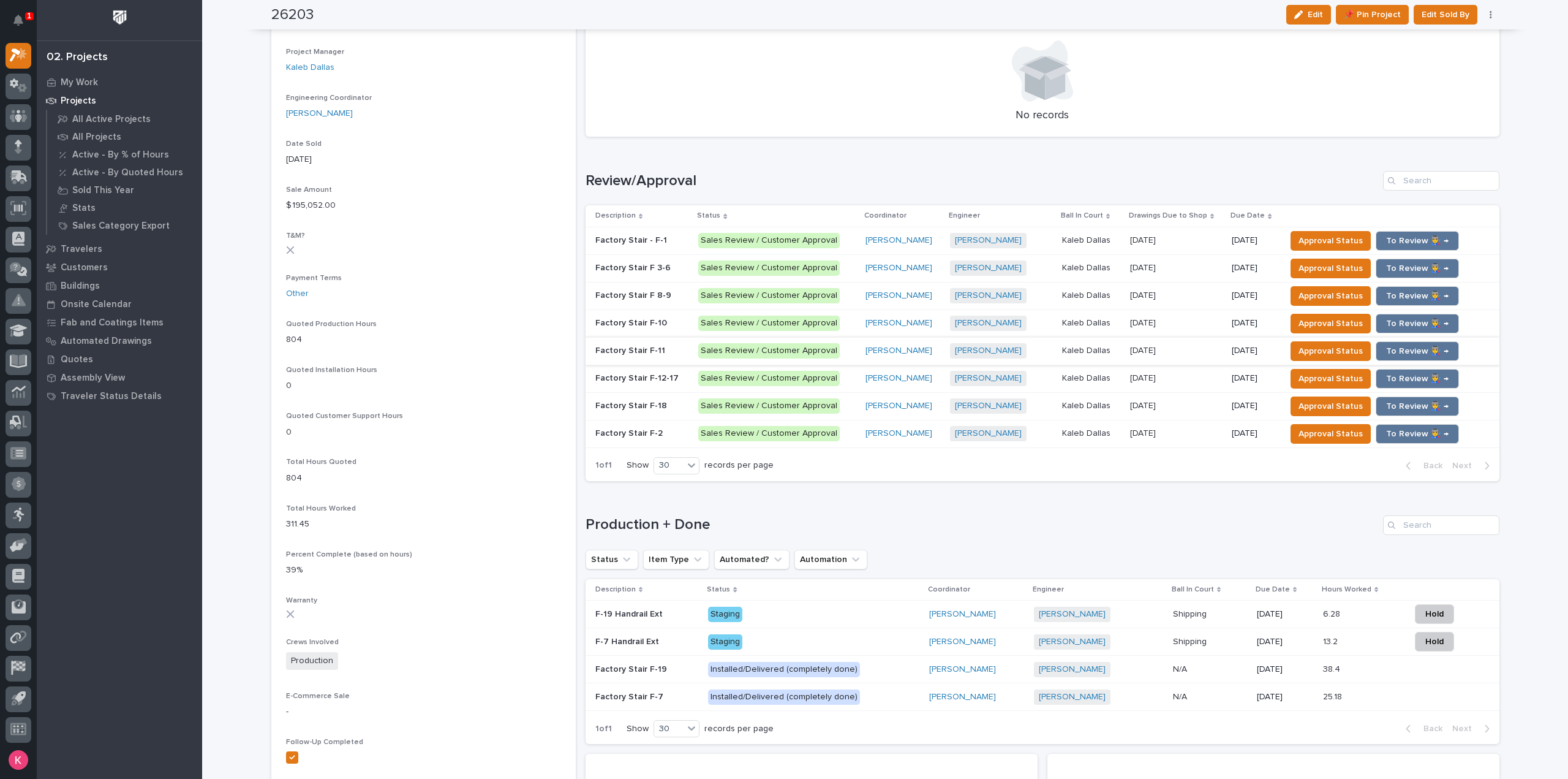
scroll to position [797, 0]
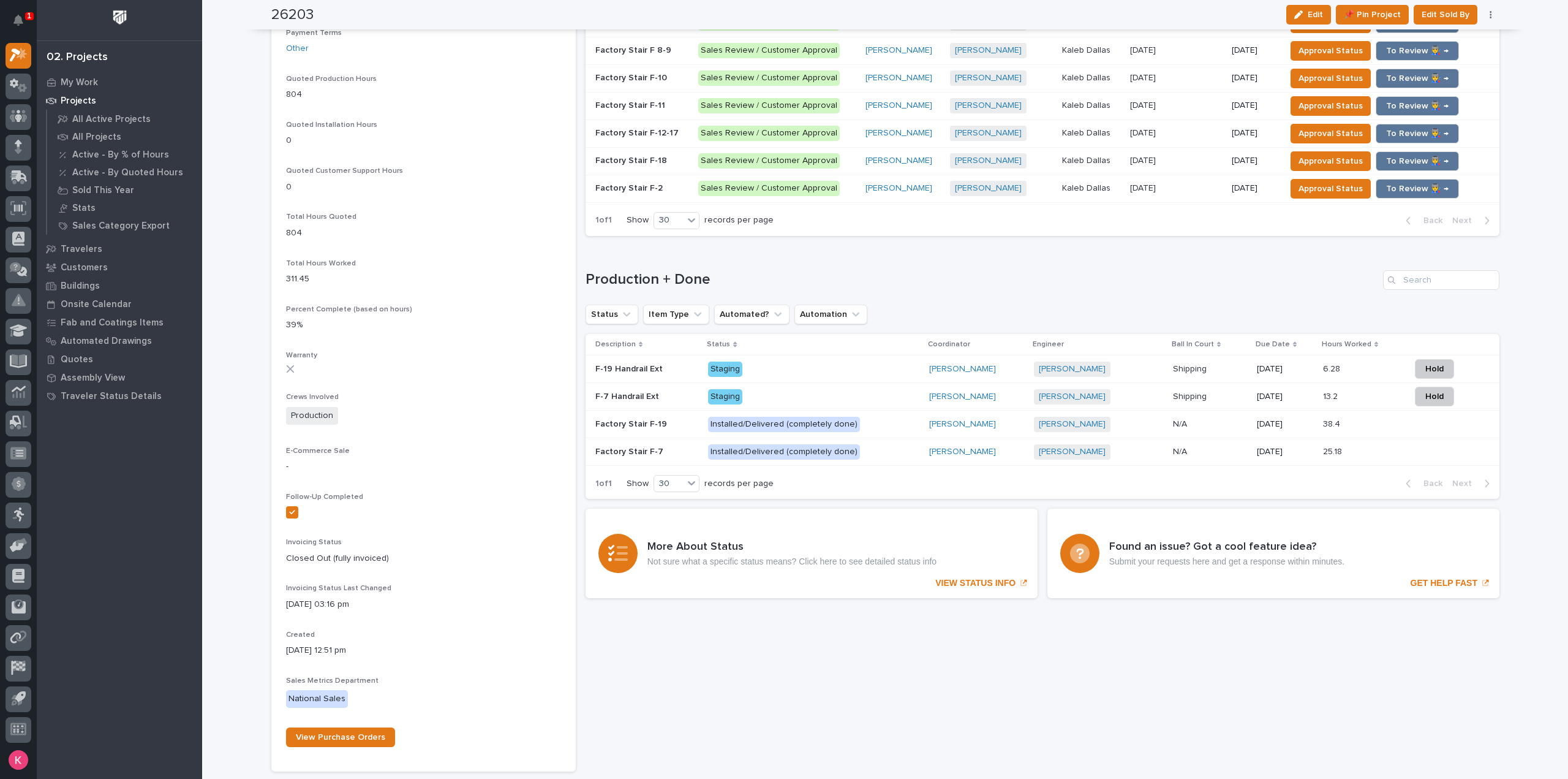
click at [903, 364] on p "Staging" at bounding box center [814, 369] width 211 height 15
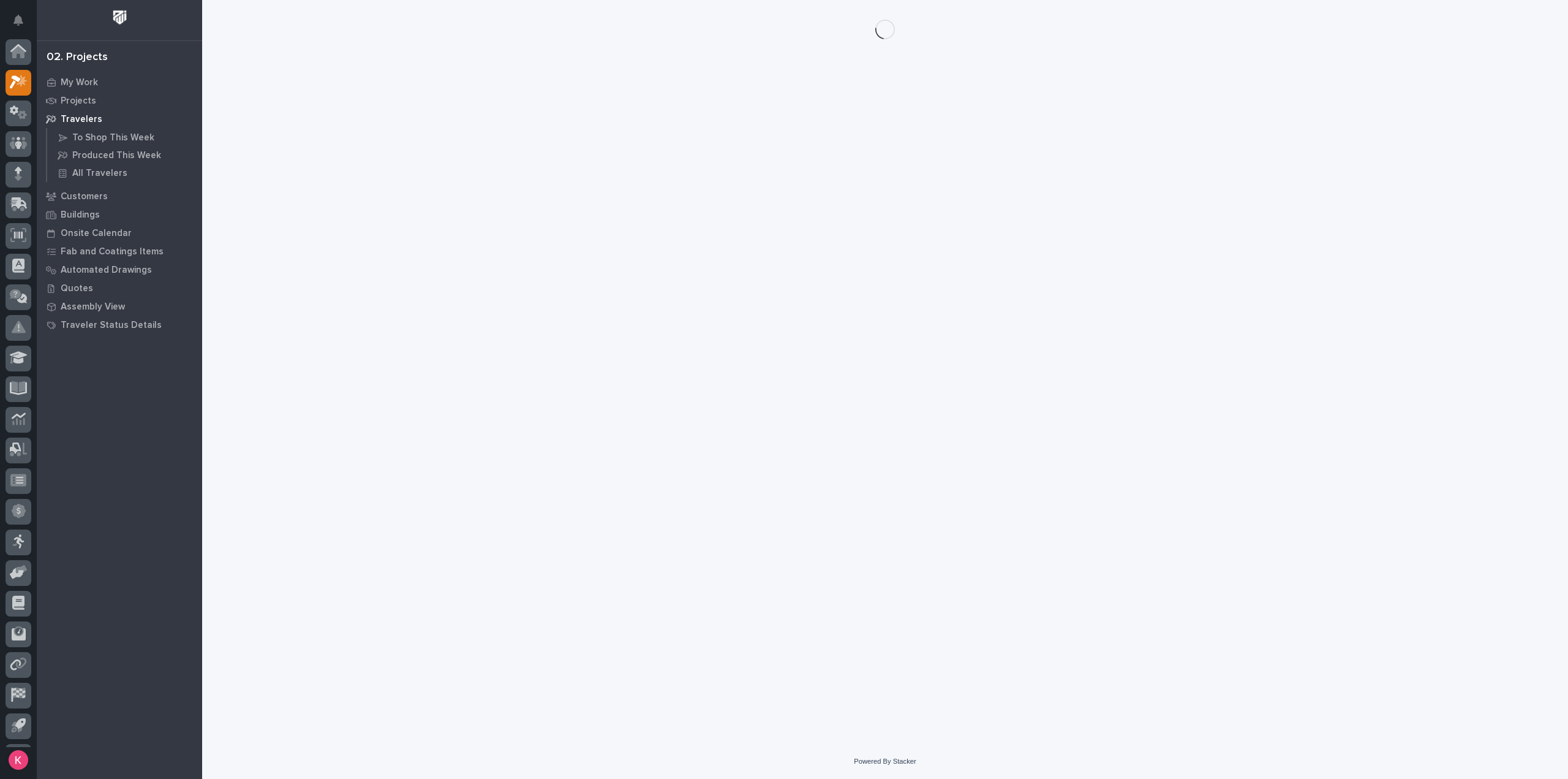
scroll to position [27, 0]
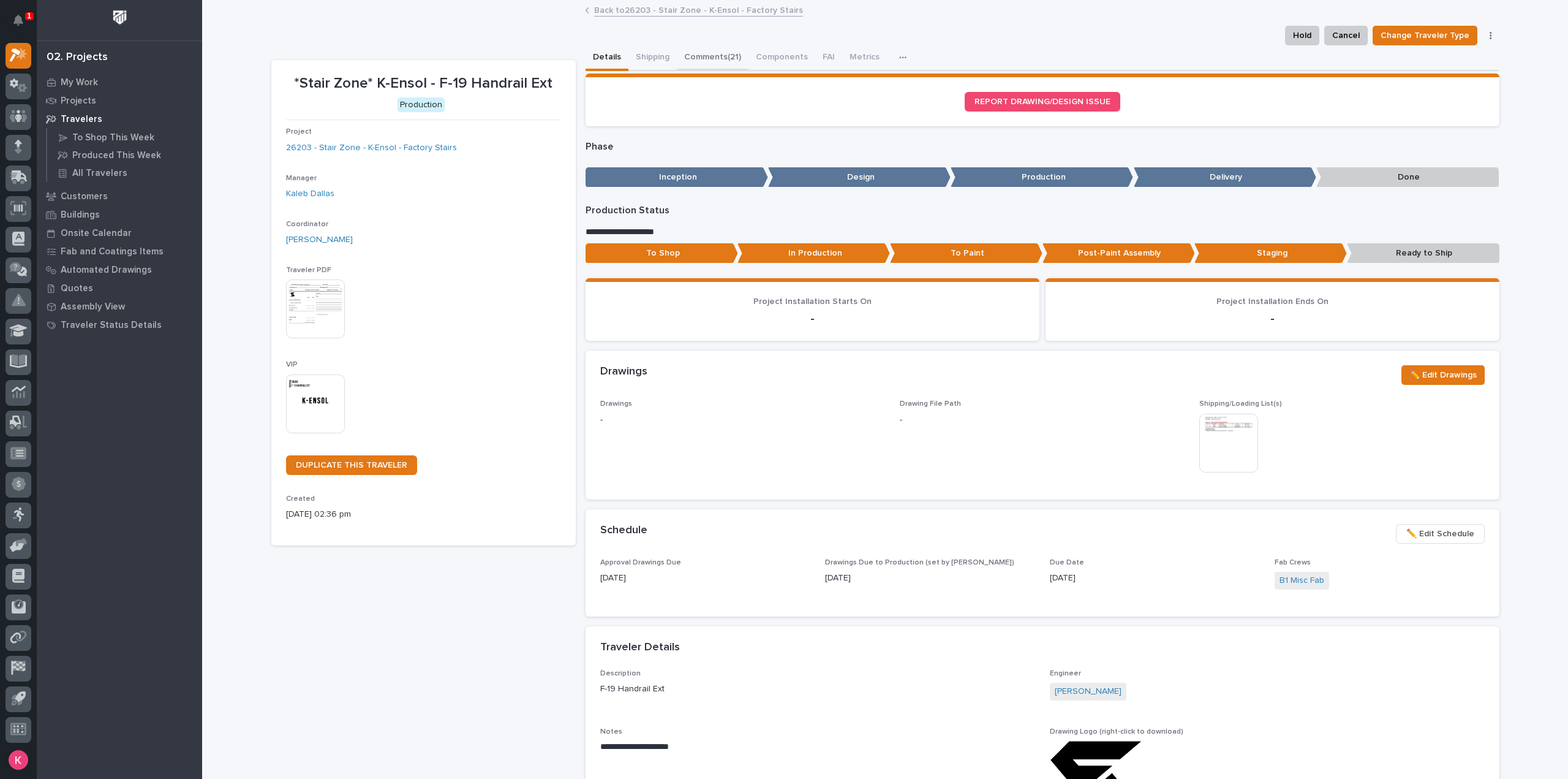
click at [713, 45] on button "Comments (21)" at bounding box center [713, 58] width 72 height 26
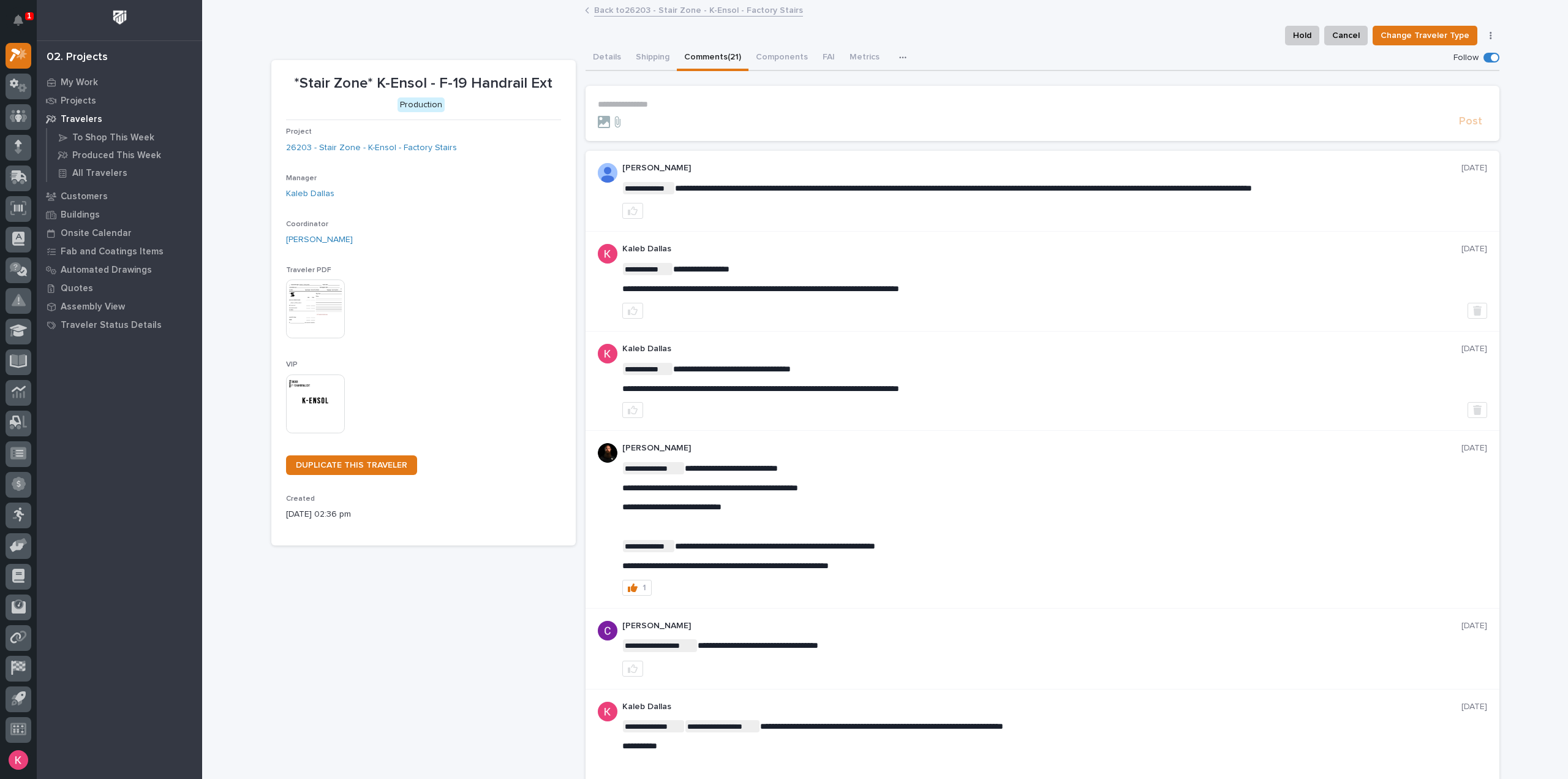
drag, startPoint x: 717, startPoint y: 54, endPoint x: 718, endPoint y: 64, distance: 10.0
click at [717, 54] on button "Comments (21)" at bounding box center [713, 58] width 72 height 26
click at [699, 109] on div "**********" at bounding box center [1042, 104] width 889 height 10
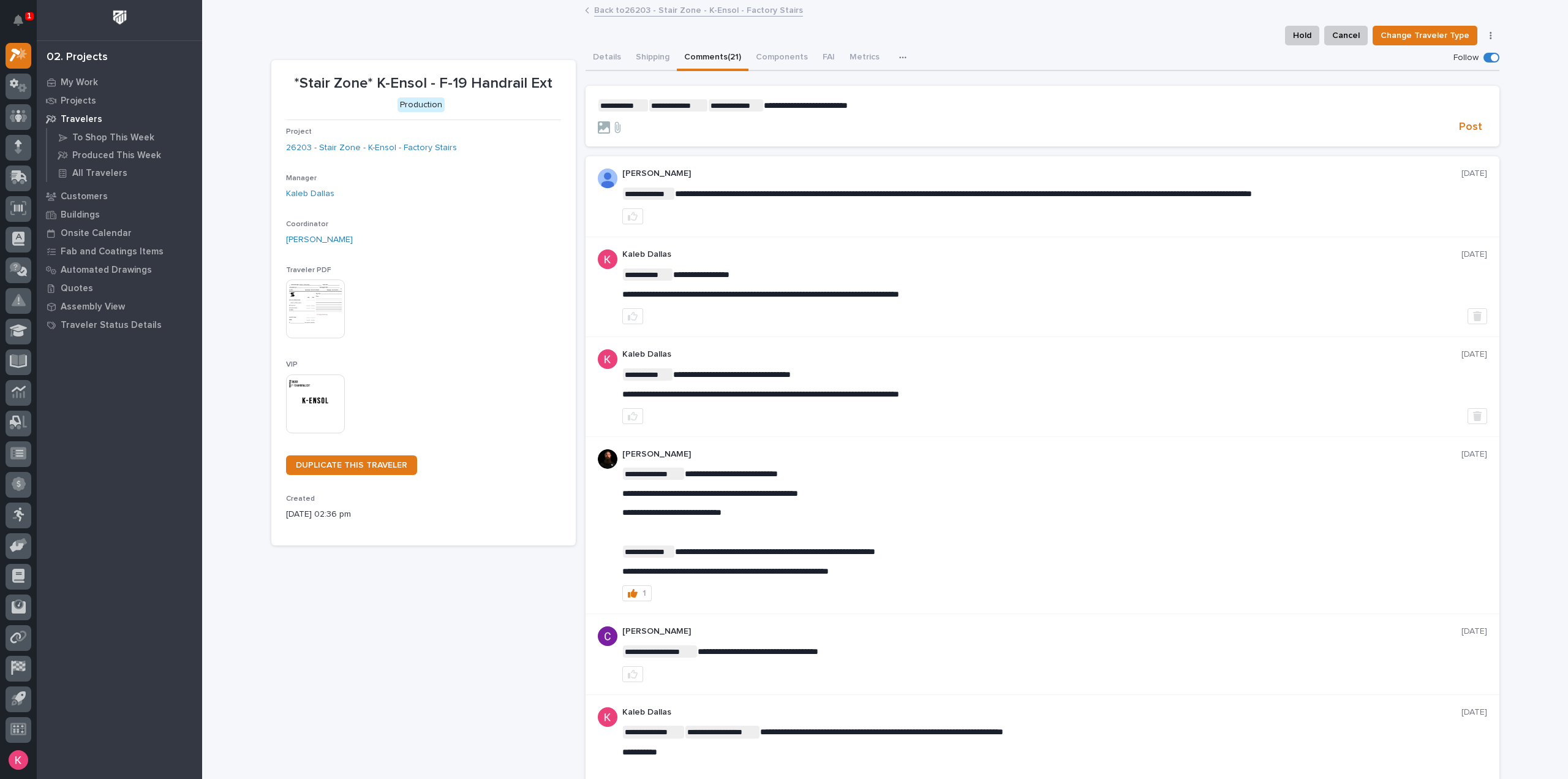
click at [933, 108] on p "**********" at bounding box center [1042, 105] width 889 height 12
click at [1106, 109] on p "**********" at bounding box center [1042, 105] width 889 height 12
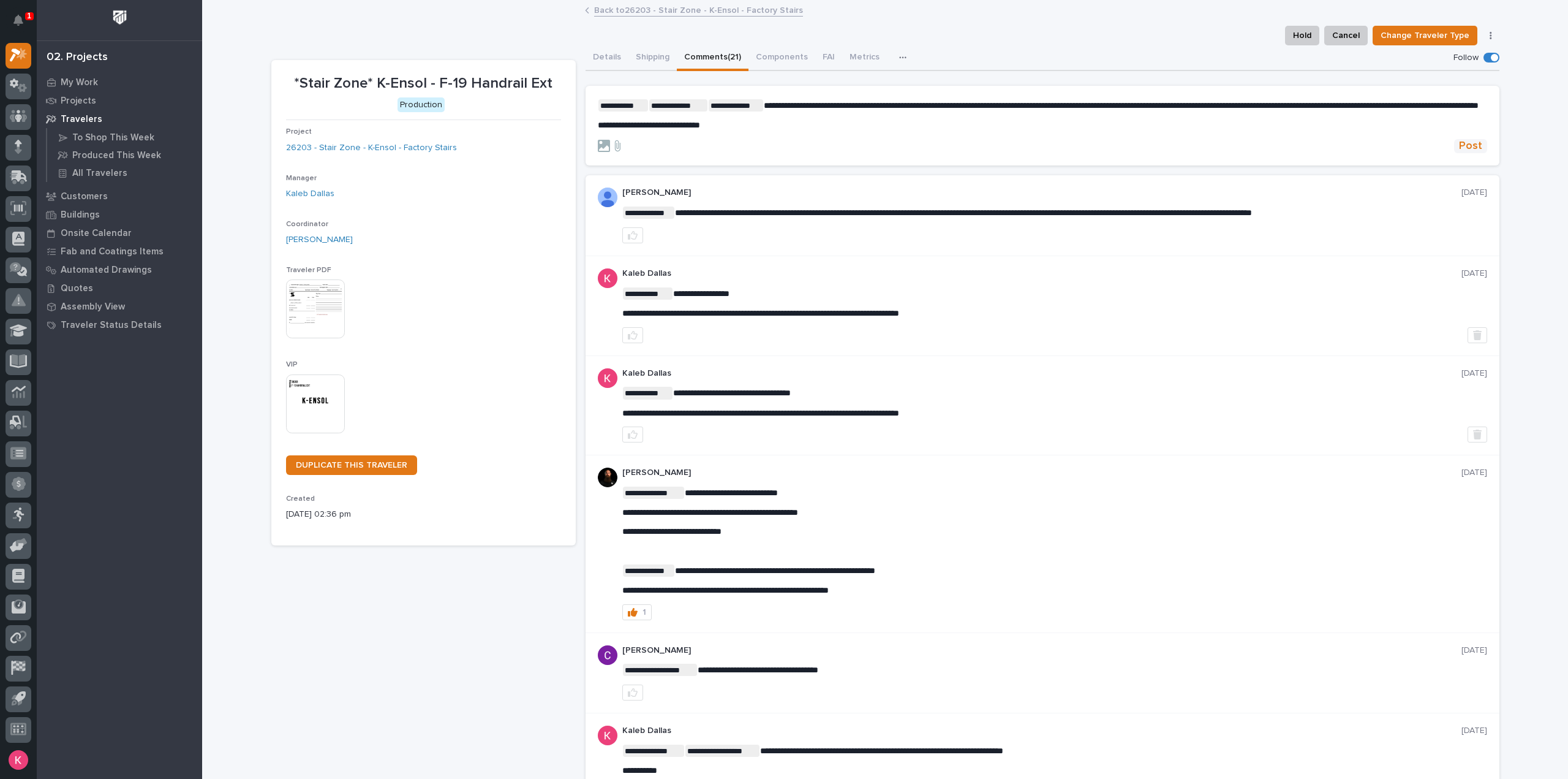
click at [1466, 152] on span "Post" at bounding box center [1471, 146] width 23 height 14
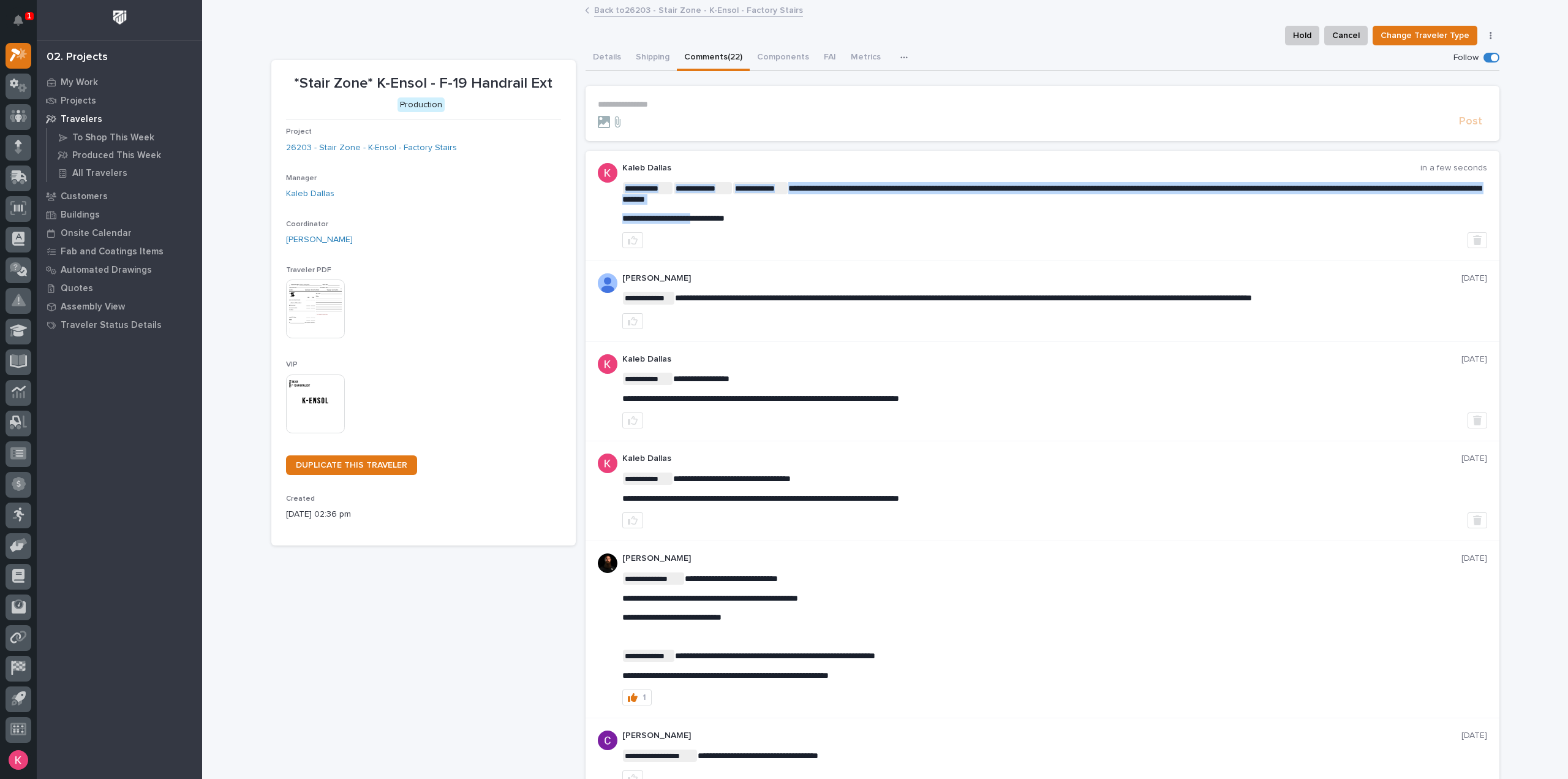
drag, startPoint x: 752, startPoint y: 222, endPoint x: 706, endPoint y: 220, distance: 46.0
click at [724, 223] on p "**********" at bounding box center [1055, 218] width 865 height 10
